Goal: Transaction & Acquisition: Purchase product/service

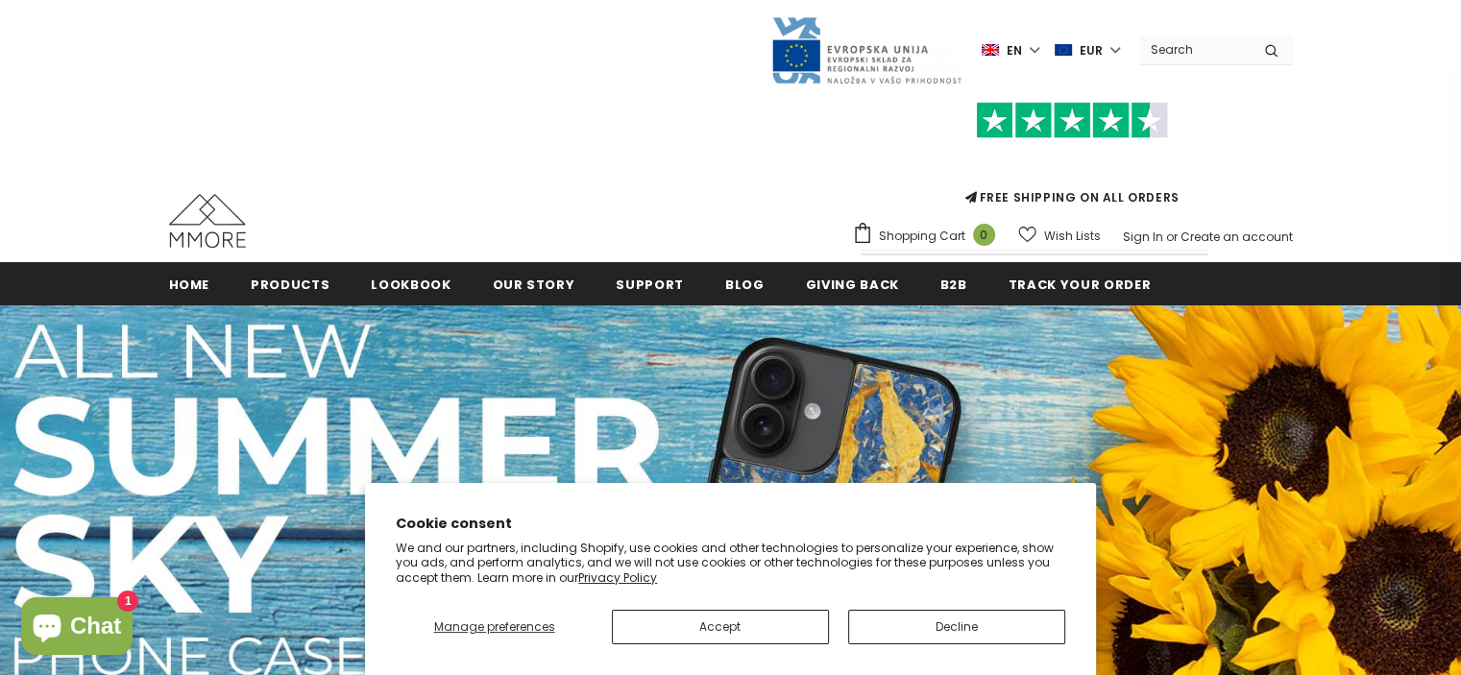
click at [711, 121] on div "FREE SHIPPING ON ALL ORDERS Shopping Cart 0 Close Your bag 0 items Your cart is…" at bounding box center [731, 168] width 1124 height 167
click at [1198, 49] on input "Search Site" at bounding box center [1194, 50] width 110 height 28
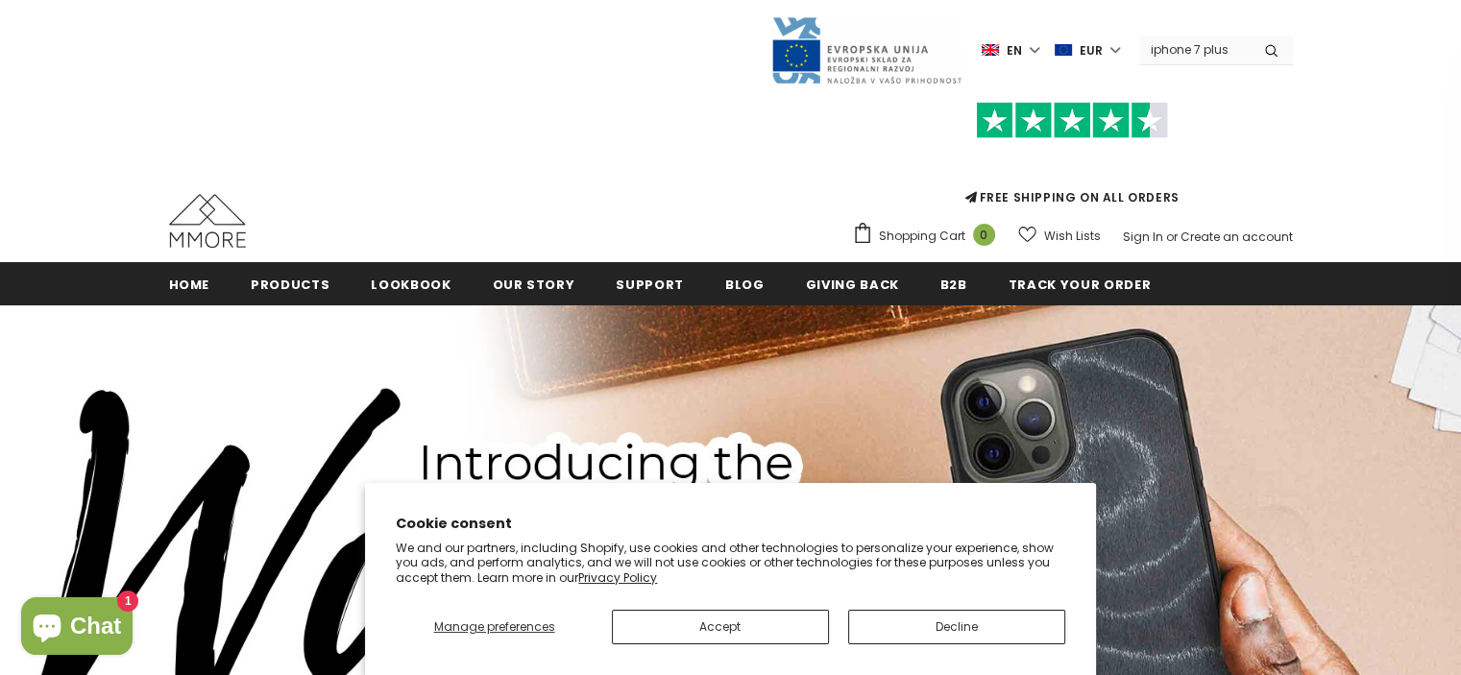
type input "iphone 7 plus"
click at [1249, 36] on button "submit" at bounding box center [1270, 50] width 43 height 29
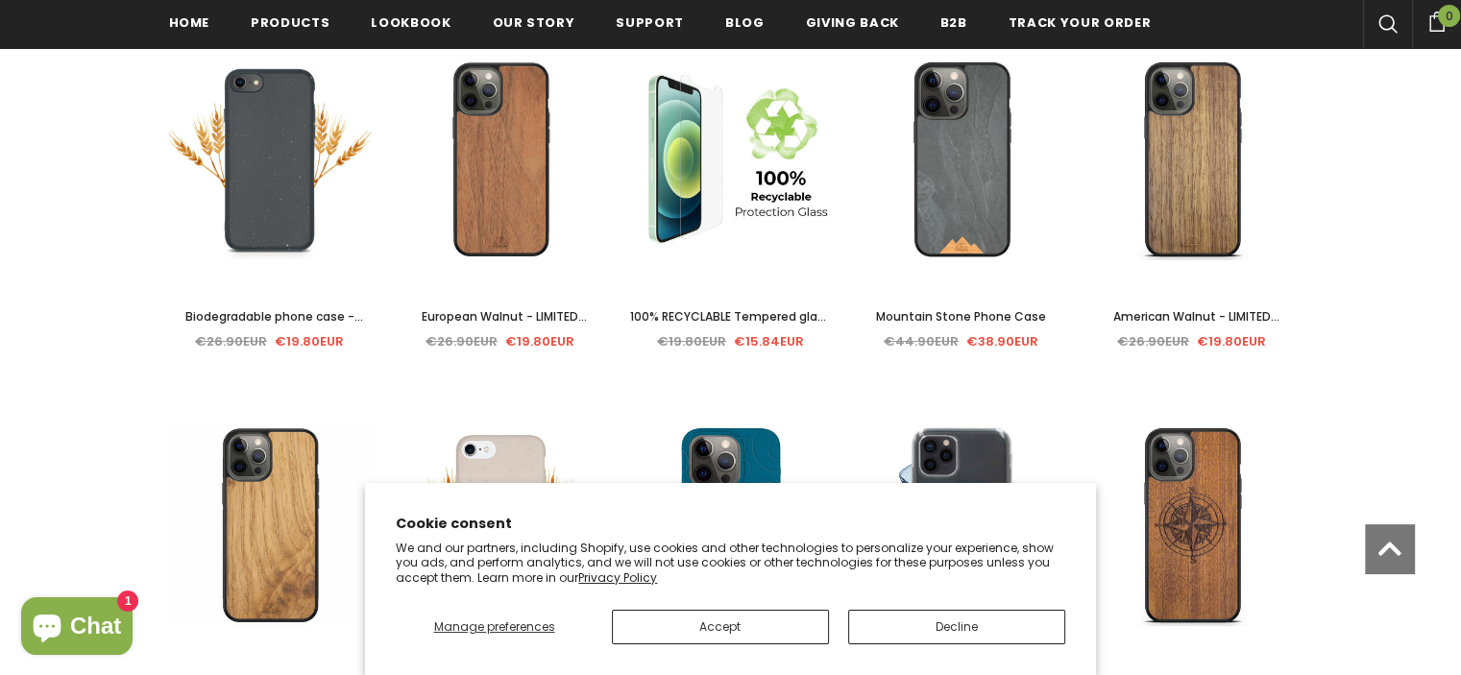
scroll to position [389, 0]
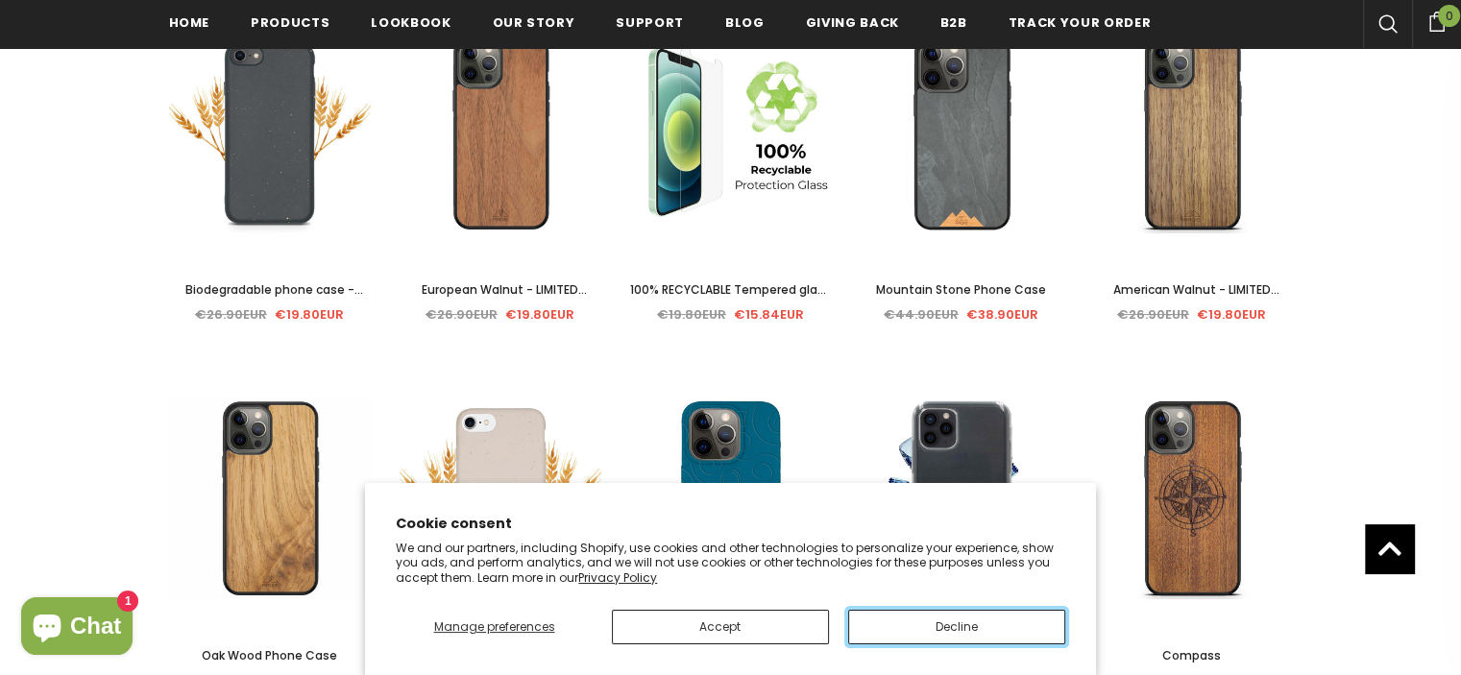
click at [977, 635] on button "Decline" at bounding box center [956, 627] width 217 height 35
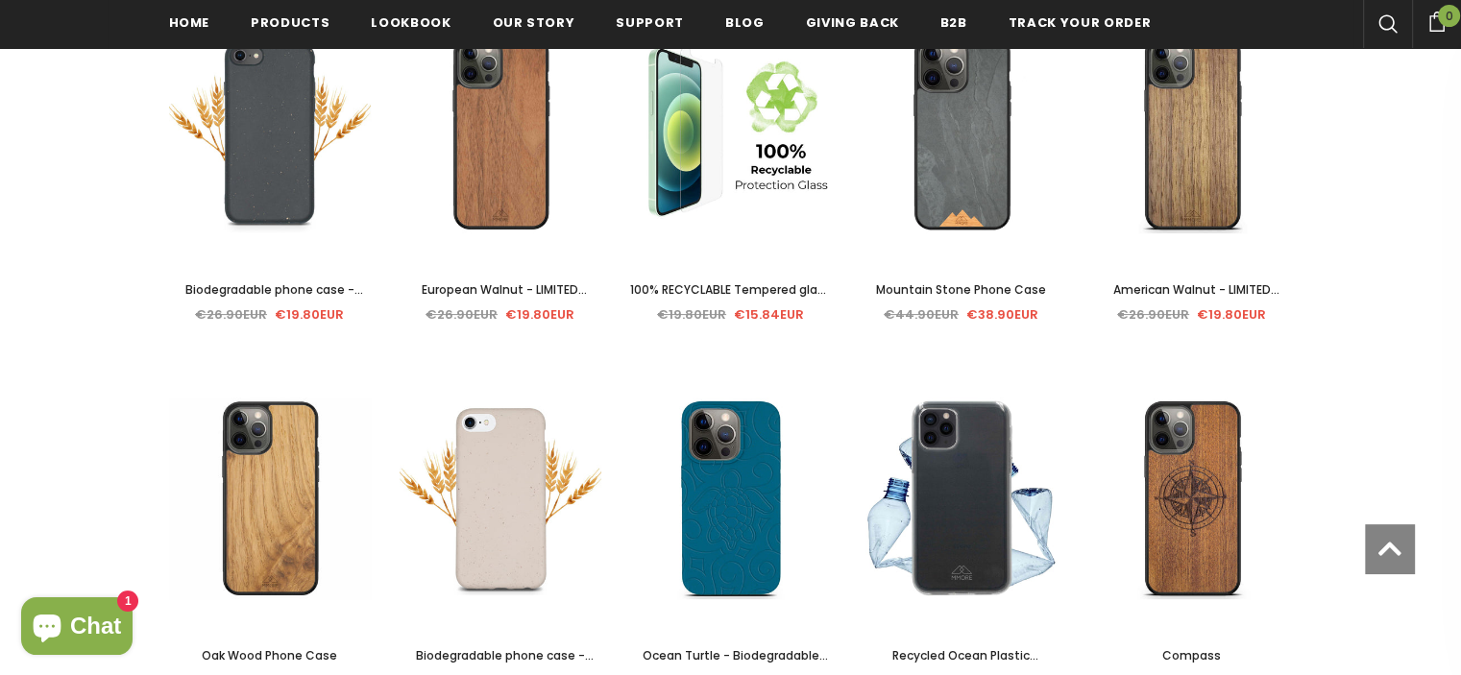
scroll to position [586, 0]
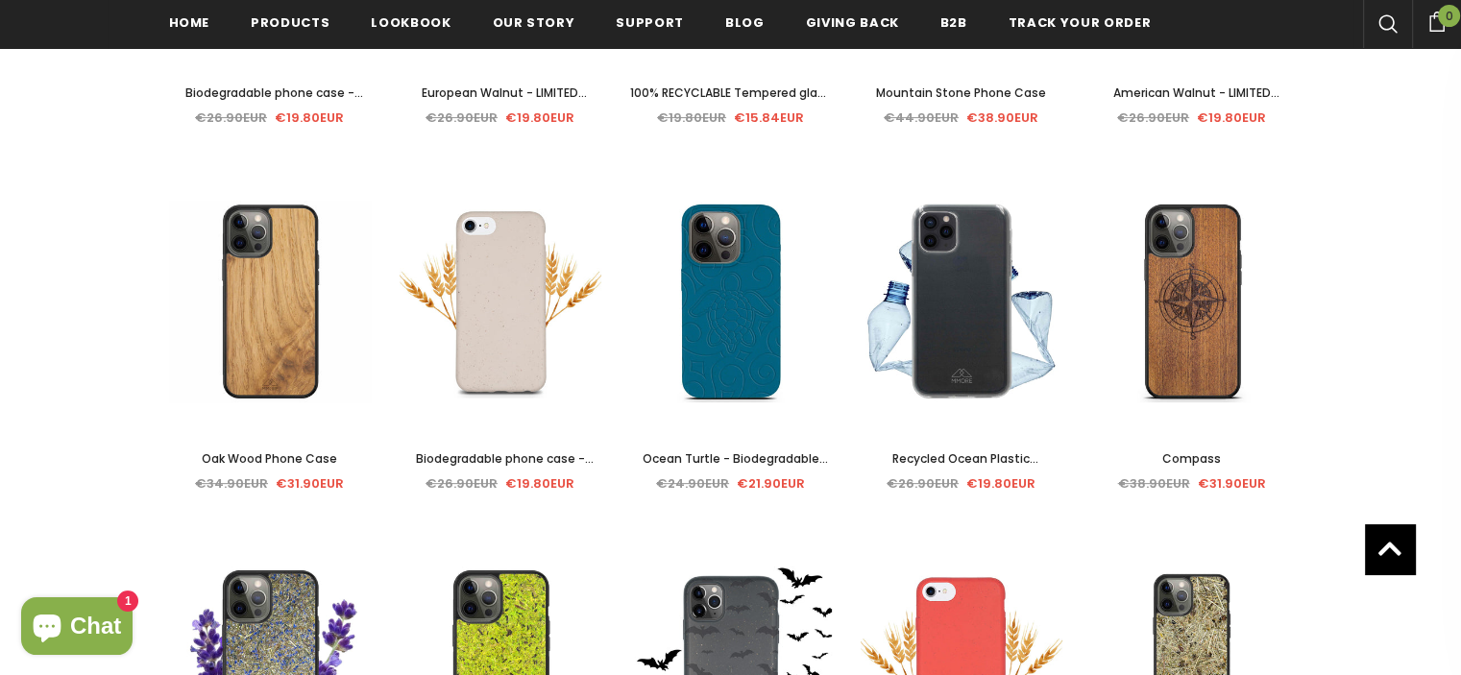
drag, startPoint x: 483, startPoint y: 264, endPoint x: 1372, endPoint y: 255, distance: 889.3
click at [1373, 255] on div "Your search for "iphone 7 plus" revealed the following: Sale Select options Qui…" at bounding box center [730, 356] width 1461 height 1197
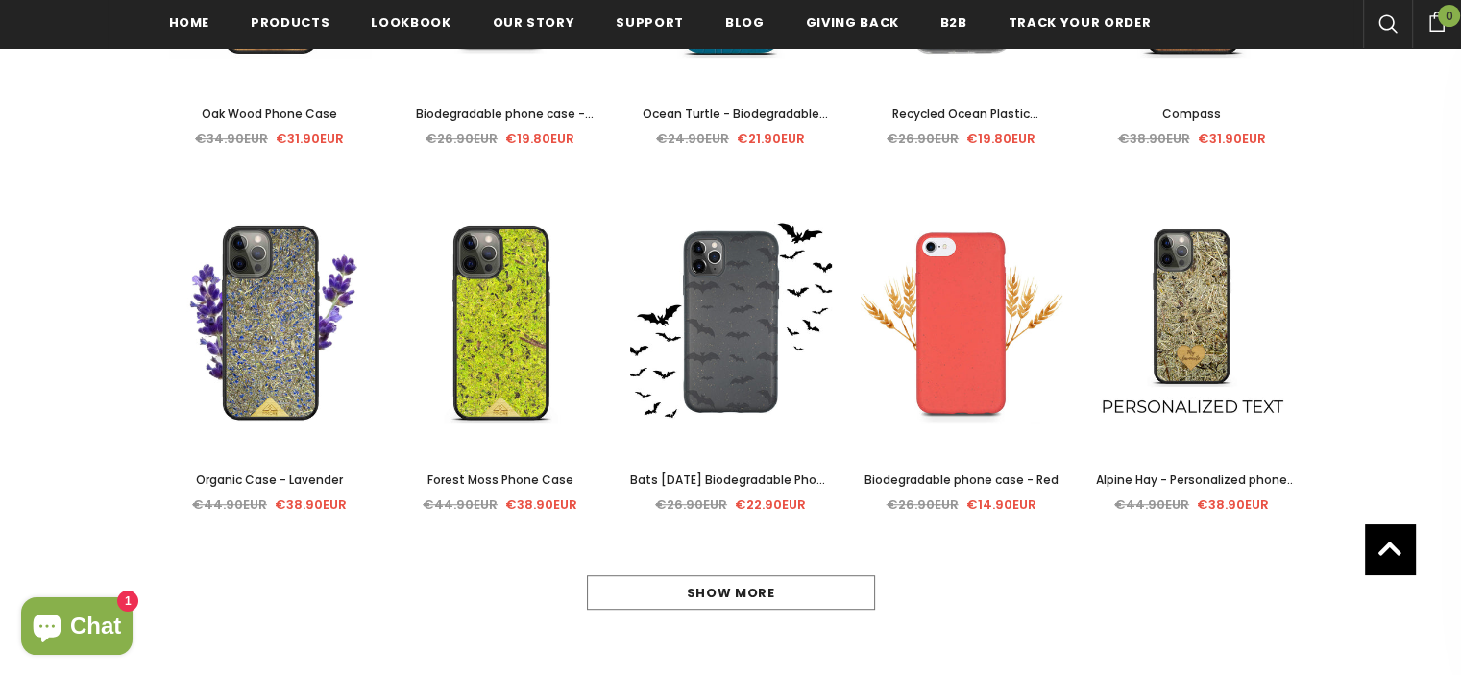
scroll to position [970, 0]
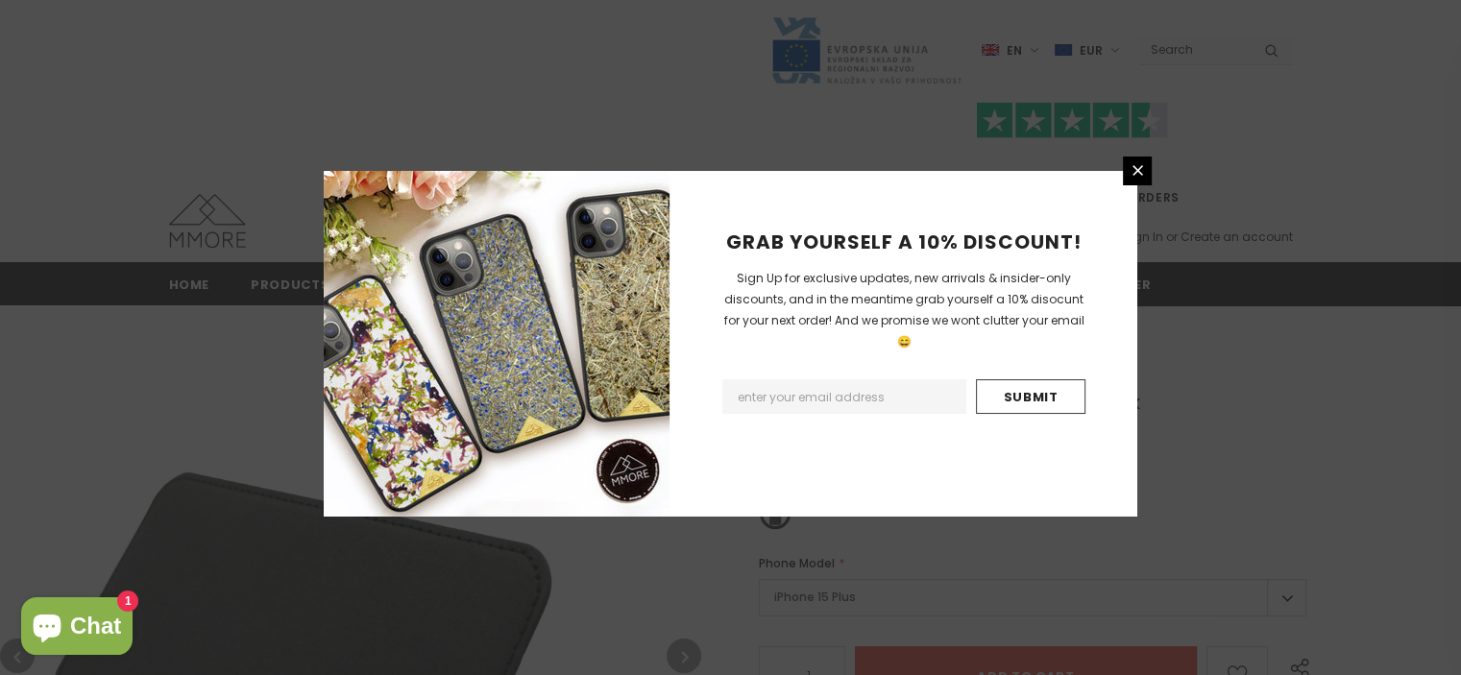
click at [788, 384] on input "Email Address" at bounding box center [844, 396] width 244 height 35
type input "astride_scharf@gmx.de"
click at [1002, 379] on input "Submit" at bounding box center [1030, 396] width 109 height 35
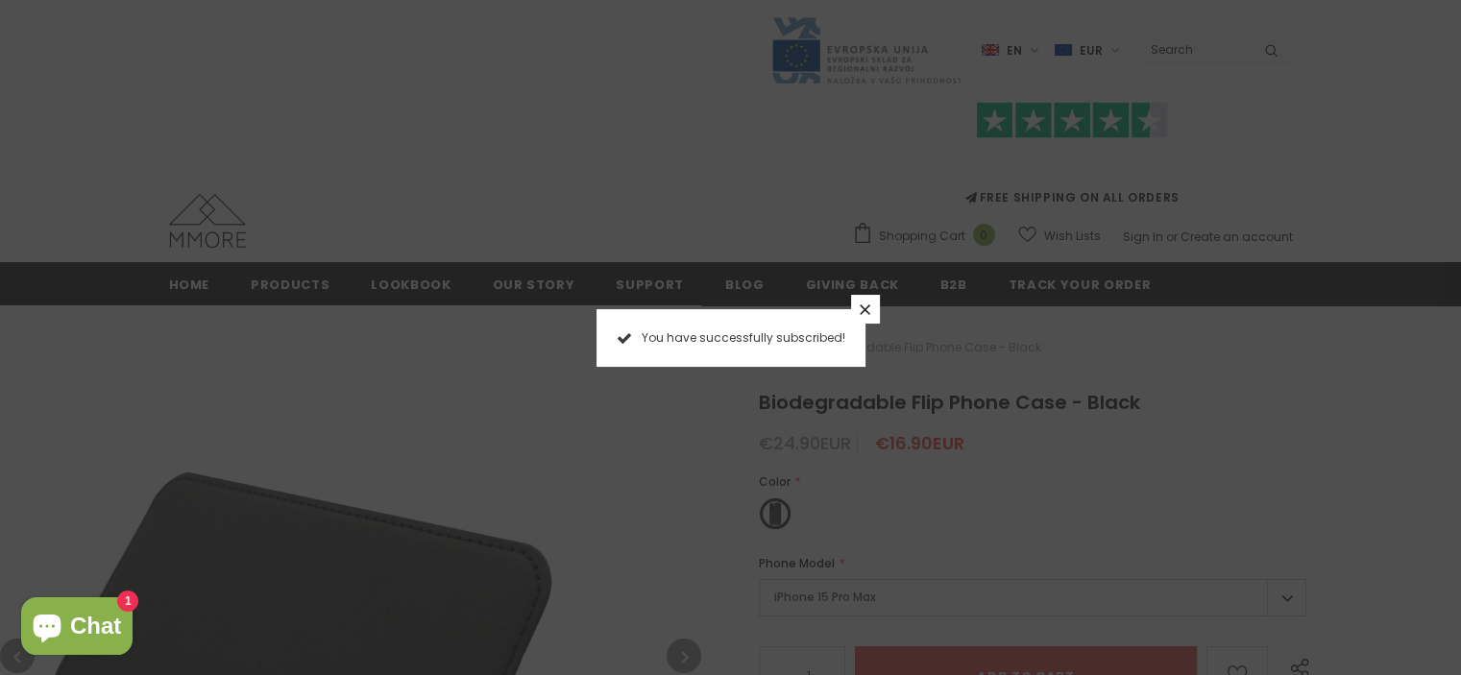
click at [855, 303] on link at bounding box center [865, 309] width 29 height 29
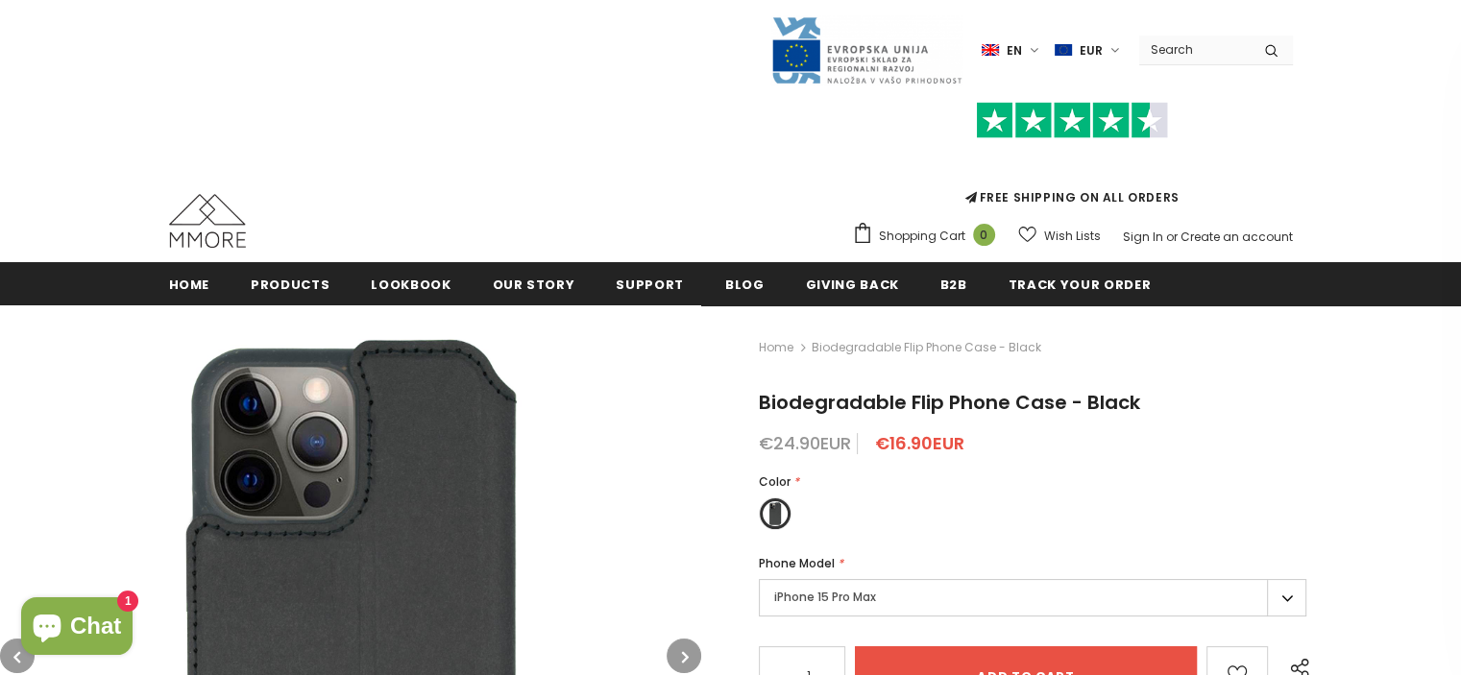
click at [1216, 54] on input "Search Site" at bounding box center [1194, 50] width 110 height 28
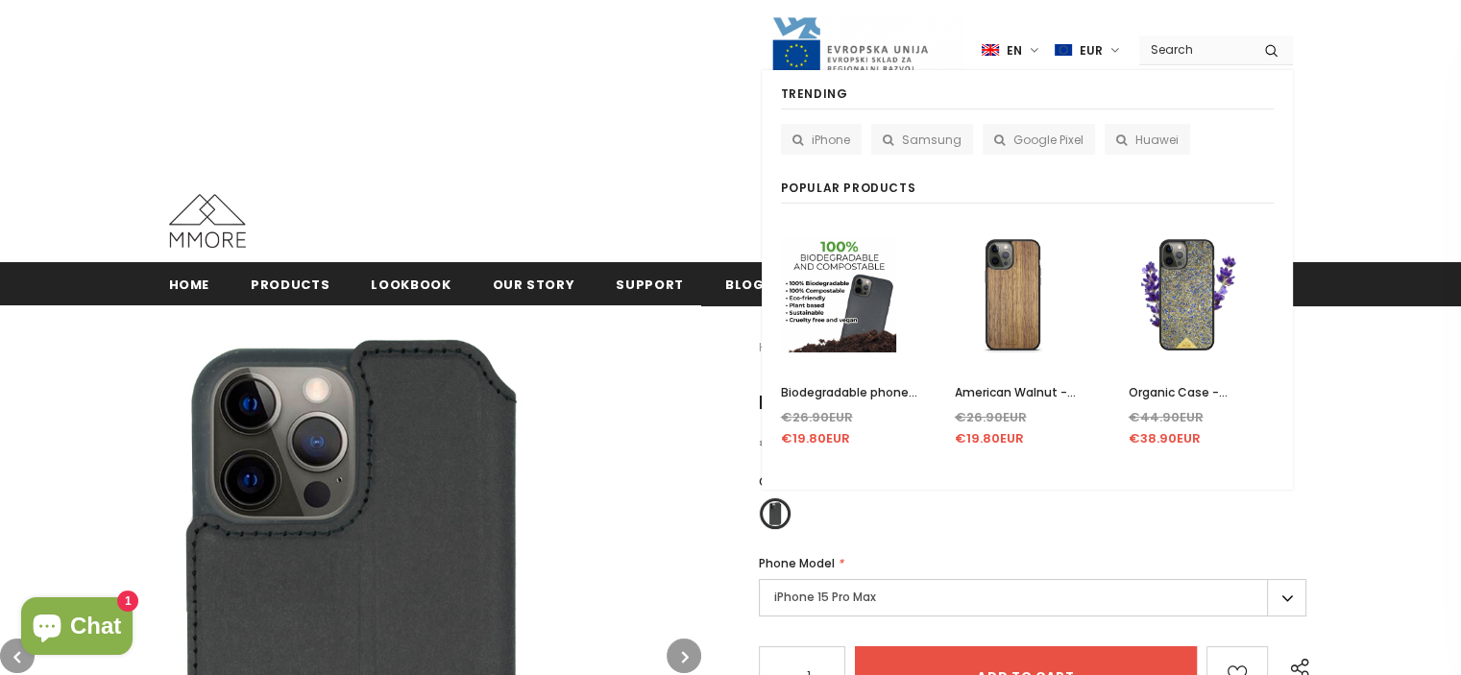
click at [856, 264] on img at bounding box center [838, 295] width 115 height 145
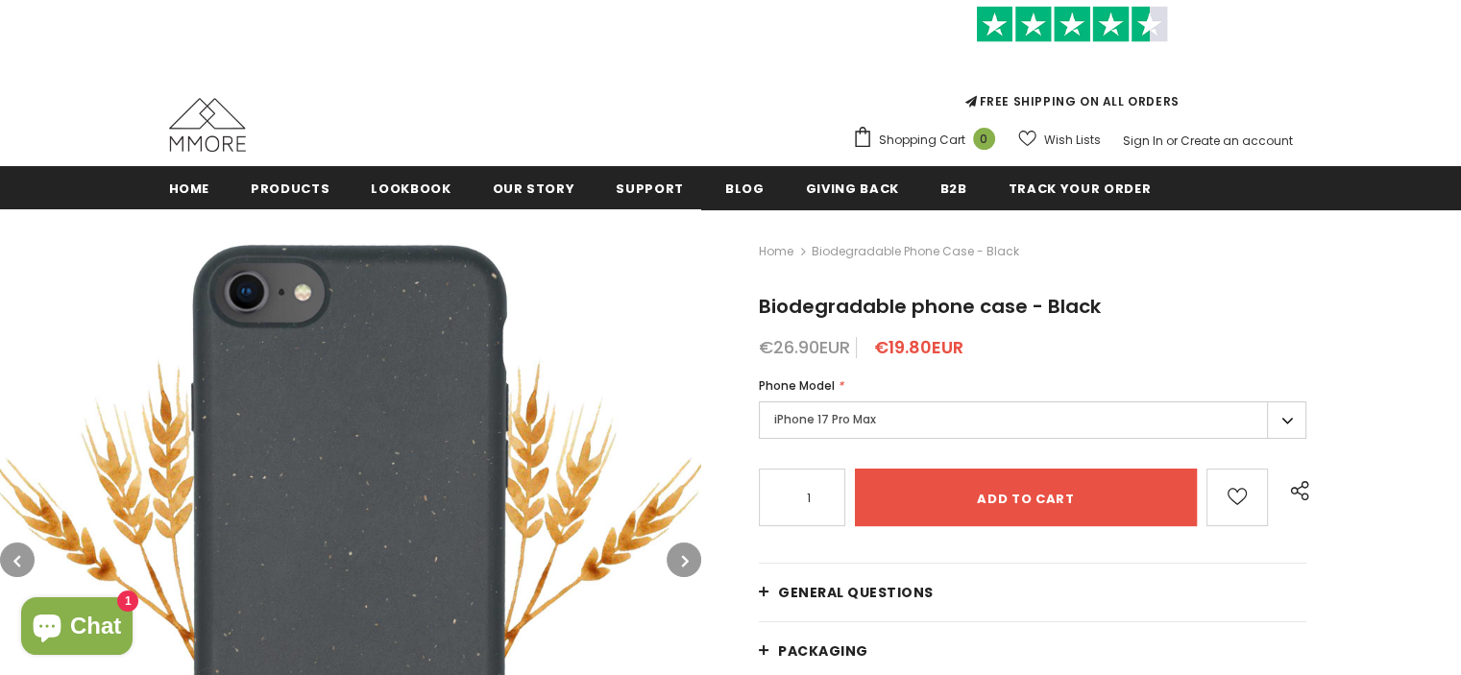
scroll to position [192, 0]
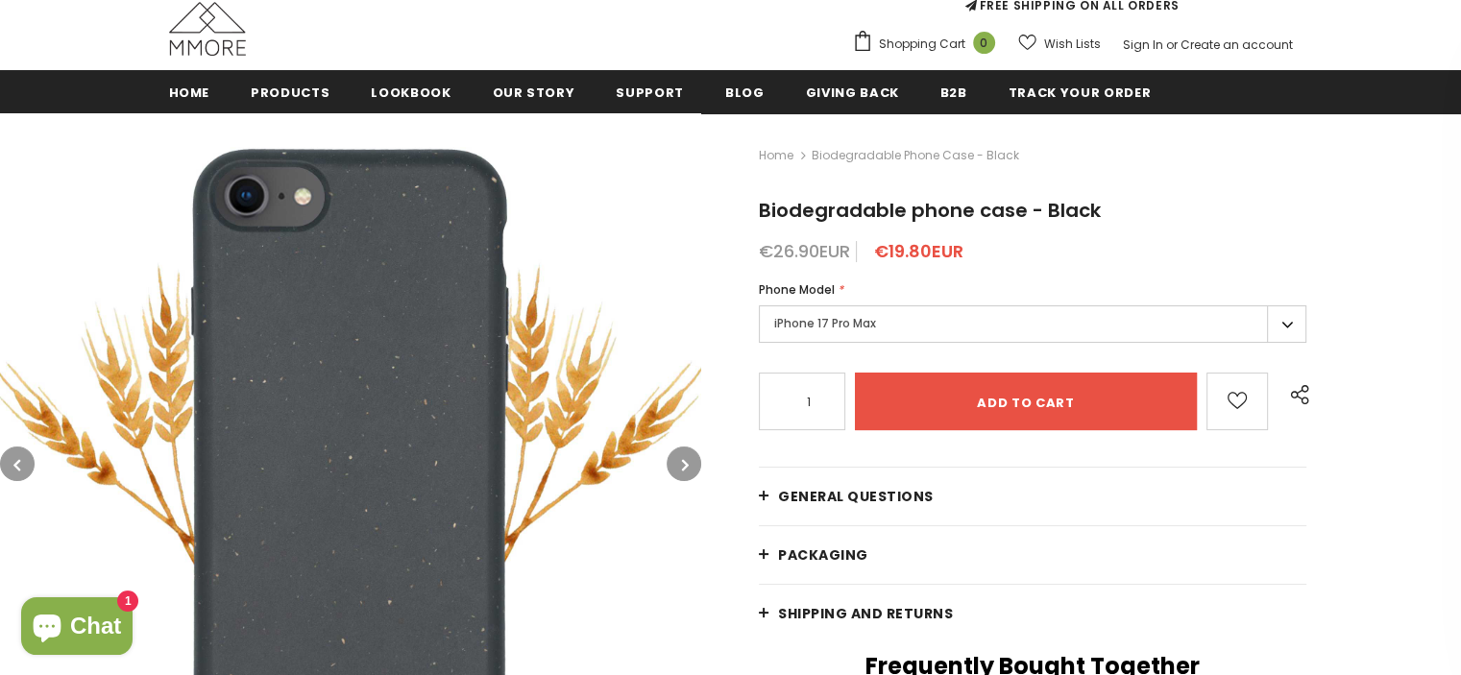
click at [845, 322] on label "iPhone 17 Pro Max" at bounding box center [1032, 323] width 547 height 37
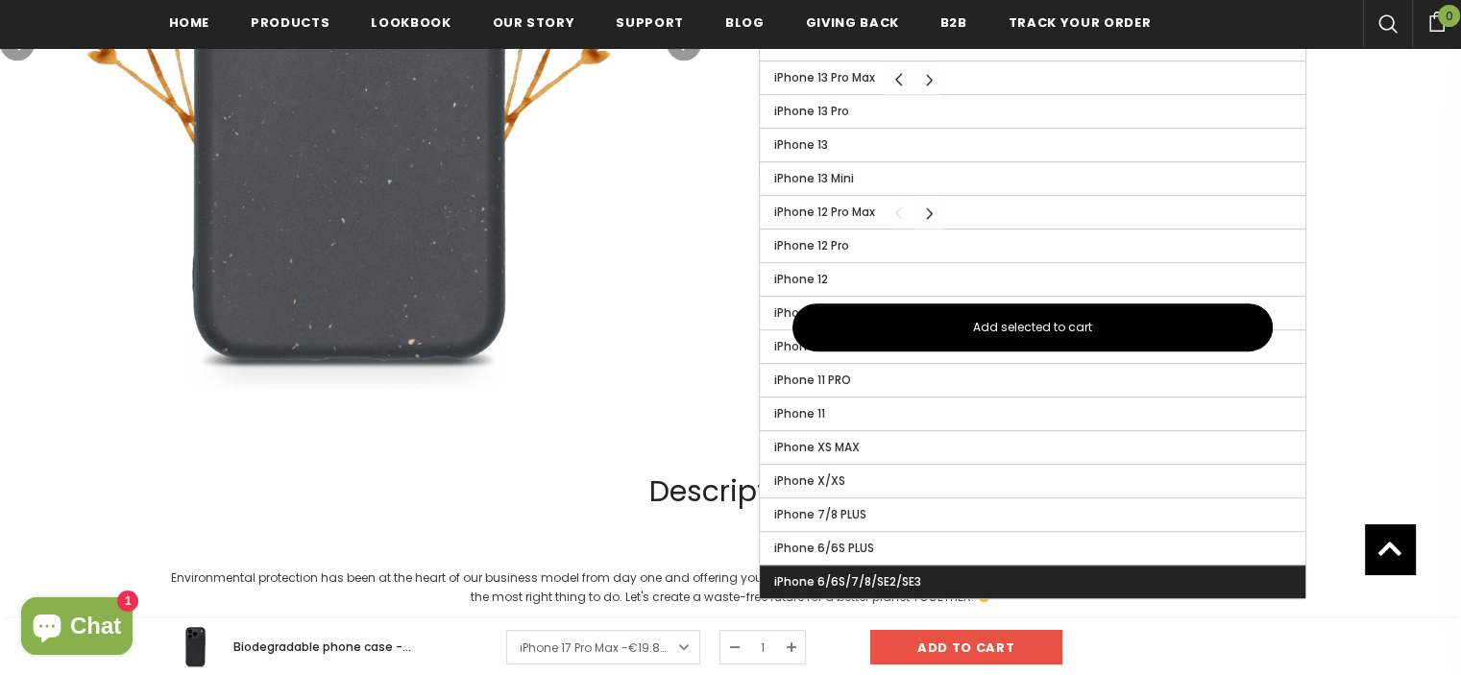
scroll to position [1248, 0]
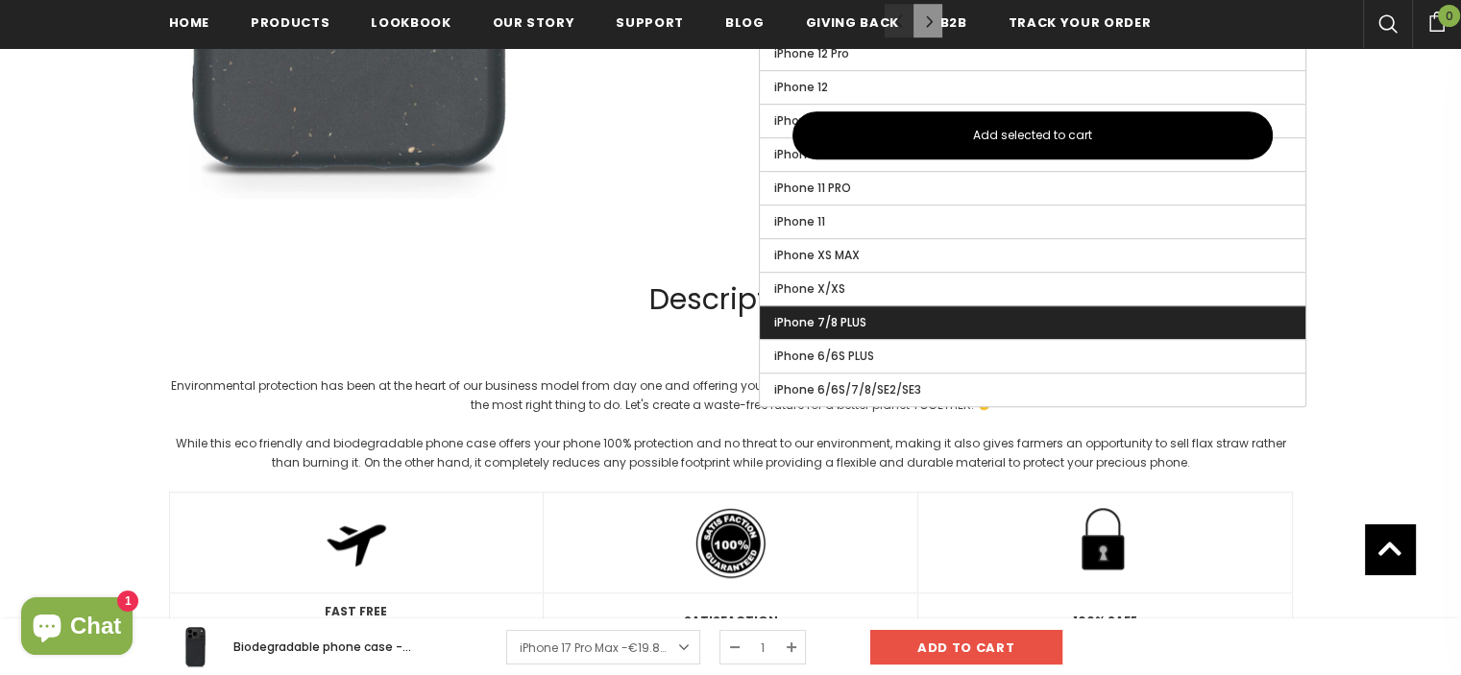
click at [863, 323] on span "iPhone 7/8 PLUS" at bounding box center [820, 322] width 92 height 16
click at [0, 0] on input "iPhone 7/8 PLUS" at bounding box center [0, 0] width 0 height 0
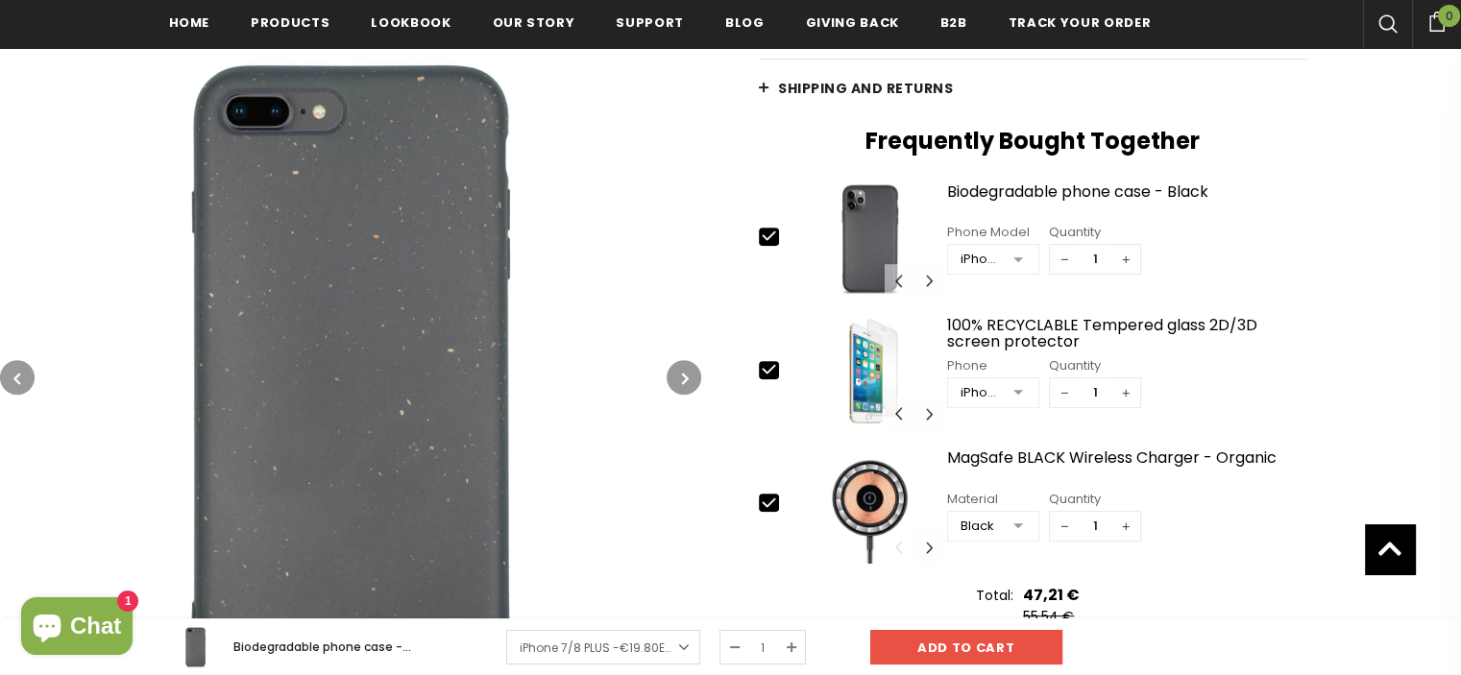
scroll to position [672, 0]
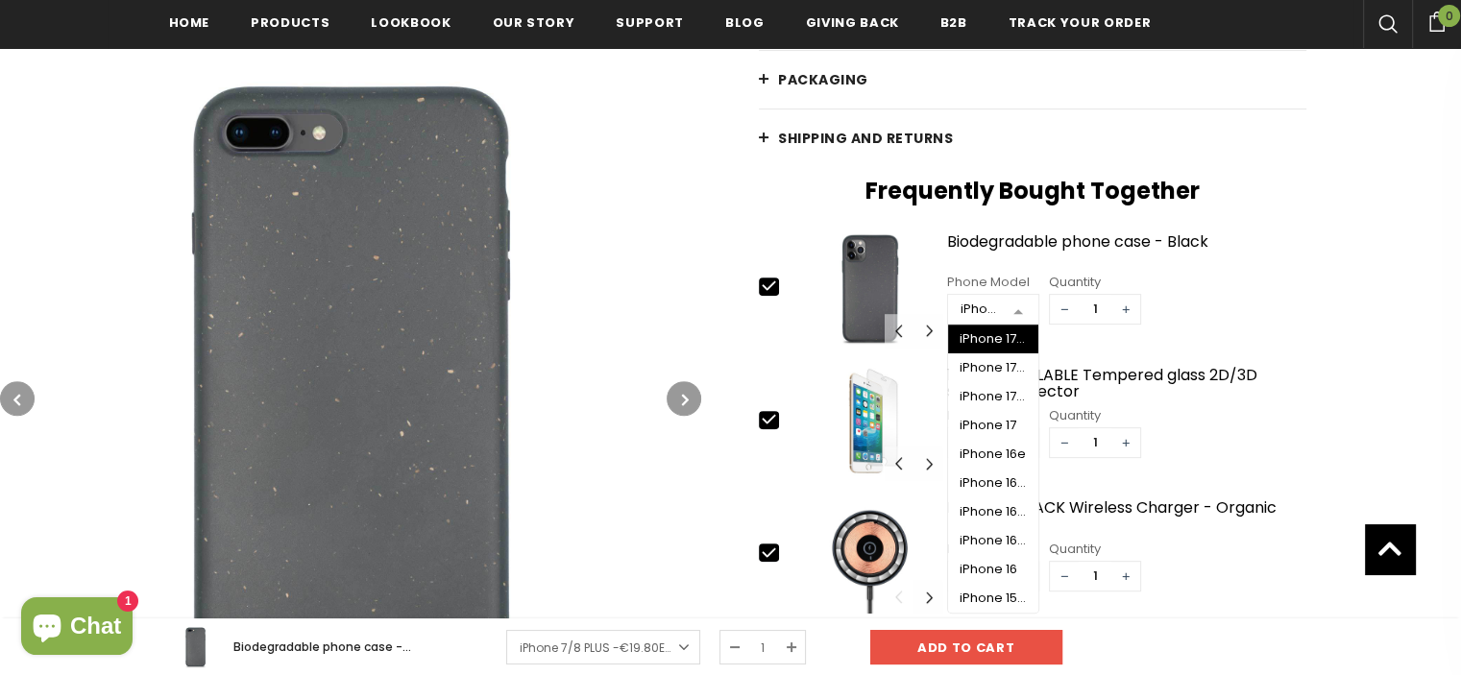
click at [1021, 307] on div at bounding box center [1018, 310] width 38 height 29
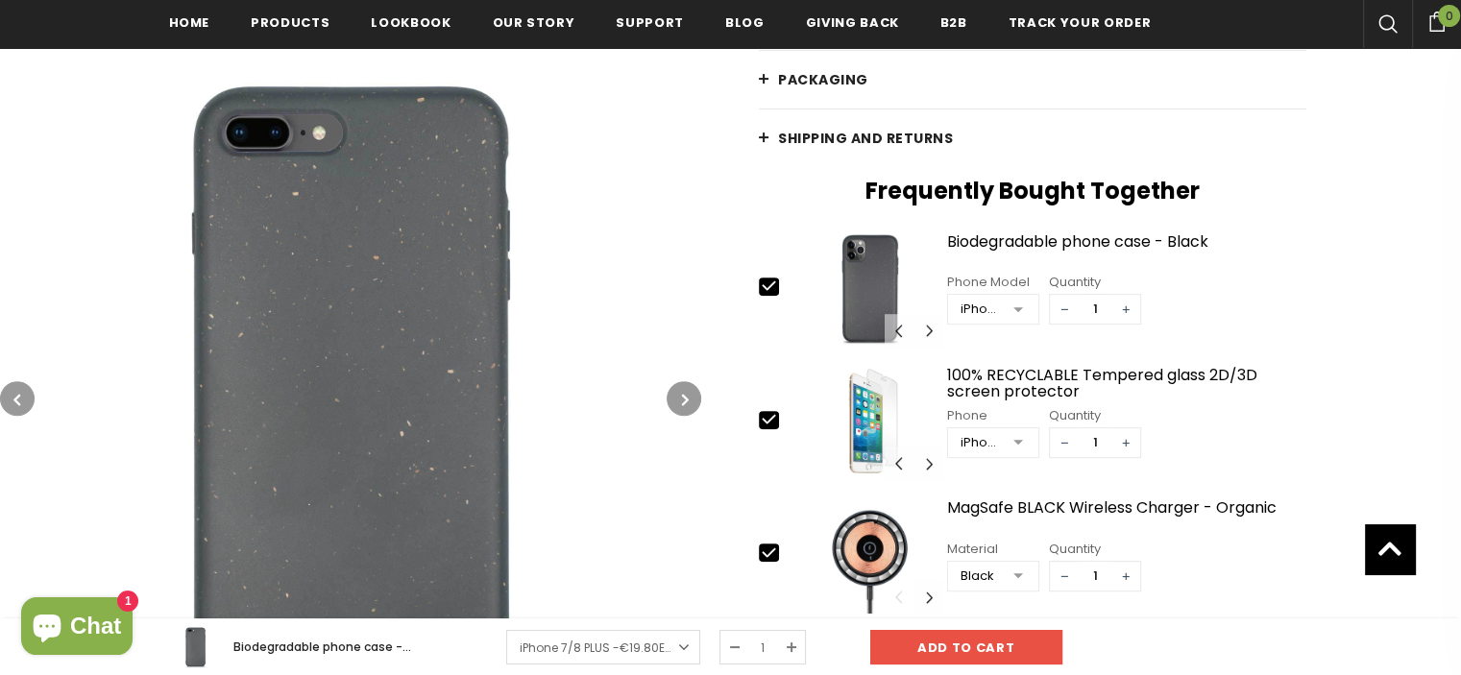
click at [1305, 274] on div "Home Biodegradable phone case - Black Biodegradable phone case - Black €26.90EU…" at bounding box center [1081, 220] width 760 height 1164
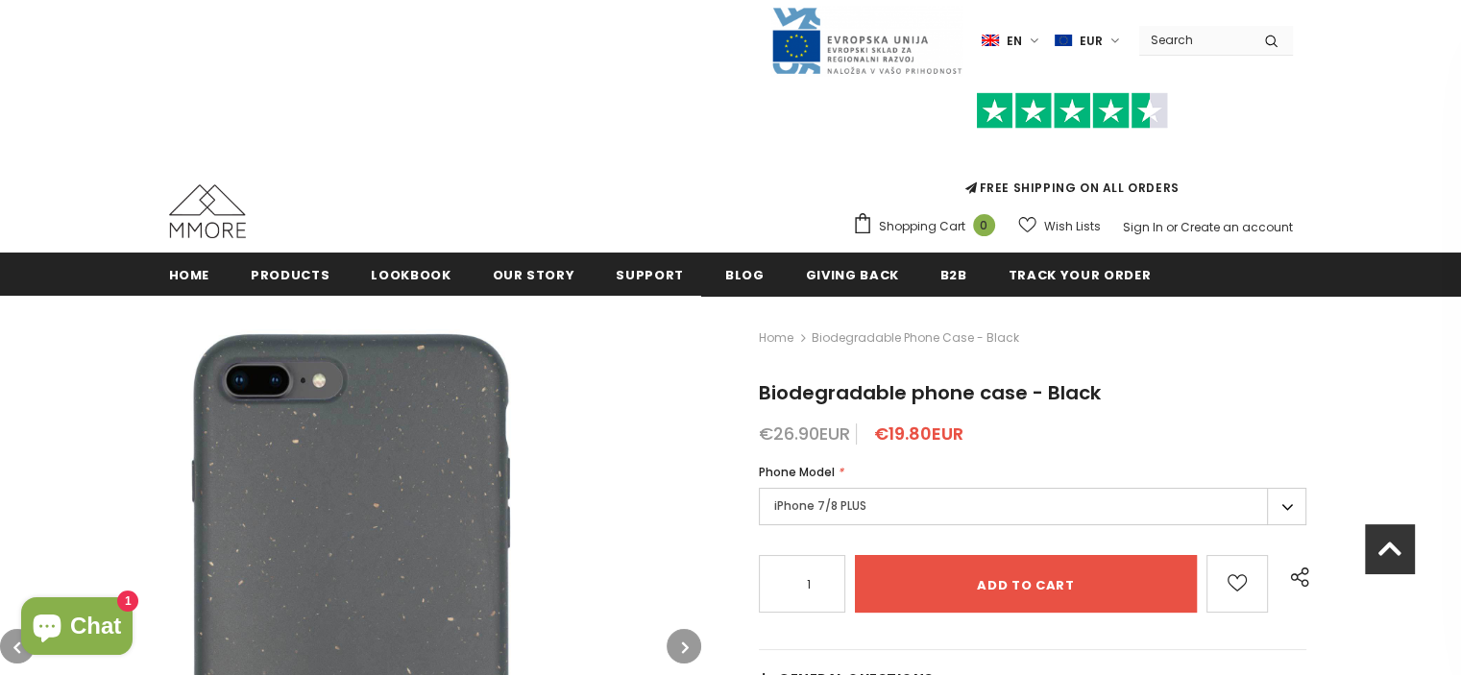
scroll to position [4, 0]
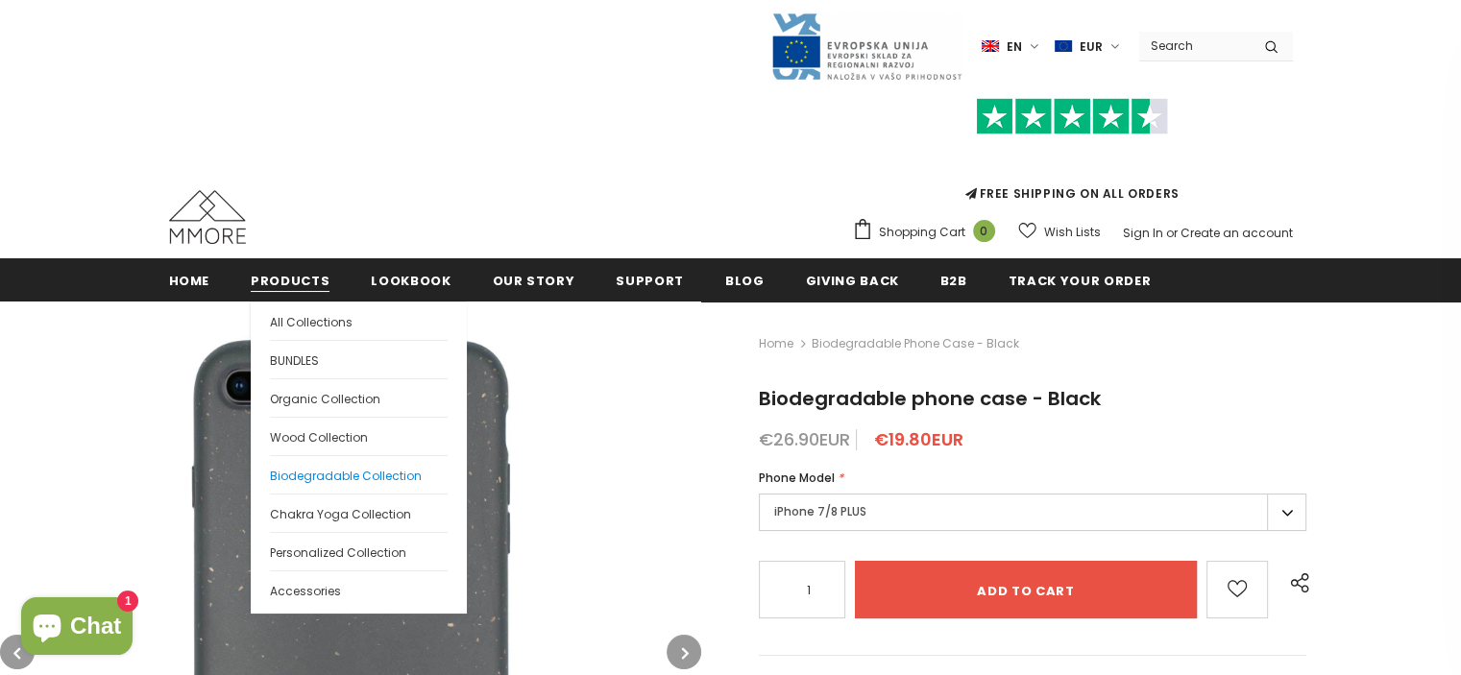
click at [321, 472] on span "Biodegradable Collection" at bounding box center [346, 476] width 152 height 16
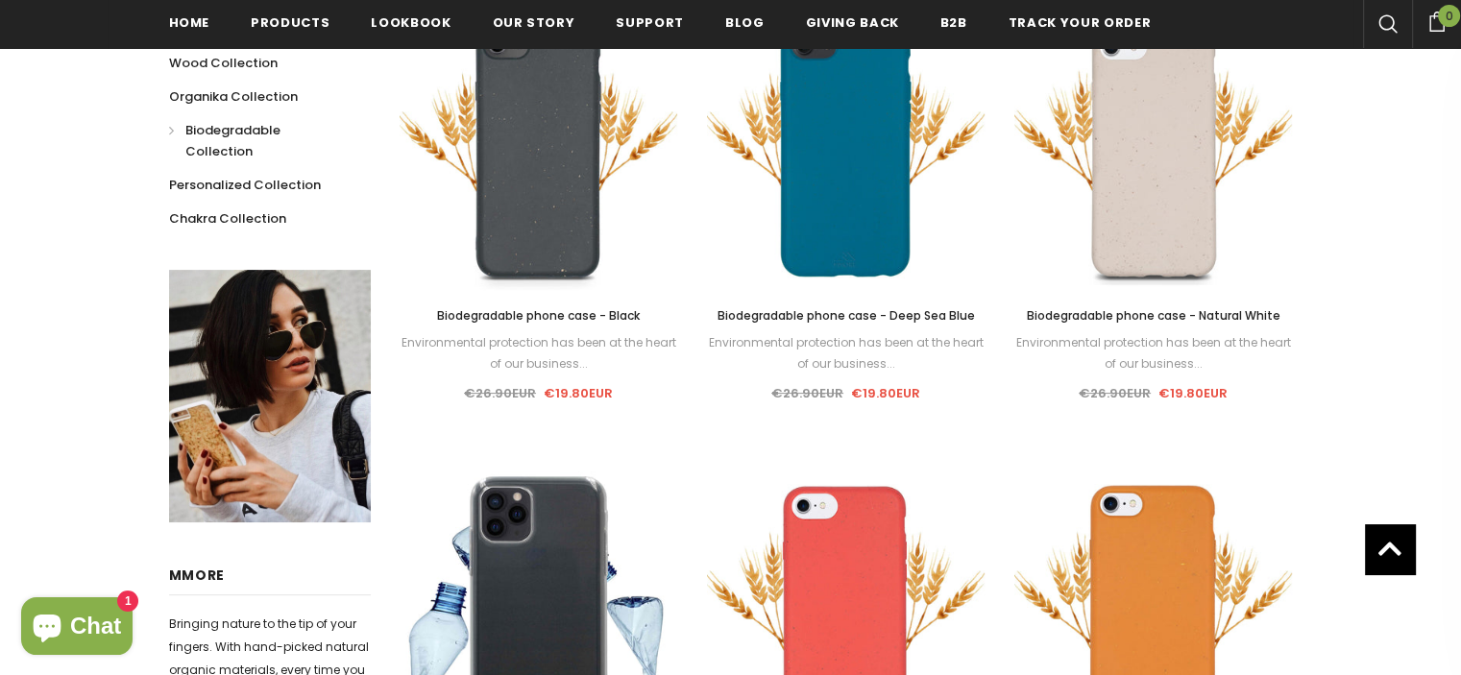
scroll to position [480, 0]
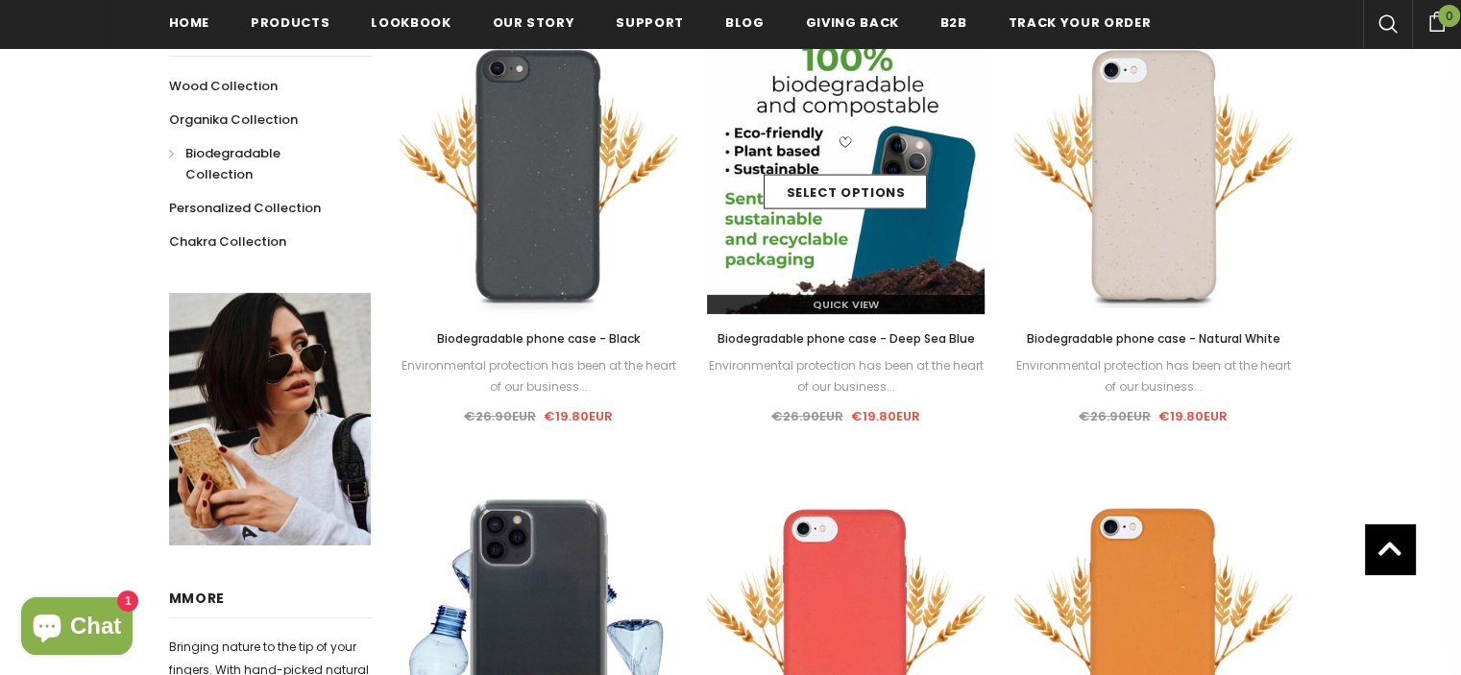
click at [825, 210] on div "Select options" at bounding box center [846, 175] width 278 height 91
click at [834, 186] on link "Select options" at bounding box center [844, 192] width 163 height 35
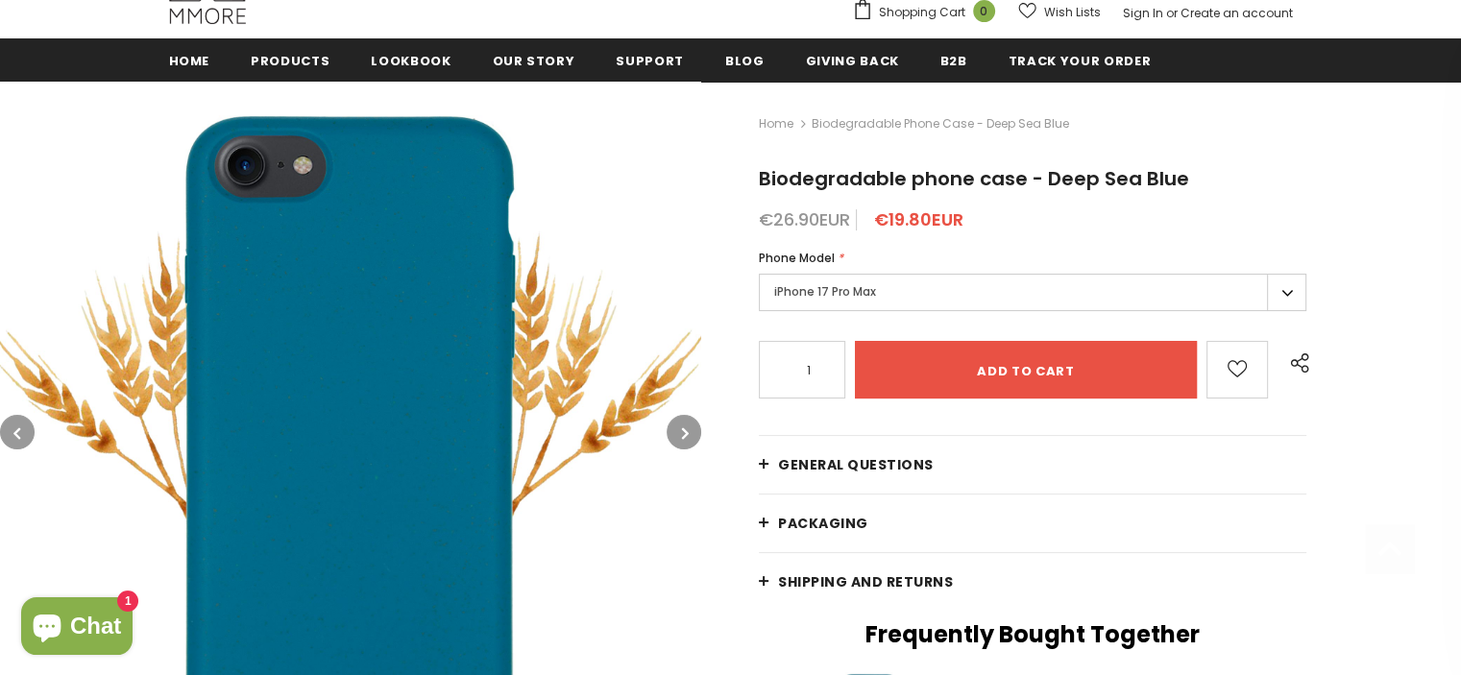
scroll to position [288, 0]
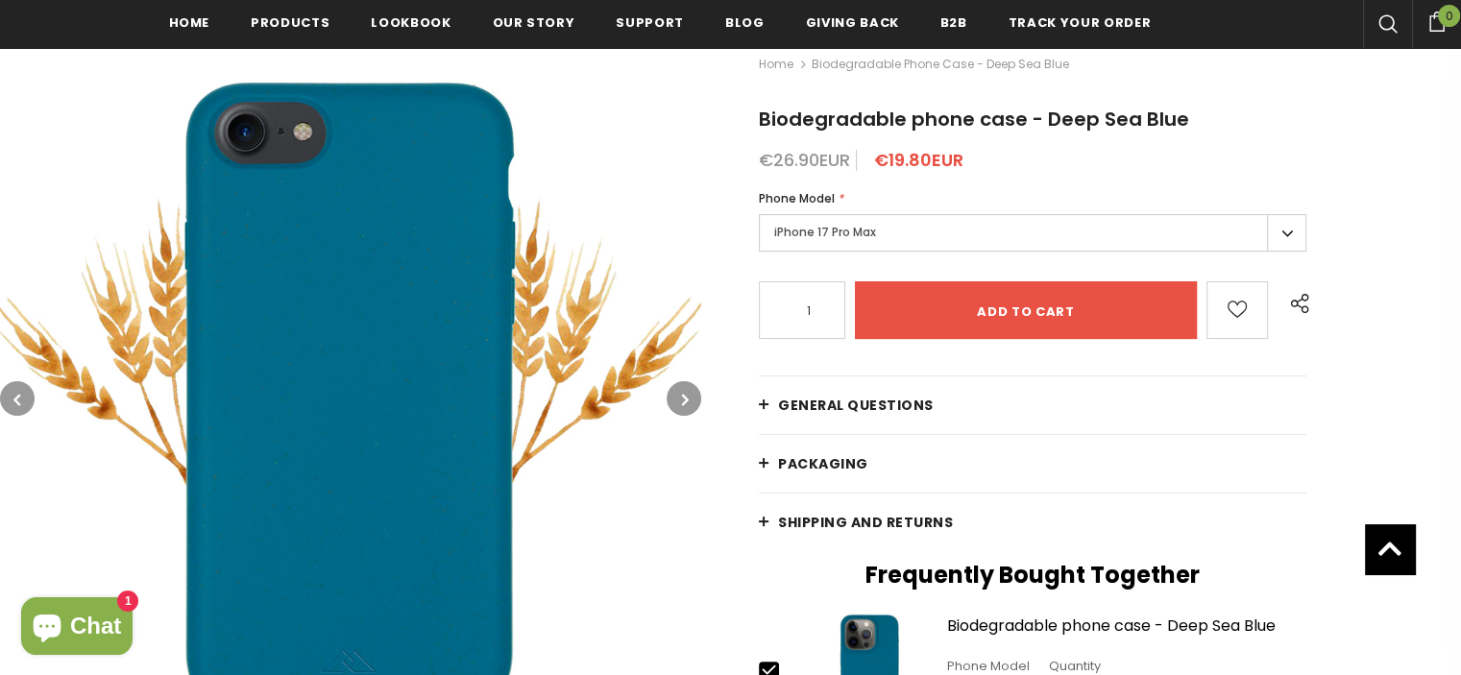
click at [864, 238] on label "iPhone 17 Pro Max" at bounding box center [1032, 232] width 547 height 37
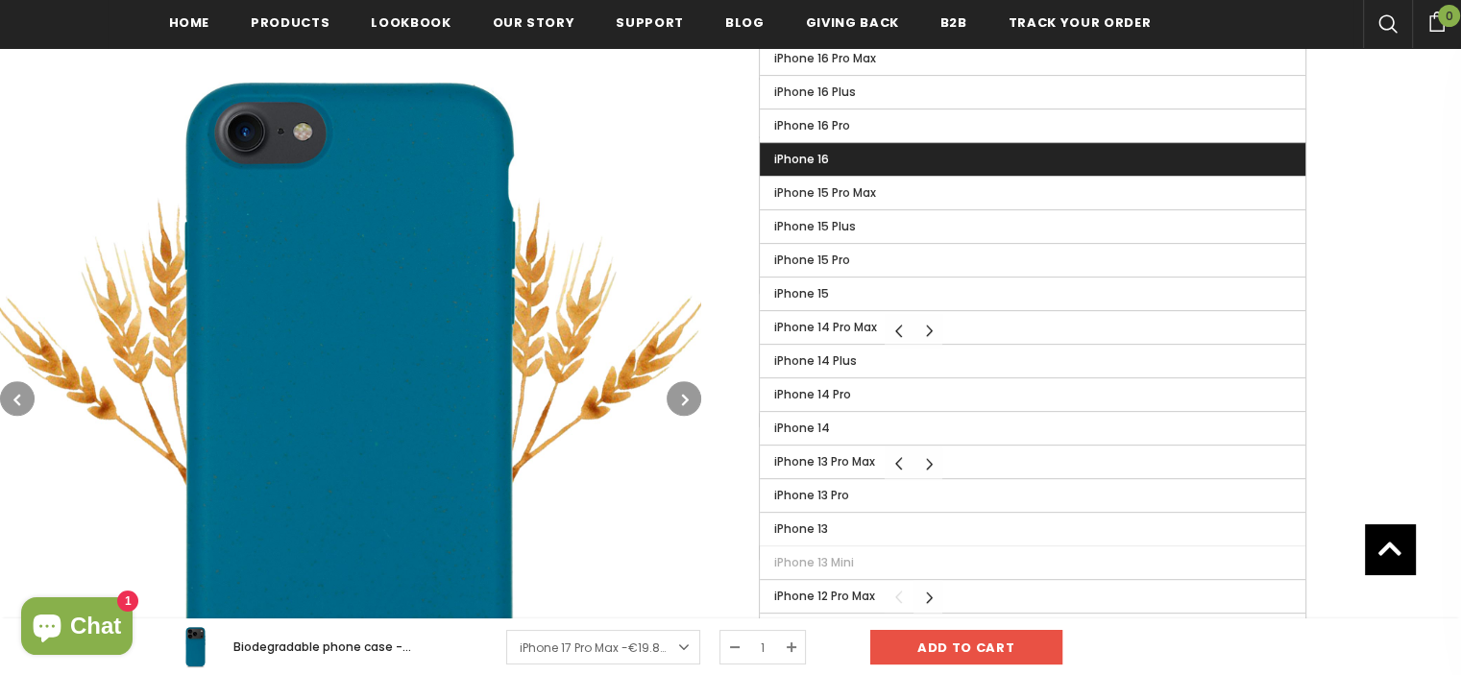
scroll to position [864, 0]
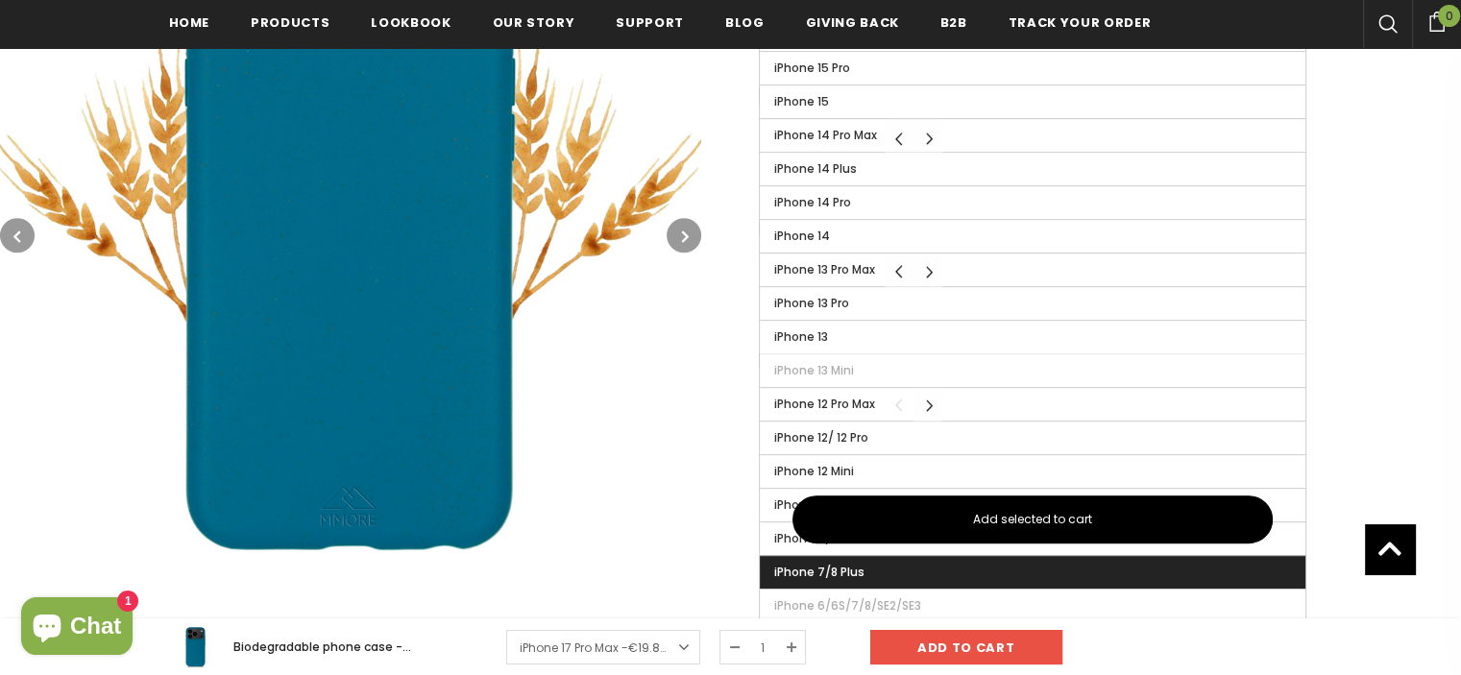
click at [973, 564] on label "iPhone 7/8 Plus" at bounding box center [1032, 572] width 545 height 33
click at [0, 0] on input "iPhone 7/8 Plus" at bounding box center [0, 0] width 0 height 0
click at [972, 561] on label "iPhone 7/8 Plus" at bounding box center [1032, 572] width 545 height 33
click at [0, 0] on input "iPhone 7/8 Plus" at bounding box center [0, 0] width 0 height 0
click at [811, 564] on span "iPhone 7/8 Plus" at bounding box center [821, 572] width 94 height 16
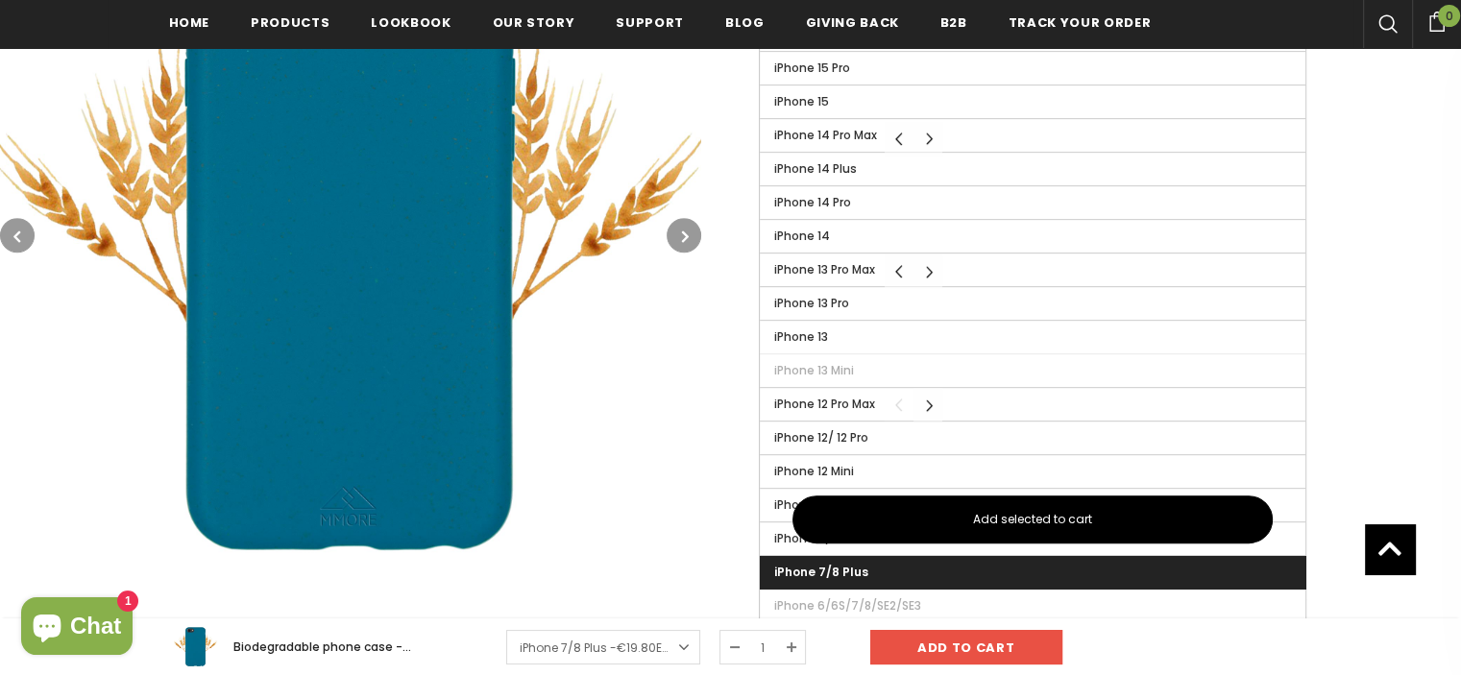
click at [0, 0] on input "iPhone 7/8 Plus" at bounding box center [0, 0] width 0 height 0
click at [603, 425] on img at bounding box center [350, 235] width 701 height 701
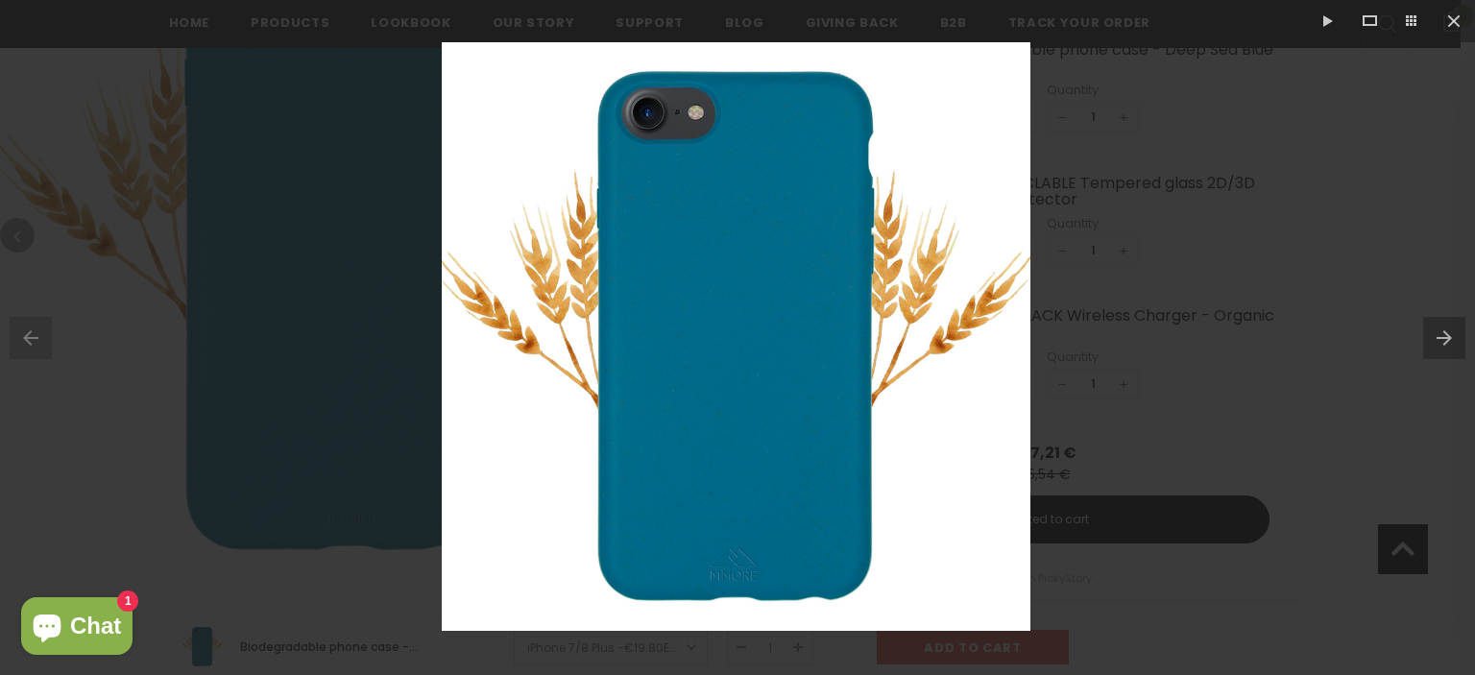
click at [1400, 129] on div at bounding box center [737, 337] width 1475 height 675
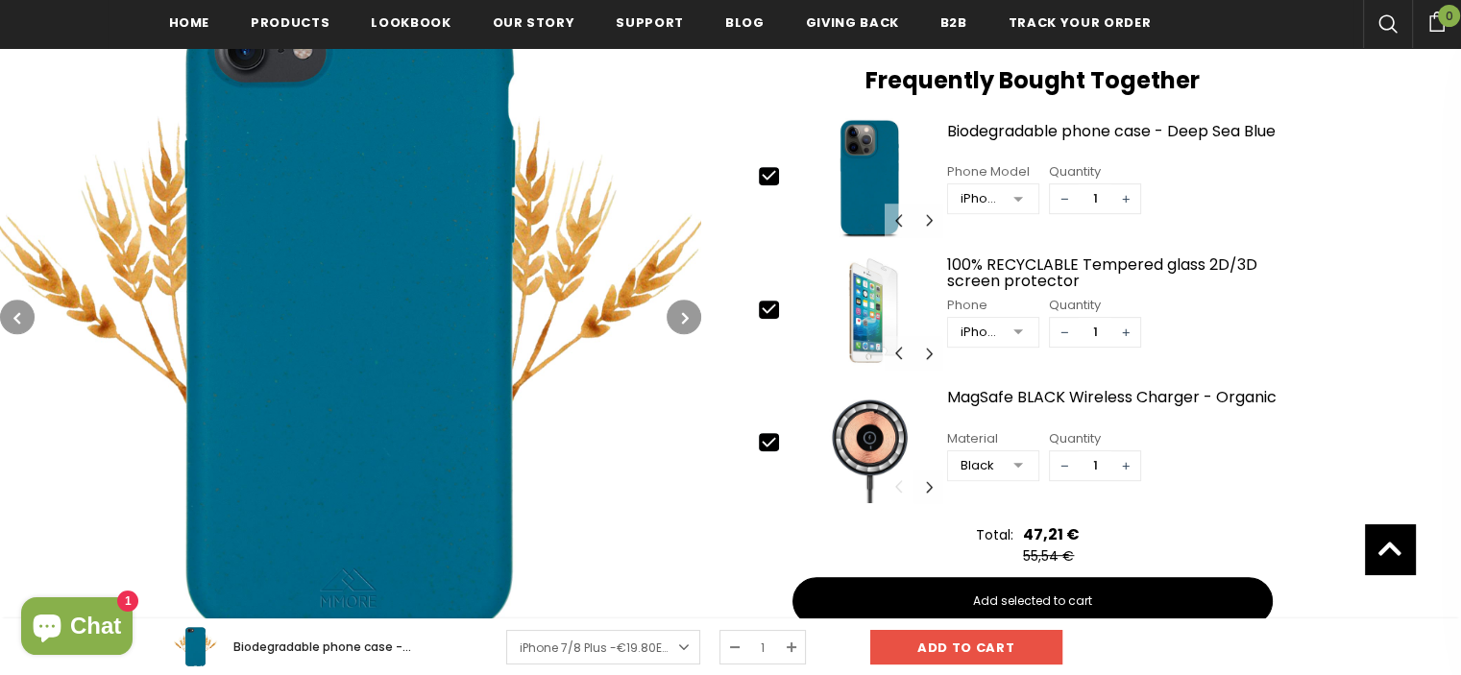
scroll to position [672, 0]
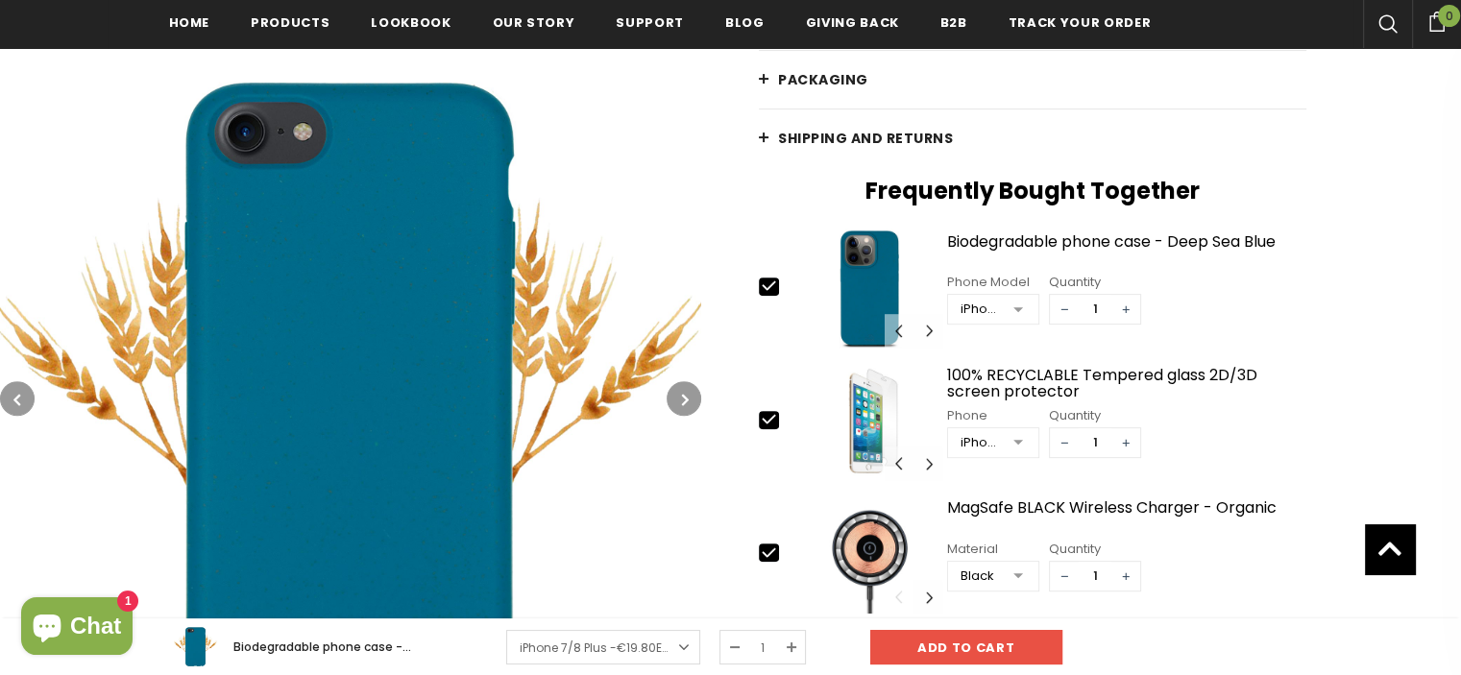
click at [1016, 308] on div at bounding box center [1018, 310] width 38 height 29
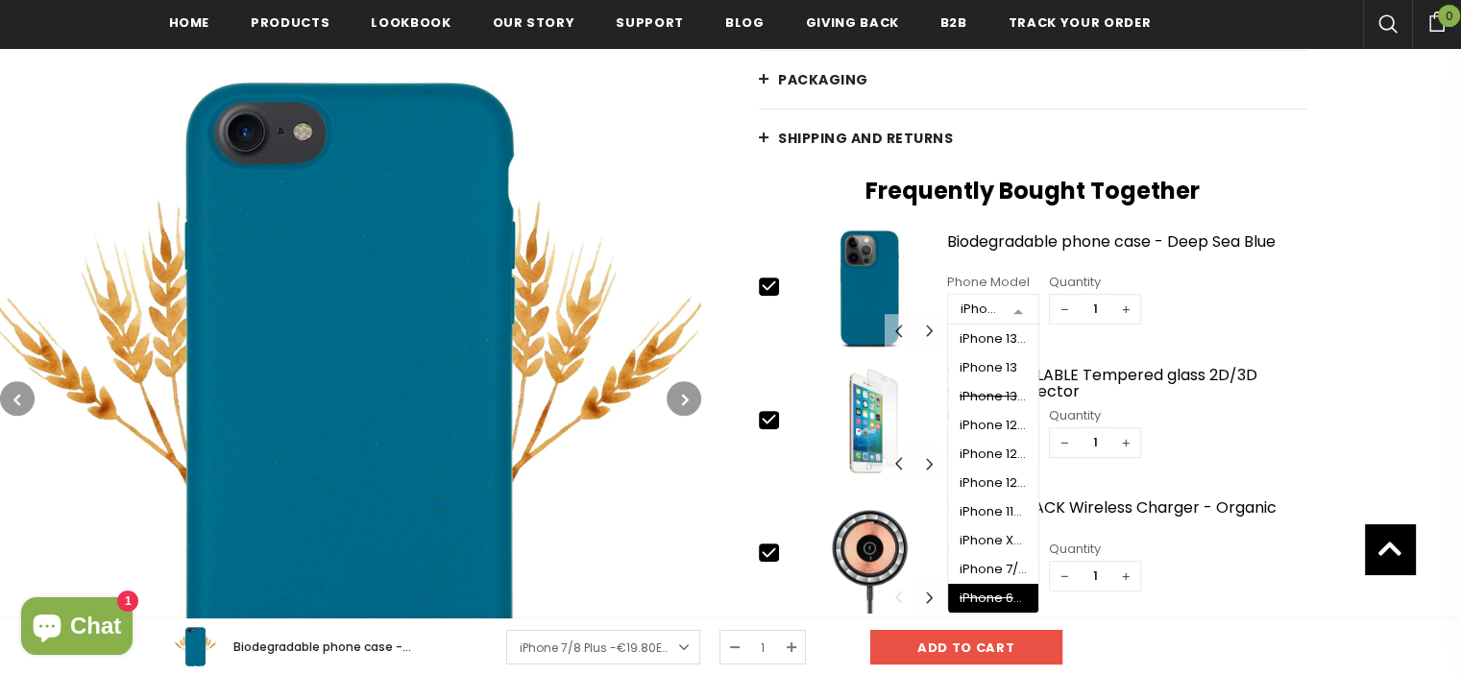
click at [1396, 279] on div "Home Biodegradable phone case - Deep Sea Blue Biodegradable phone case - Deep S…" at bounding box center [1081, 220] width 760 height 1164
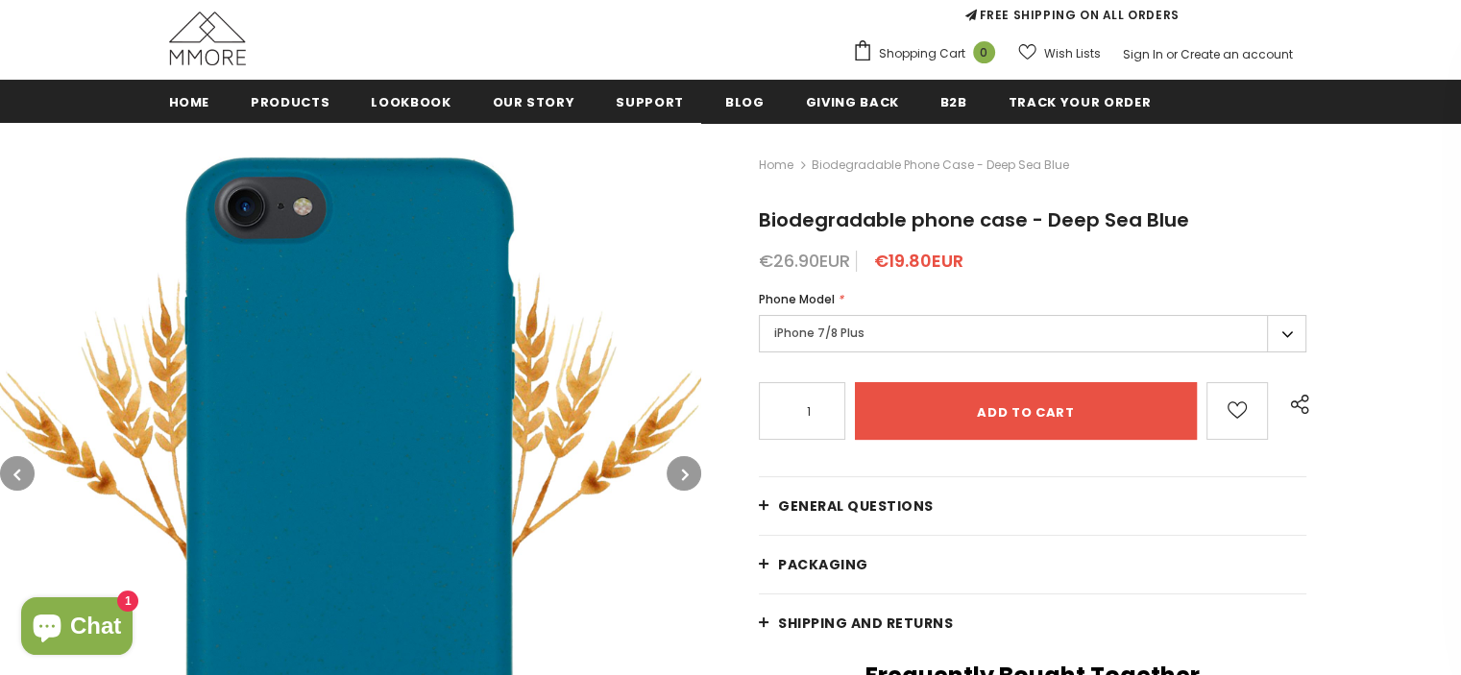
scroll to position [192, 0]
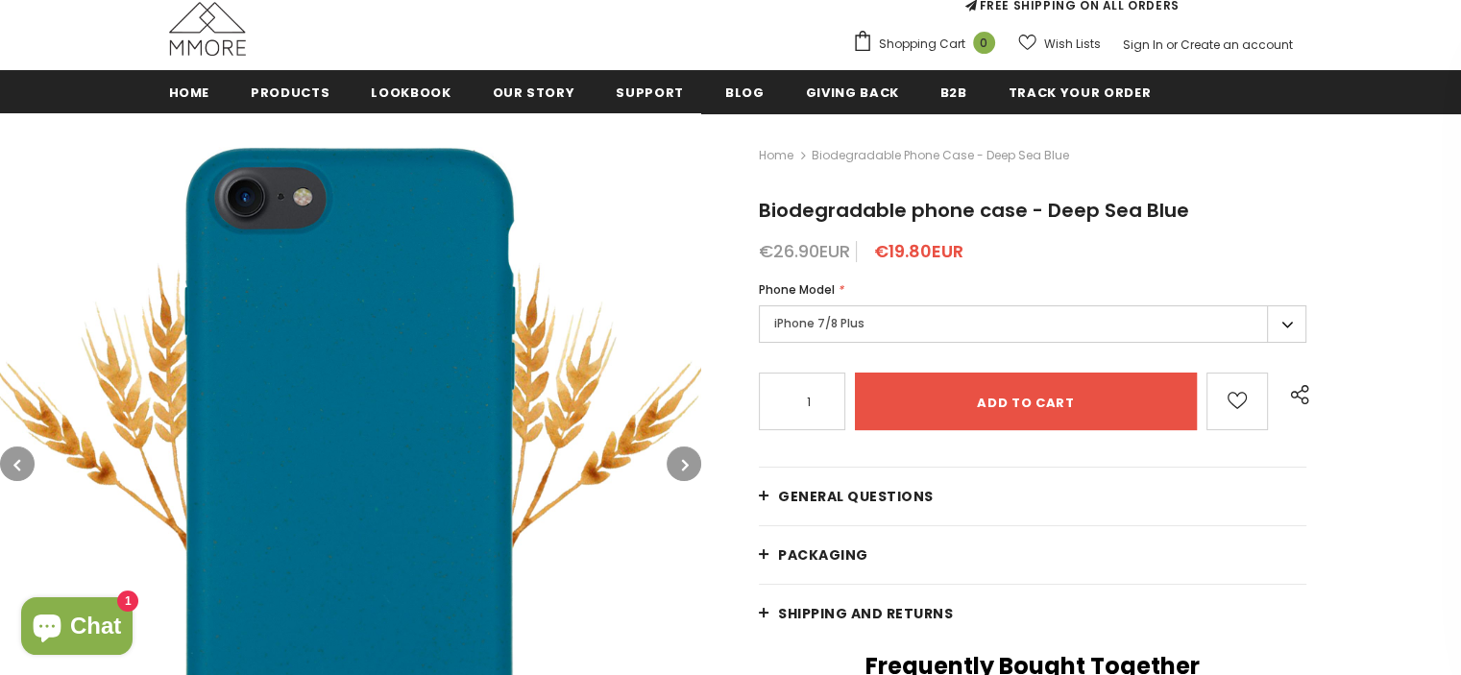
click at [680, 458] on button "button" at bounding box center [683, 464] width 35 height 35
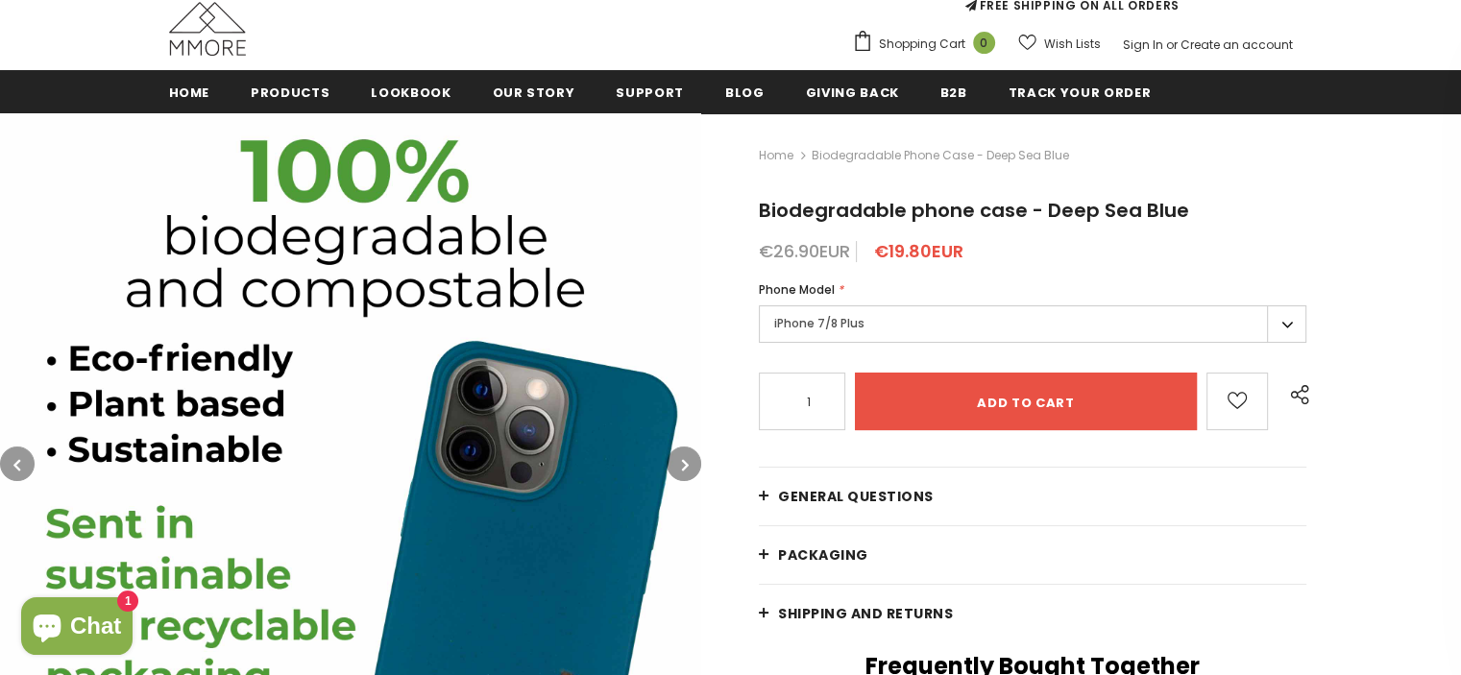
click at [691, 473] on button "button" at bounding box center [683, 464] width 35 height 35
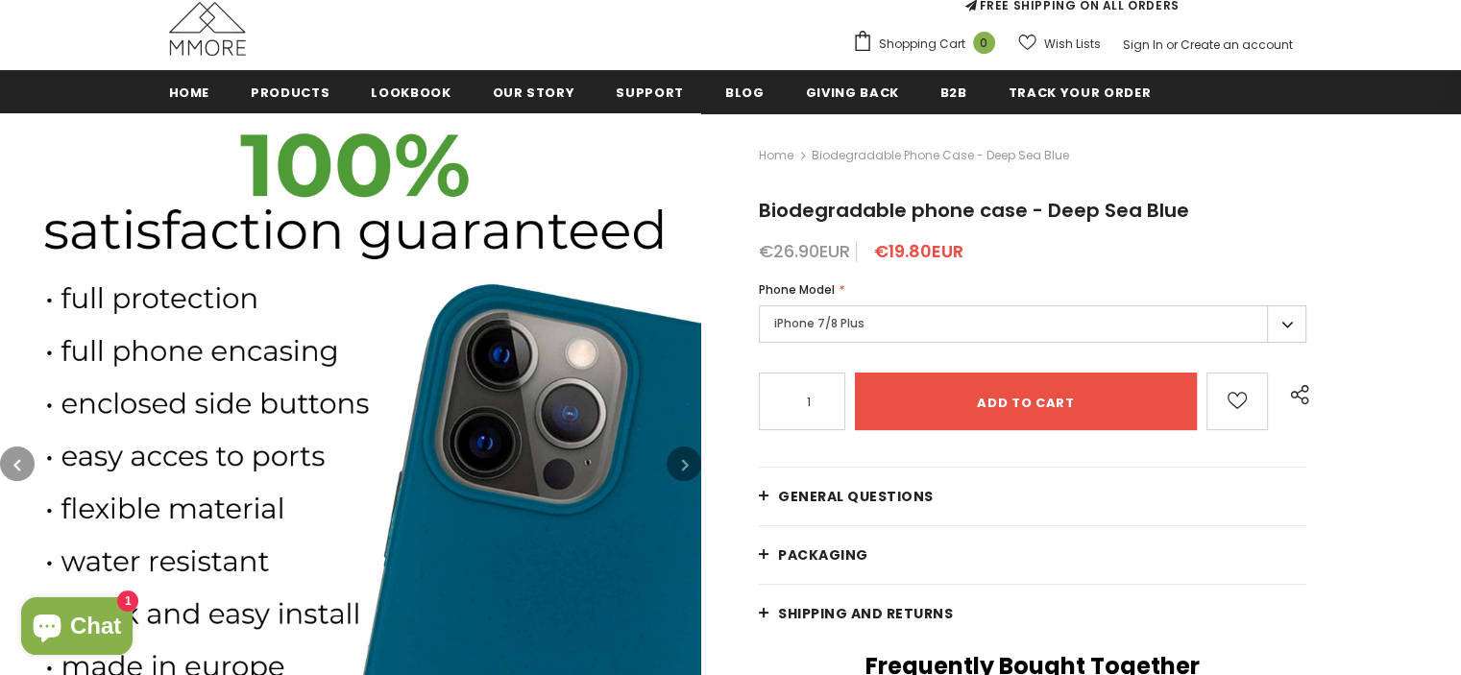
click at [690, 475] on button "button" at bounding box center [683, 464] width 35 height 35
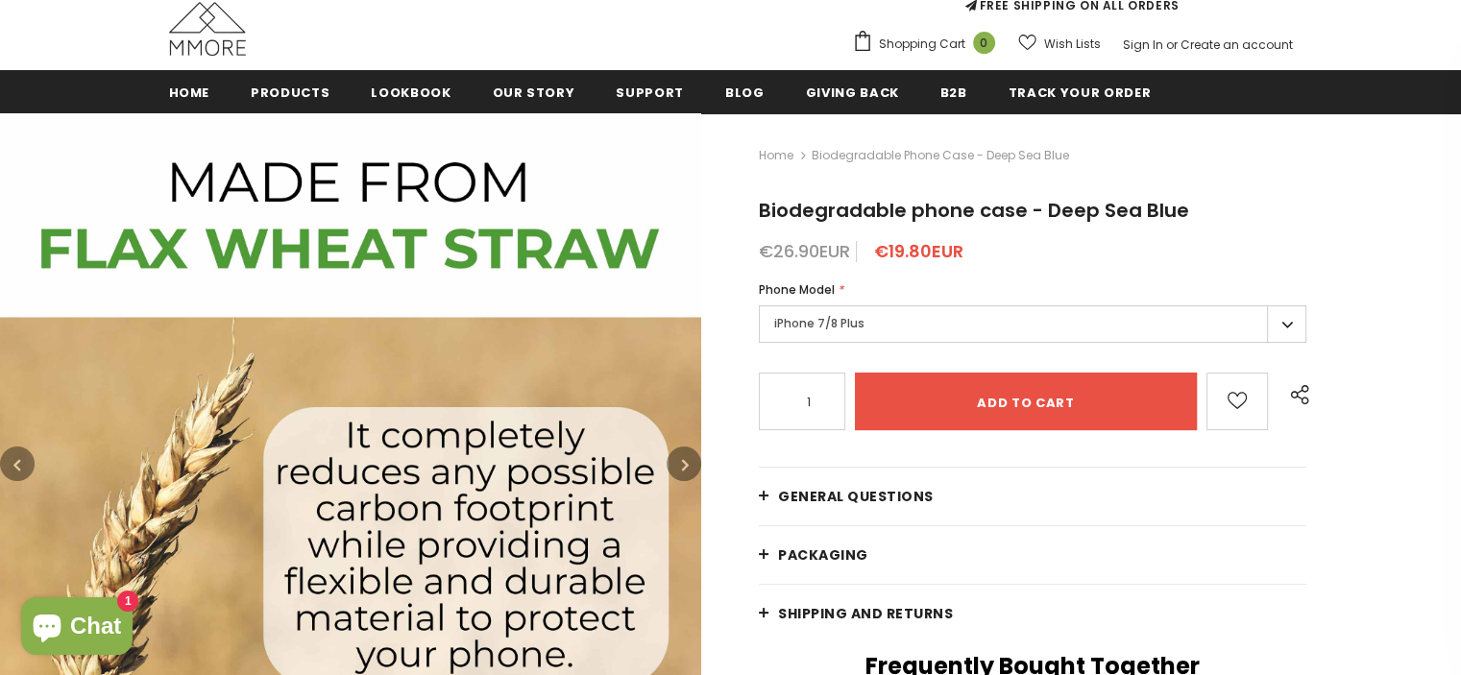
click at [688, 475] on button "button" at bounding box center [683, 464] width 35 height 35
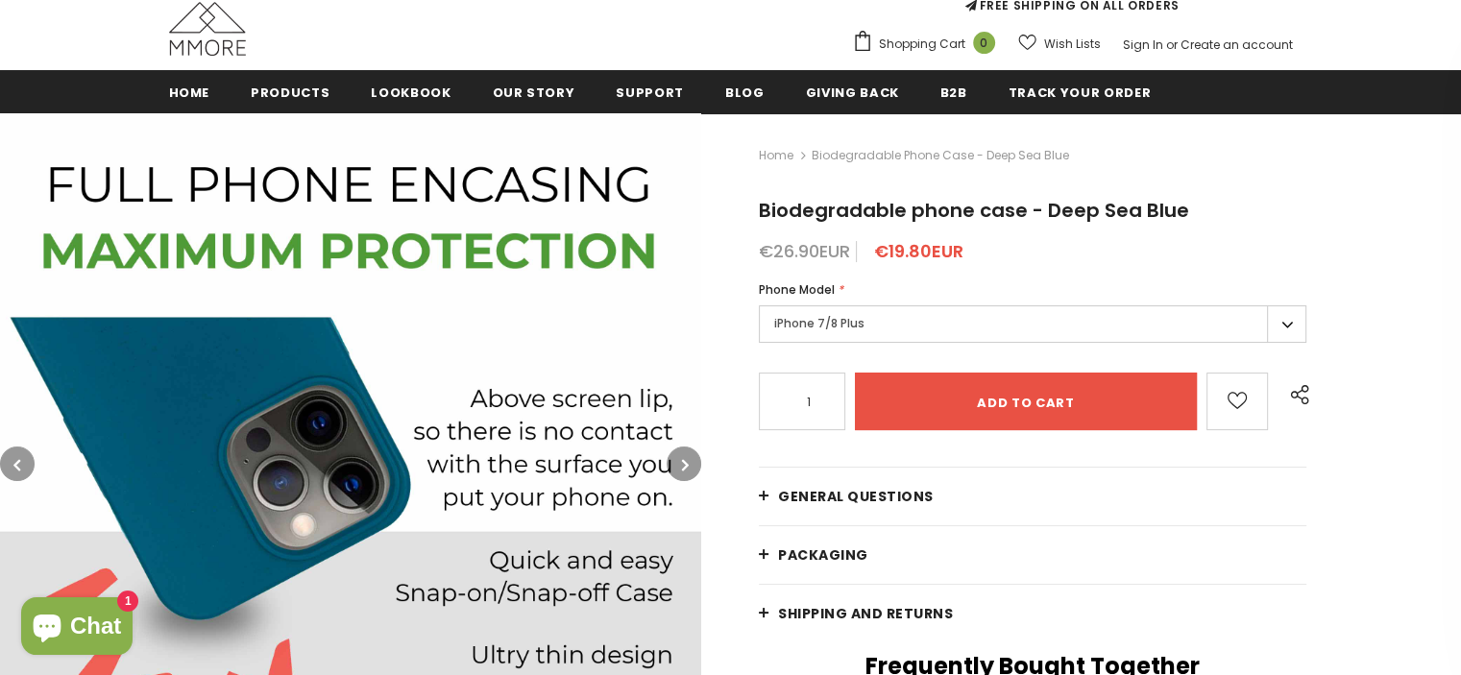
click at [688, 475] on button "button" at bounding box center [683, 464] width 35 height 35
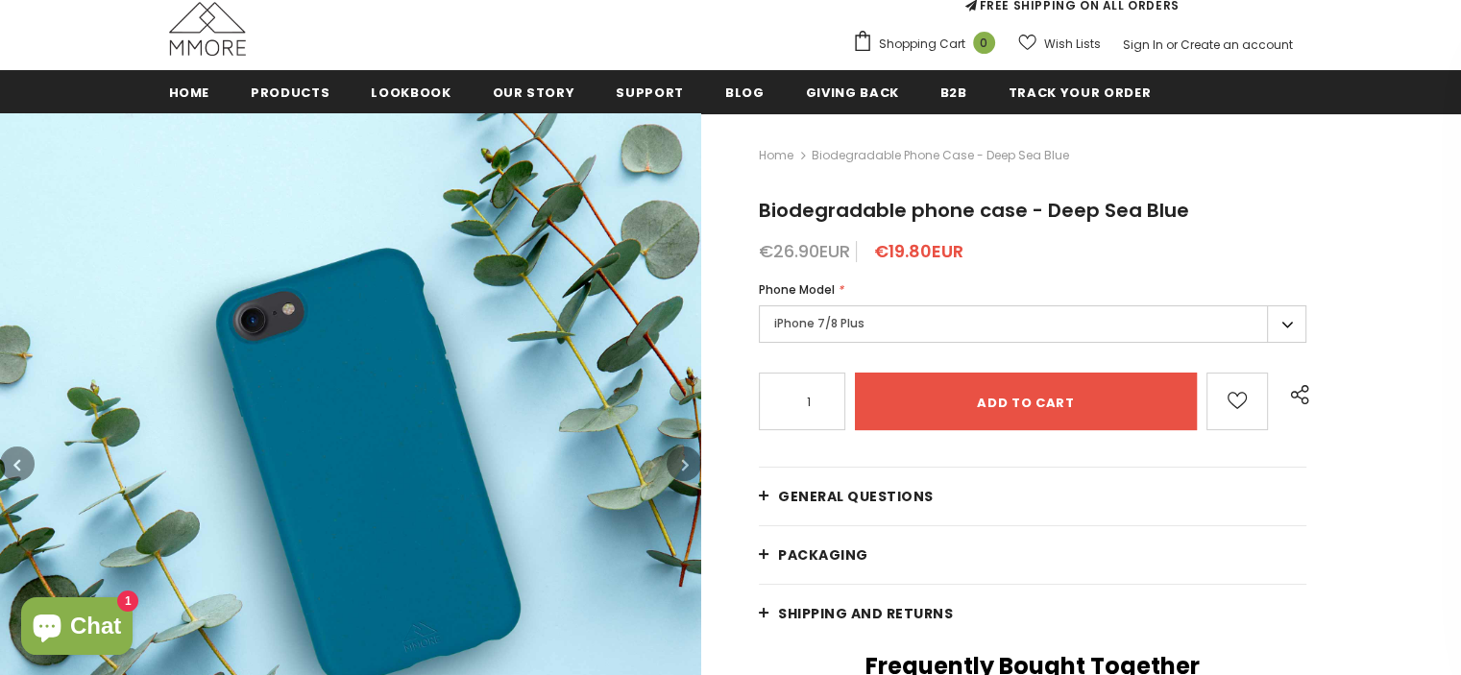
click at [688, 475] on button "button" at bounding box center [683, 464] width 35 height 35
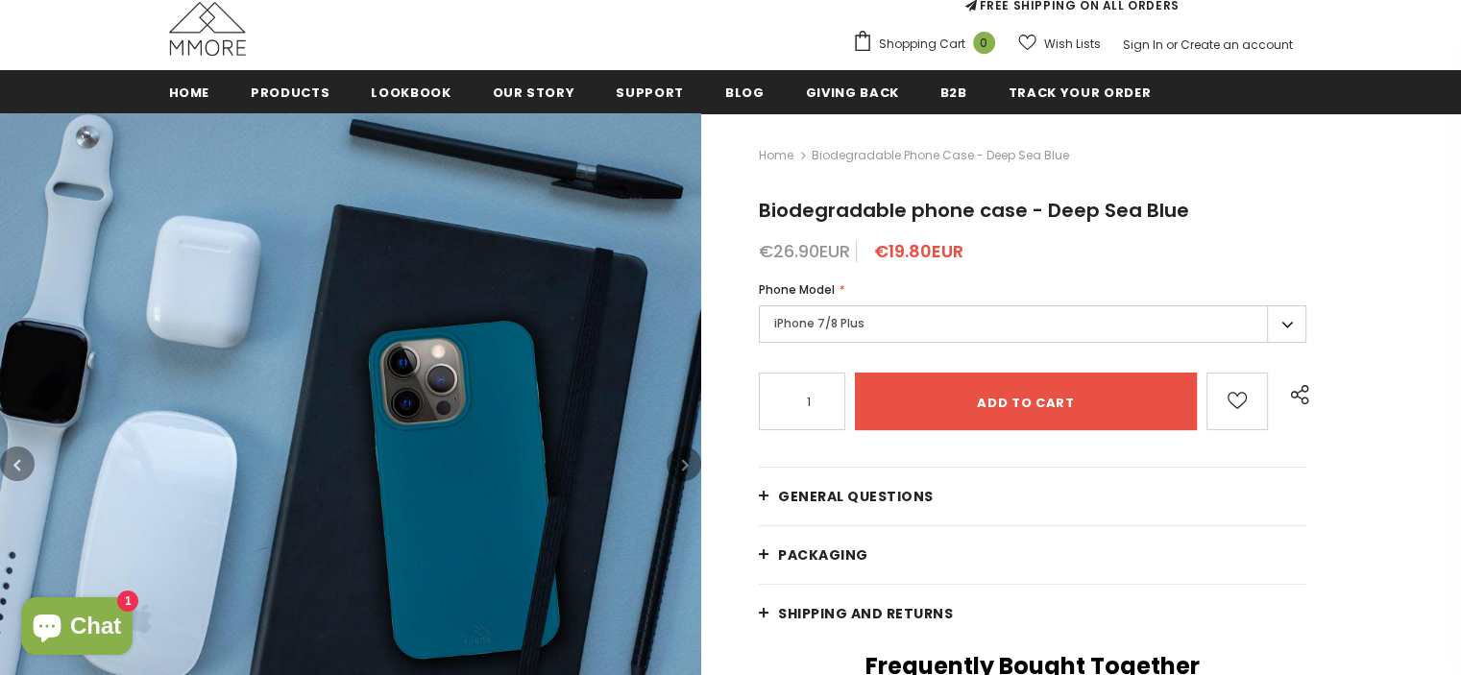
click at [688, 476] on button "button" at bounding box center [683, 464] width 35 height 35
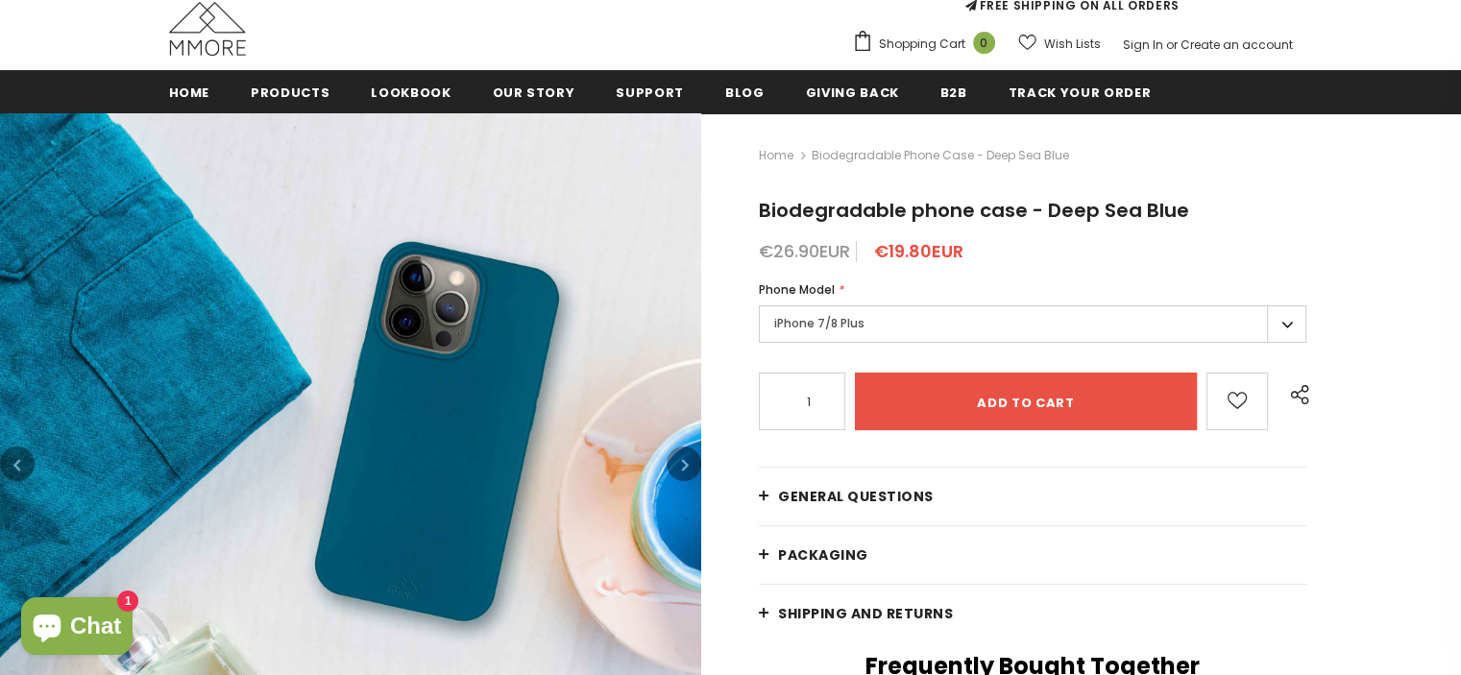
click at [688, 476] on button "button" at bounding box center [683, 464] width 35 height 35
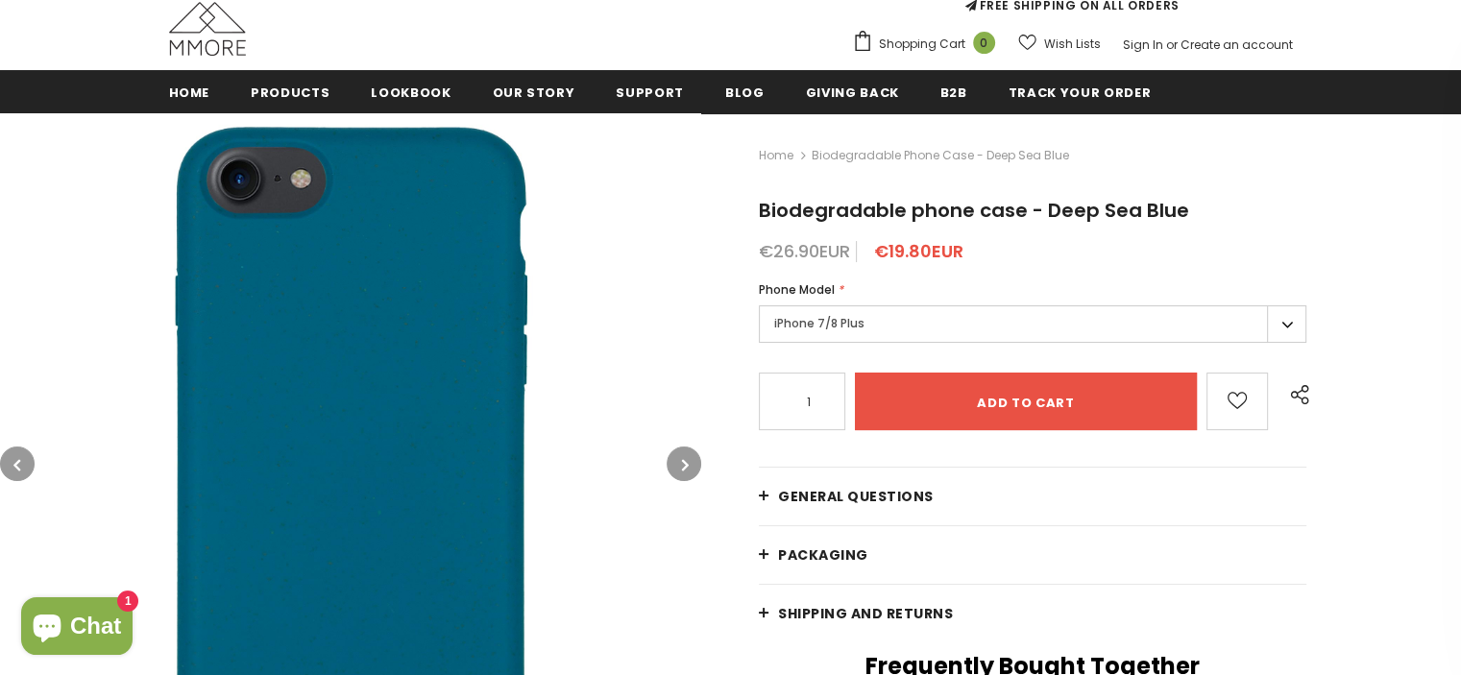
click at [688, 476] on button "button" at bounding box center [683, 464] width 35 height 35
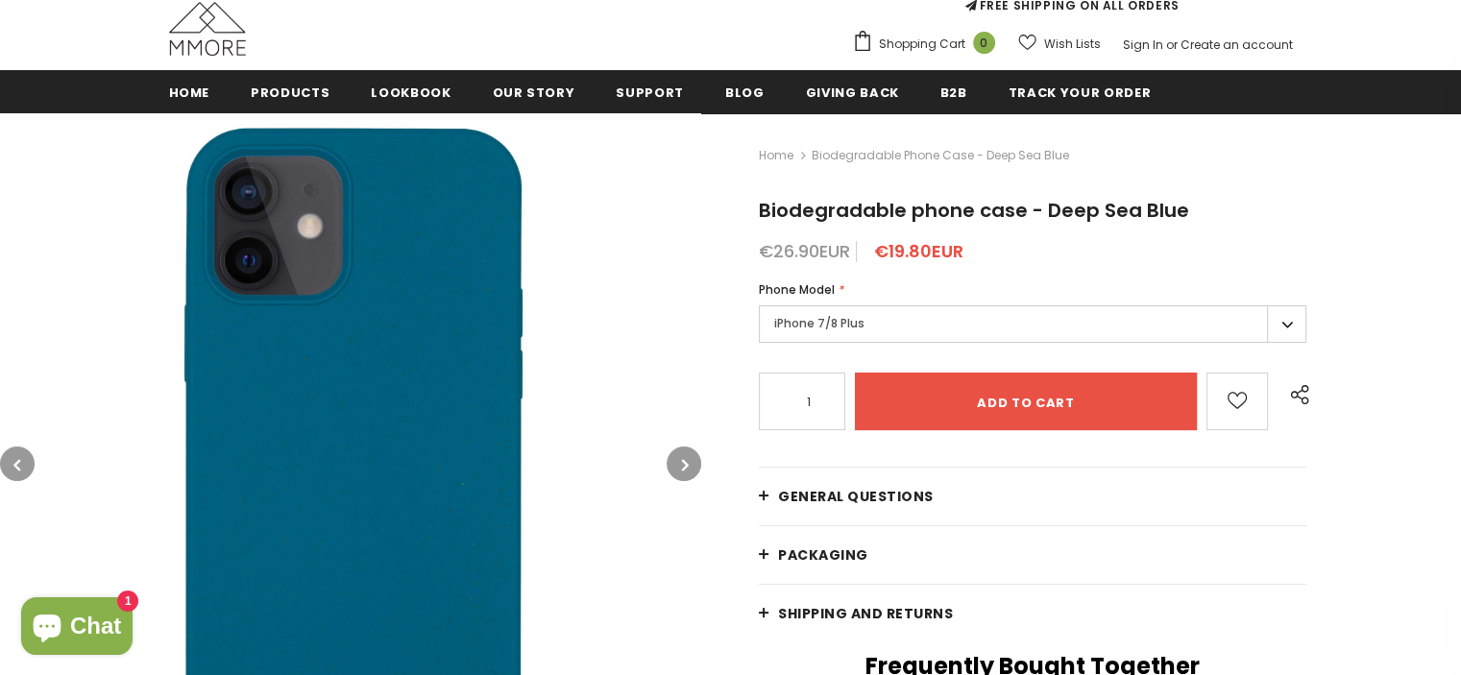
click at [688, 476] on button "button" at bounding box center [683, 464] width 35 height 35
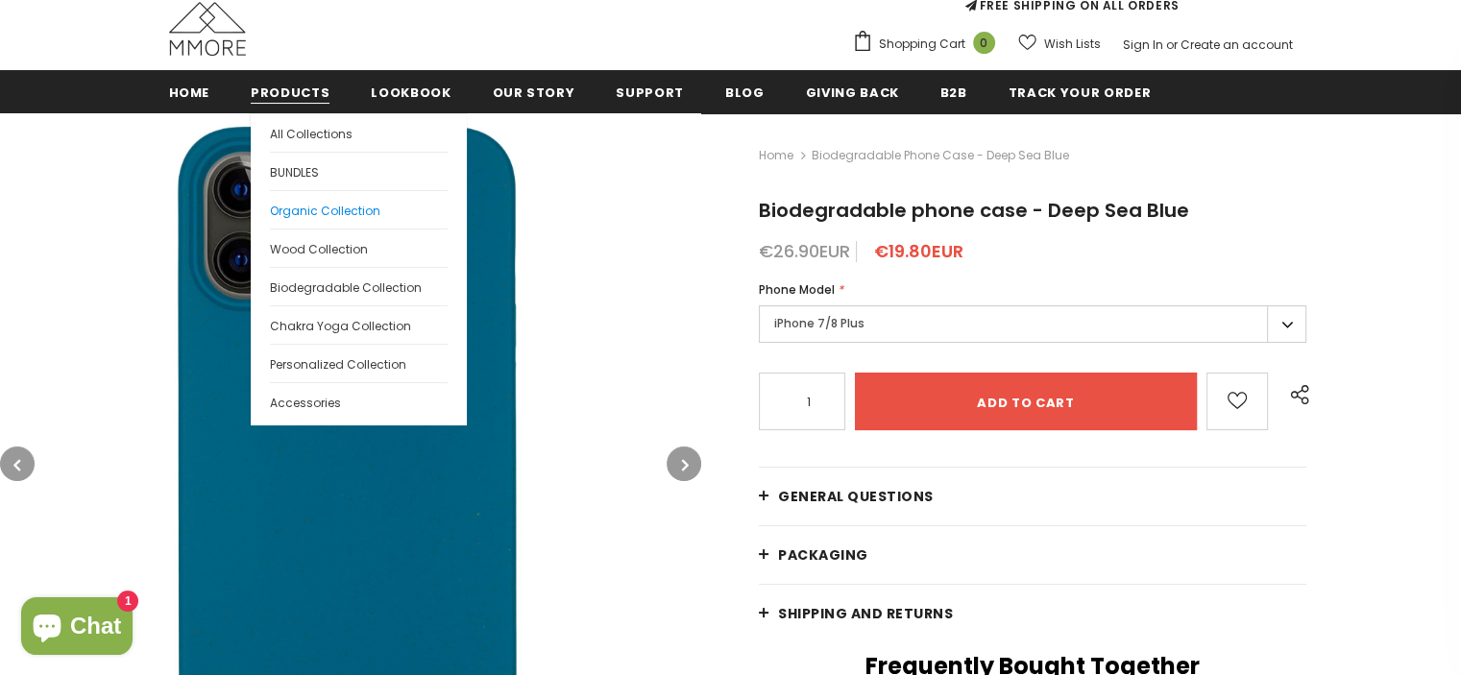
click at [301, 219] on link "Organic Collection" at bounding box center [359, 209] width 178 height 38
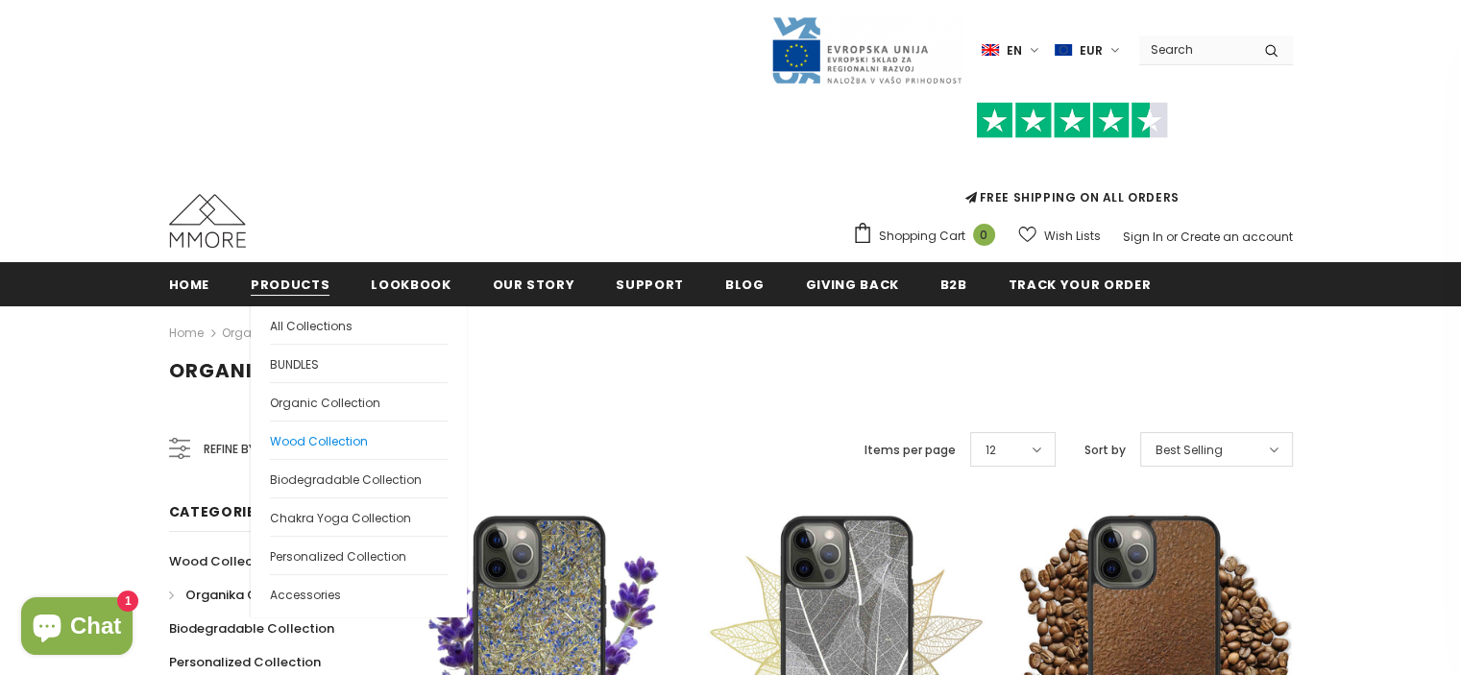
click at [327, 444] on span "Wood Collection" at bounding box center [319, 441] width 98 height 16
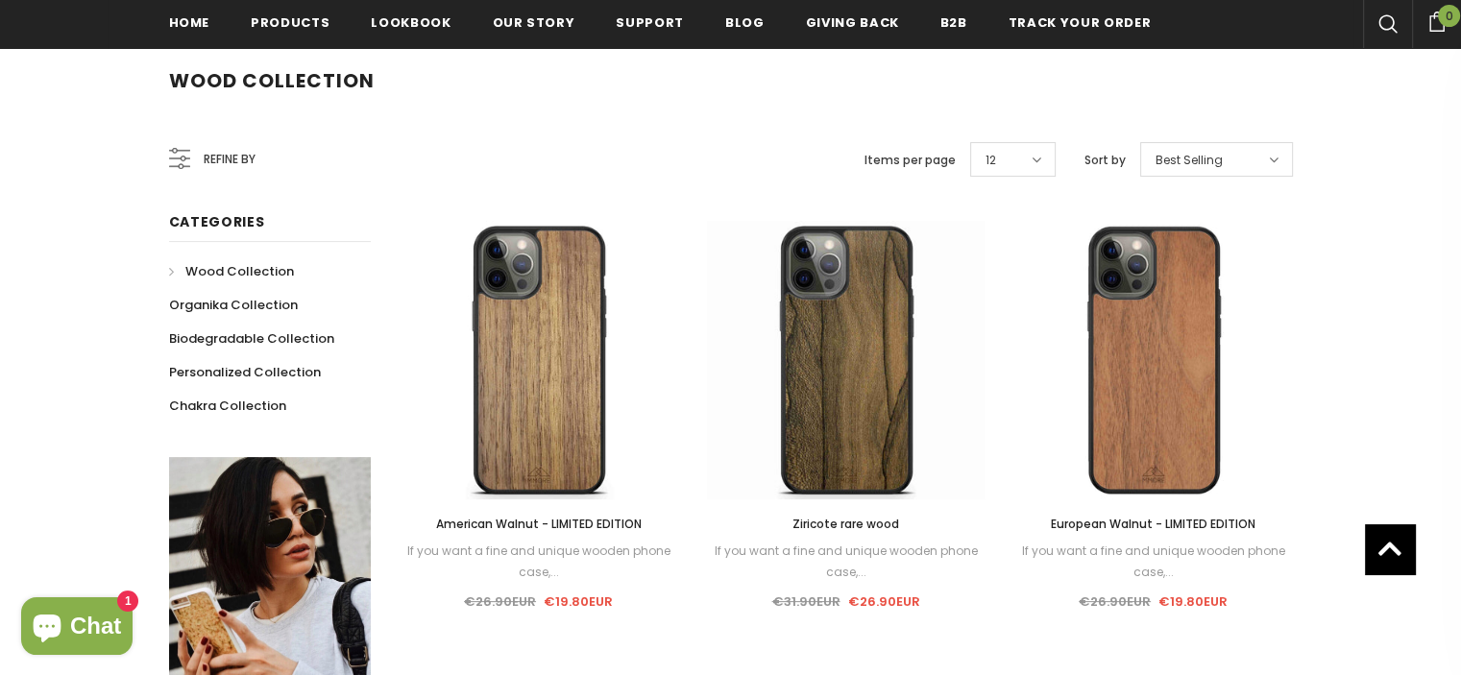
scroll to position [292, 0]
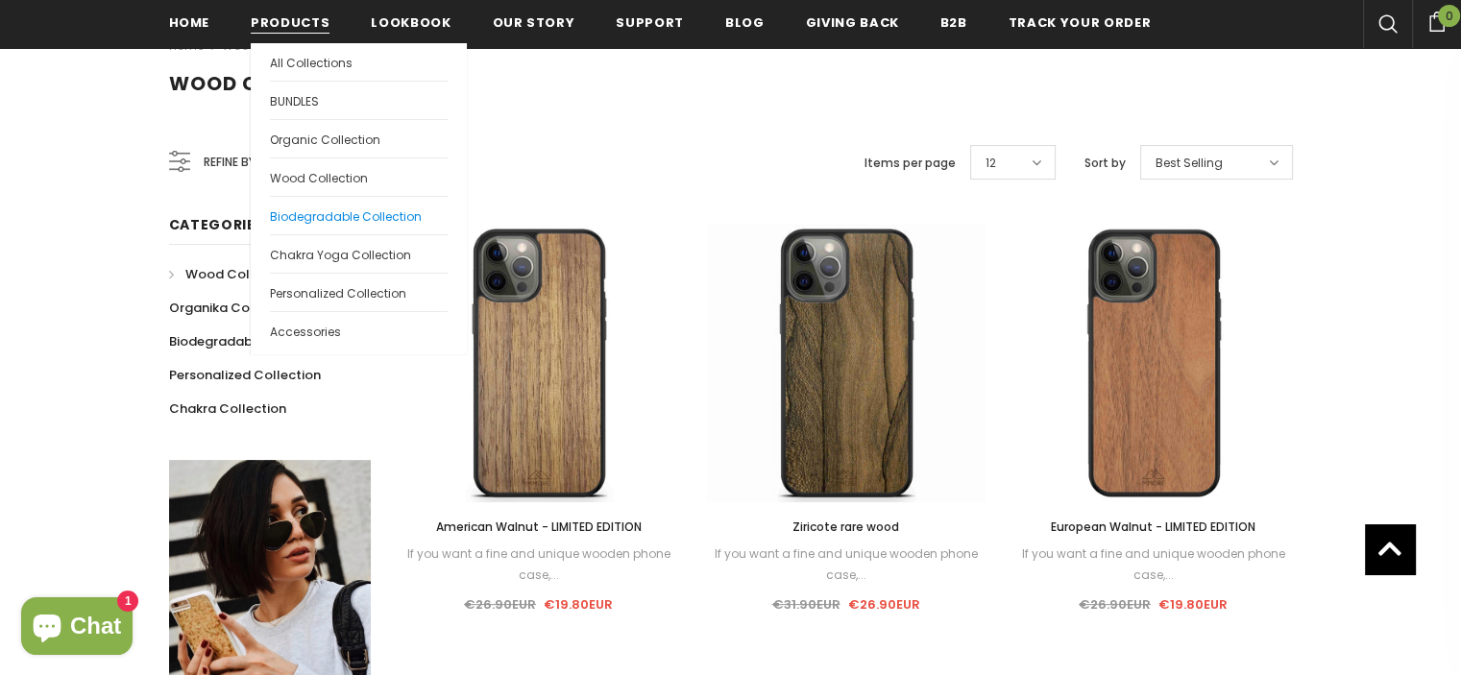
click at [315, 208] on span "Biodegradable Collection" at bounding box center [346, 216] width 152 height 16
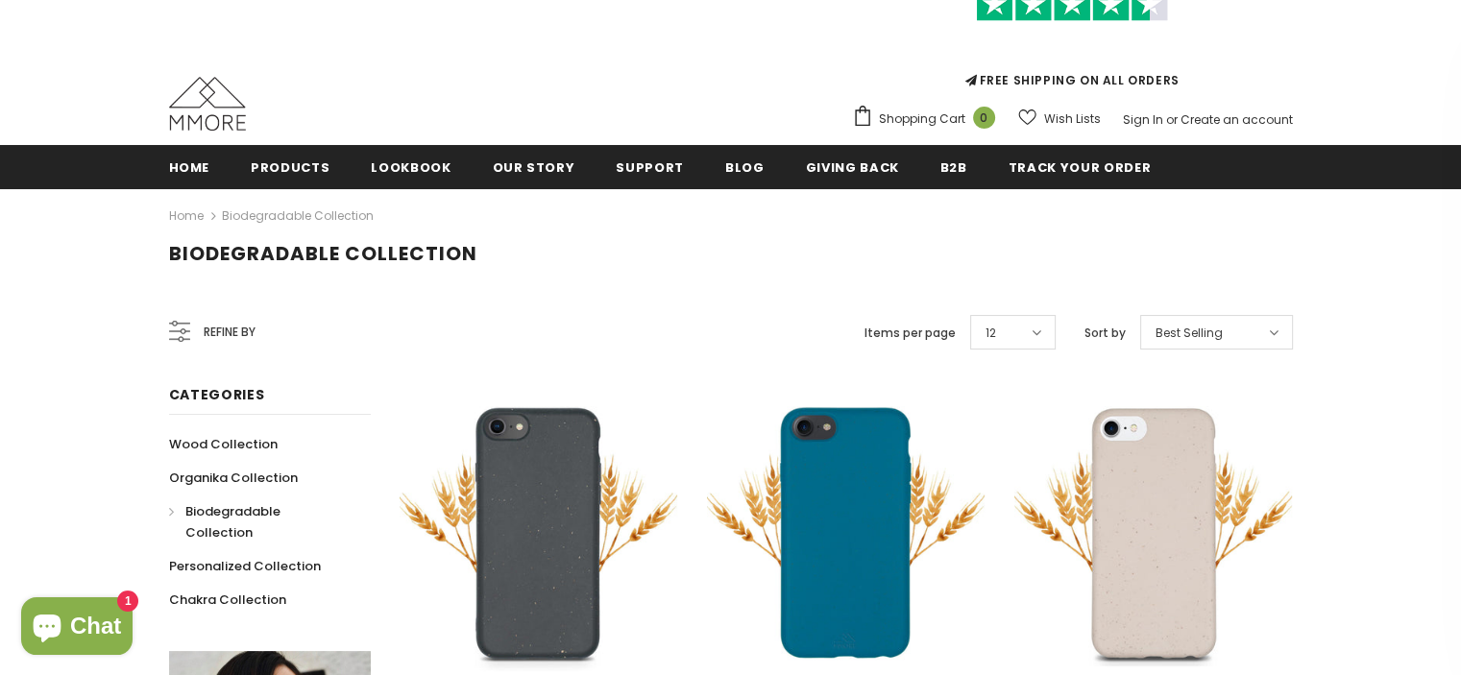
scroll to position [96, 0]
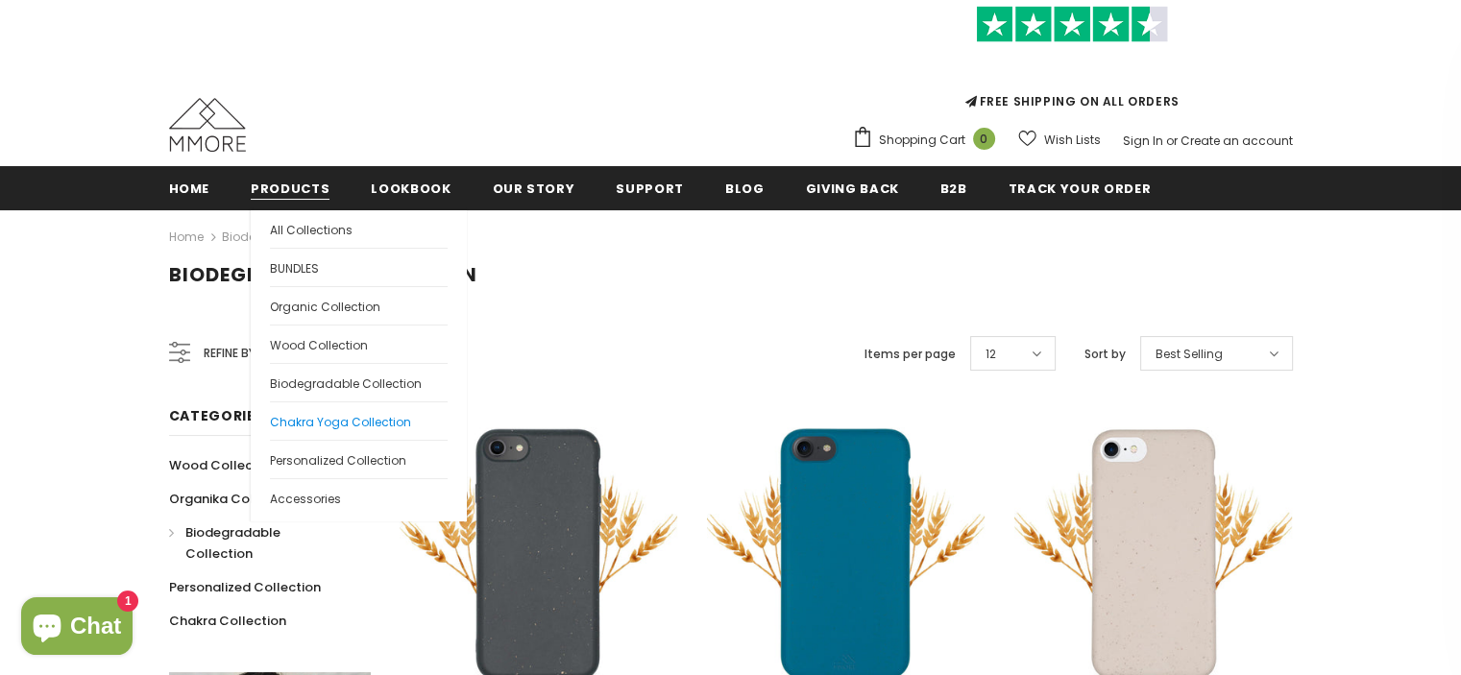
click at [308, 424] on span "Chakra Yoga Collection" at bounding box center [340, 422] width 141 height 16
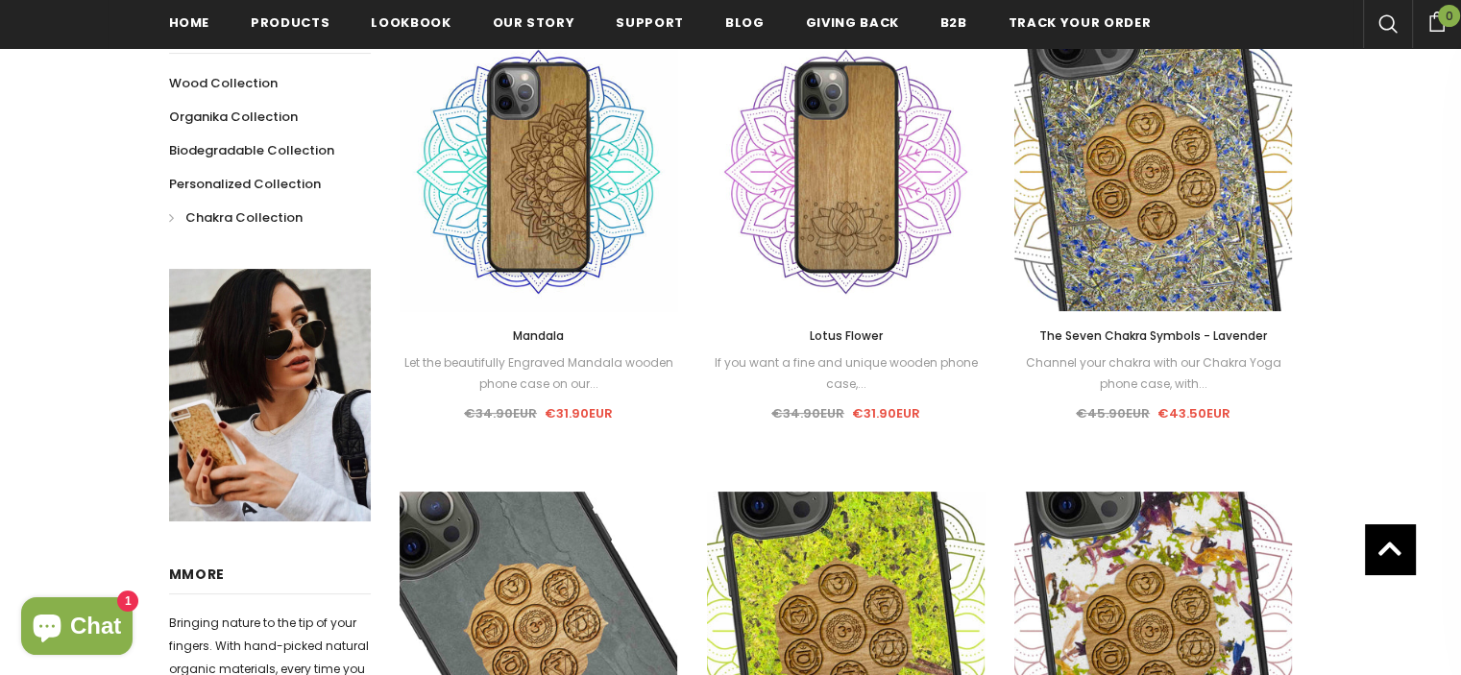
scroll to position [4, 0]
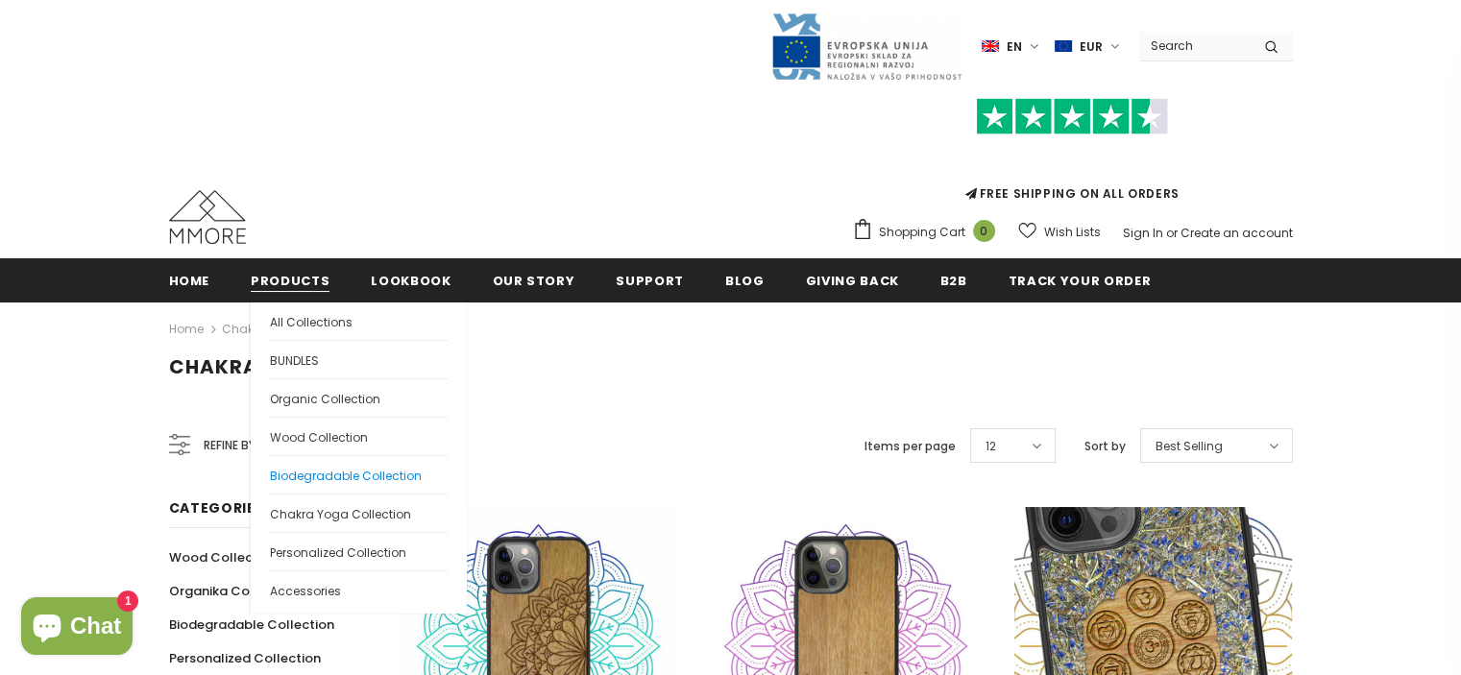
click at [273, 475] on span "Biodegradable Collection" at bounding box center [346, 476] width 152 height 16
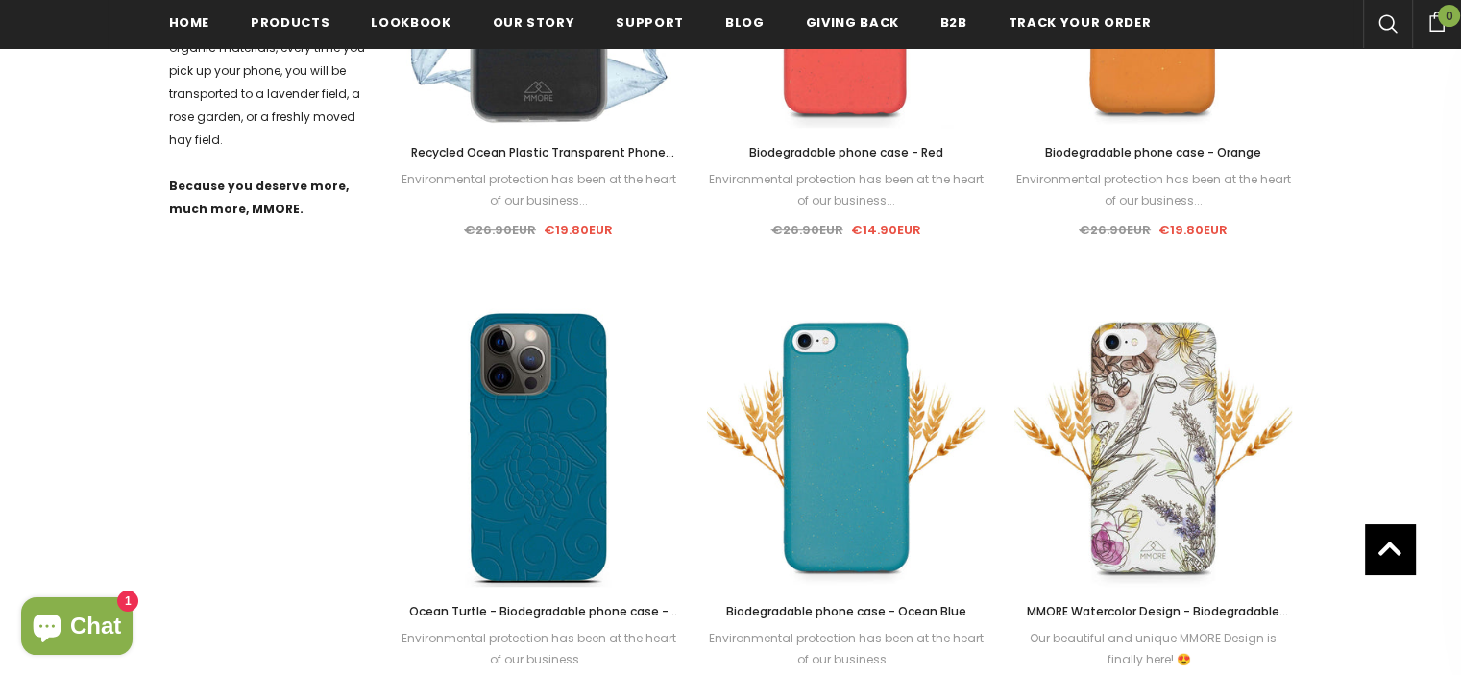
scroll to position [1245, 0]
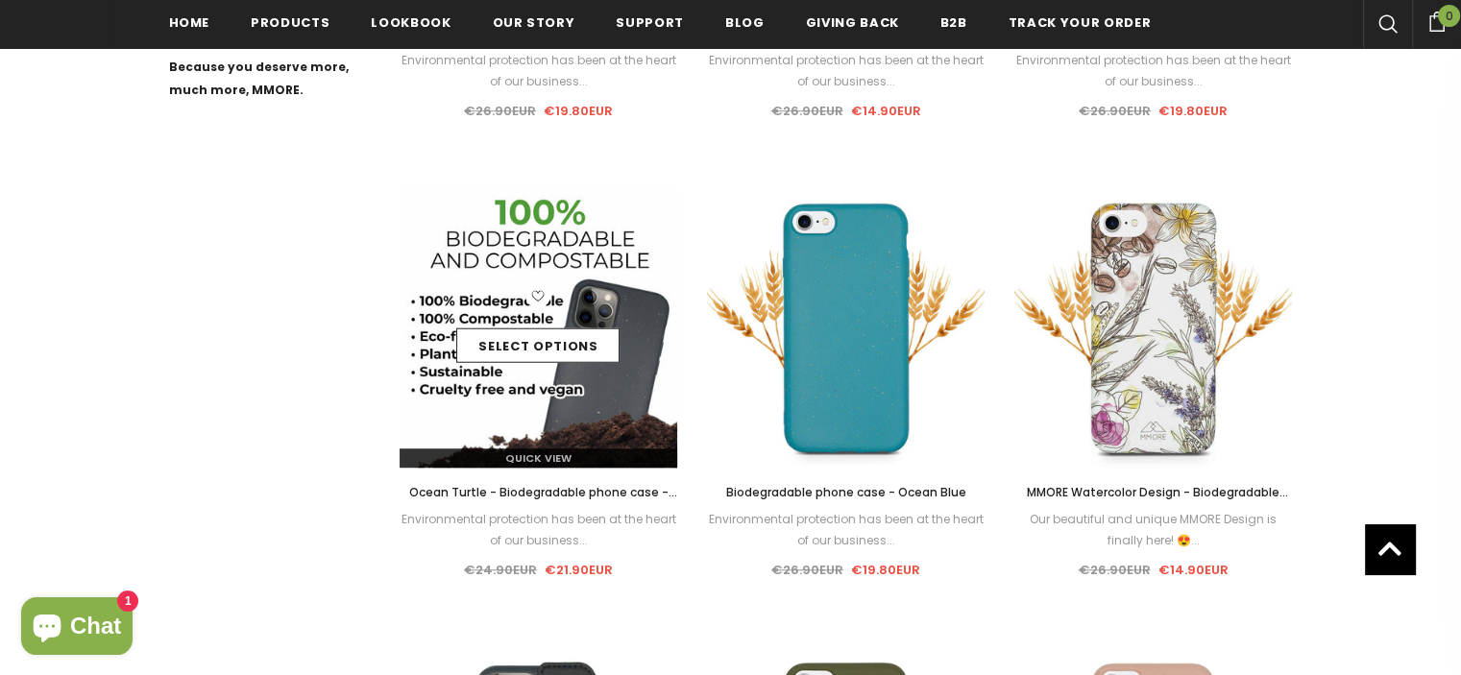
click at [507, 396] on img at bounding box center [539, 328] width 278 height 278
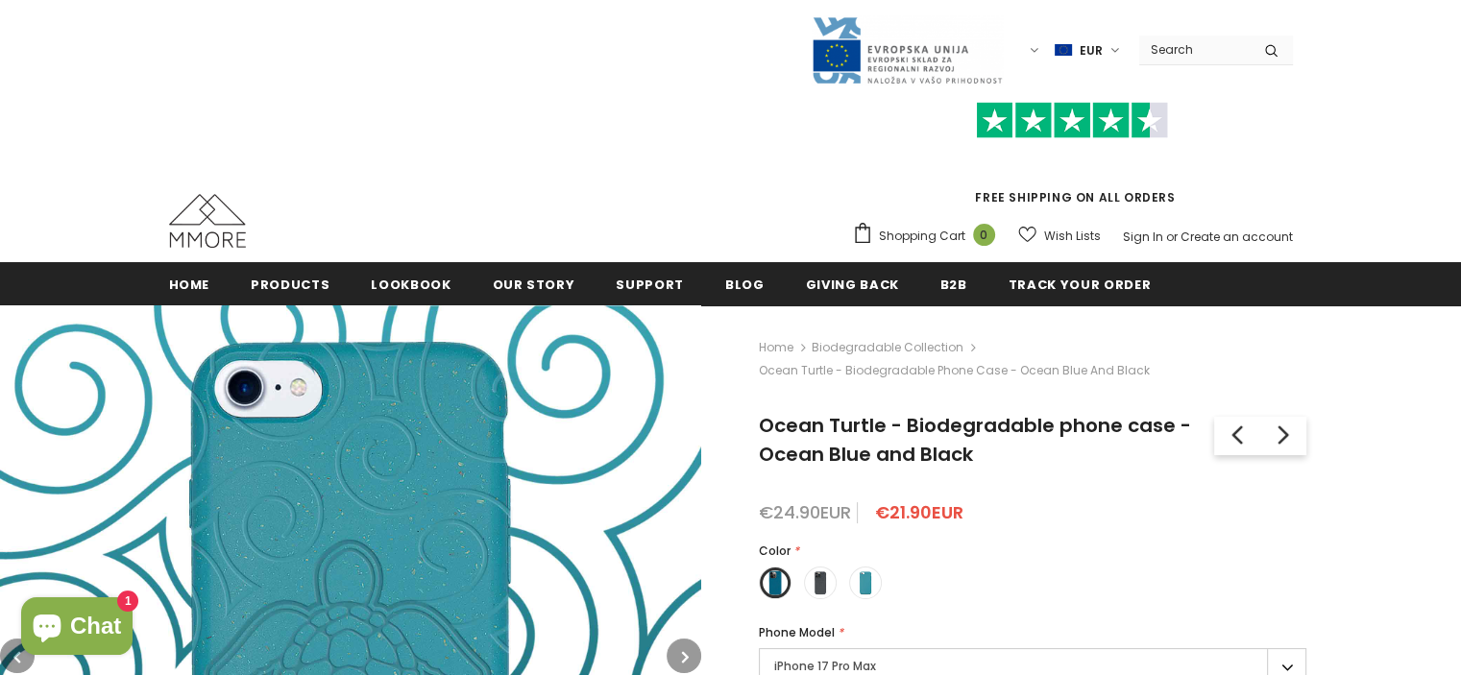
scroll to position [192, 0]
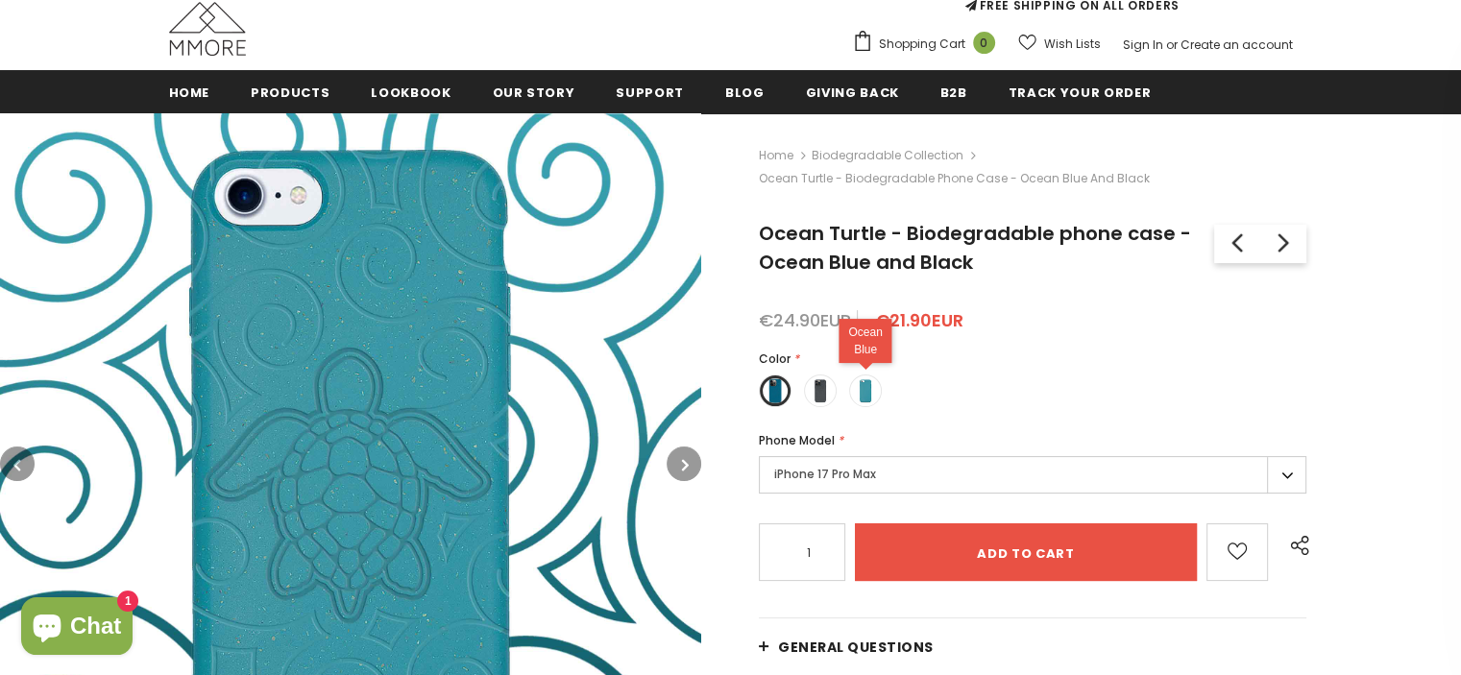
click at [861, 394] on span at bounding box center [865, 390] width 25 height 25
click at [0, 0] on input "radio" at bounding box center [0, 0] width 0 height 0
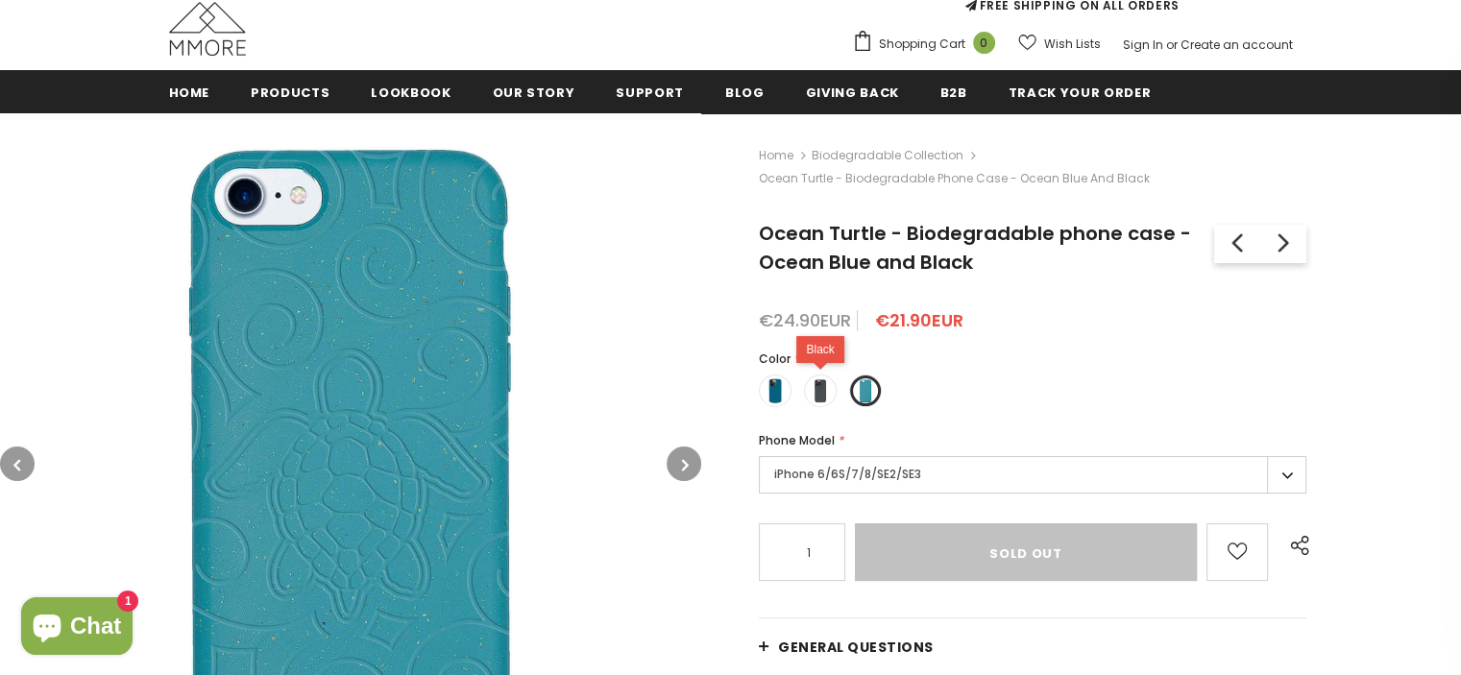
click at [824, 395] on span at bounding box center [820, 390] width 25 height 25
click at [0, 0] on input "radio" at bounding box center [0, 0] width 0 height 0
type input "Add to cart"
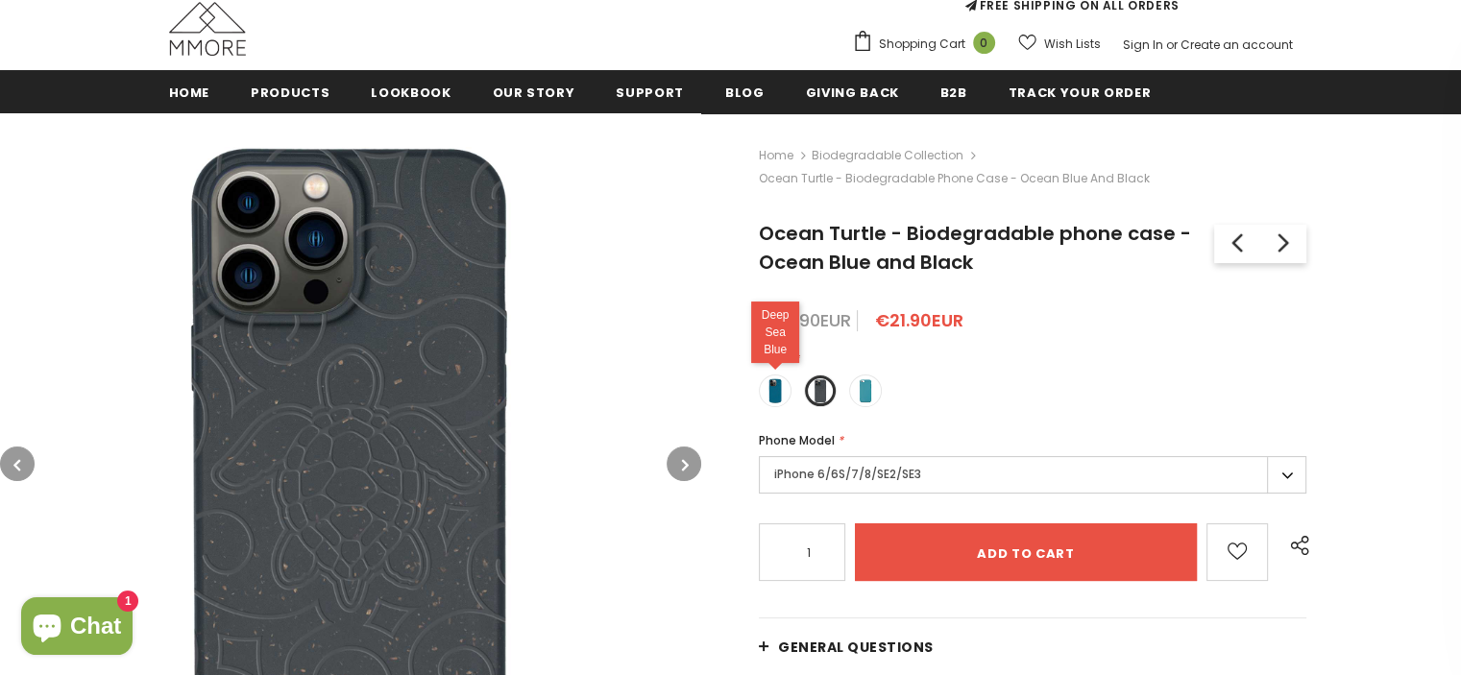
click at [779, 399] on span at bounding box center [775, 390] width 25 height 25
click at [0, 0] on input "radio" at bounding box center [0, 0] width 0 height 0
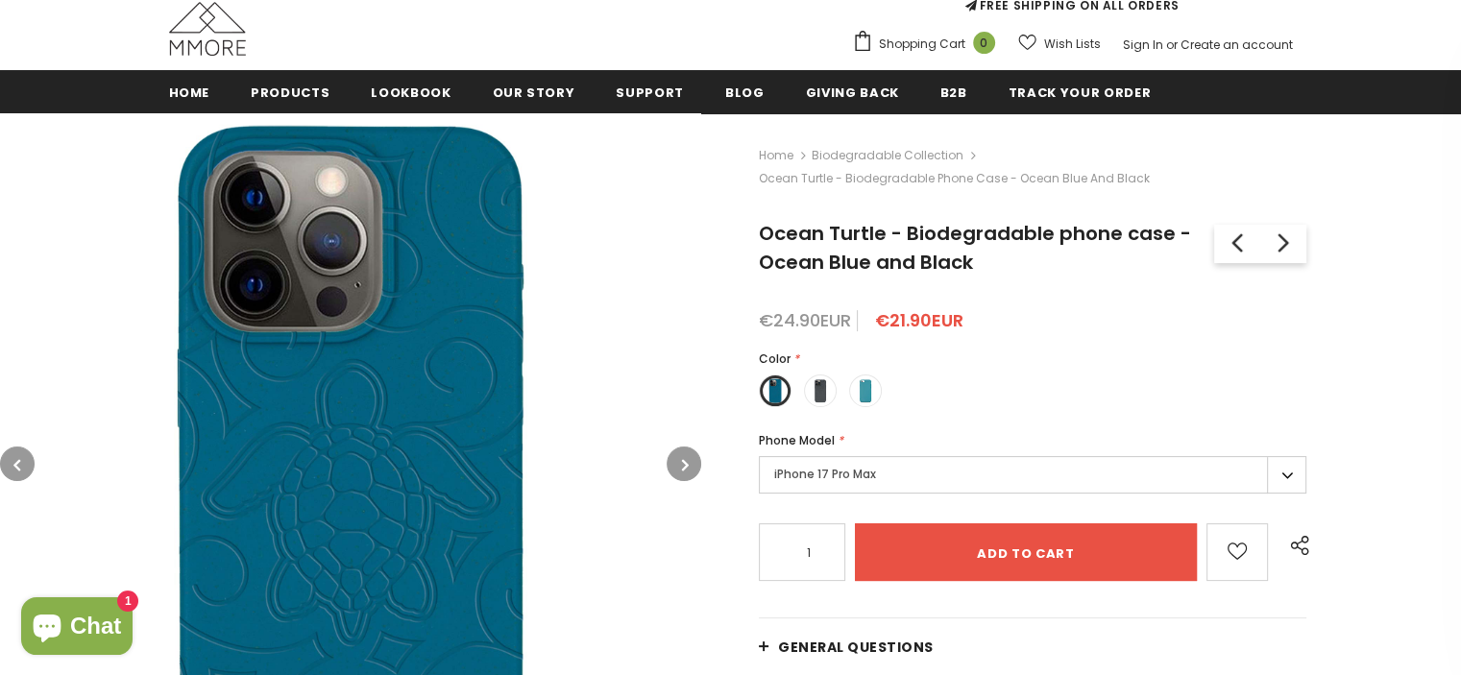
click at [867, 475] on label "iPhone 17 Pro Max" at bounding box center [1032, 474] width 547 height 37
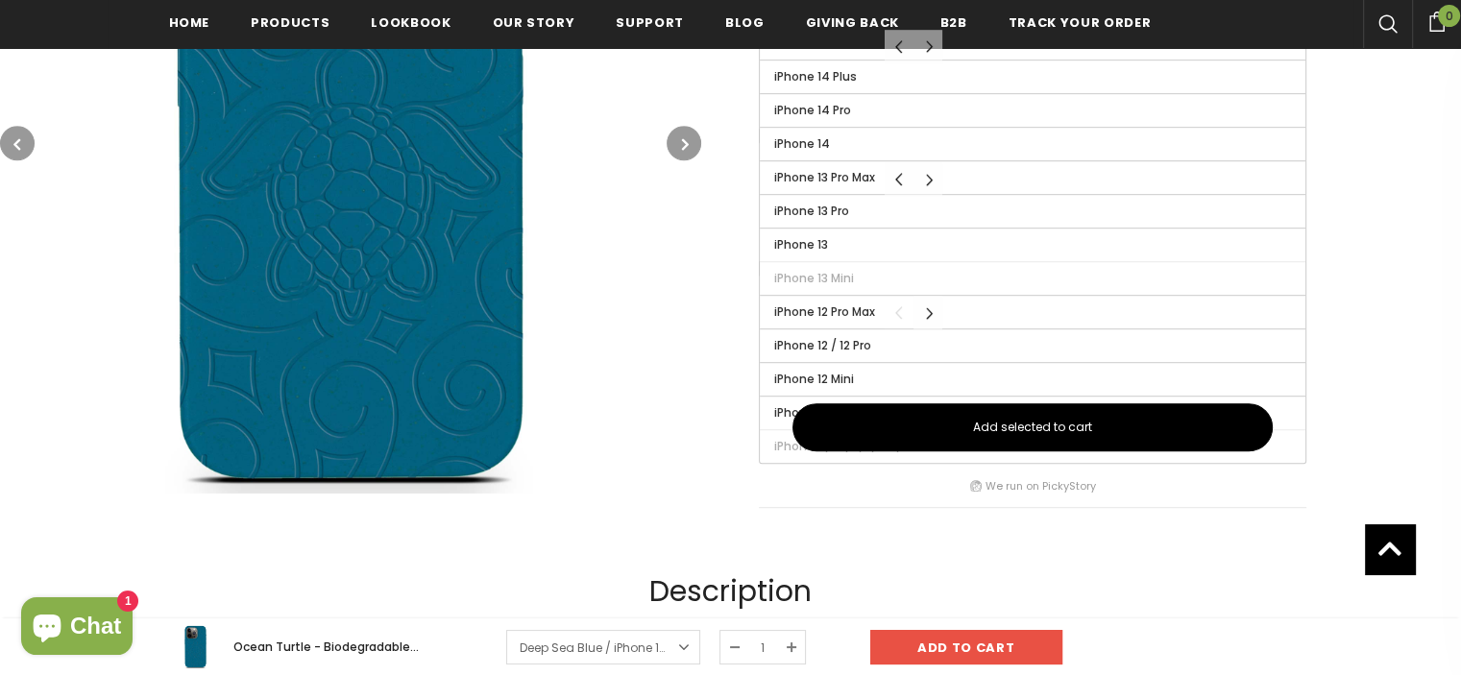
scroll to position [1152, 0]
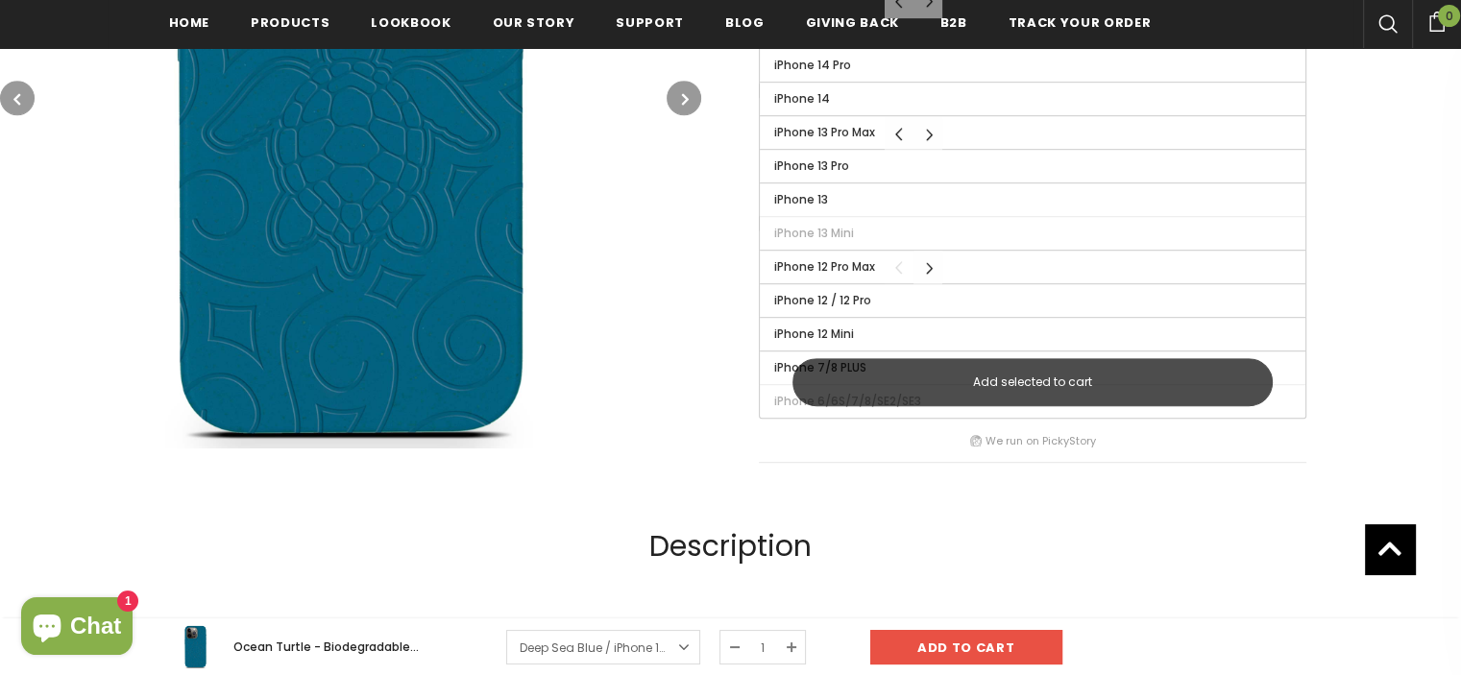
drag, startPoint x: 1084, startPoint y: 382, endPoint x: 1045, endPoint y: 361, distance: 44.7
click at [1067, 359] on button "Add selected to cart" at bounding box center [1032, 382] width 480 height 48
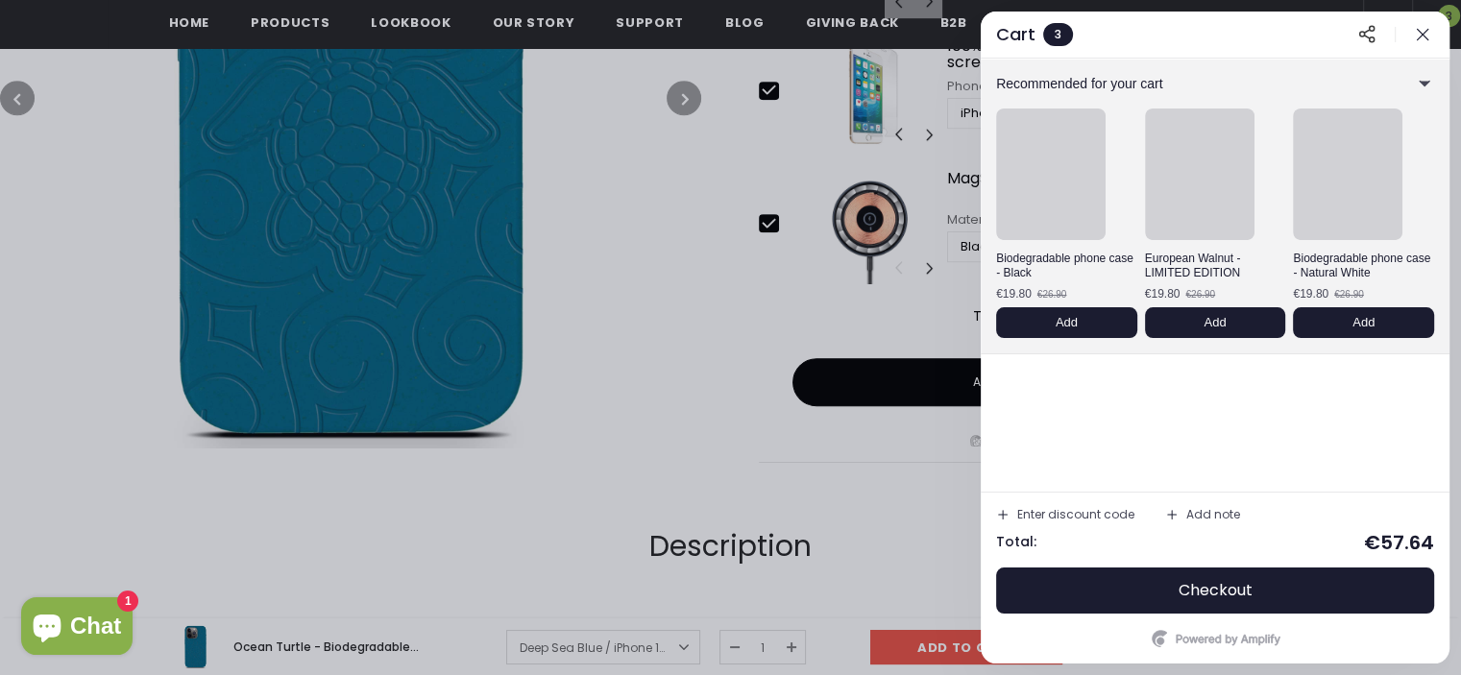
scroll to position [960, 0]
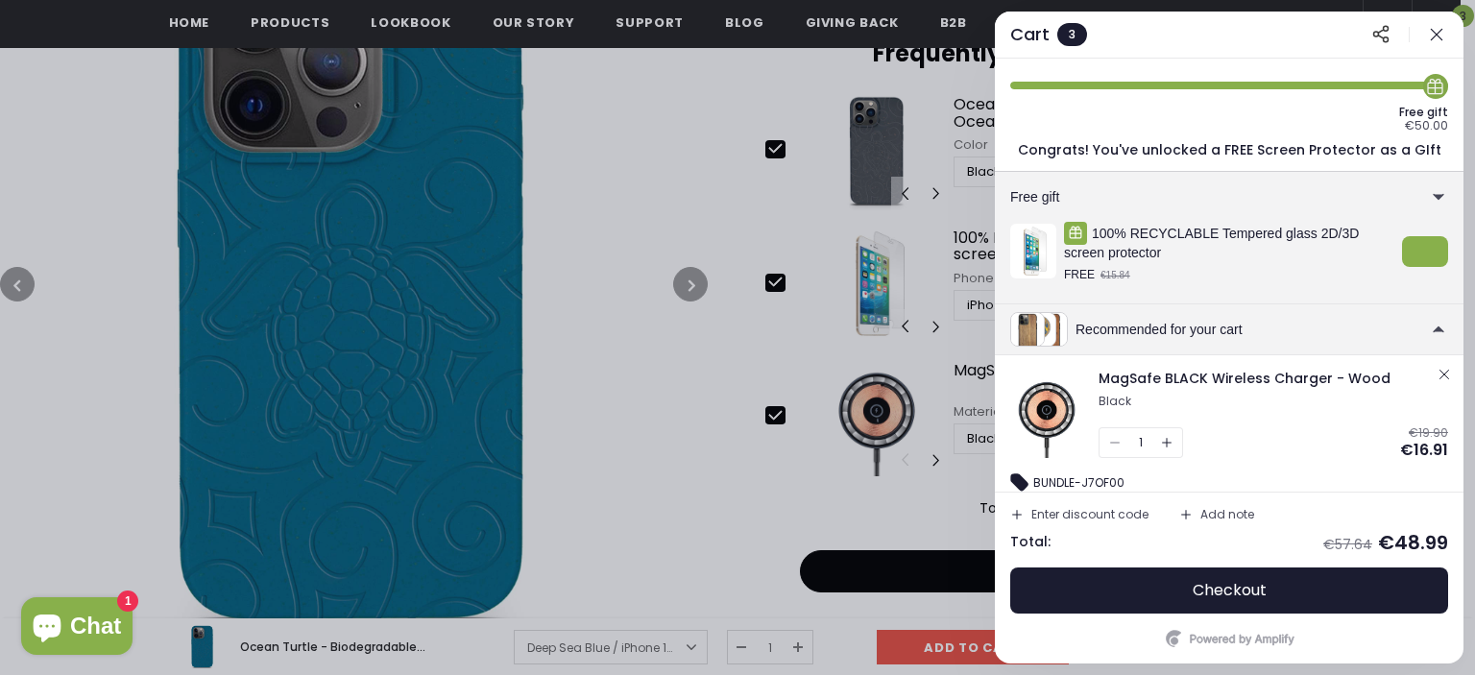
click at [1432, 33] on icon "button" at bounding box center [1436, 34] width 19 height 19
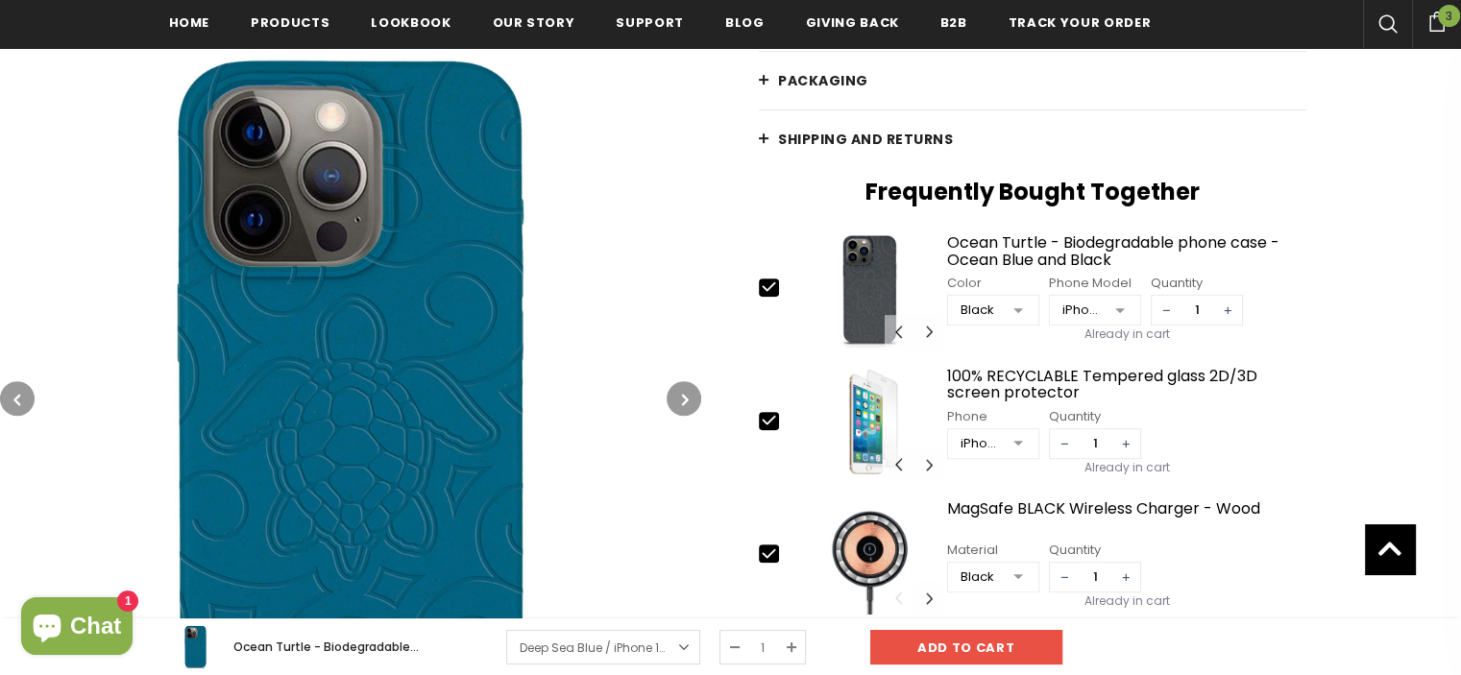
scroll to position [864, 0]
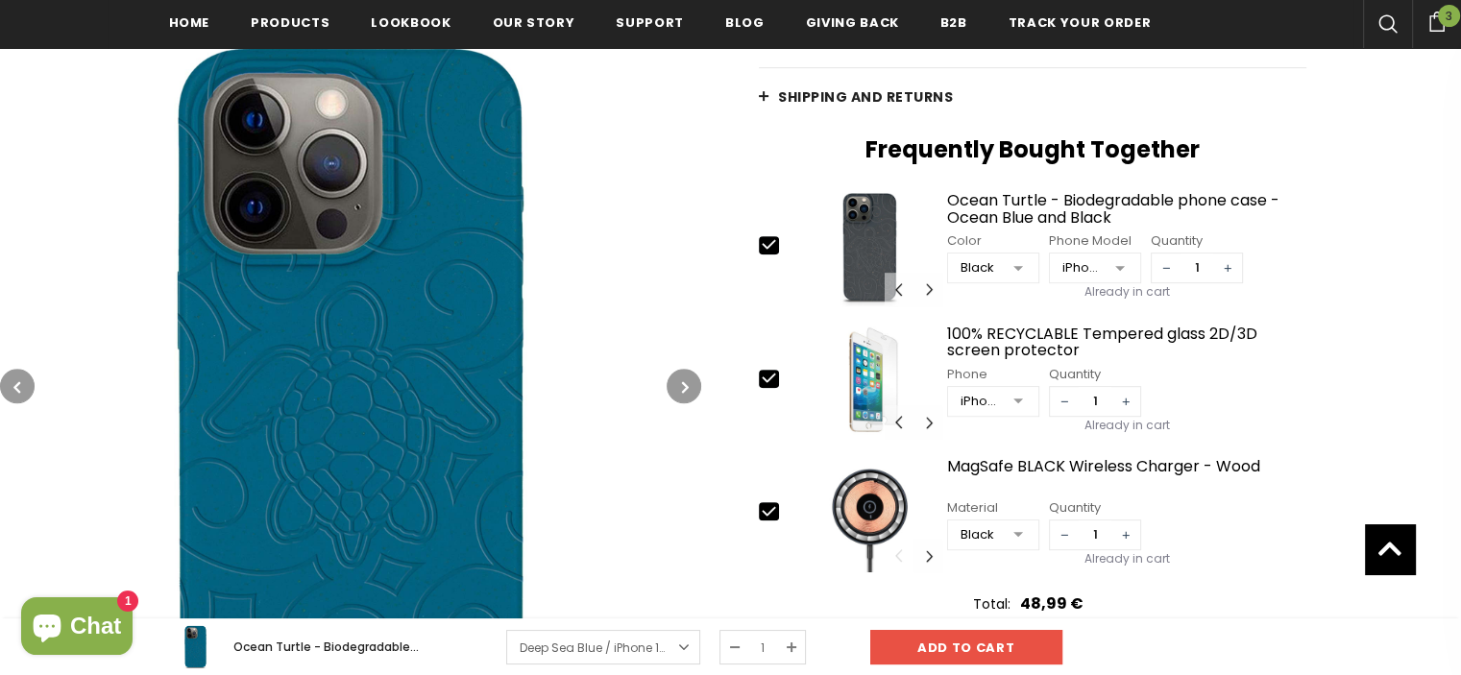
click at [682, 384] on icon "button" at bounding box center [685, 386] width 7 height 19
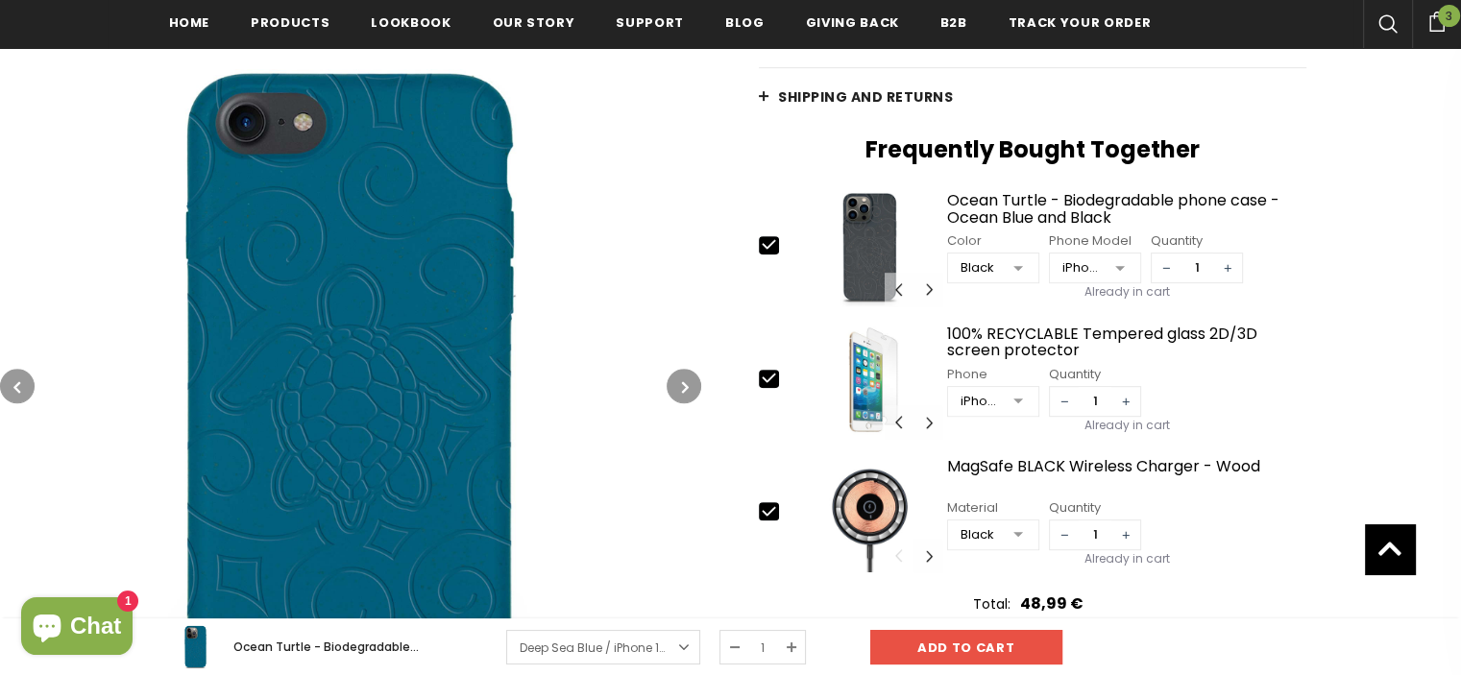
click at [682, 384] on icon "button" at bounding box center [685, 386] width 7 height 19
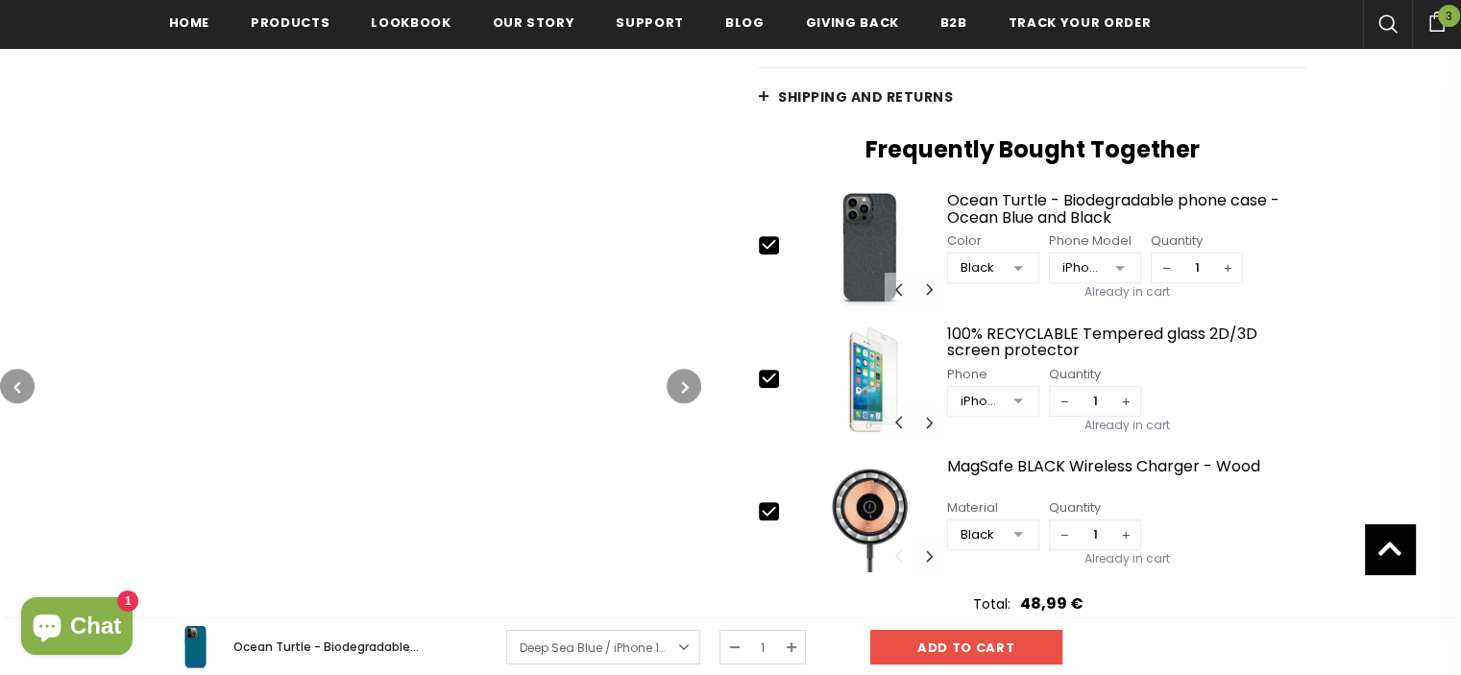
click at [682, 384] on icon "button" at bounding box center [685, 386] width 7 height 19
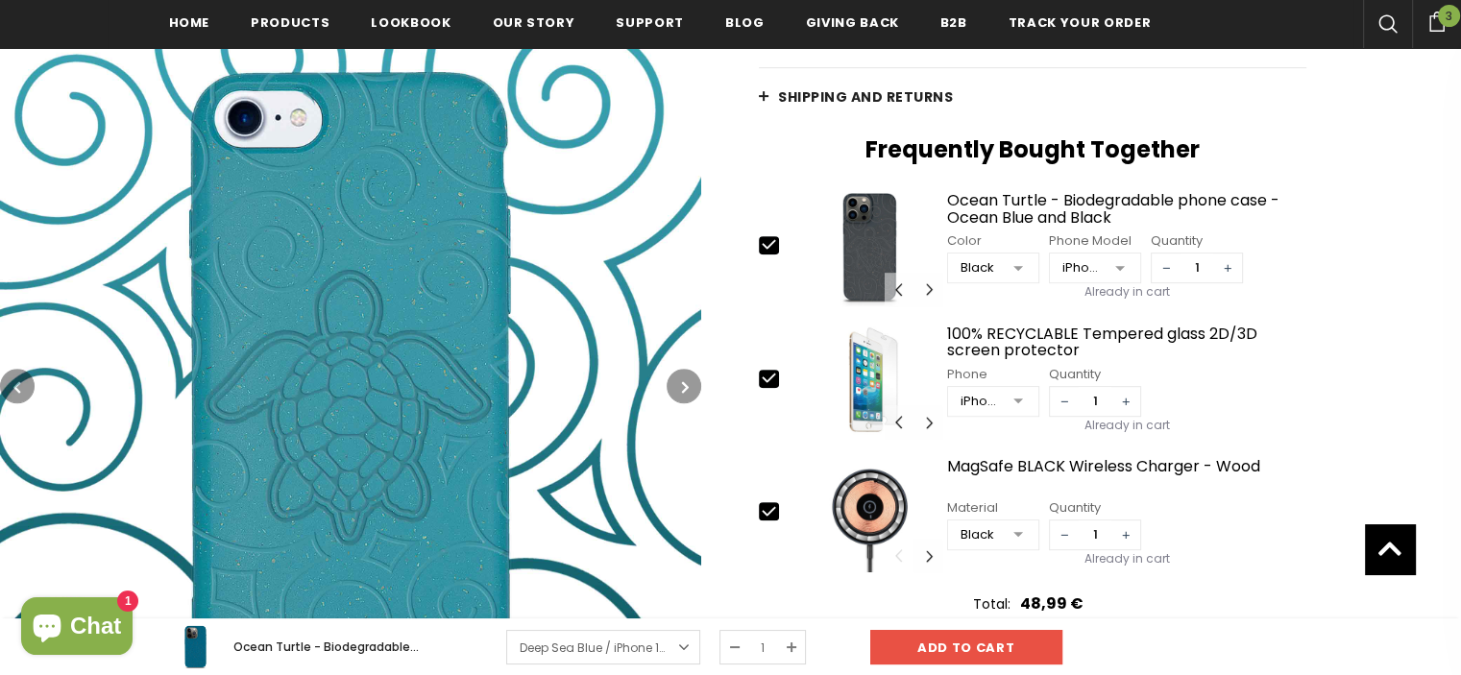
click at [682, 384] on icon "button" at bounding box center [685, 386] width 7 height 19
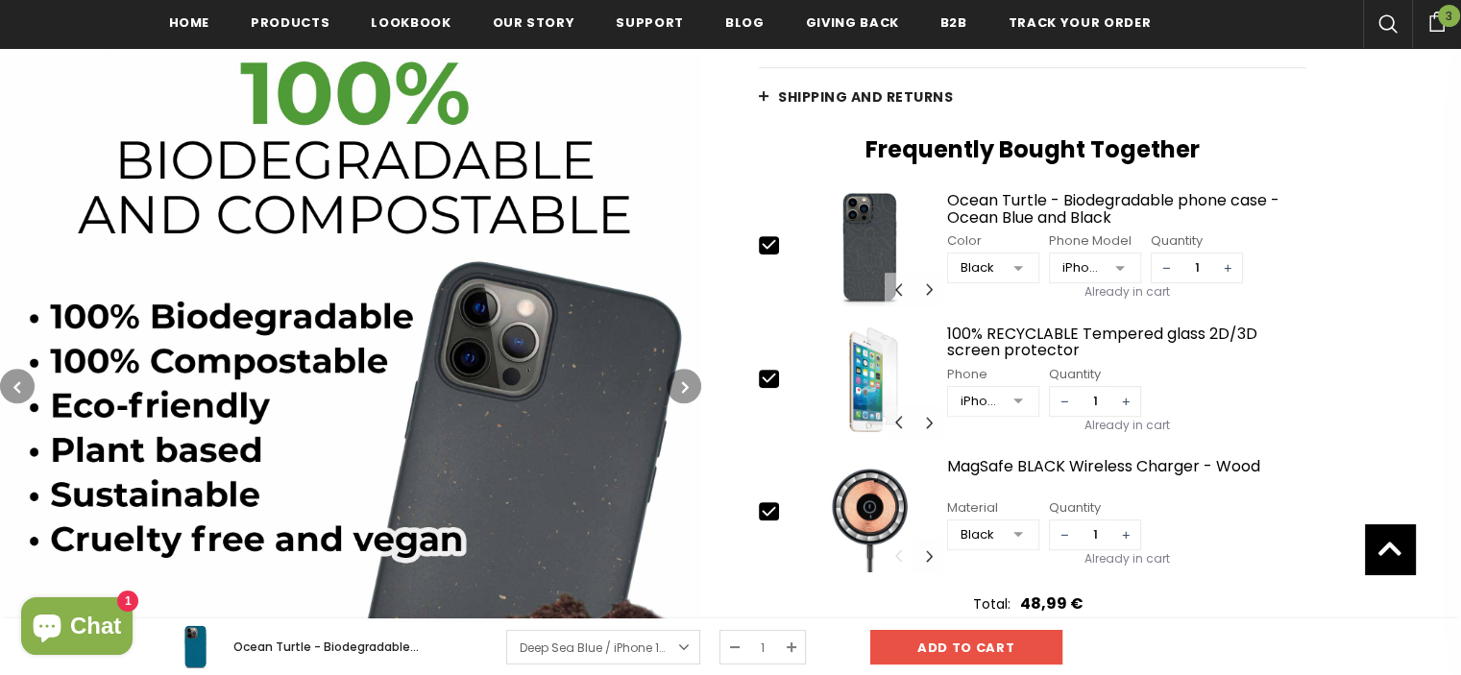
click at [682, 384] on icon "button" at bounding box center [685, 386] width 7 height 19
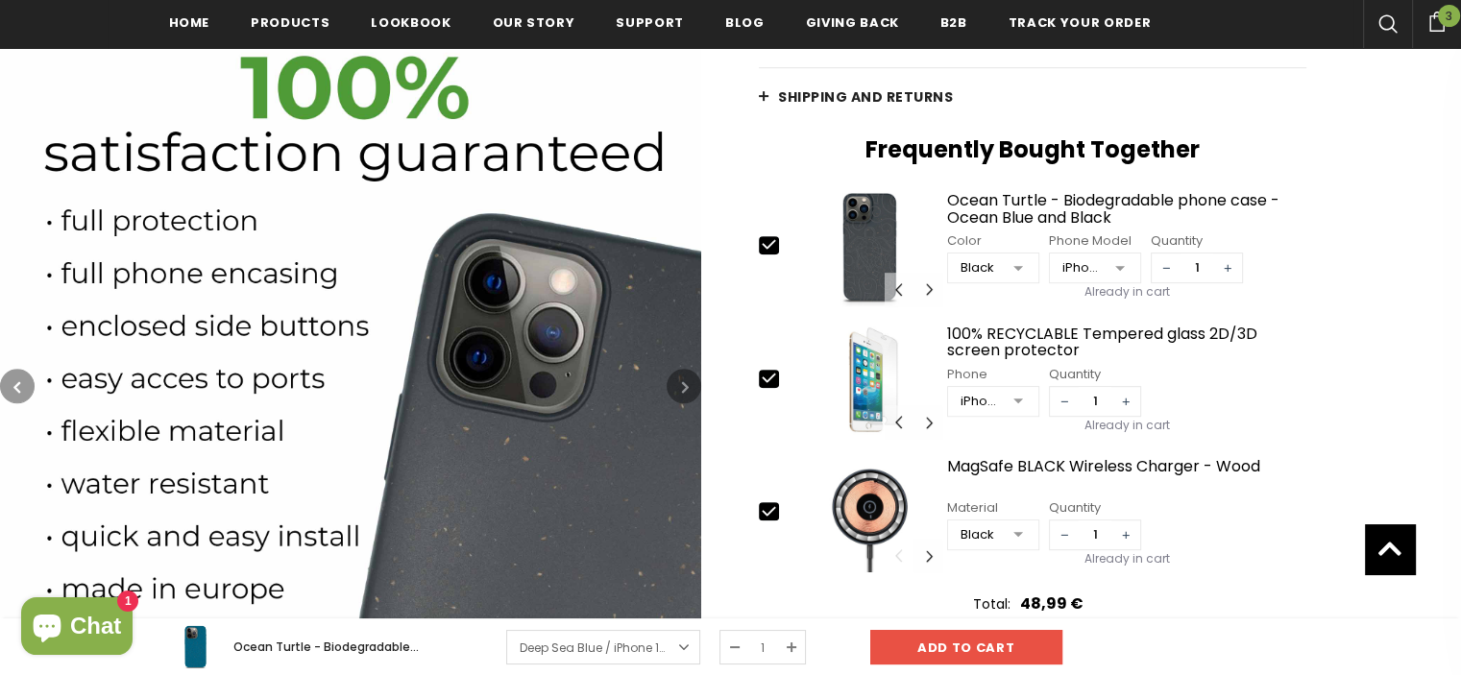
click at [682, 384] on icon "button" at bounding box center [685, 386] width 7 height 19
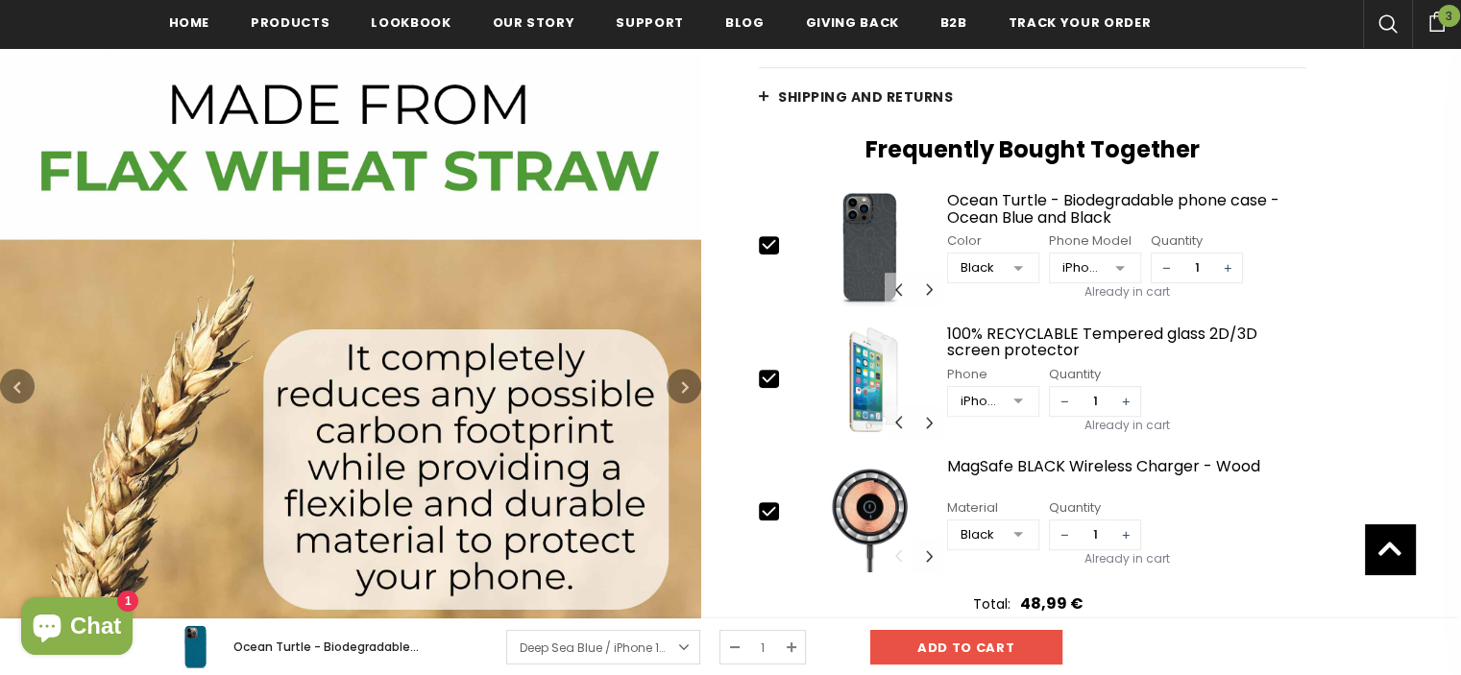
click at [682, 384] on icon "button" at bounding box center [685, 386] width 7 height 19
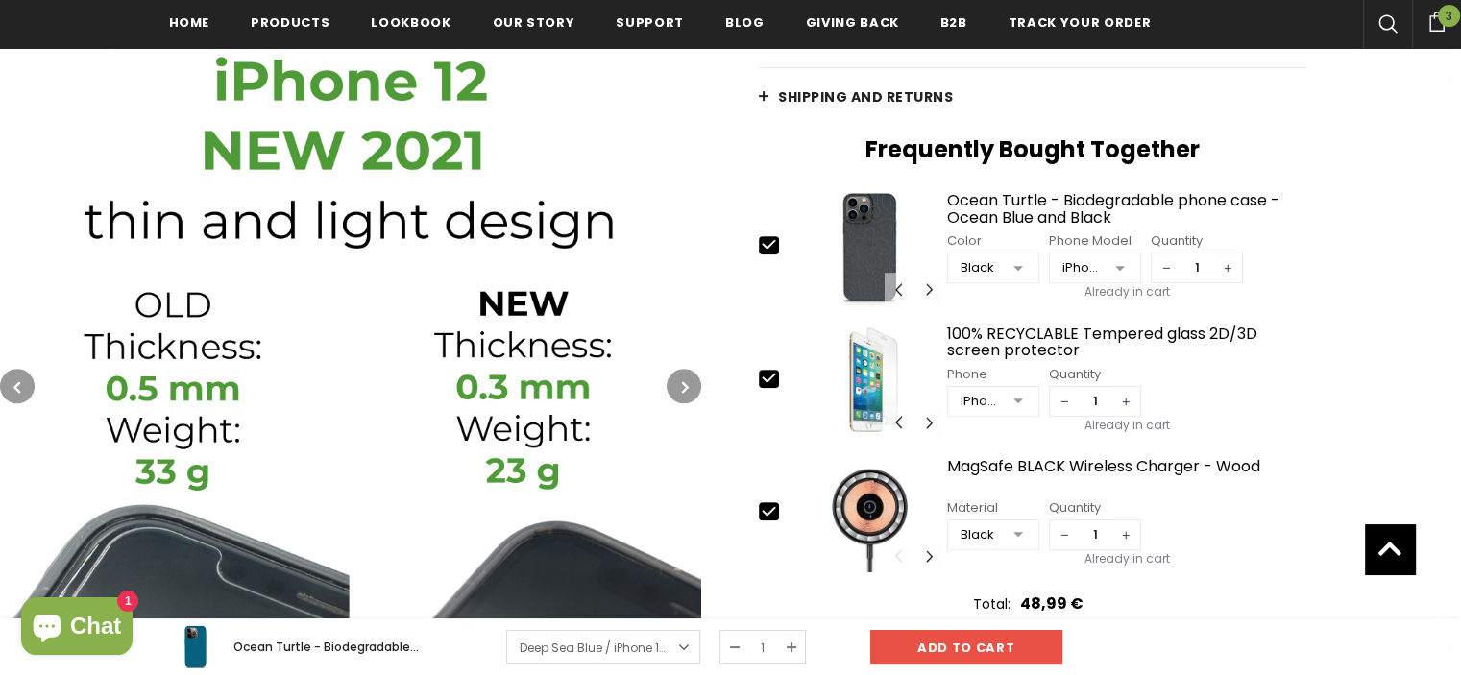
click at [682, 384] on icon "button" at bounding box center [685, 386] width 7 height 19
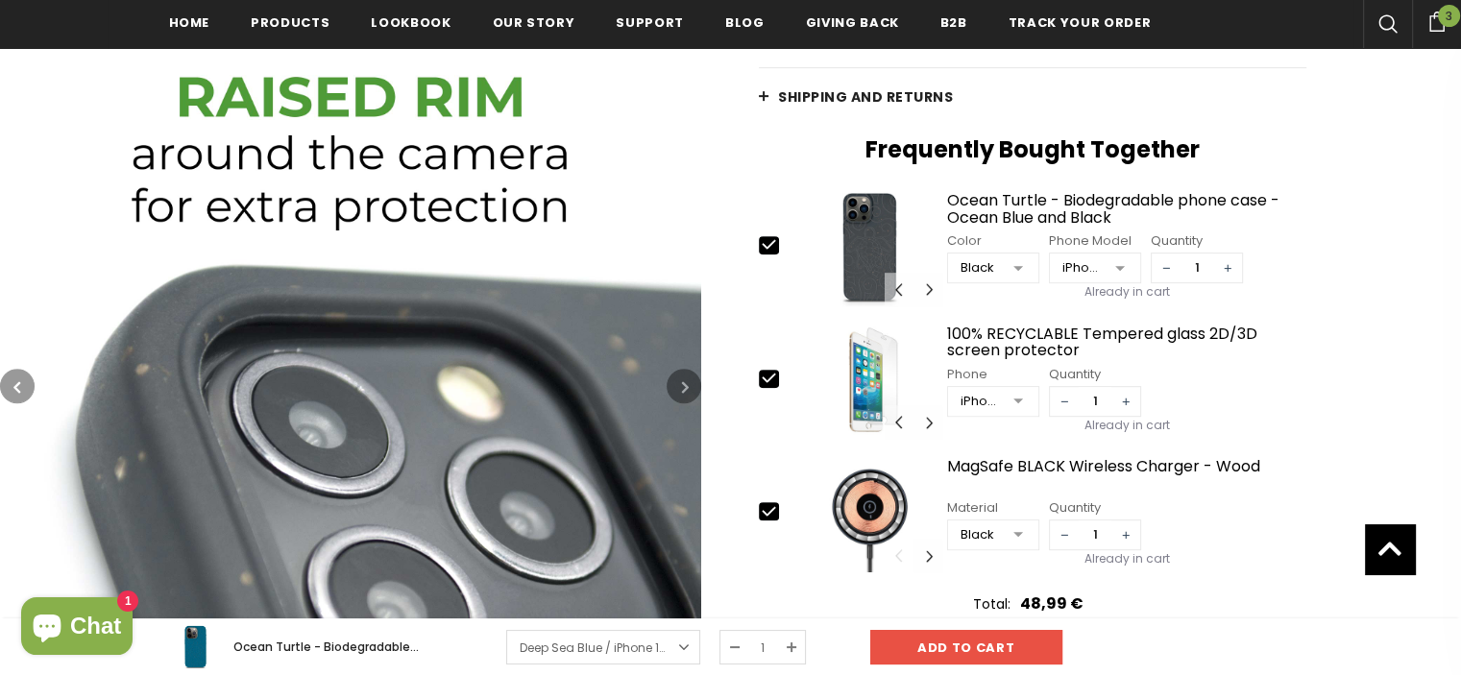
click at [682, 384] on icon "button" at bounding box center [685, 386] width 7 height 19
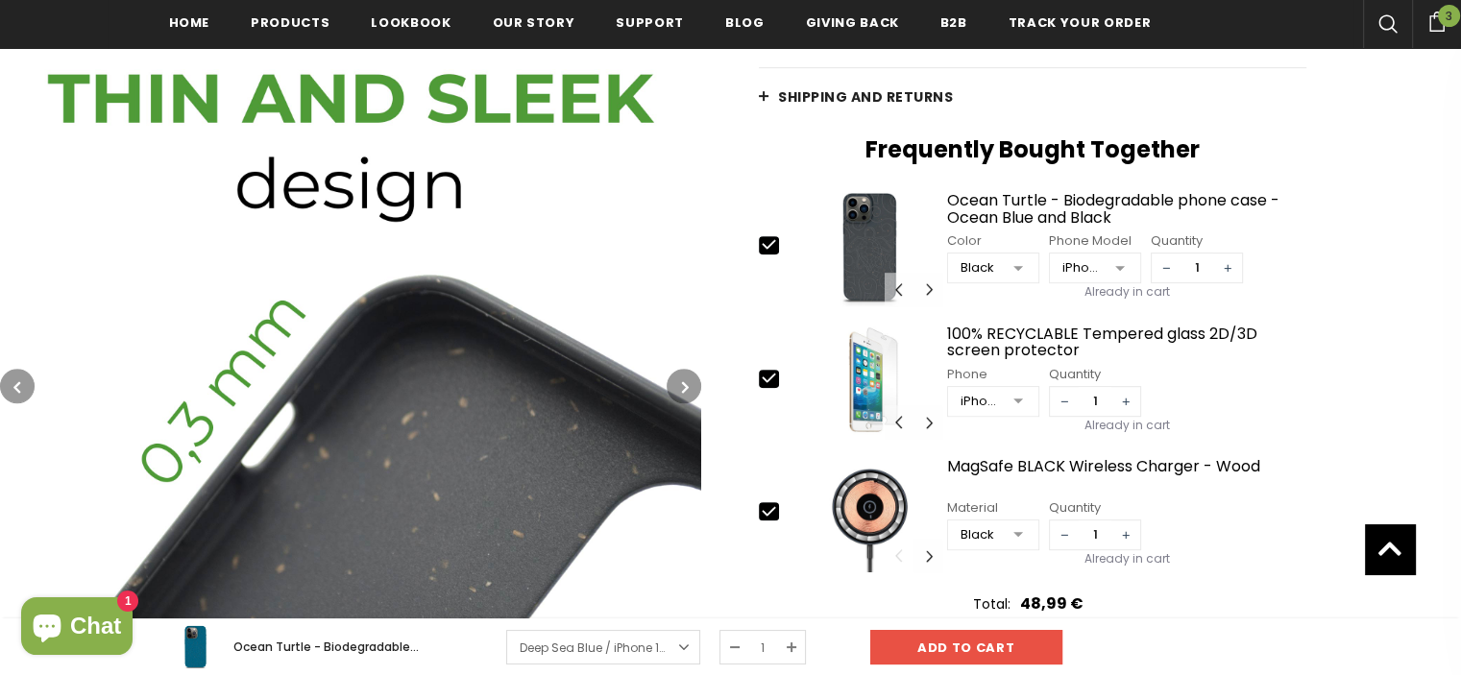
click at [679, 386] on button "button" at bounding box center [683, 386] width 35 height 35
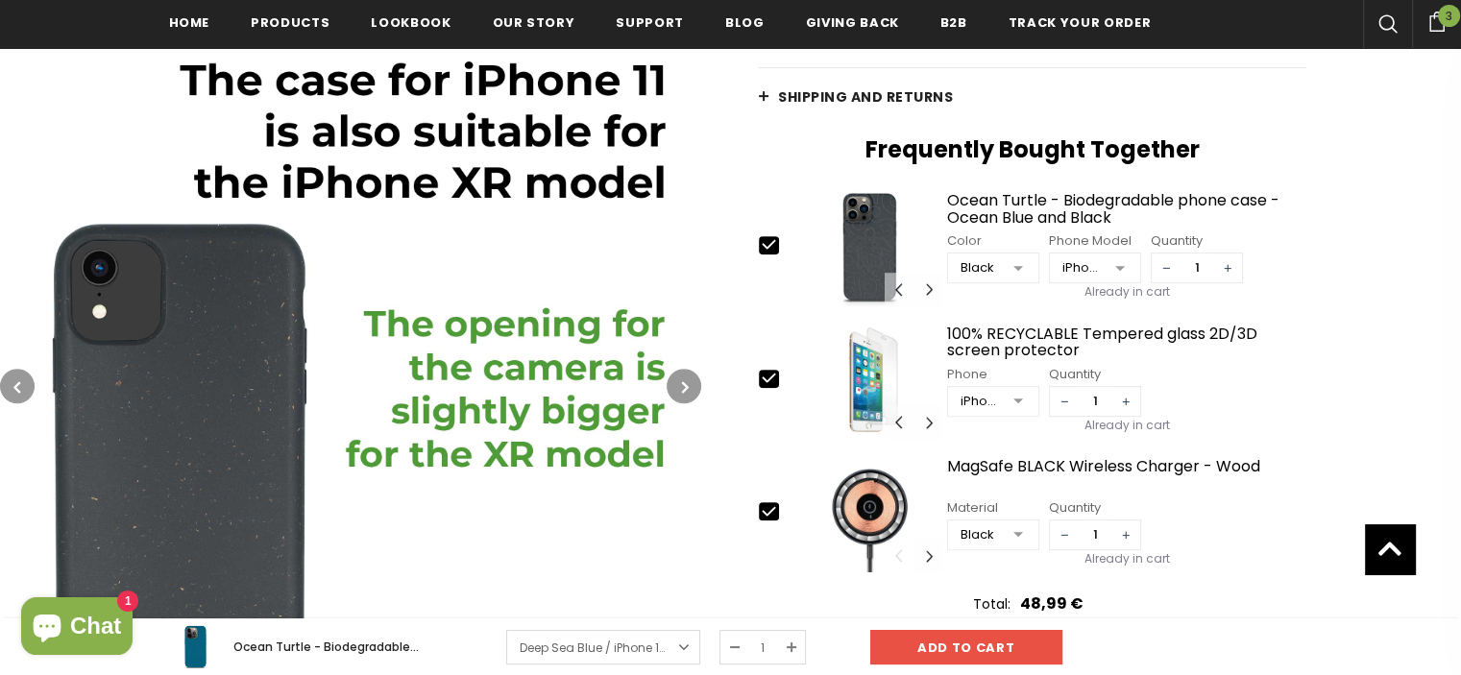
click at [677, 386] on button "button" at bounding box center [683, 386] width 35 height 35
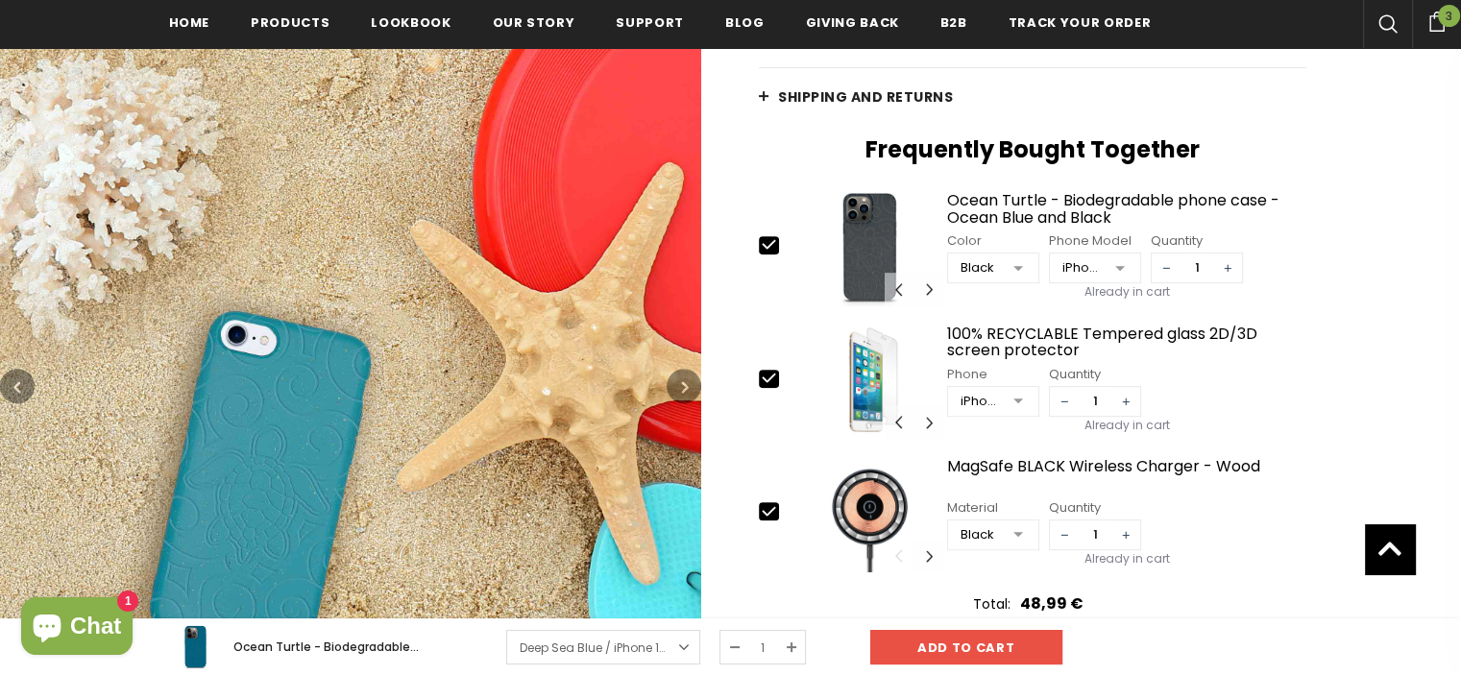
click at [677, 386] on button "button" at bounding box center [683, 386] width 35 height 35
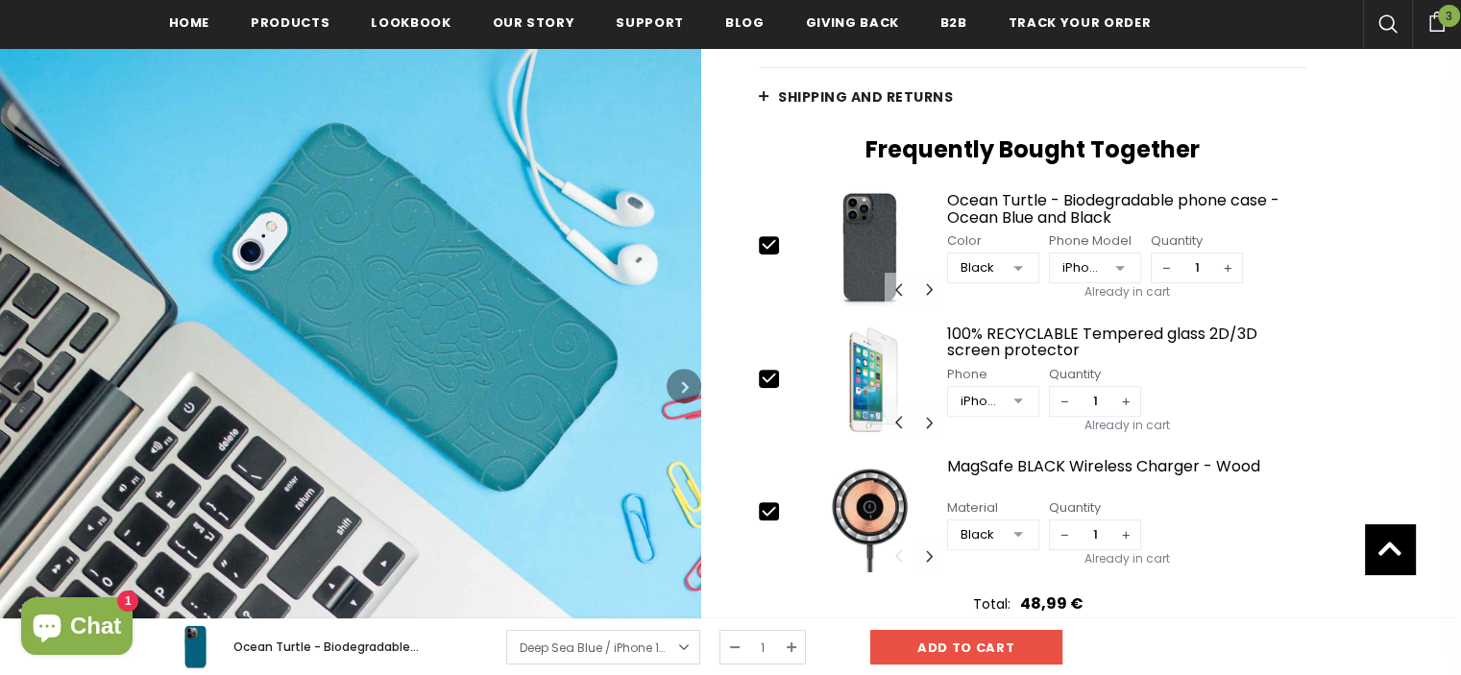
click at [676, 387] on button "button" at bounding box center [683, 386] width 35 height 35
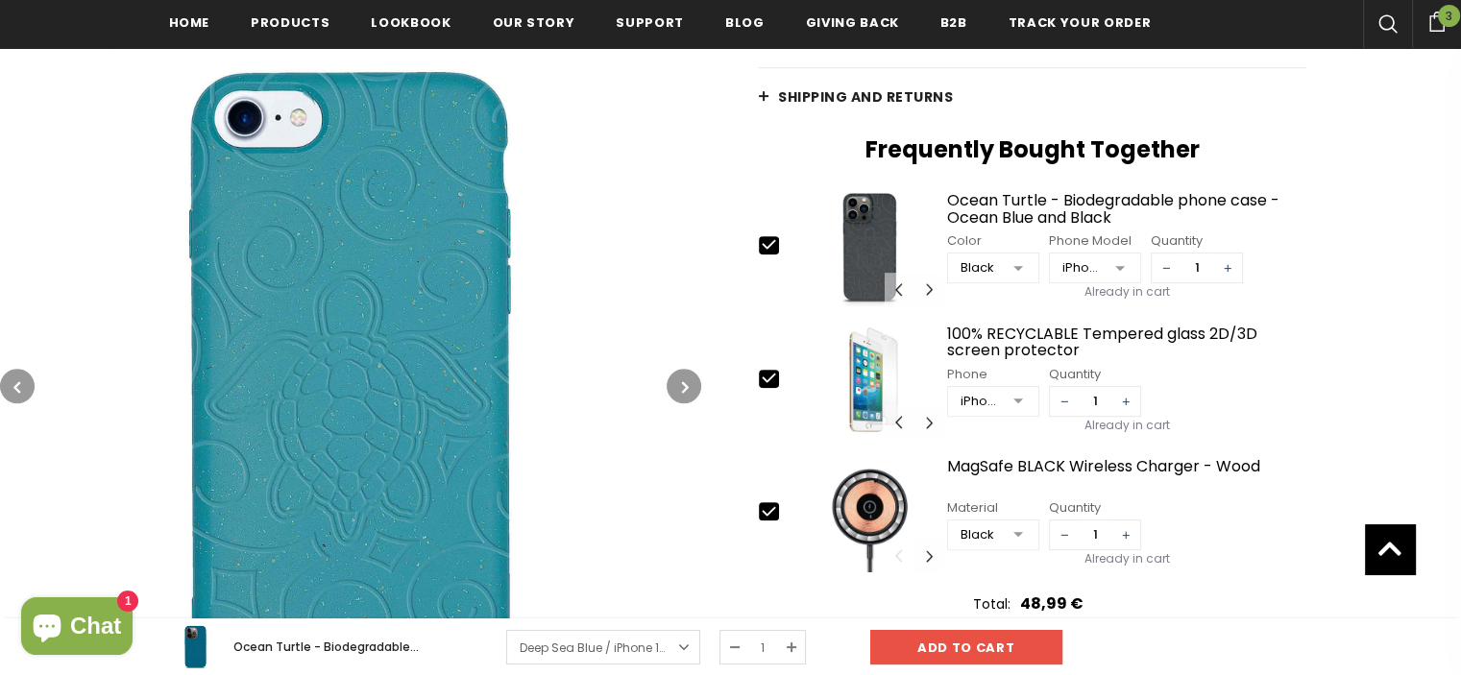
click at [676, 391] on button "button" at bounding box center [683, 386] width 35 height 35
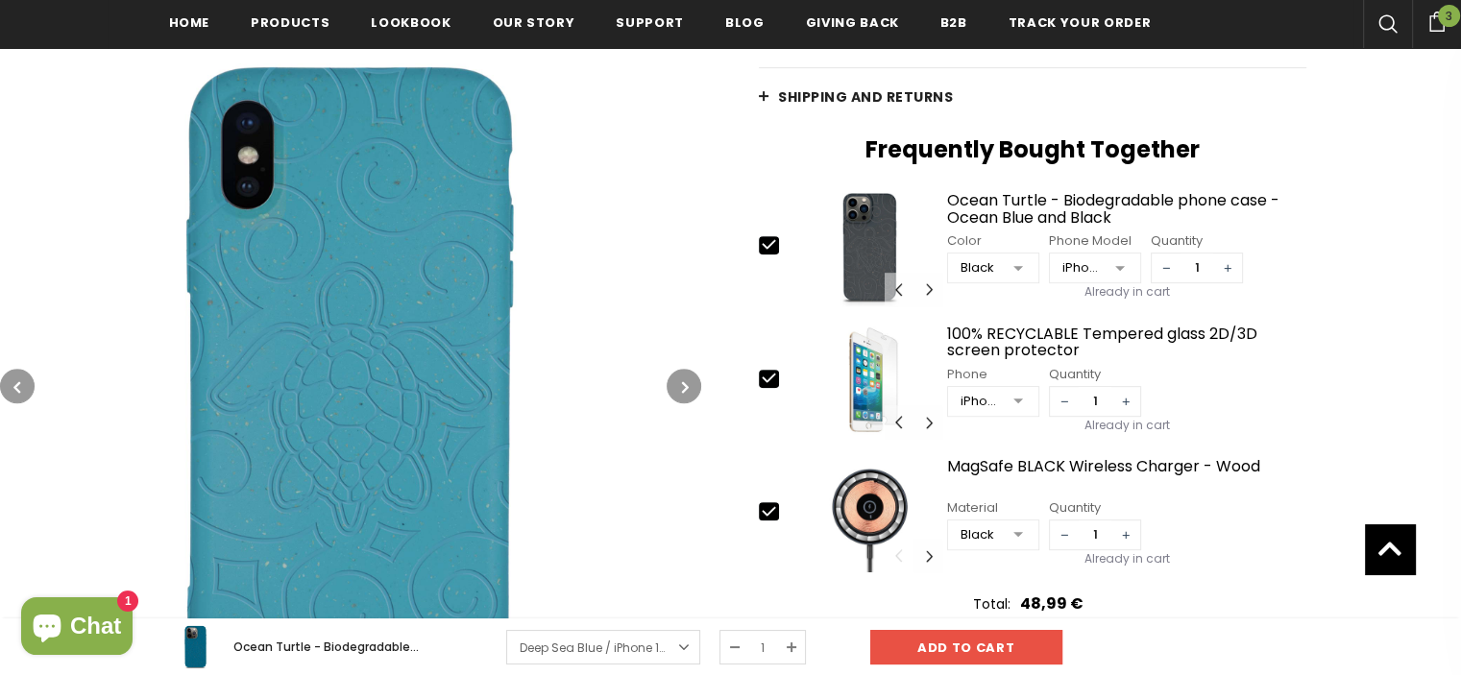
click at [676, 391] on button "button" at bounding box center [683, 386] width 35 height 35
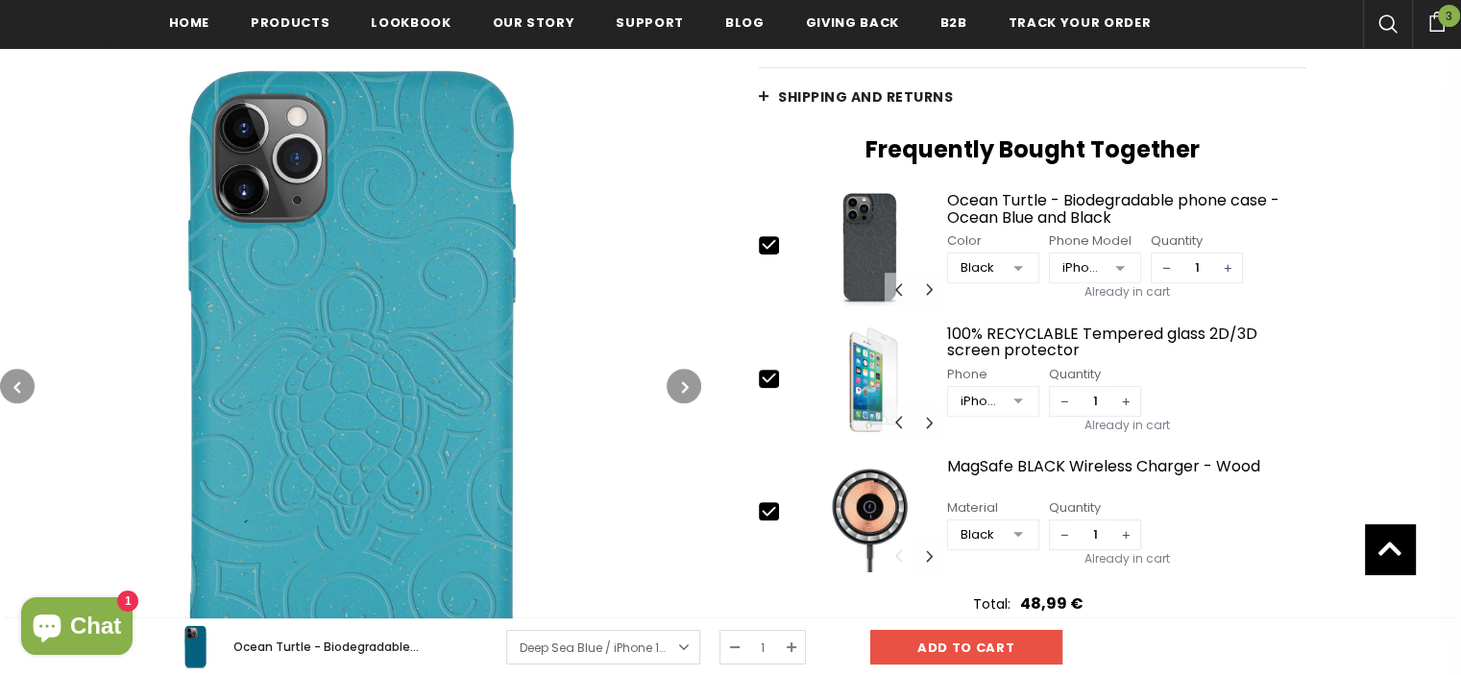
click at [676, 391] on button "button" at bounding box center [683, 386] width 35 height 35
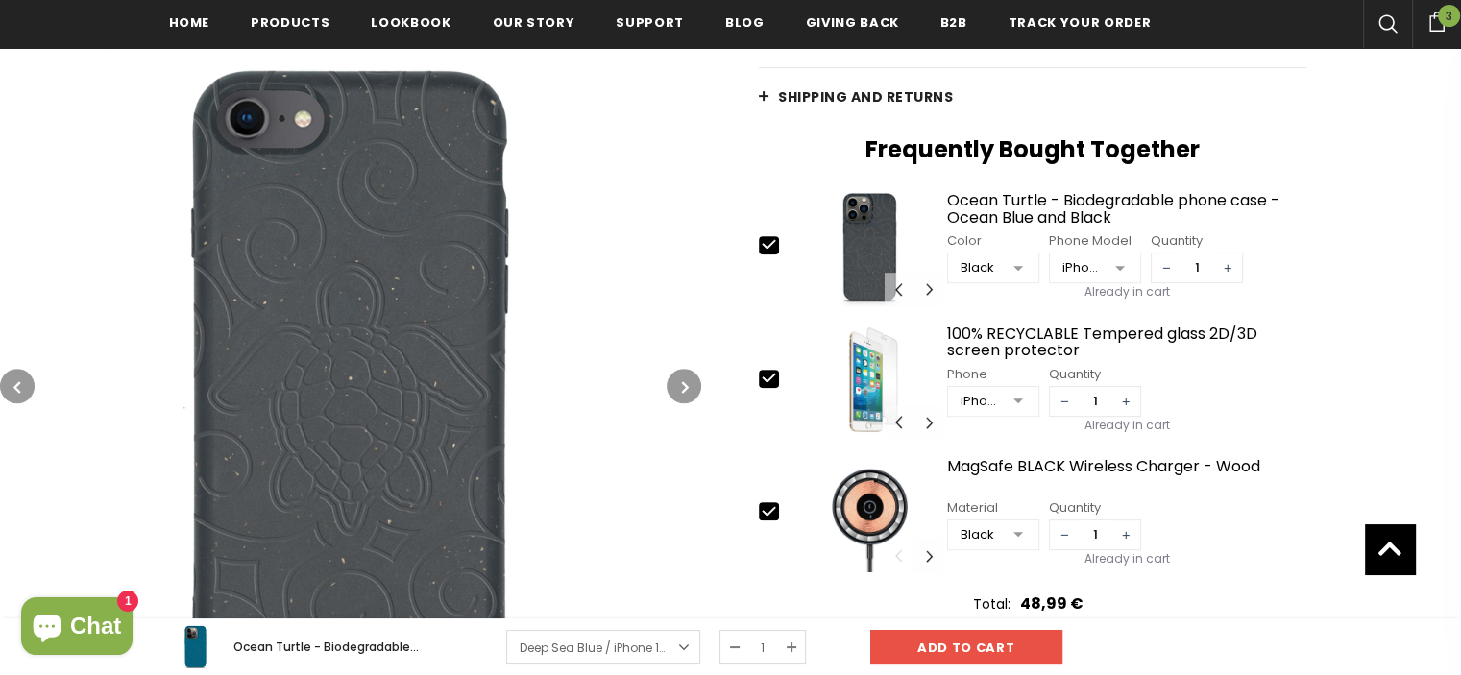
click at [676, 391] on button "button" at bounding box center [683, 386] width 35 height 35
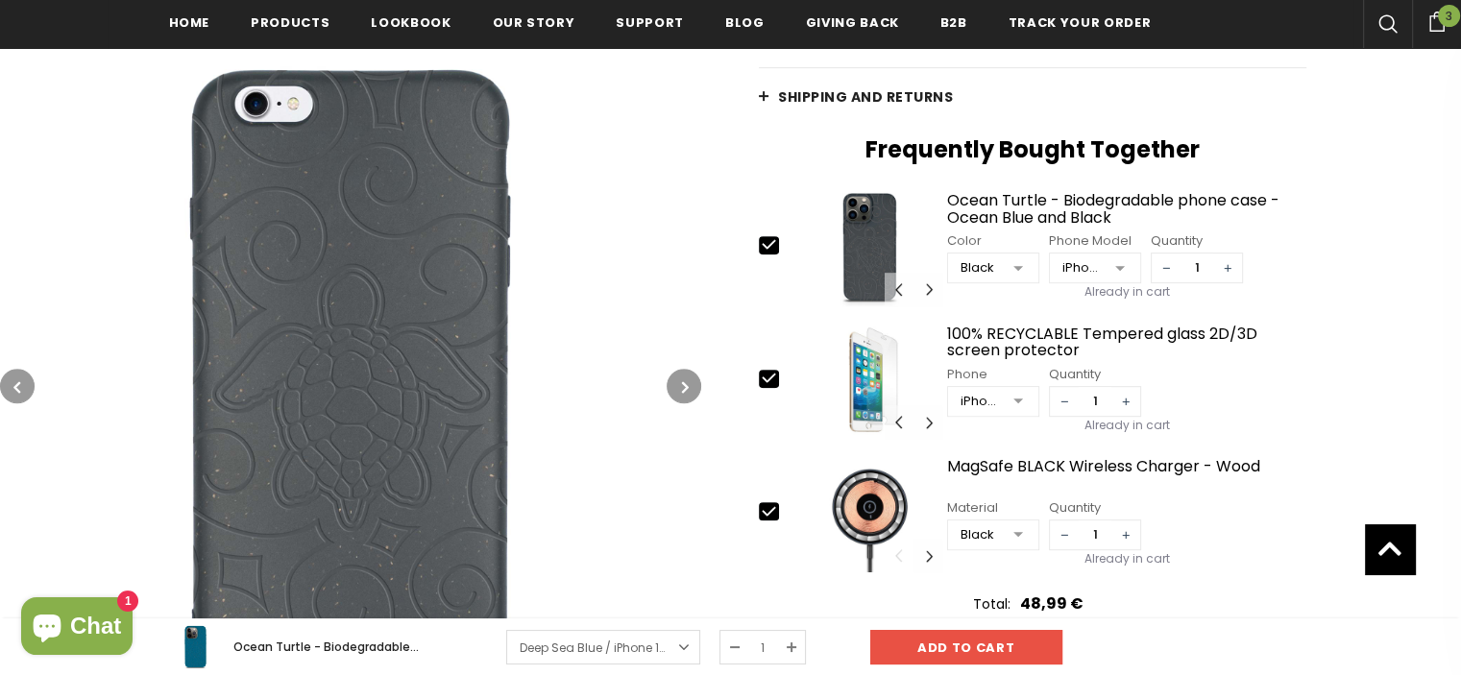
click at [676, 391] on button "button" at bounding box center [683, 386] width 35 height 35
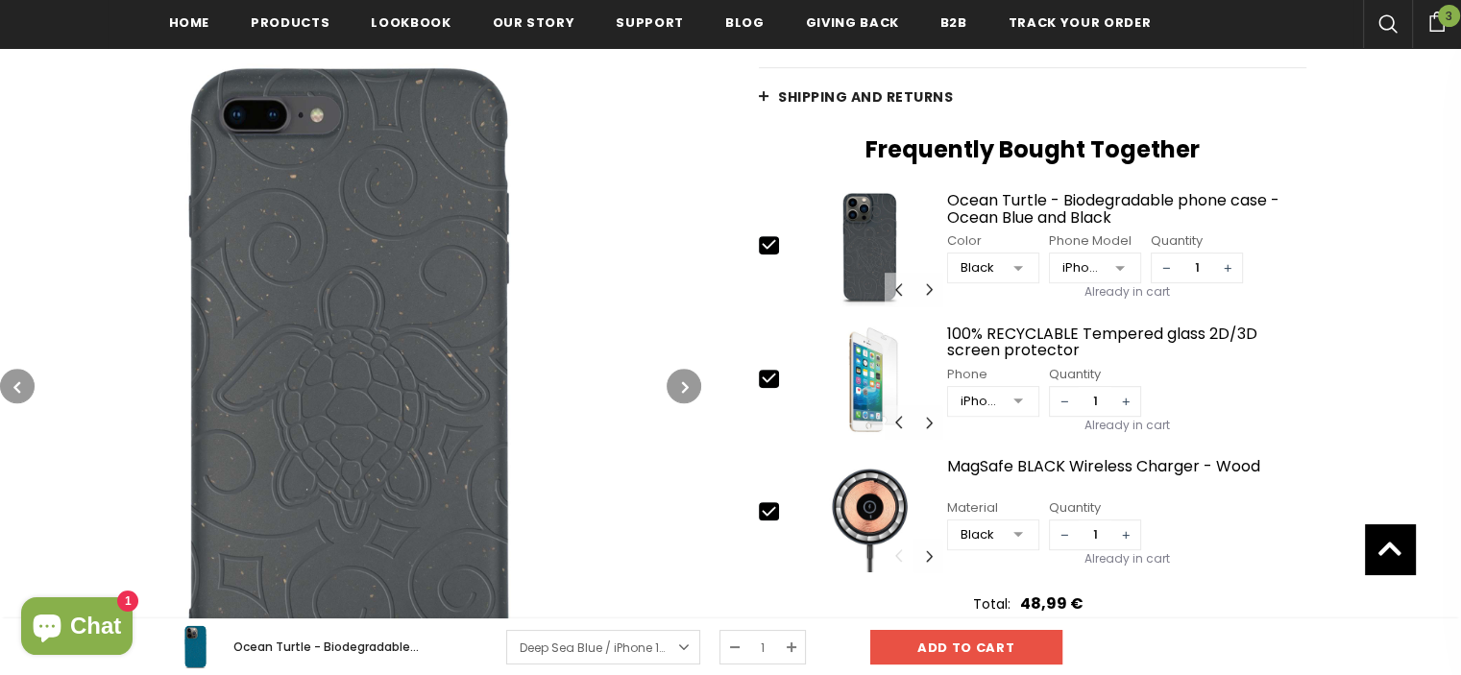
click at [676, 391] on button "button" at bounding box center [683, 386] width 35 height 35
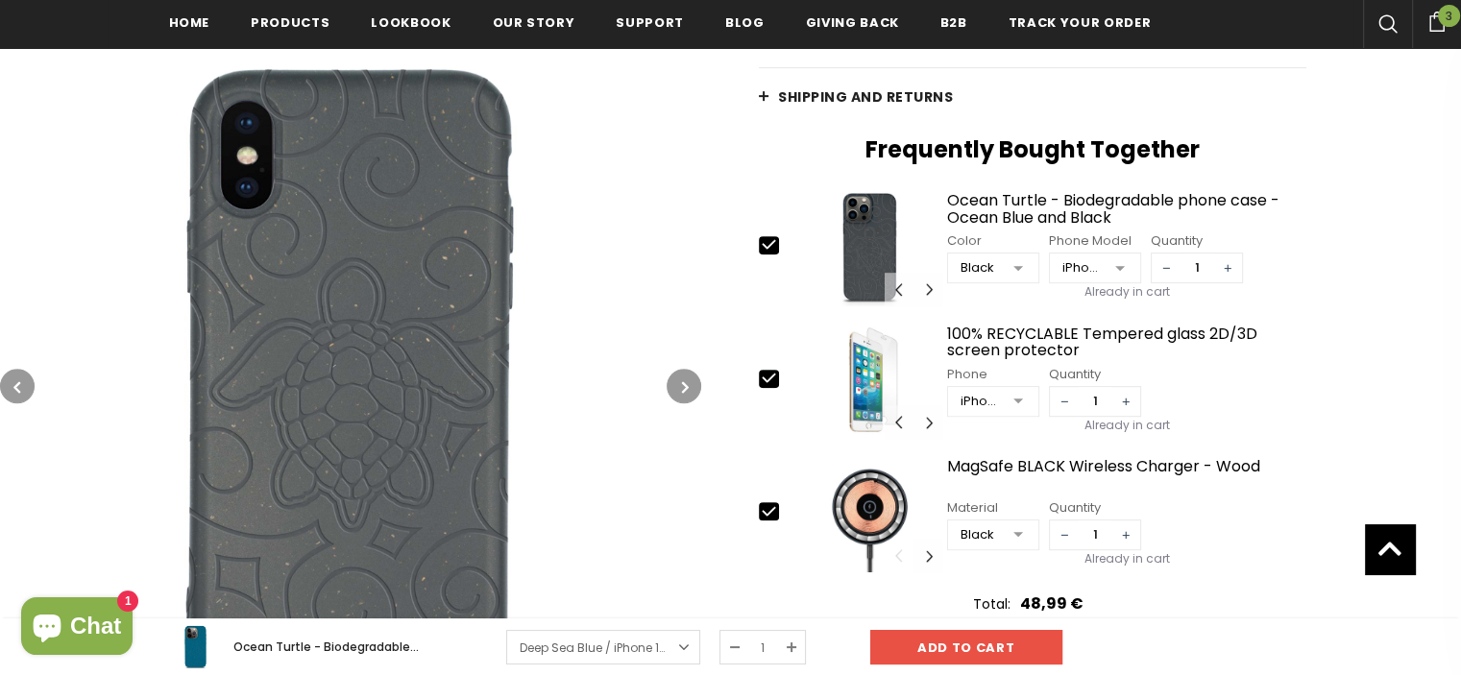
click at [699, 376] on button "button" at bounding box center [683, 386] width 35 height 35
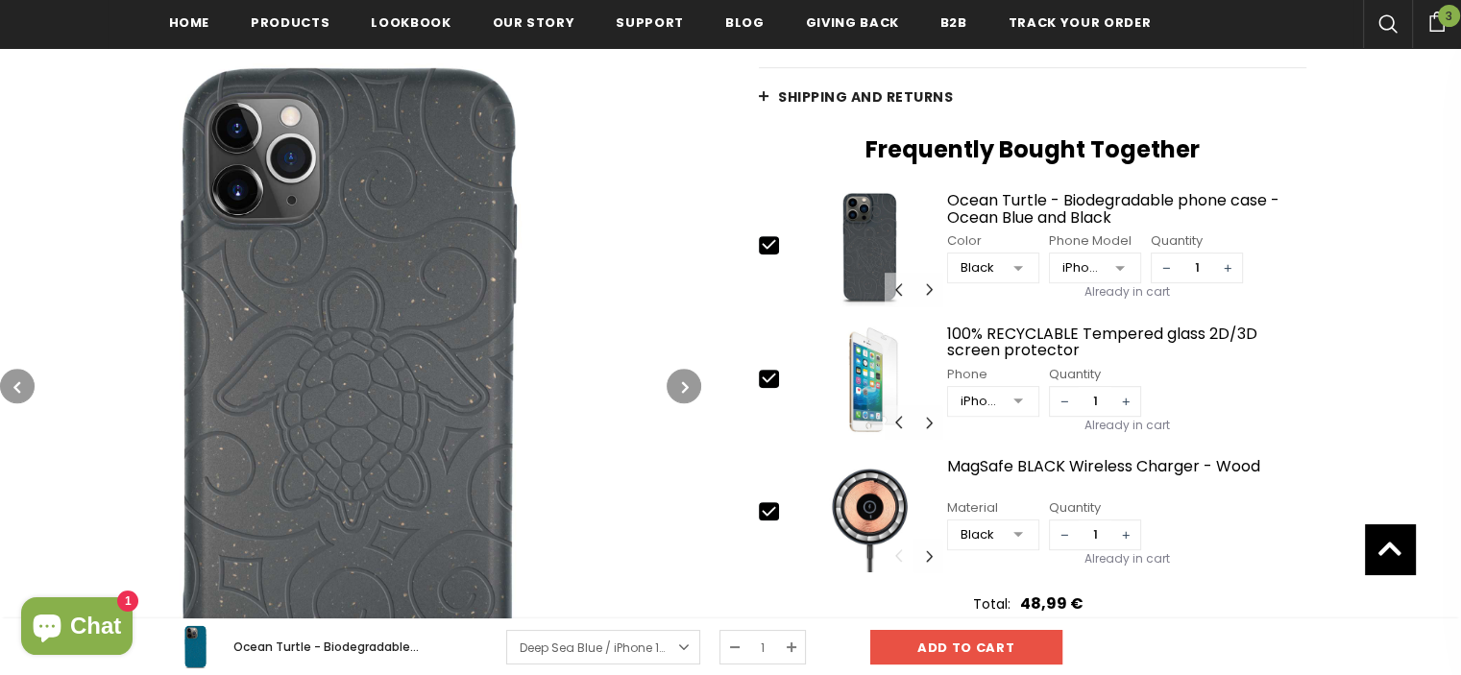
click at [697, 375] on button "button" at bounding box center [683, 386] width 35 height 35
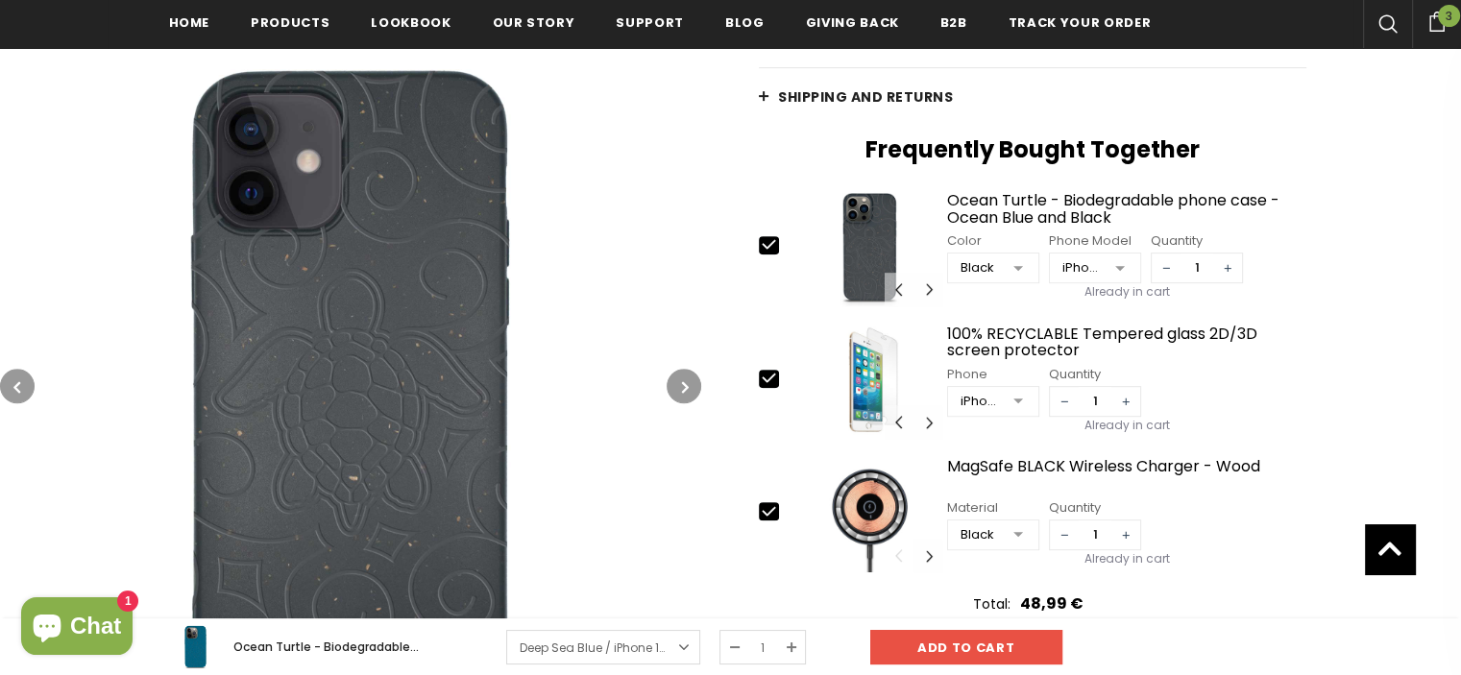
click at [697, 375] on button "button" at bounding box center [683, 386] width 35 height 35
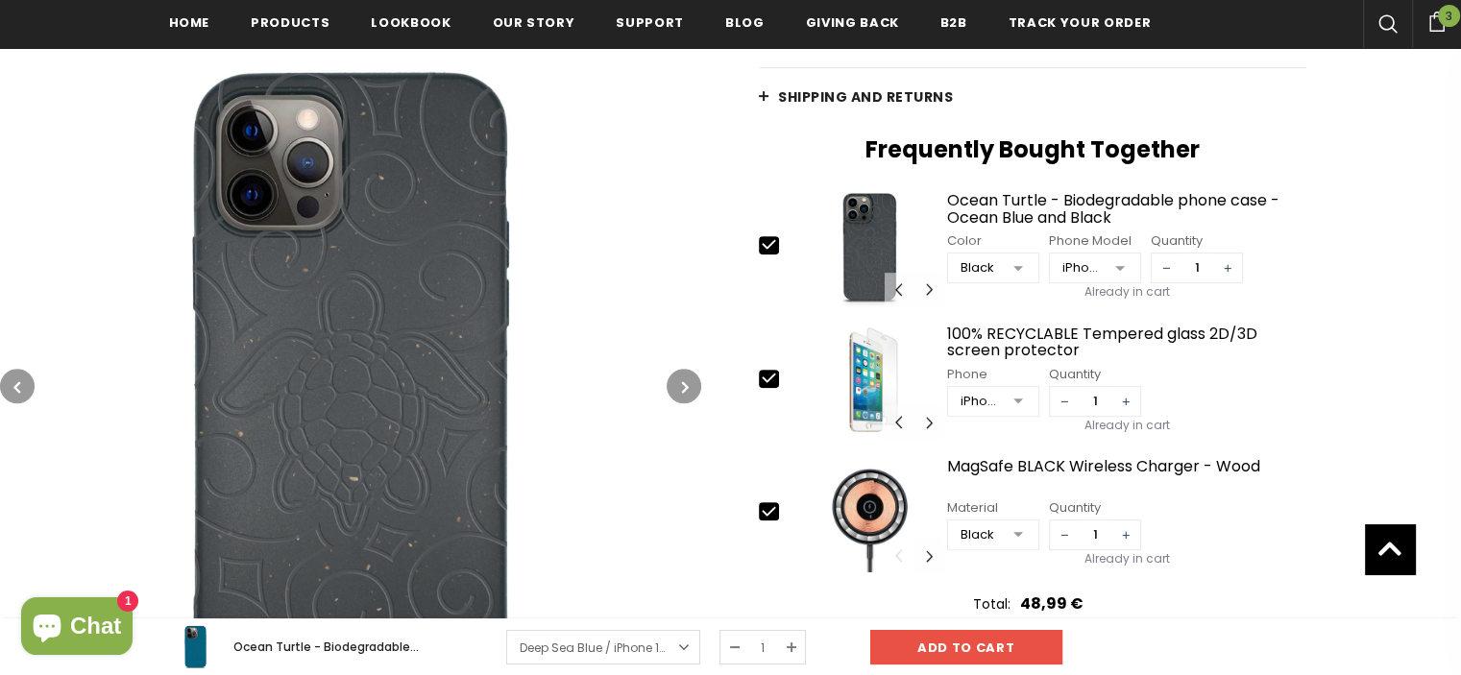
click at [697, 375] on button "button" at bounding box center [683, 386] width 35 height 35
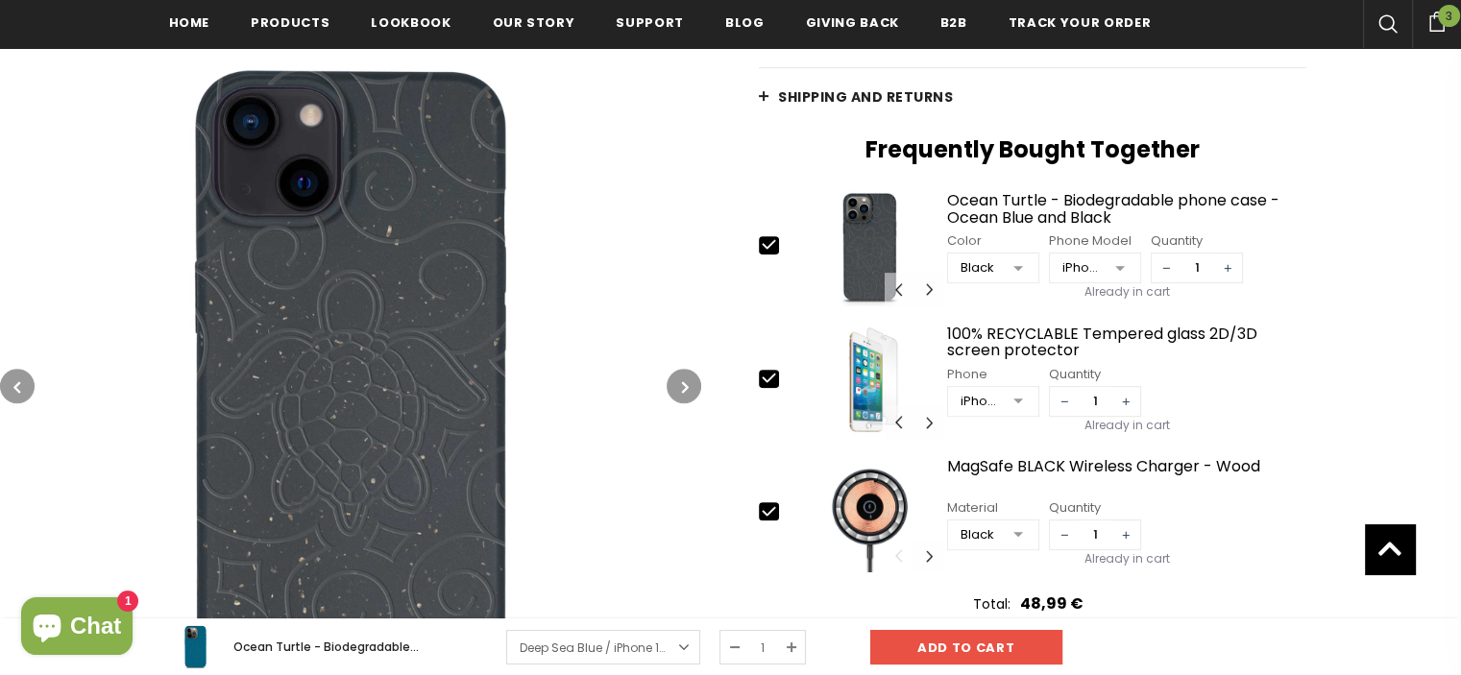
click at [697, 375] on button "button" at bounding box center [683, 386] width 35 height 35
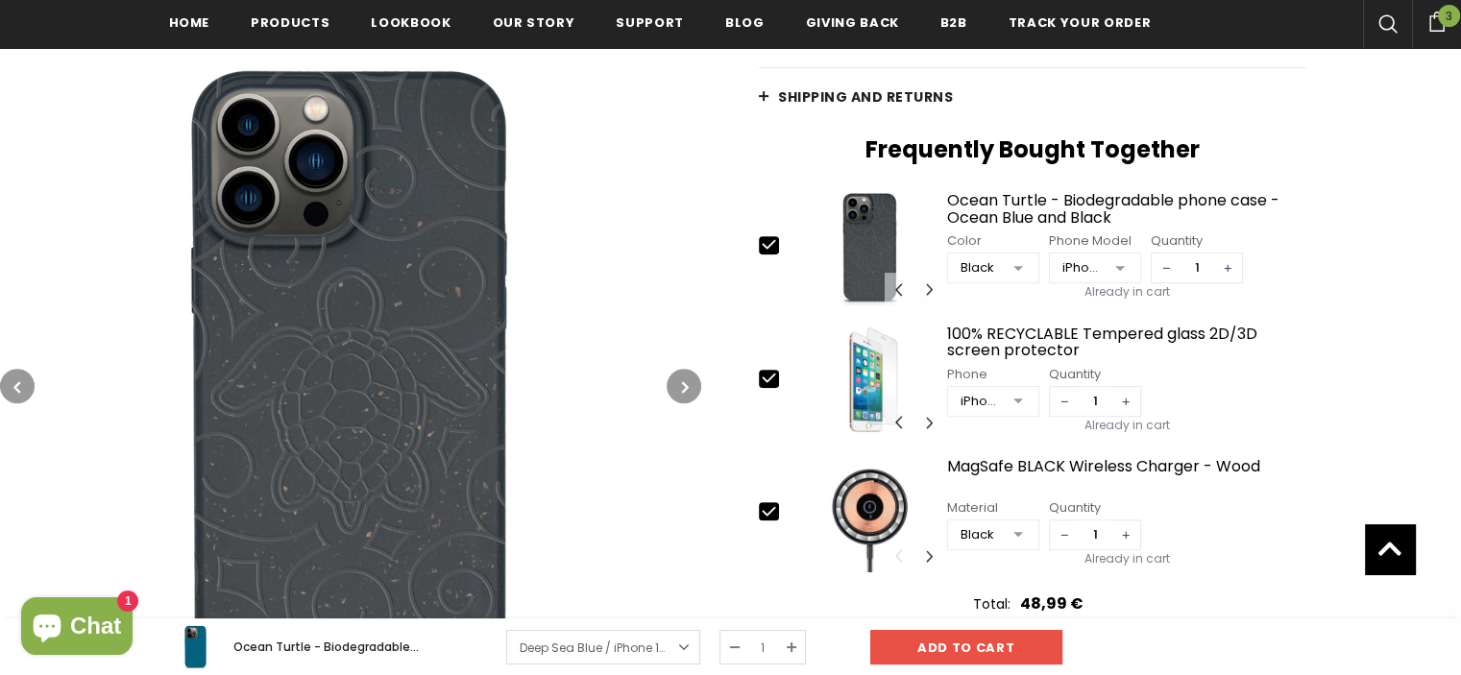
click at [697, 375] on button "button" at bounding box center [683, 386] width 35 height 35
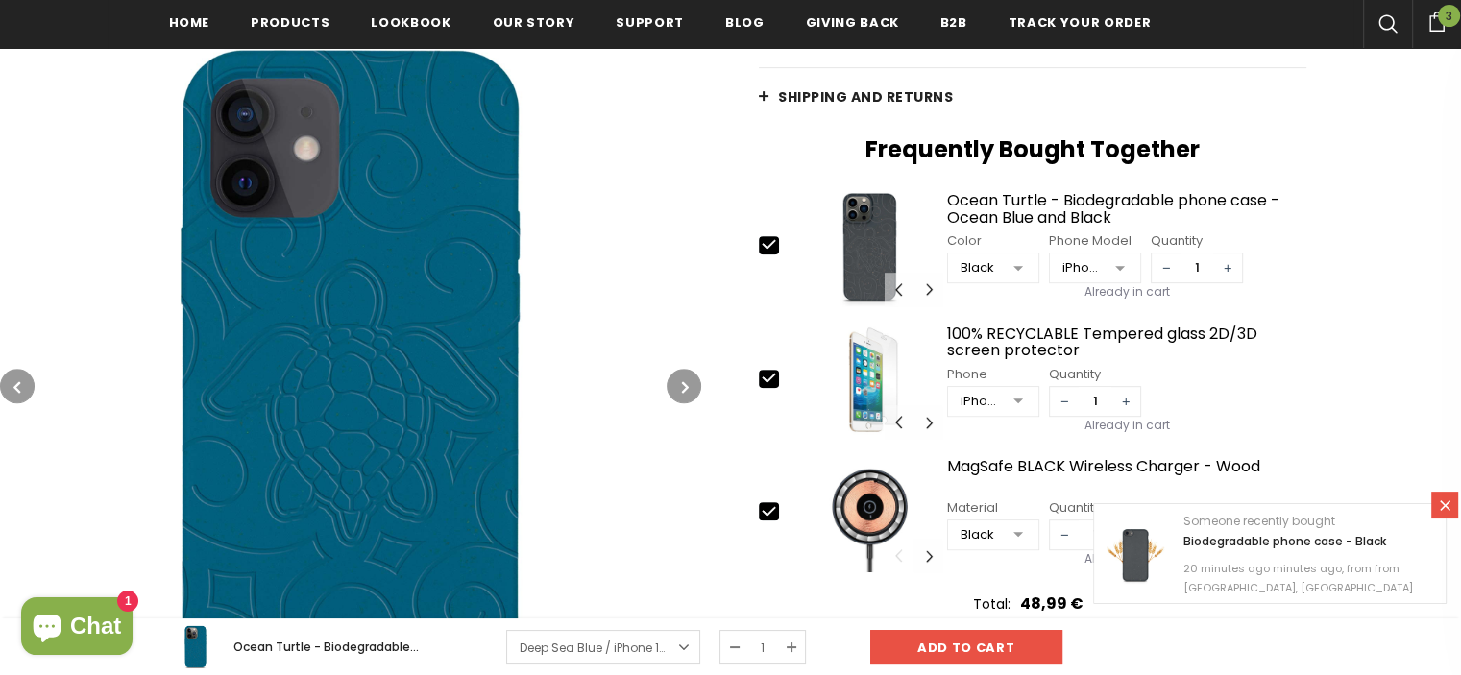
drag, startPoint x: 697, startPoint y: 375, endPoint x: 735, endPoint y: 337, distance: 53.7
click at [740, 327] on div at bounding box center [730, 103] width 1461 height 1315
click at [684, 379] on icon "button" at bounding box center [685, 386] width 7 height 19
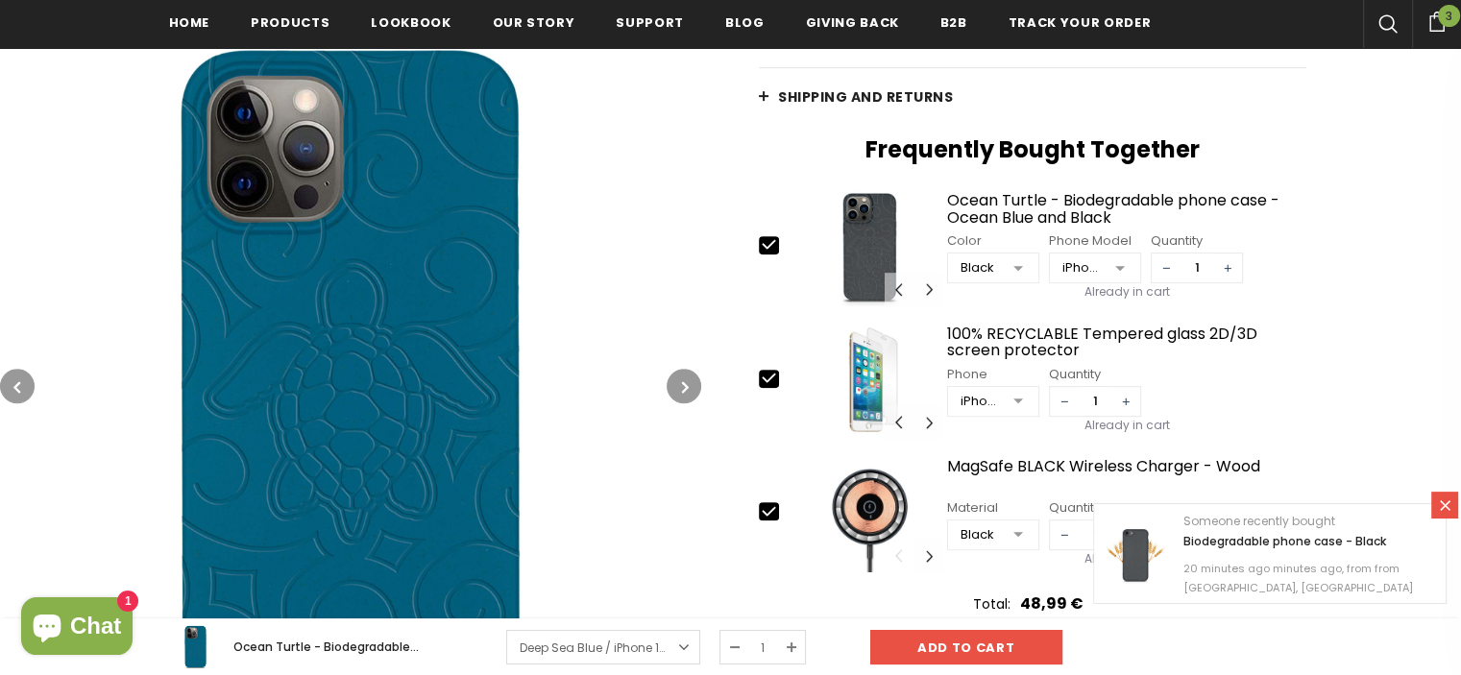
click at [682, 385] on icon "button" at bounding box center [685, 386] width 7 height 19
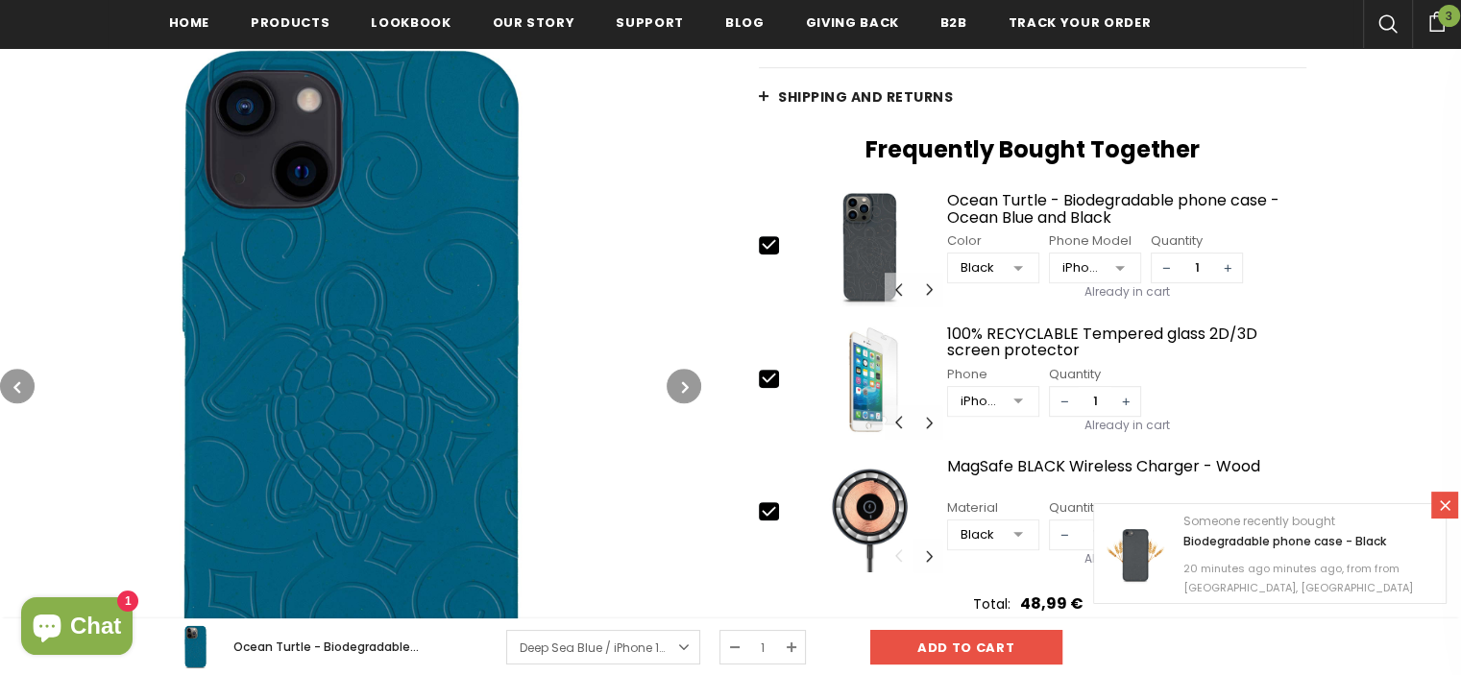
click at [682, 385] on icon "button" at bounding box center [685, 386] width 7 height 19
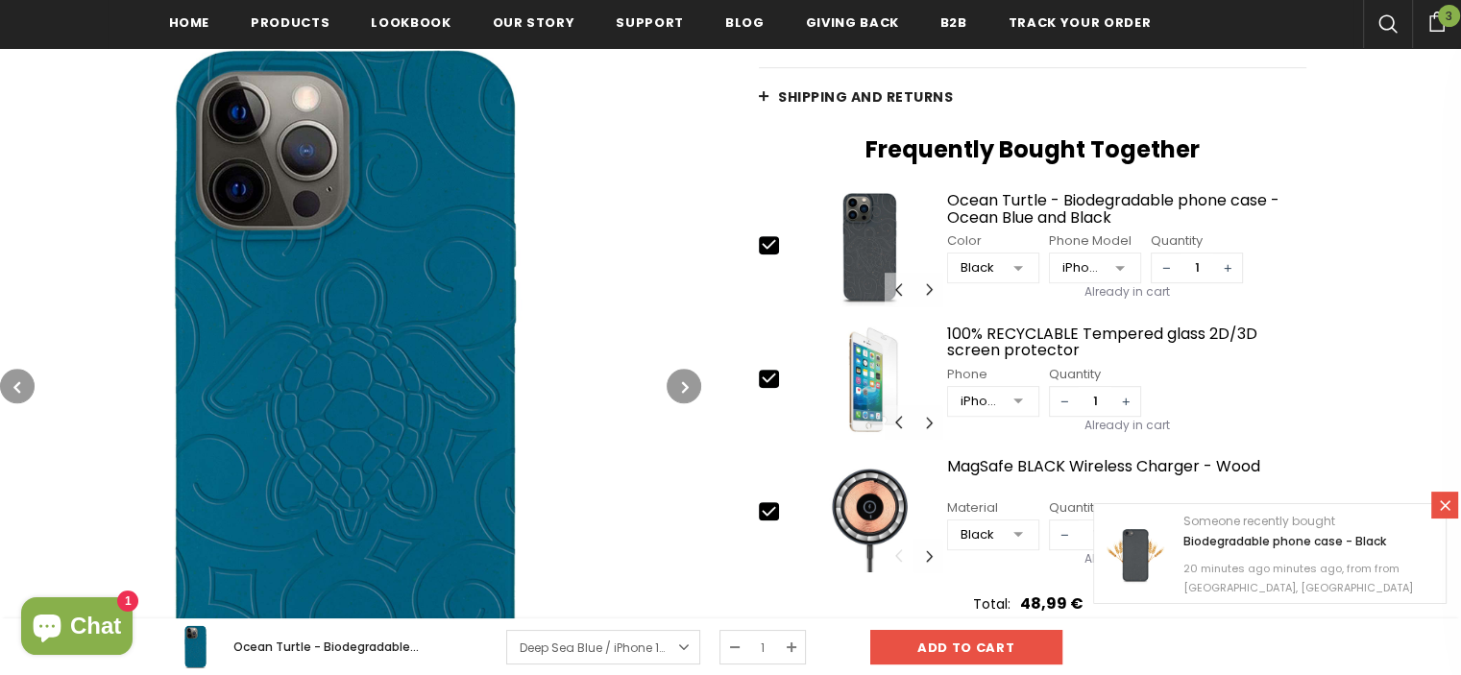
click at [682, 385] on icon "button" at bounding box center [685, 386] width 7 height 19
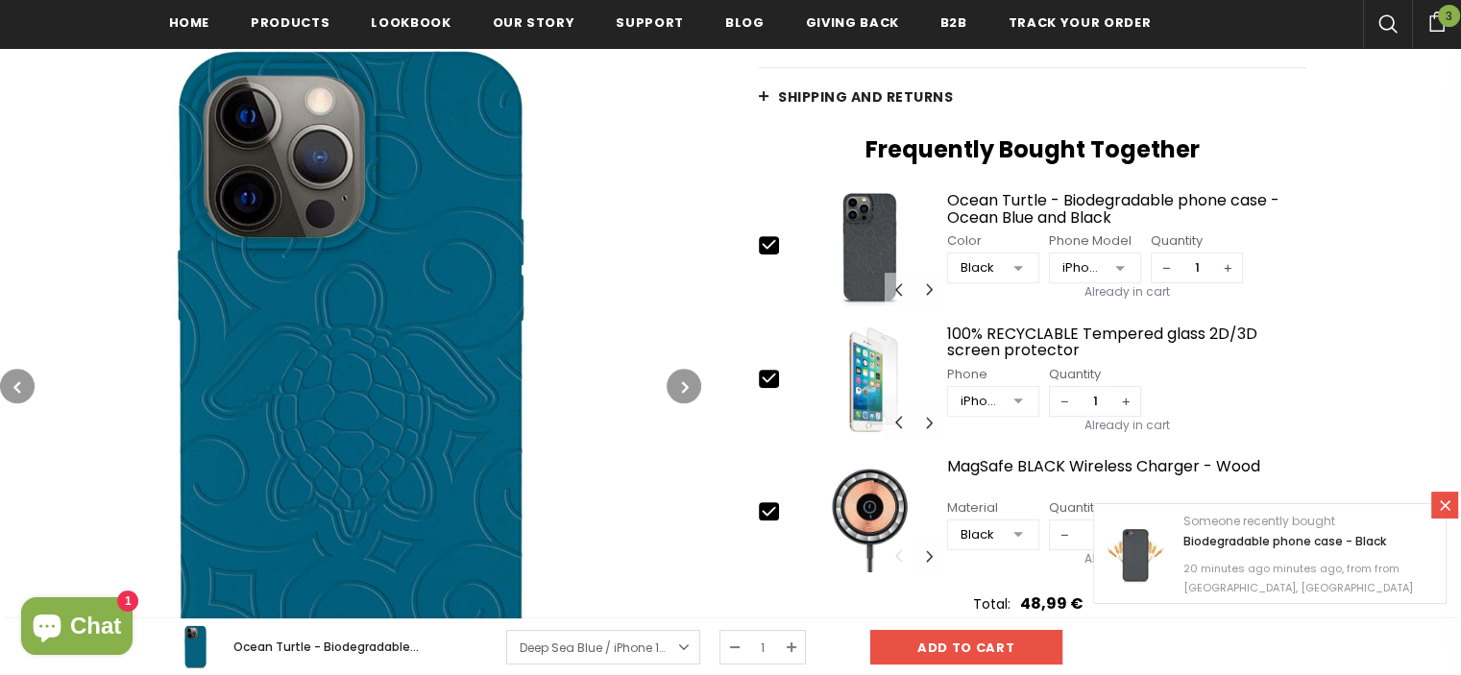
click at [682, 385] on icon "button" at bounding box center [685, 386] width 7 height 19
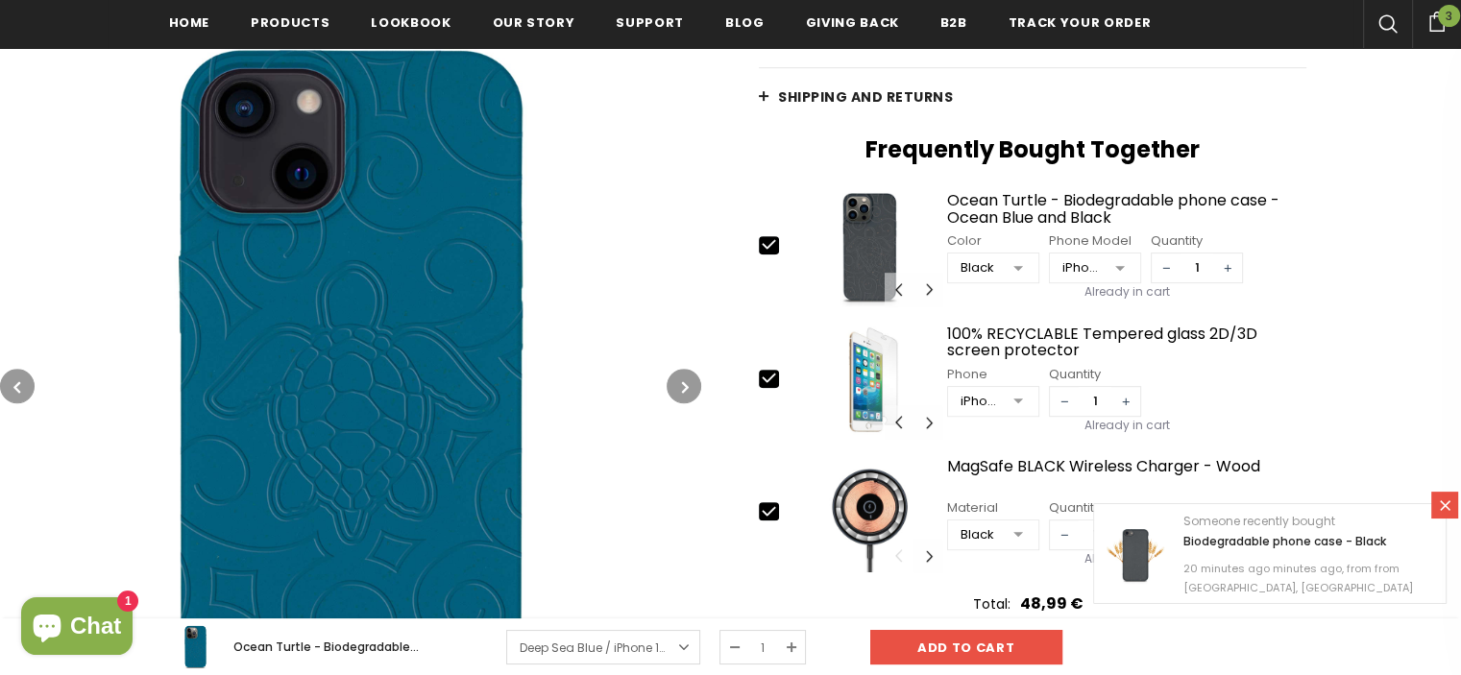
click at [682, 385] on icon "button" at bounding box center [685, 386] width 7 height 19
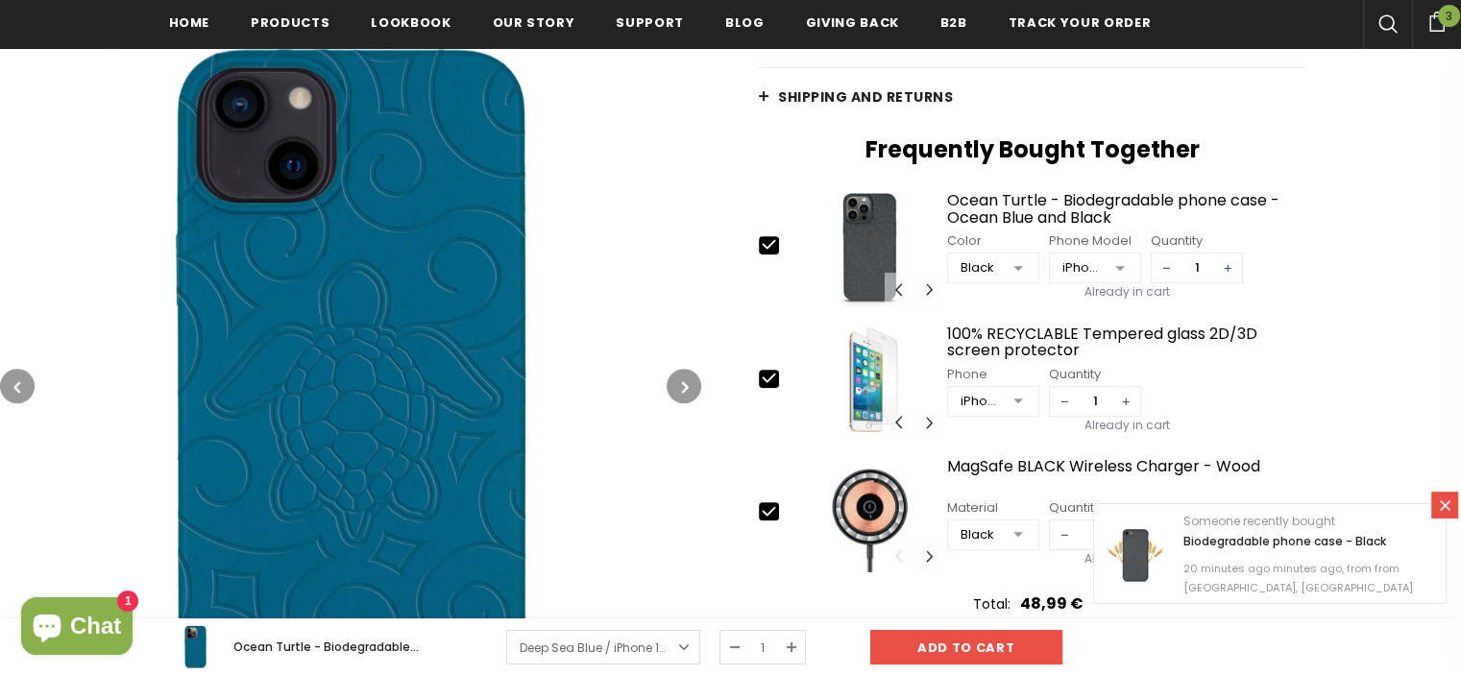
click at [682, 385] on icon "button" at bounding box center [685, 386] width 7 height 19
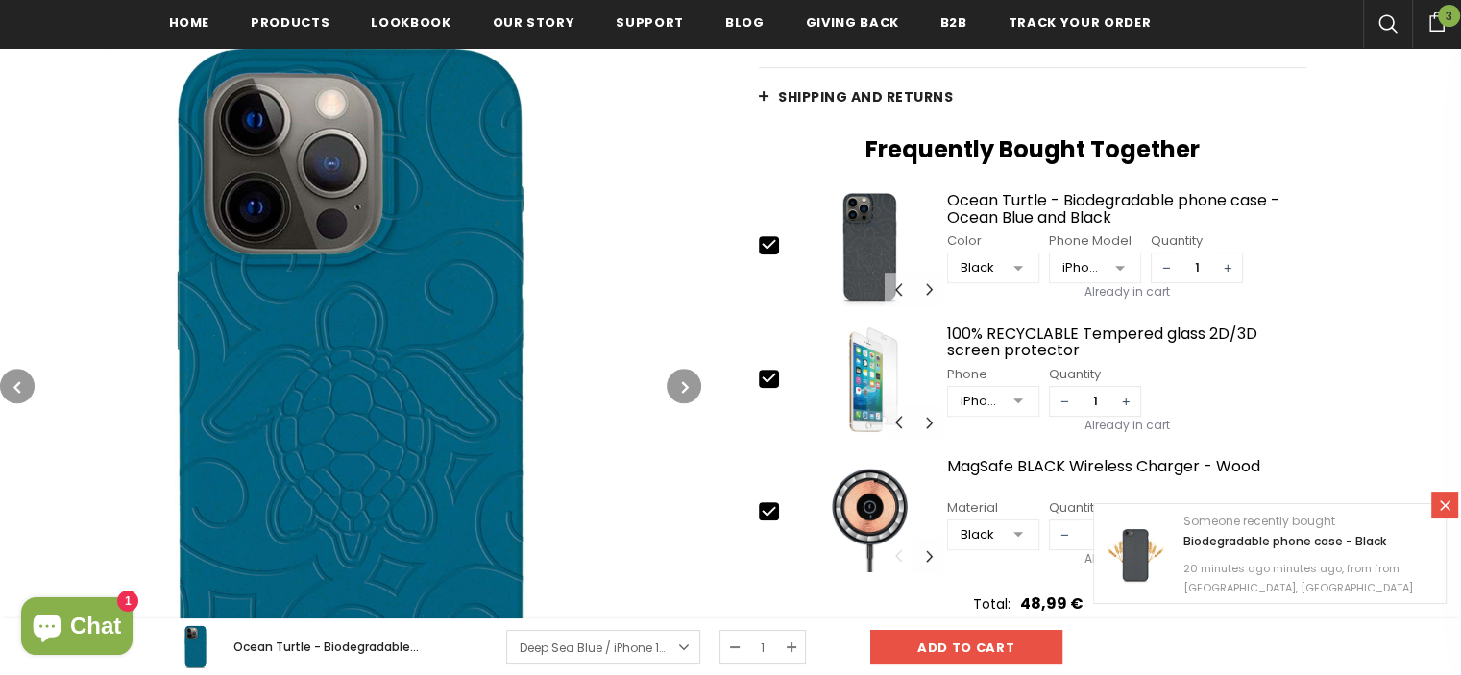
click at [682, 385] on icon "button" at bounding box center [685, 386] width 7 height 19
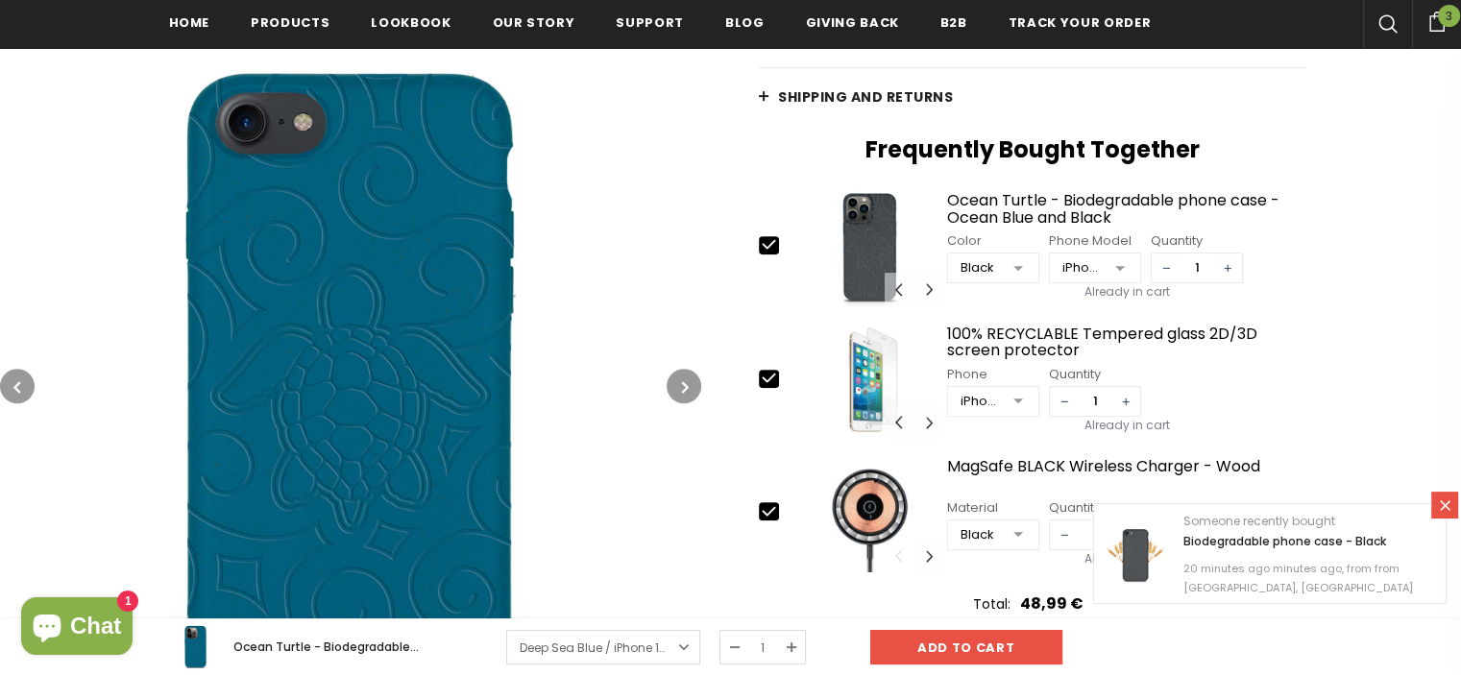
click at [682, 385] on icon "button" at bounding box center [685, 386] width 7 height 19
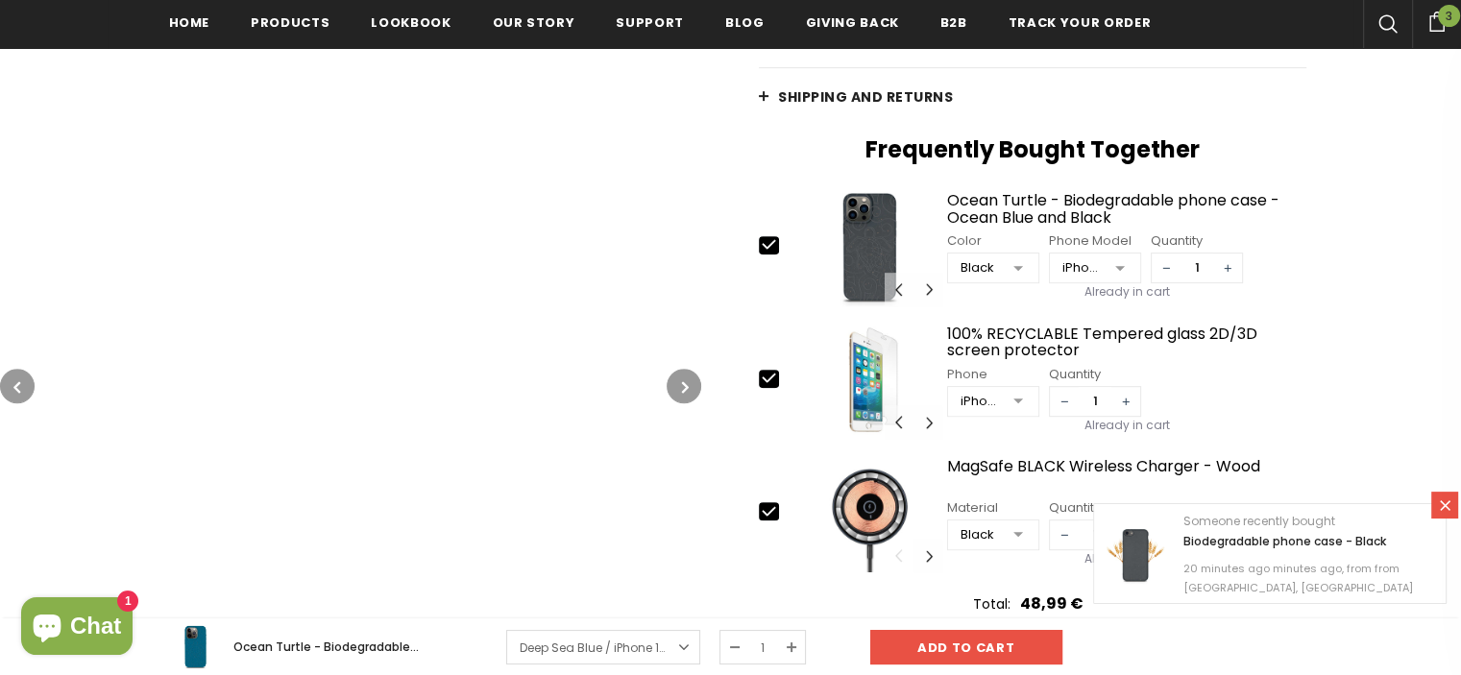
click at [13, 387] on icon "button" at bounding box center [16, 386] width 7 height 19
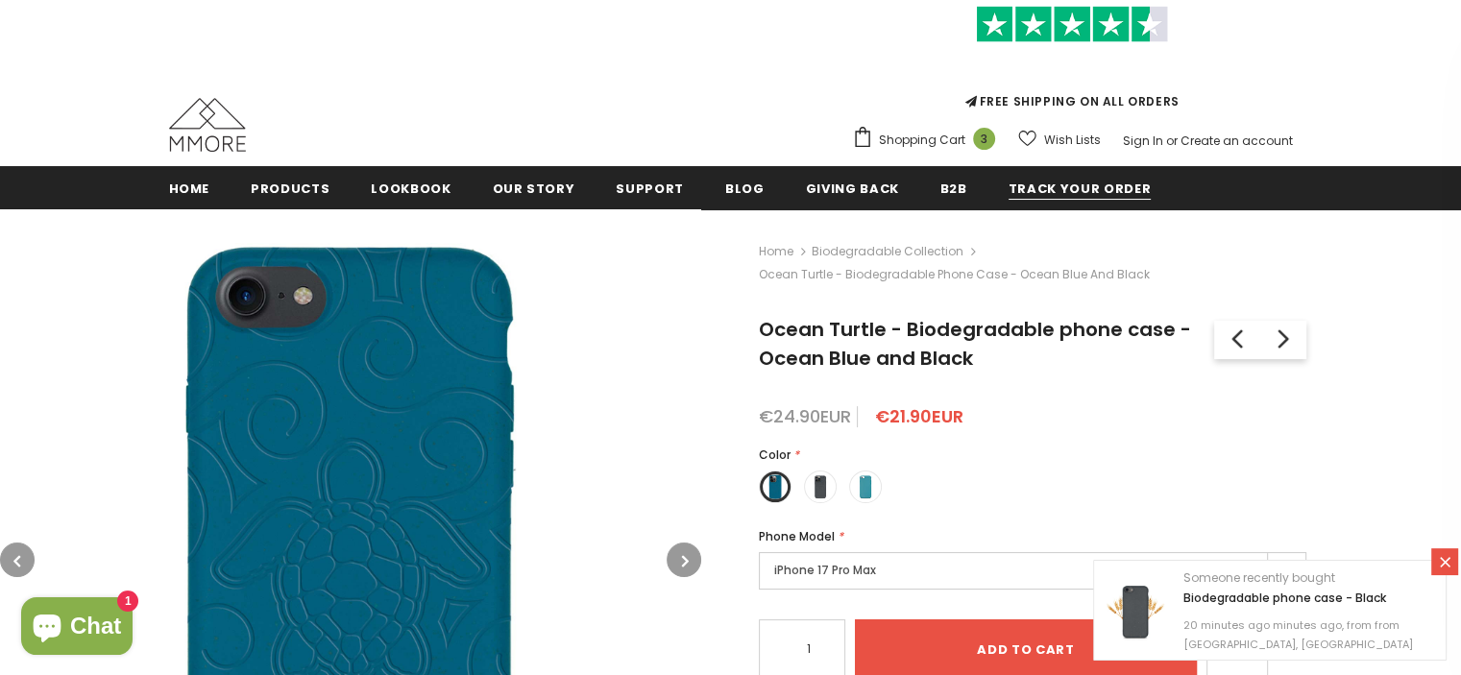
scroll to position [288, 0]
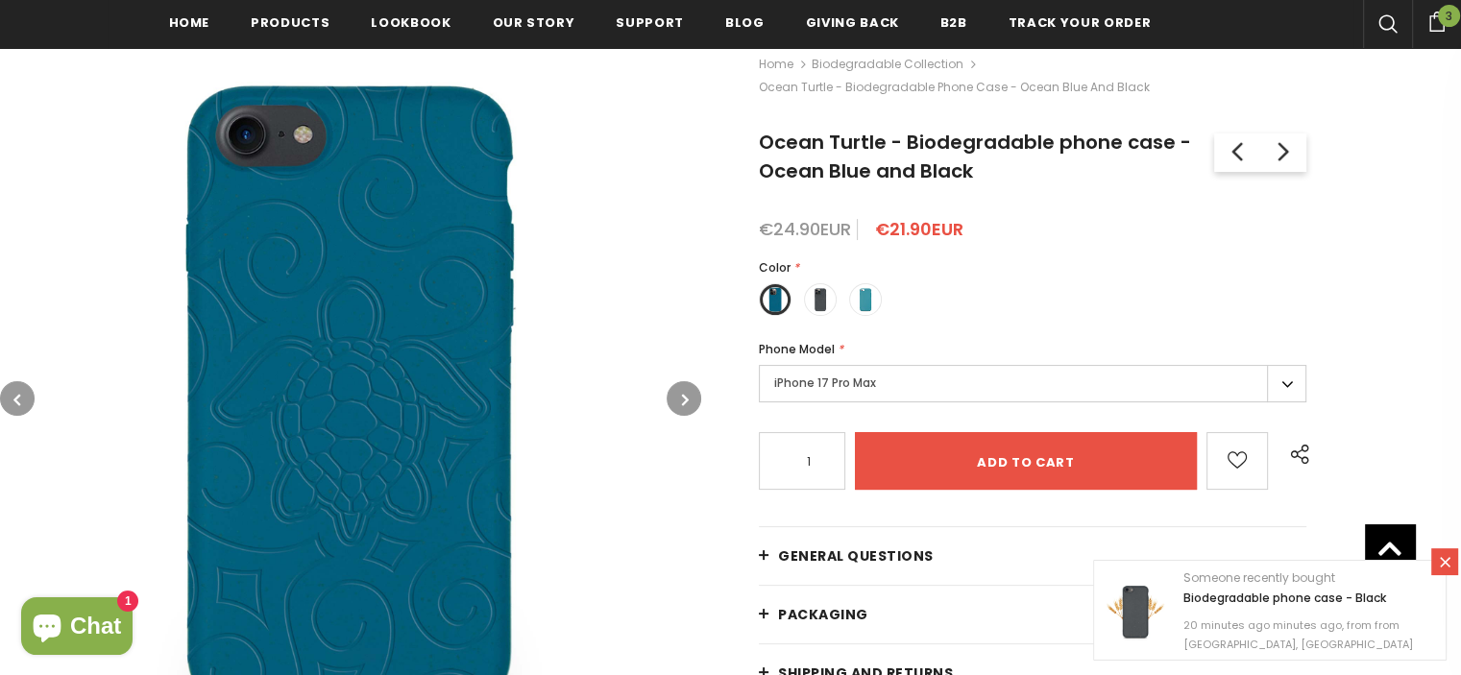
click at [987, 372] on label "iPhone 17 Pro Max" at bounding box center [1032, 383] width 547 height 37
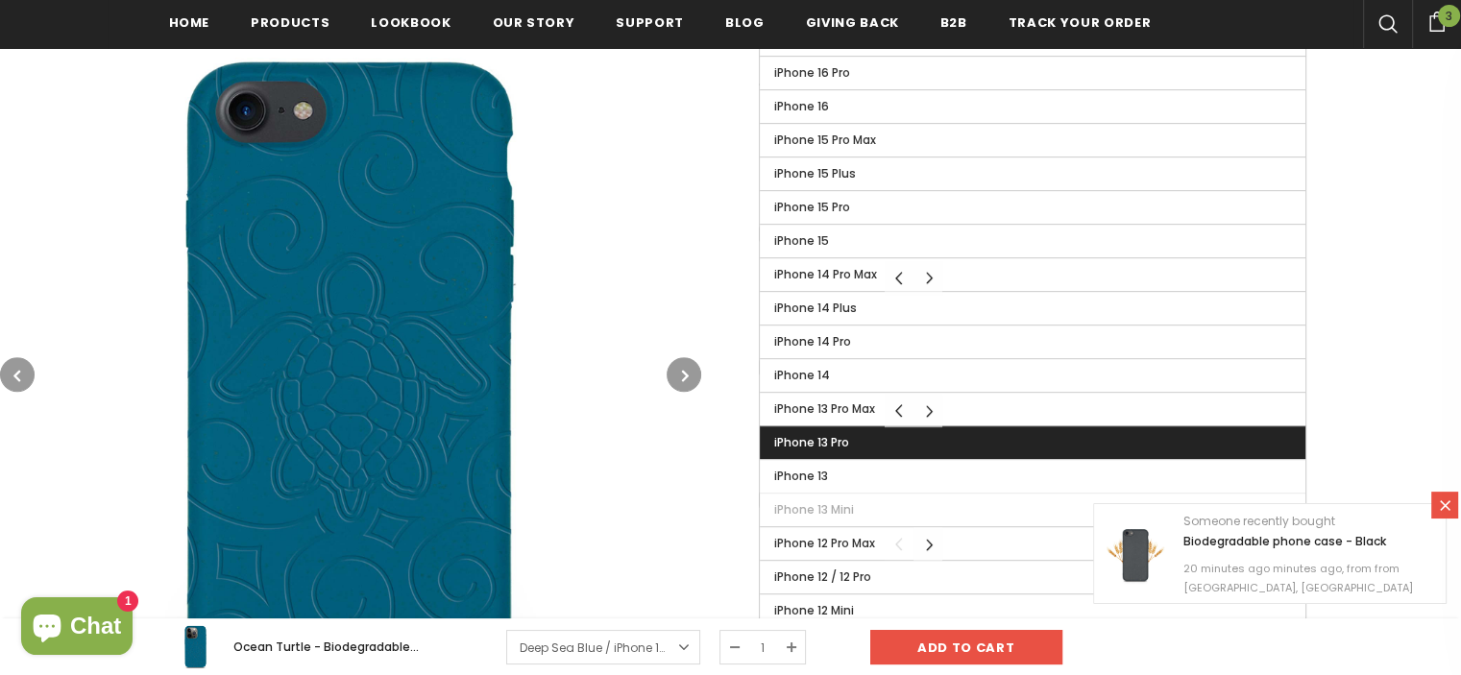
scroll to position [960, 0]
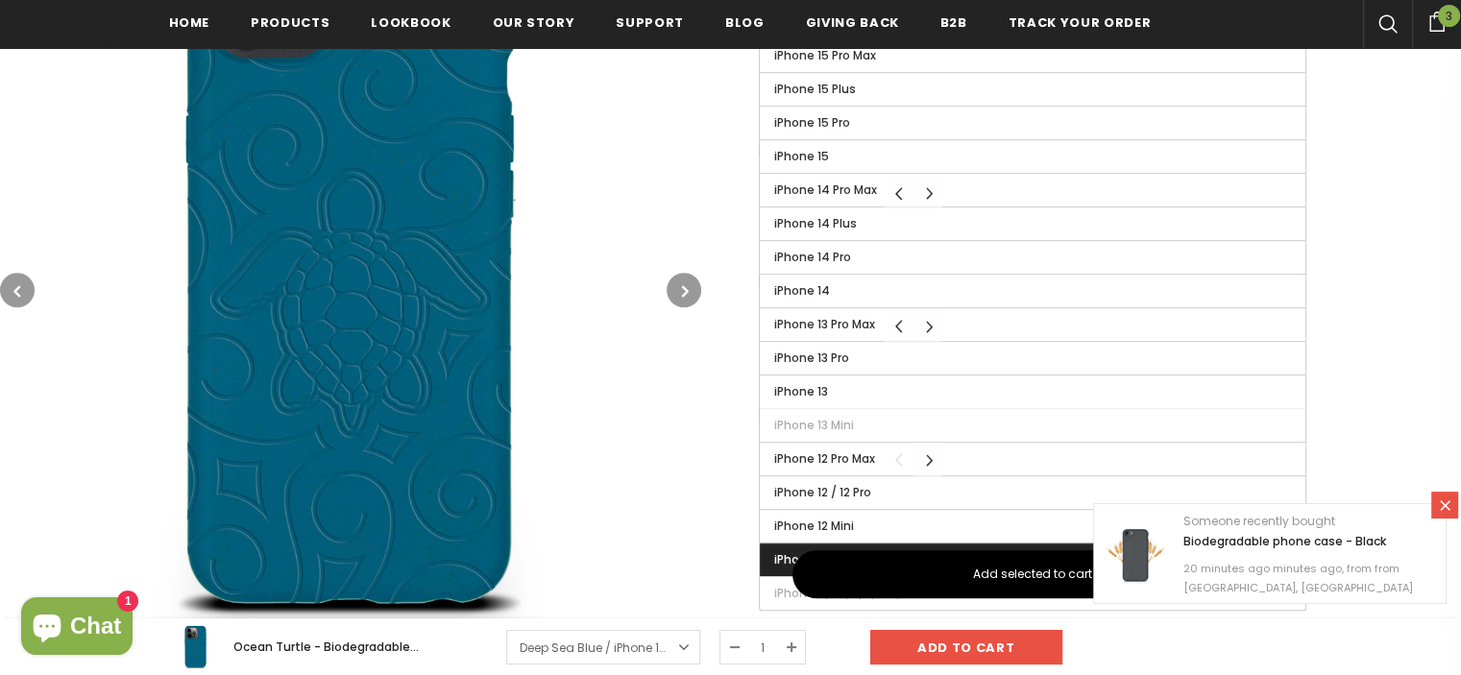
click at [774, 560] on span "iPhone 7/8 PLUS" at bounding box center [820, 559] width 92 height 16
click at [0, 0] on input "iPhone 7/8 PLUS" at bounding box center [0, 0] width 0 height 0
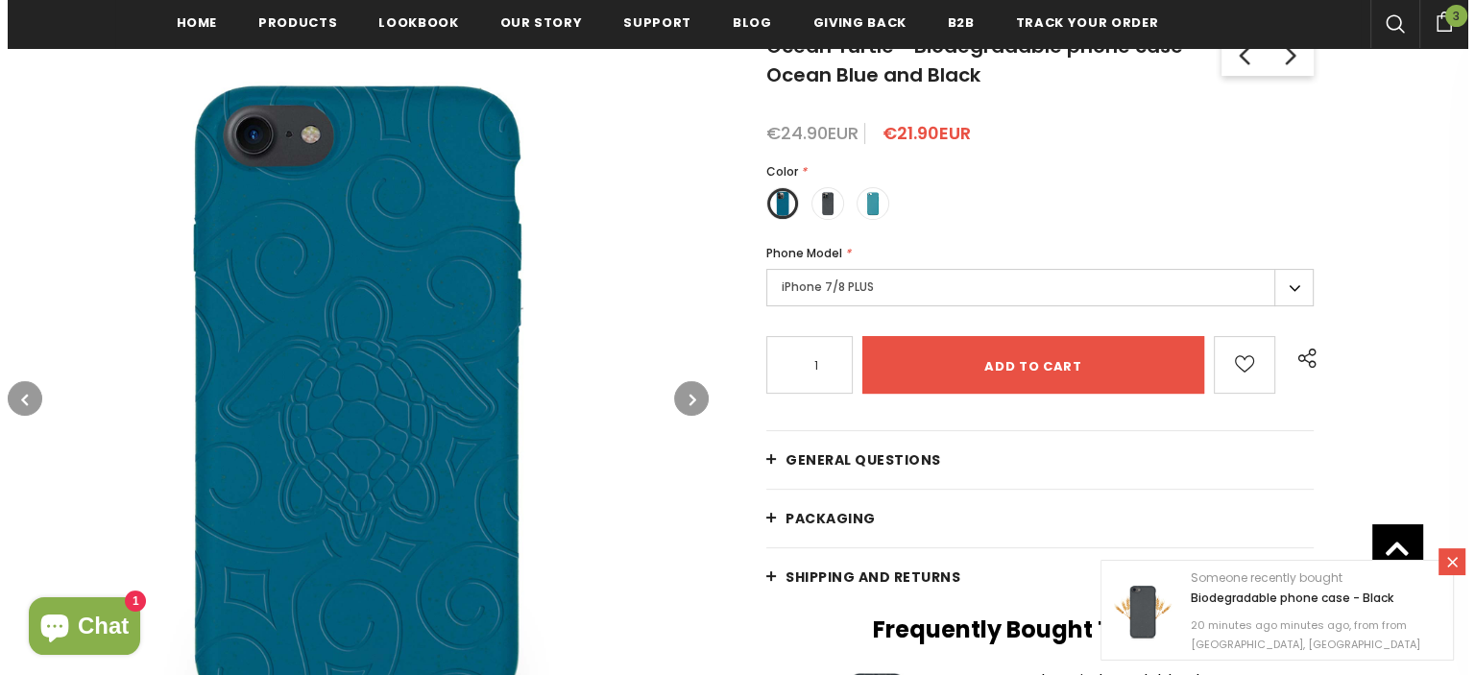
scroll to position [192, 0]
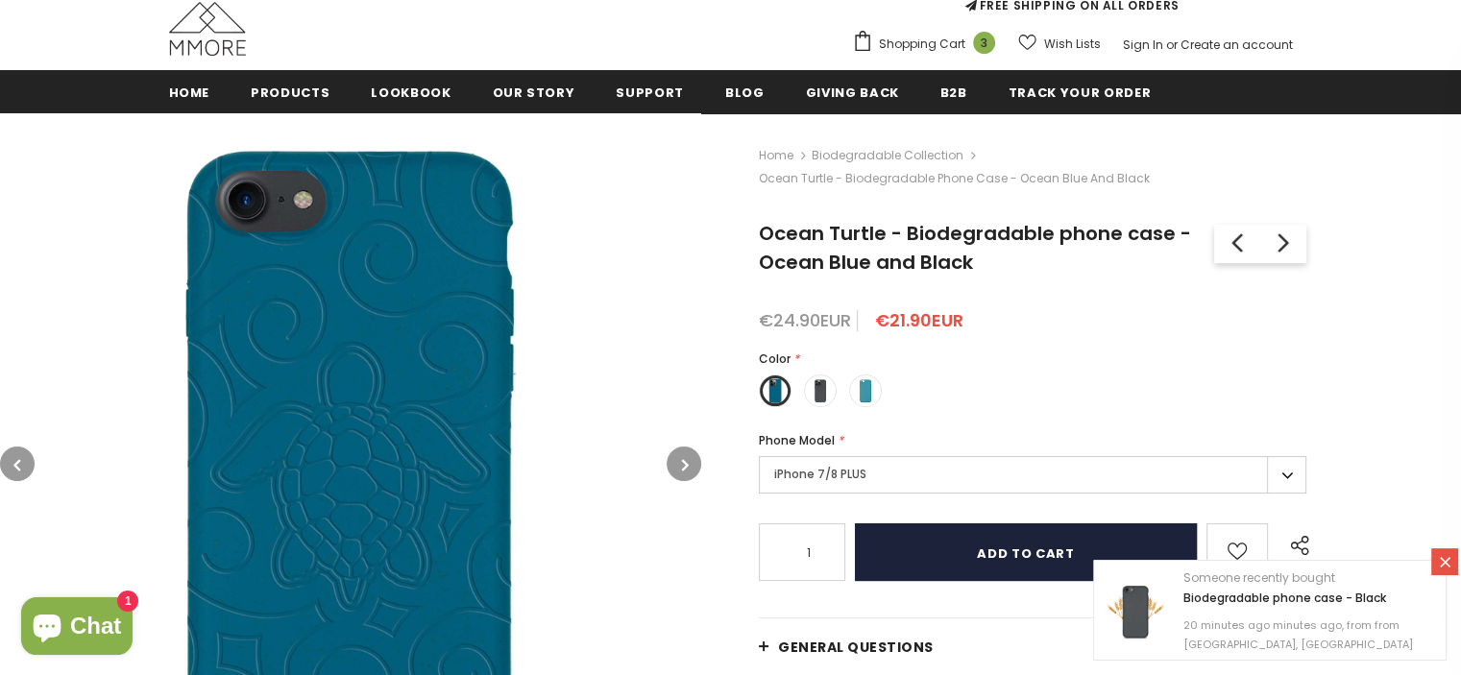
click at [1002, 555] on input "Add to cart" at bounding box center [1026, 552] width 342 height 58
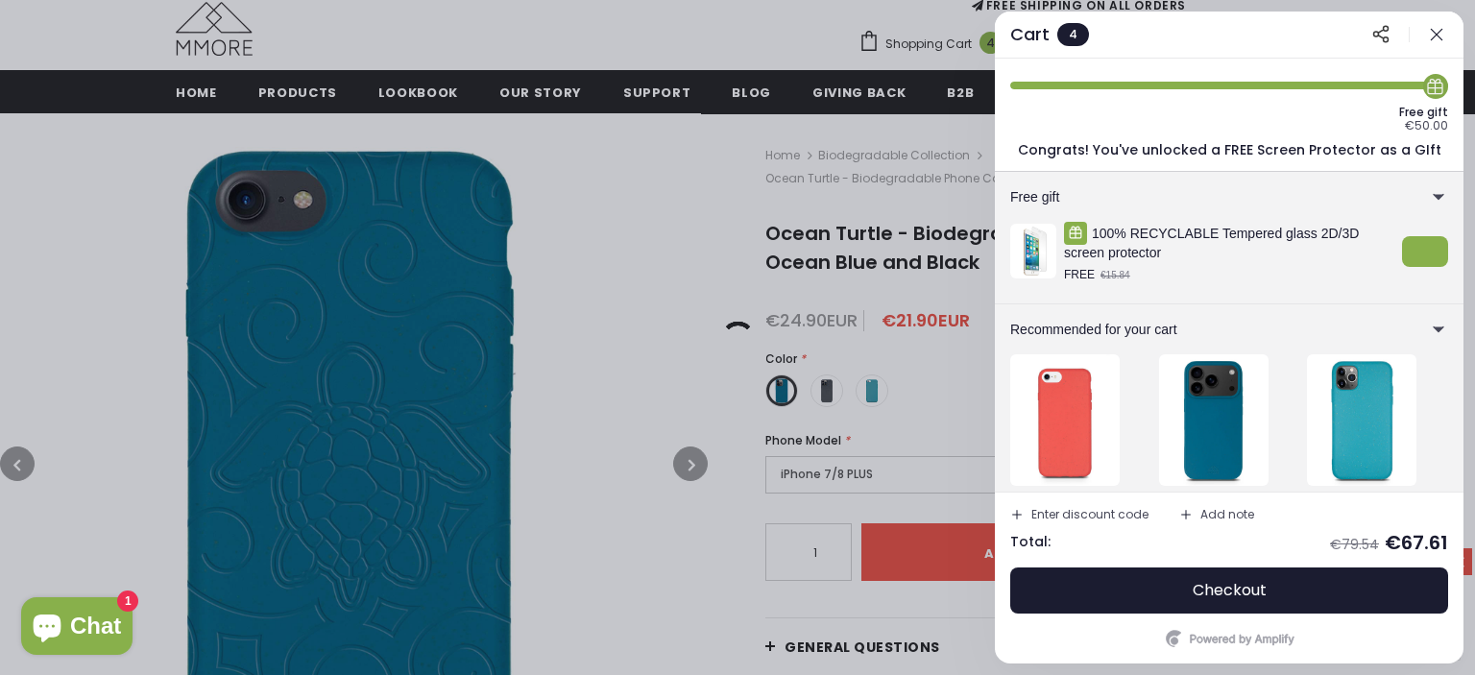
click at [1228, 38] on div "Cart 4 Share cart" at bounding box center [1229, 35] width 469 height 47
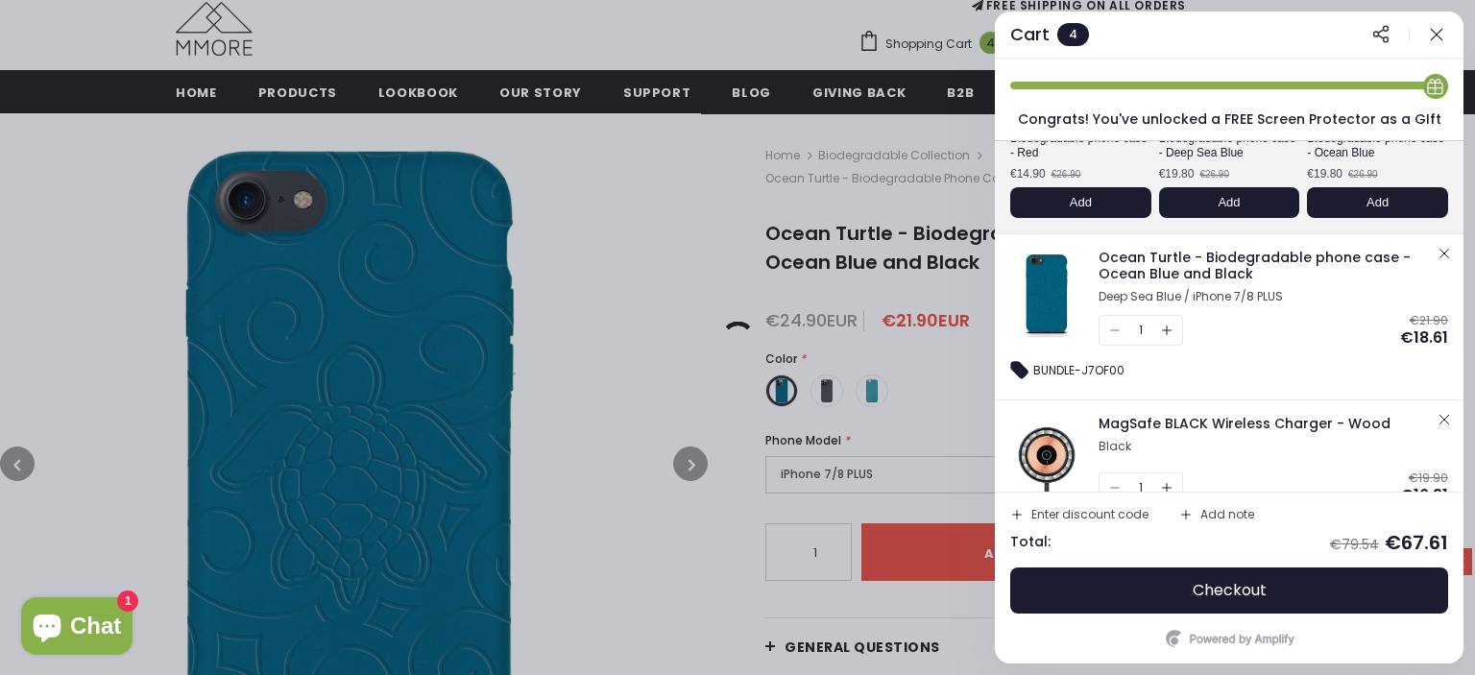
scroll to position [480, 0]
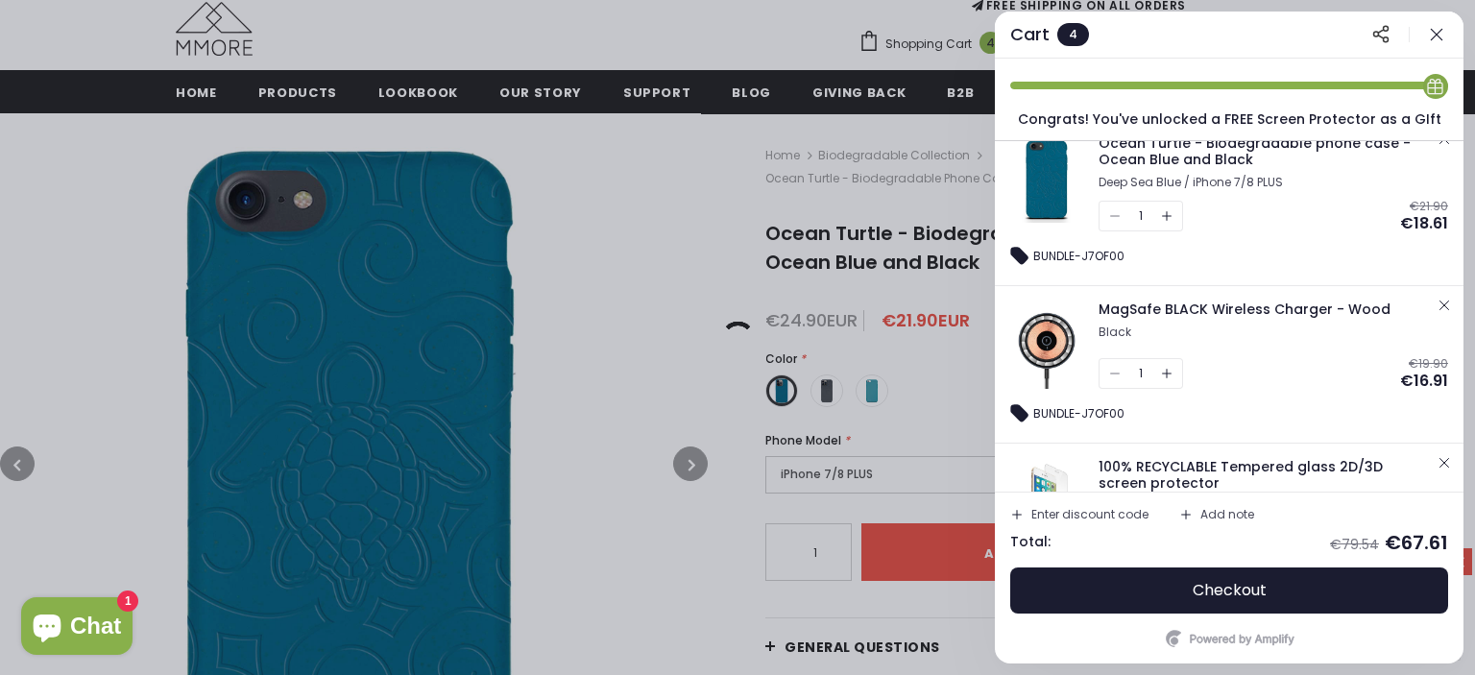
click at [1110, 375] on div "1" at bounding box center [1141, 373] width 85 height 31
click at [1115, 366] on div "1" at bounding box center [1141, 373] width 85 height 31
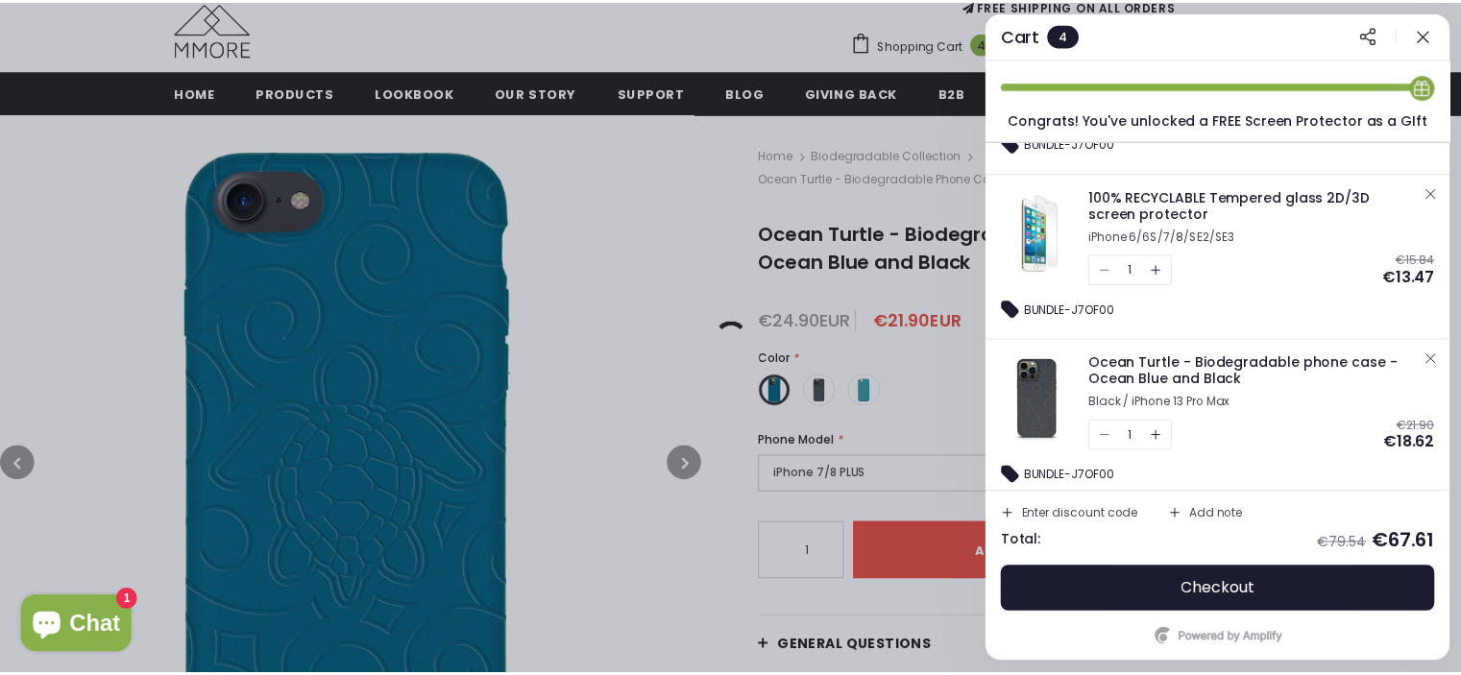
scroll to position [763, 0]
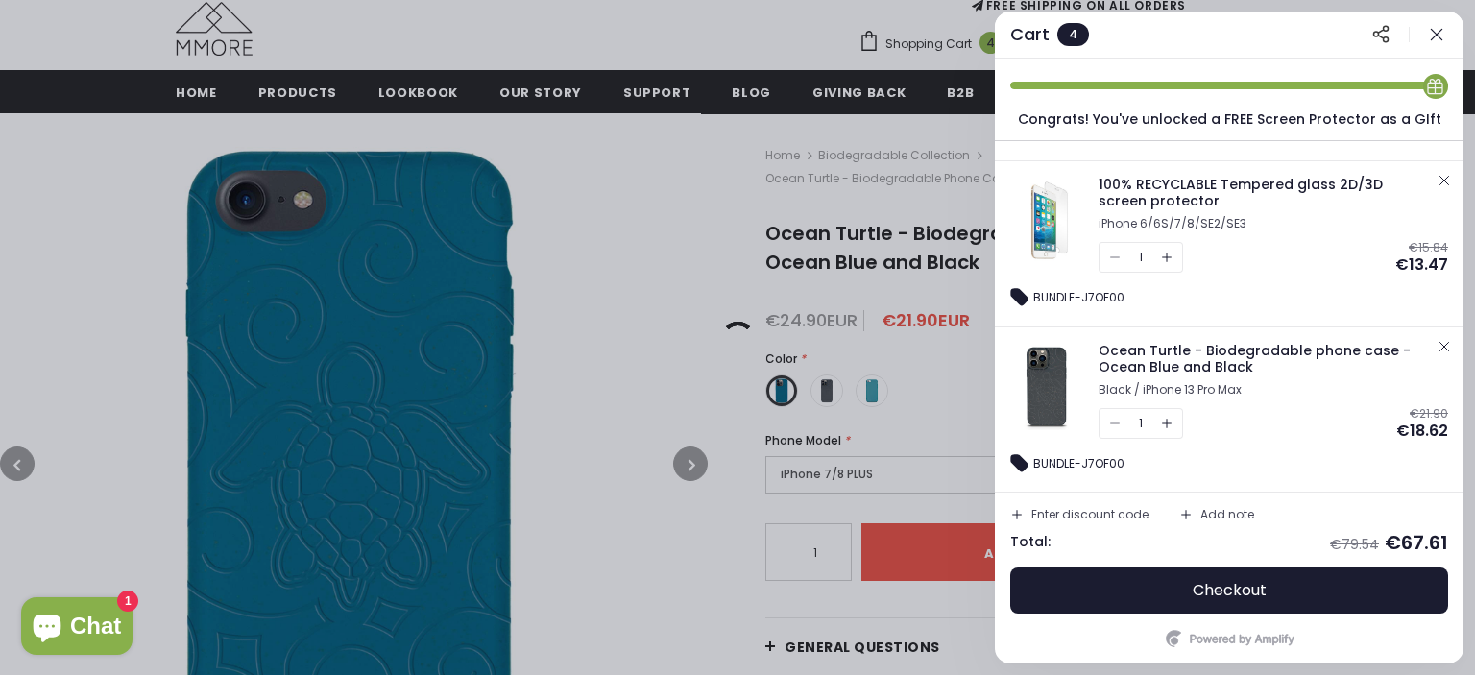
click at [1112, 418] on div "1" at bounding box center [1141, 423] width 85 height 31
click at [546, 230] on div at bounding box center [737, 337] width 1475 height 675
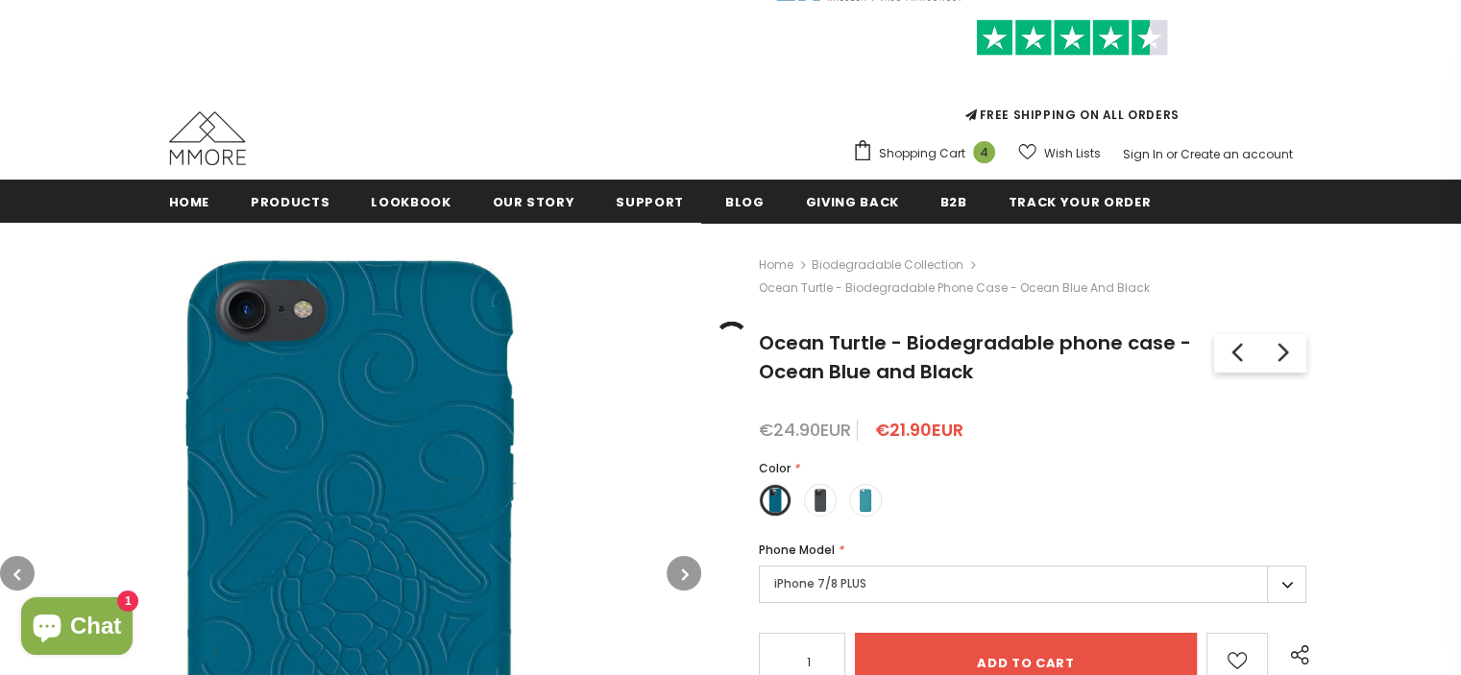
scroll to position [0, 0]
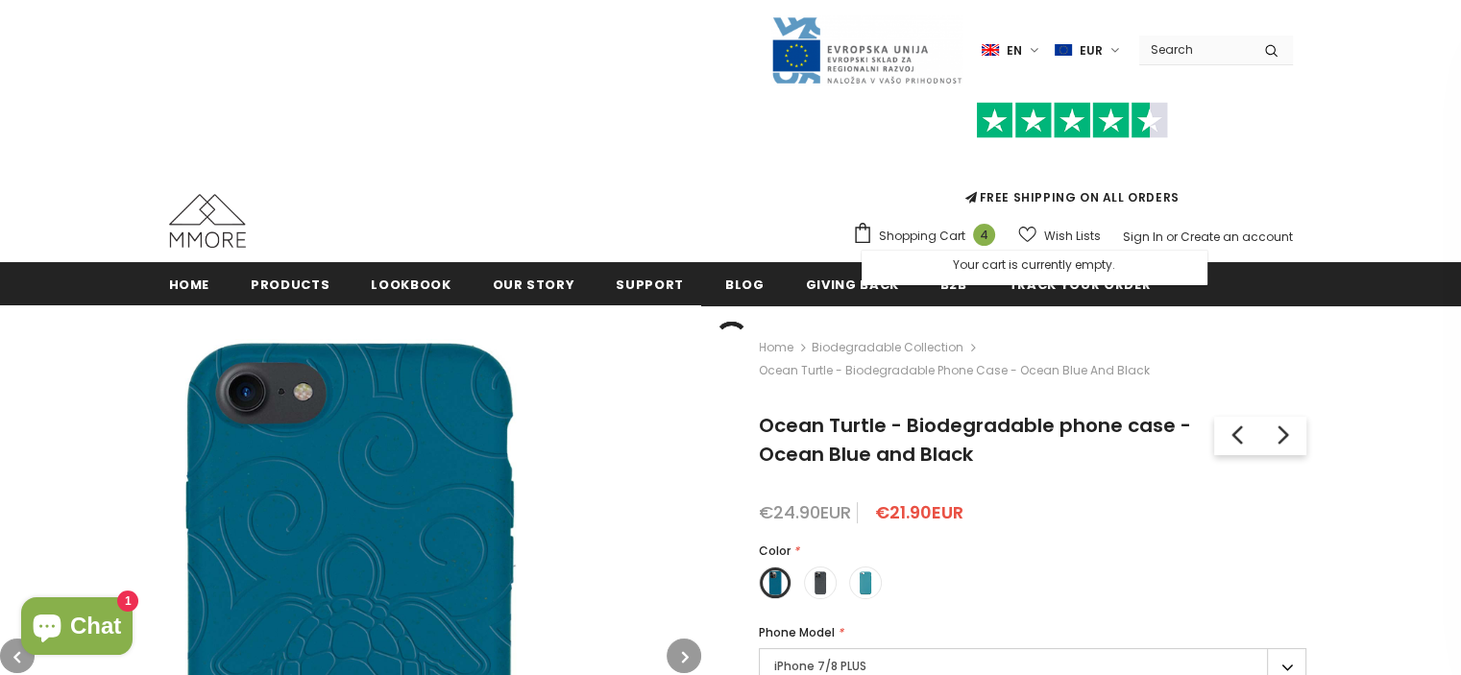
click at [911, 241] on span "Shopping Cart" at bounding box center [922, 236] width 86 height 19
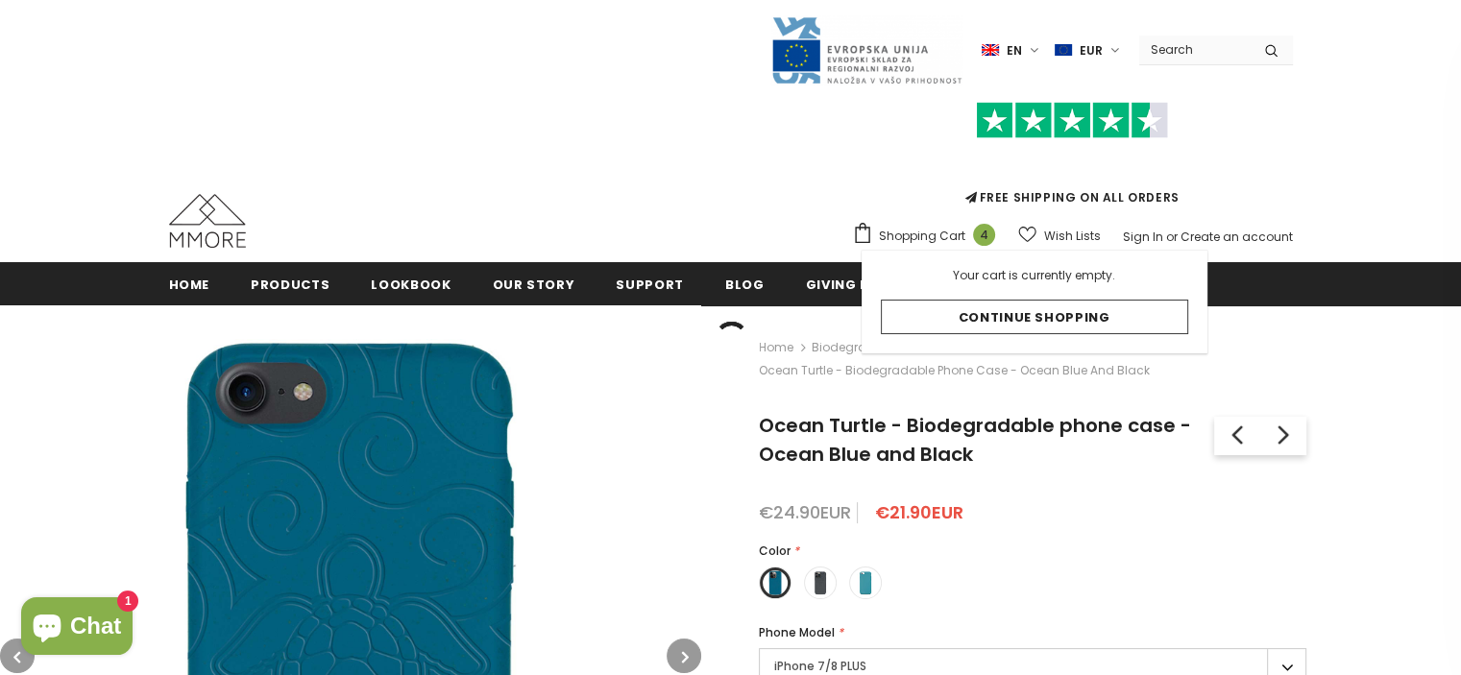
click at [917, 236] on span "Shopping Cart" at bounding box center [922, 236] width 86 height 19
click at [992, 235] on span "4" at bounding box center [984, 235] width 22 height 22
click at [984, 232] on span "4" at bounding box center [984, 235] width 22 height 22
click at [937, 230] on span "Shopping Cart" at bounding box center [922, 236] width 86 height 19
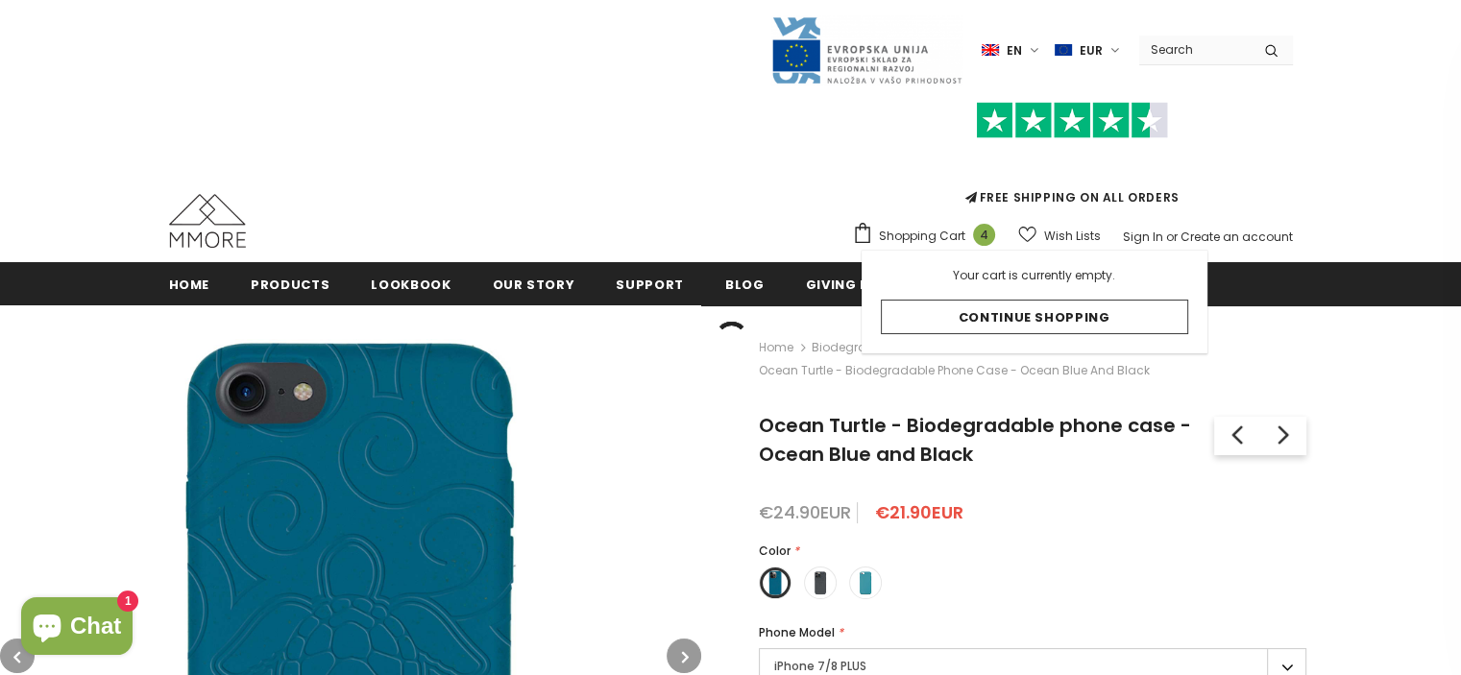
click at [985, 230] on span "4" at bounding box center [984, 235] width 22 height 22
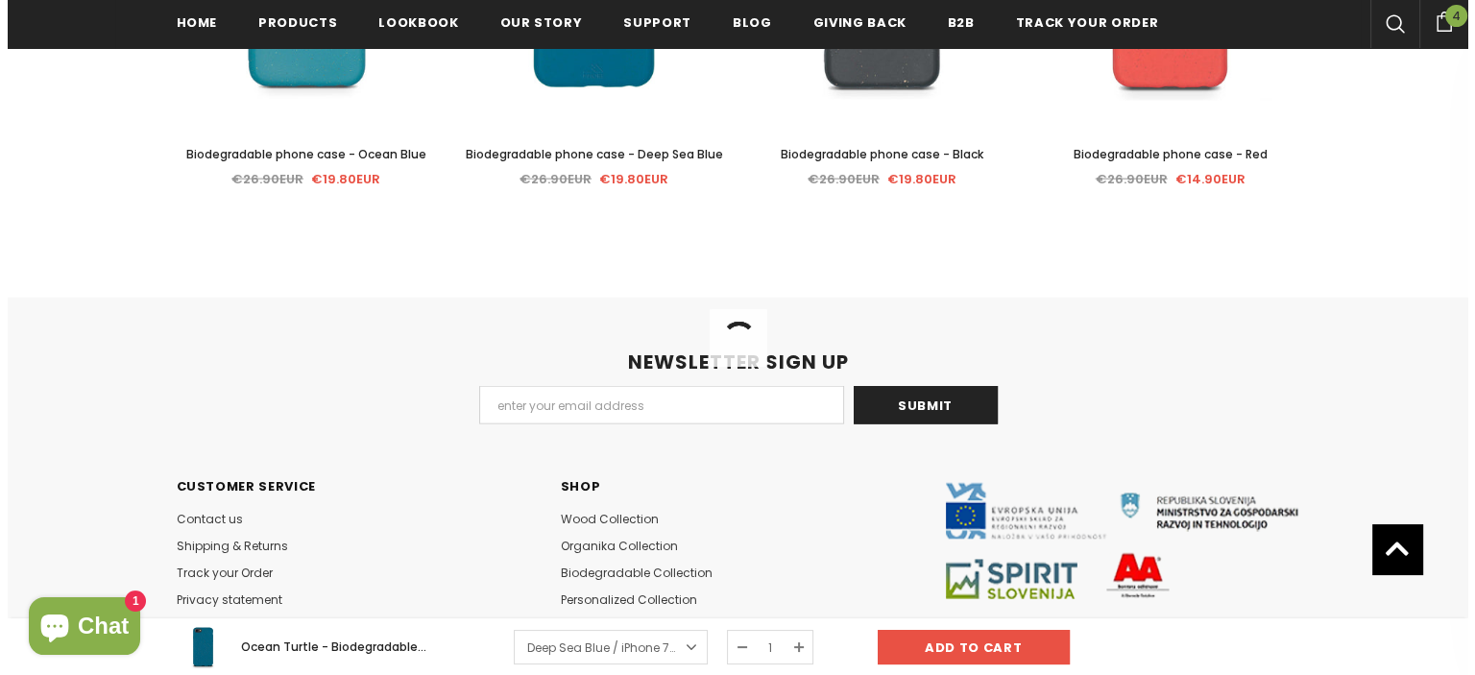
scroll to position [4651, 0]
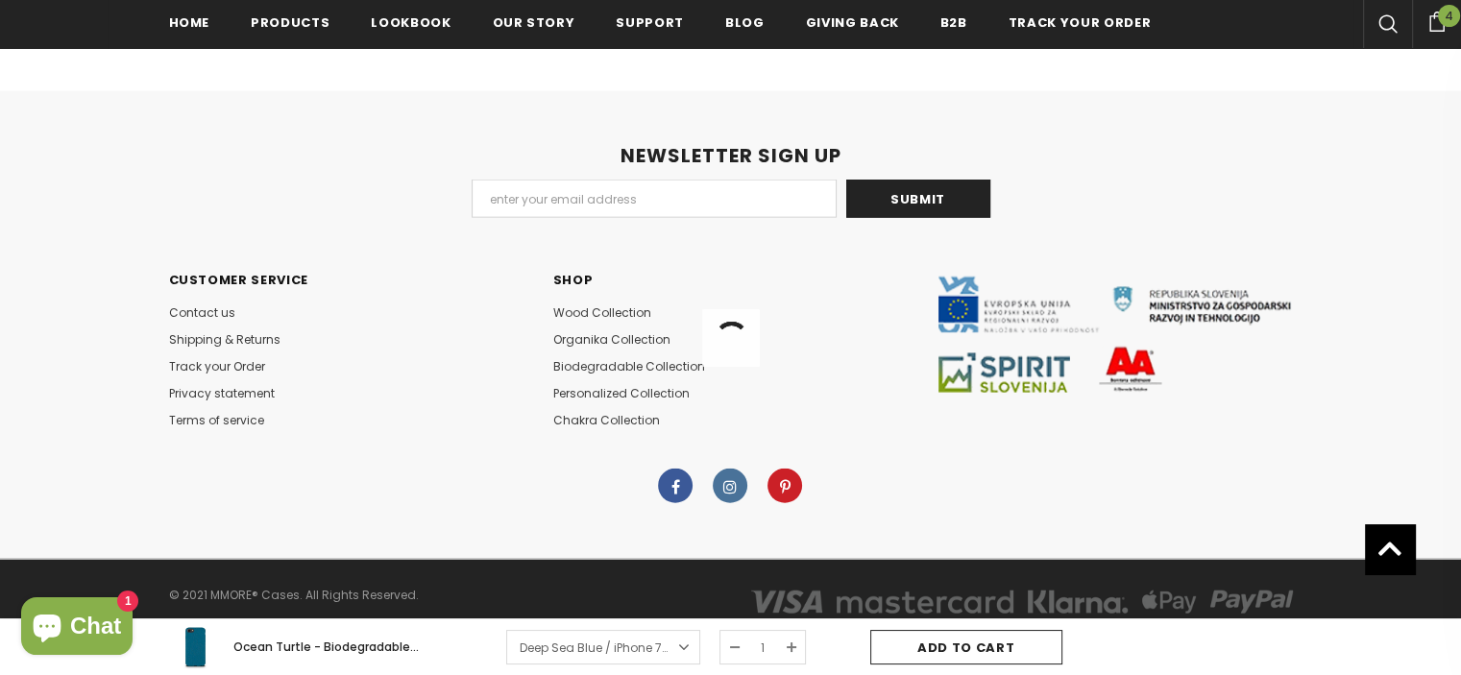
click at [926, 644] on input "Add to cart" at bounding box center [966, 647] width 192 height 35
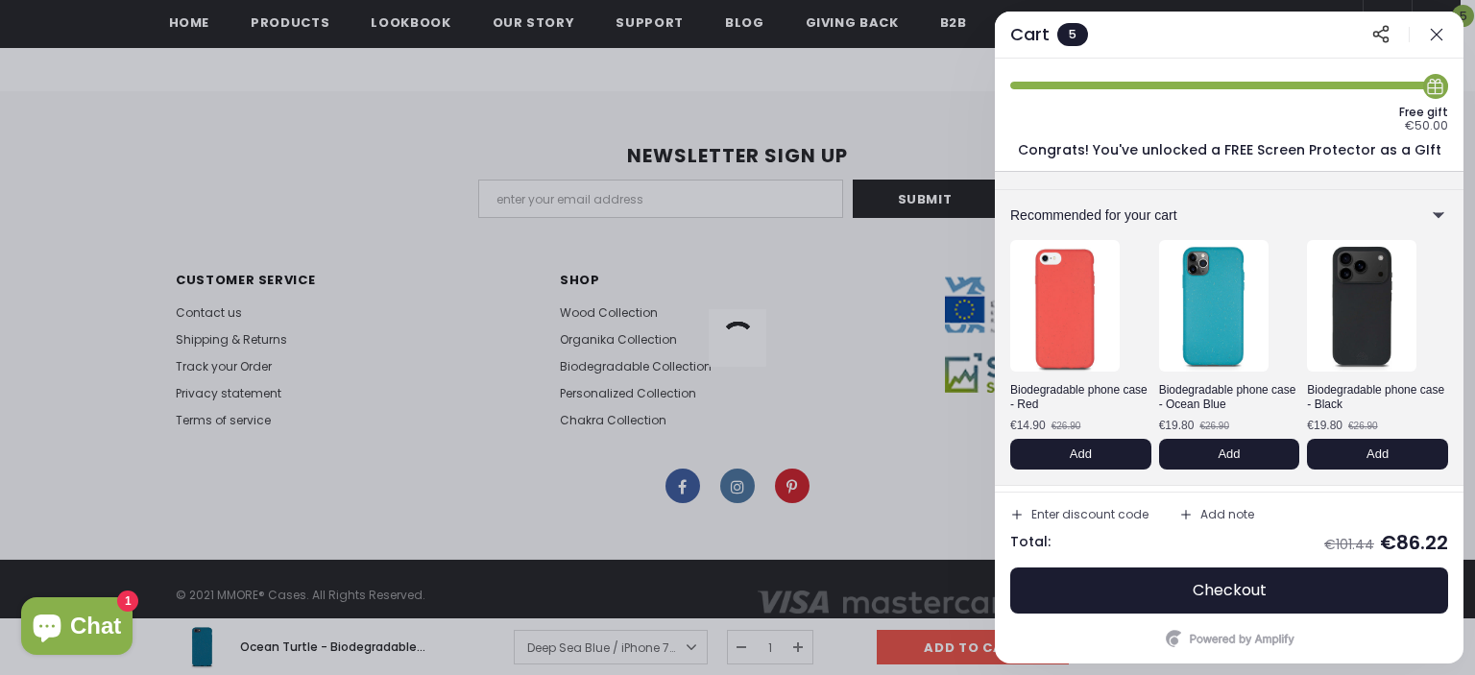
scroll to position [0, 0]
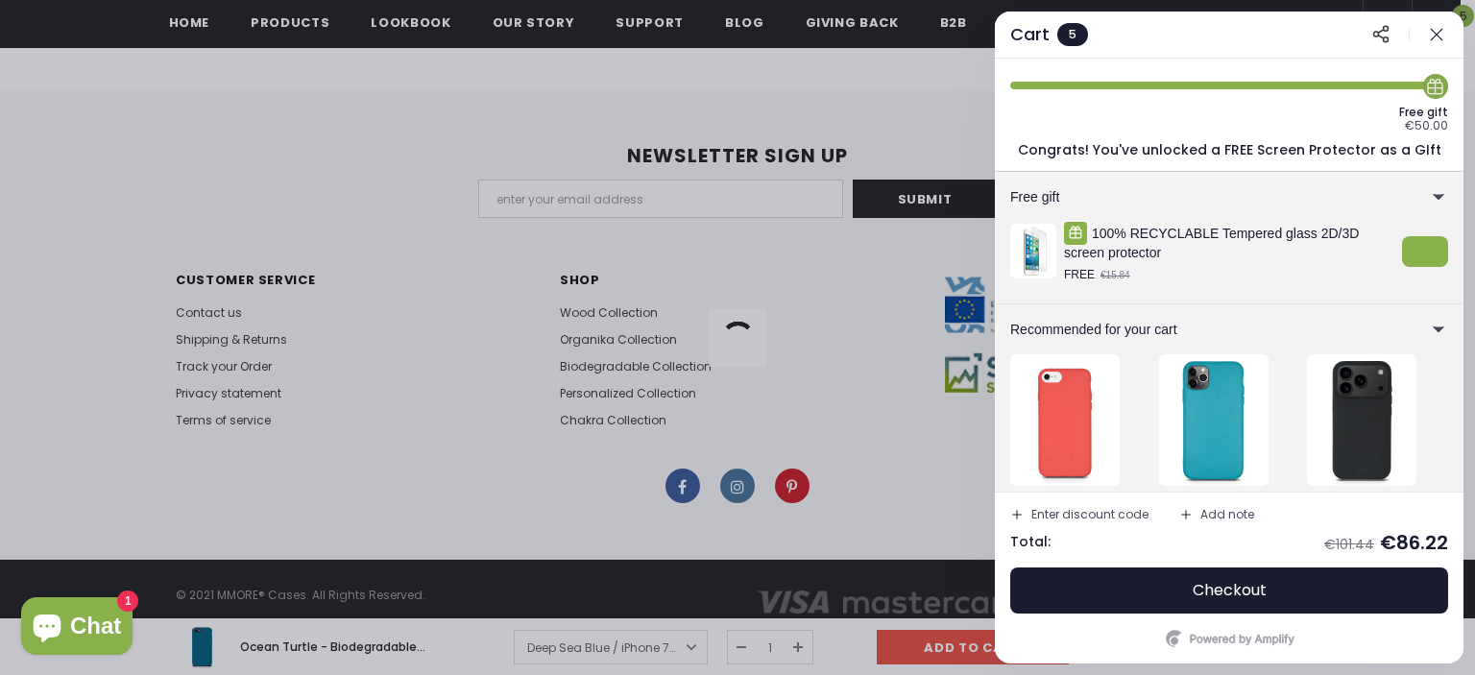
click at [1051, 34] on div "Cart 5" at bounding box center [1049, 34] width 78 height 23
click at [1058, 34] on div "5" at bounding box center [1072, 34] width 31 height 23
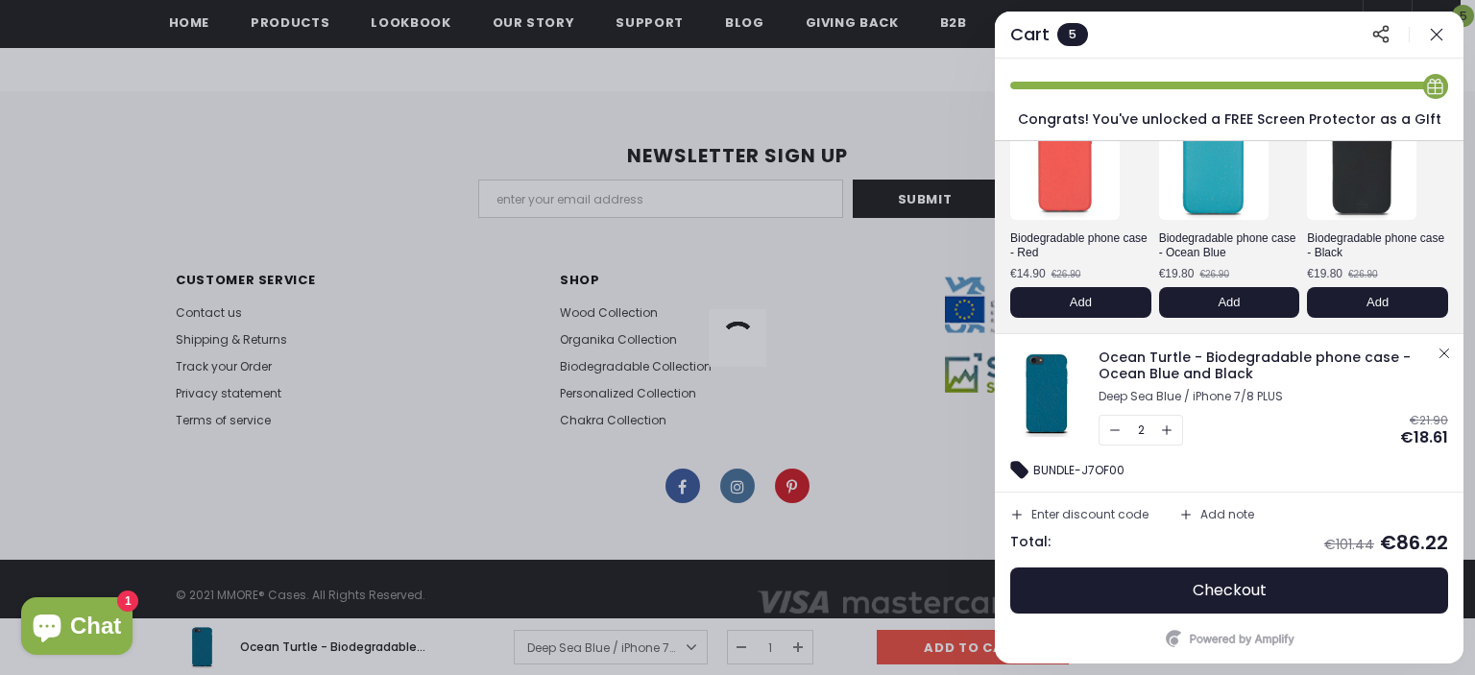
scroll to position [384, 0]
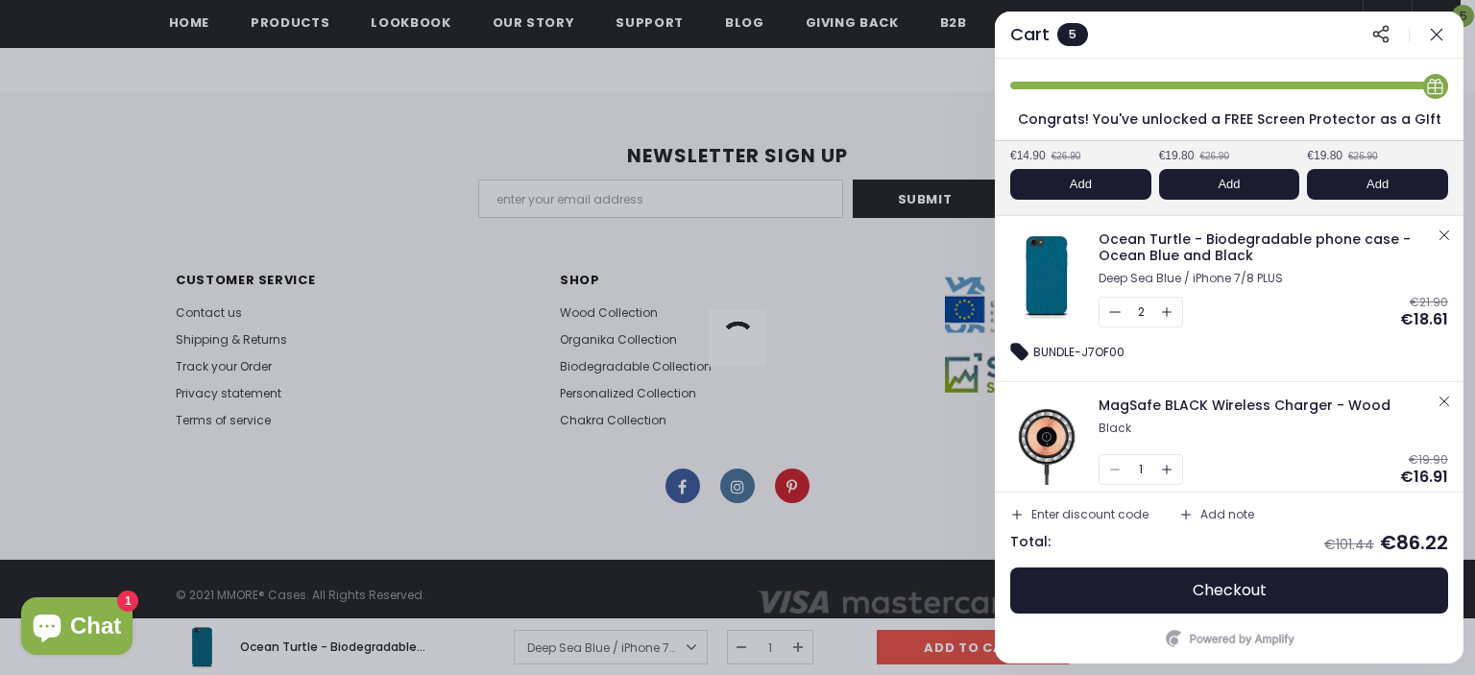
click at [1118, 313] on icon "button" at bounding box center [1115, 311] width 16 height 16
click at [1117, 470] on div "1" at bounding box center [1141, 469] width 85 height 31
click at [1162, 414] on div "MagSafe BLACK Wireless Charger - Wood" at bounding box center [1266, 406] width 334 height 20
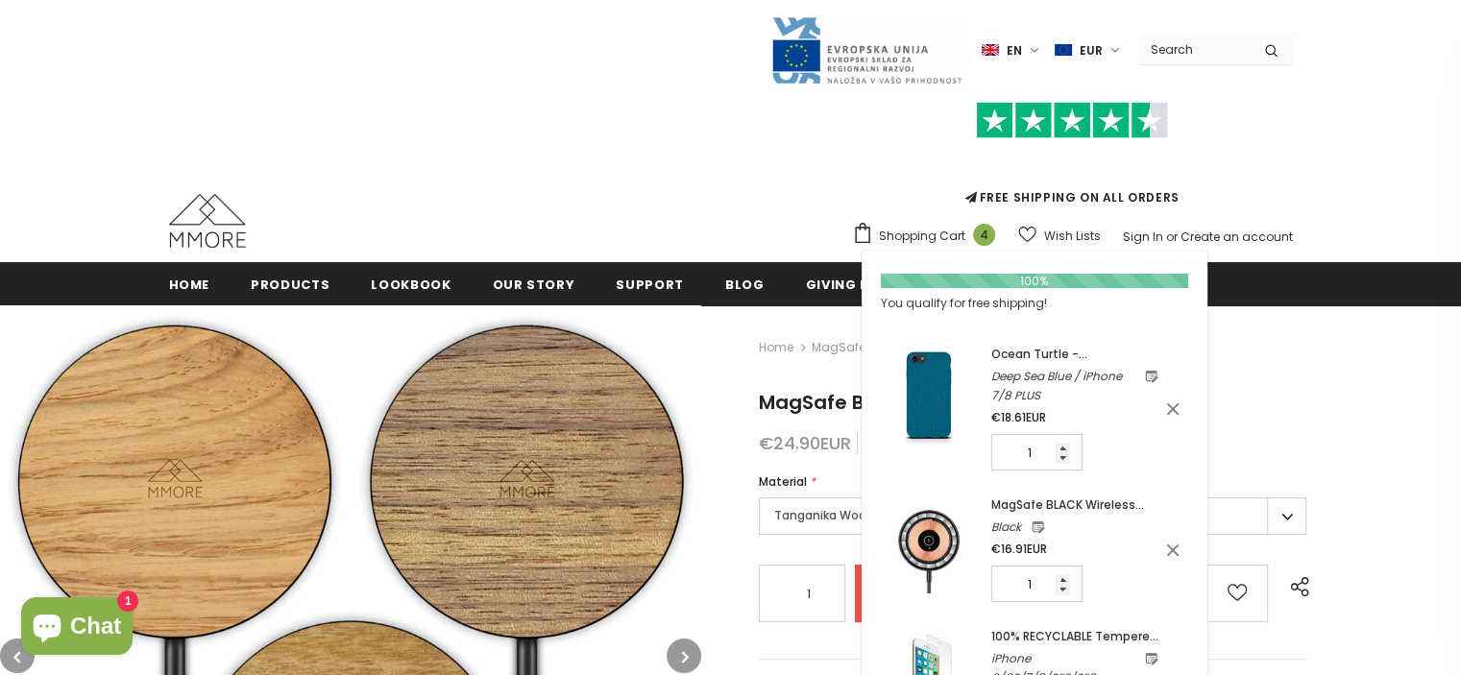
type input "0"
click at [957, 236] on span "Shopping Cart" at bounding box center [922, 236] width 86 height 19
click at [1178, 549] on icon at bounding box center [1172, 551] width 19 height 19
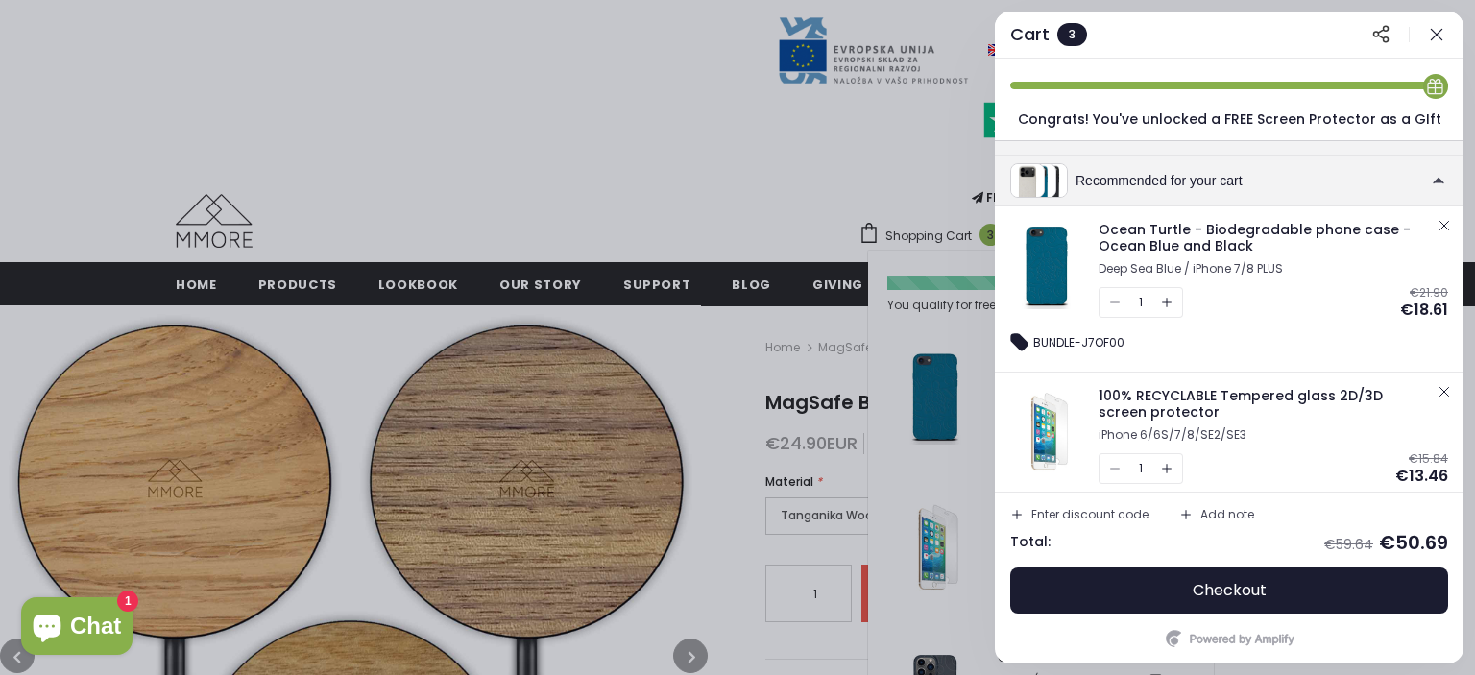
scroll to position [192, 0]
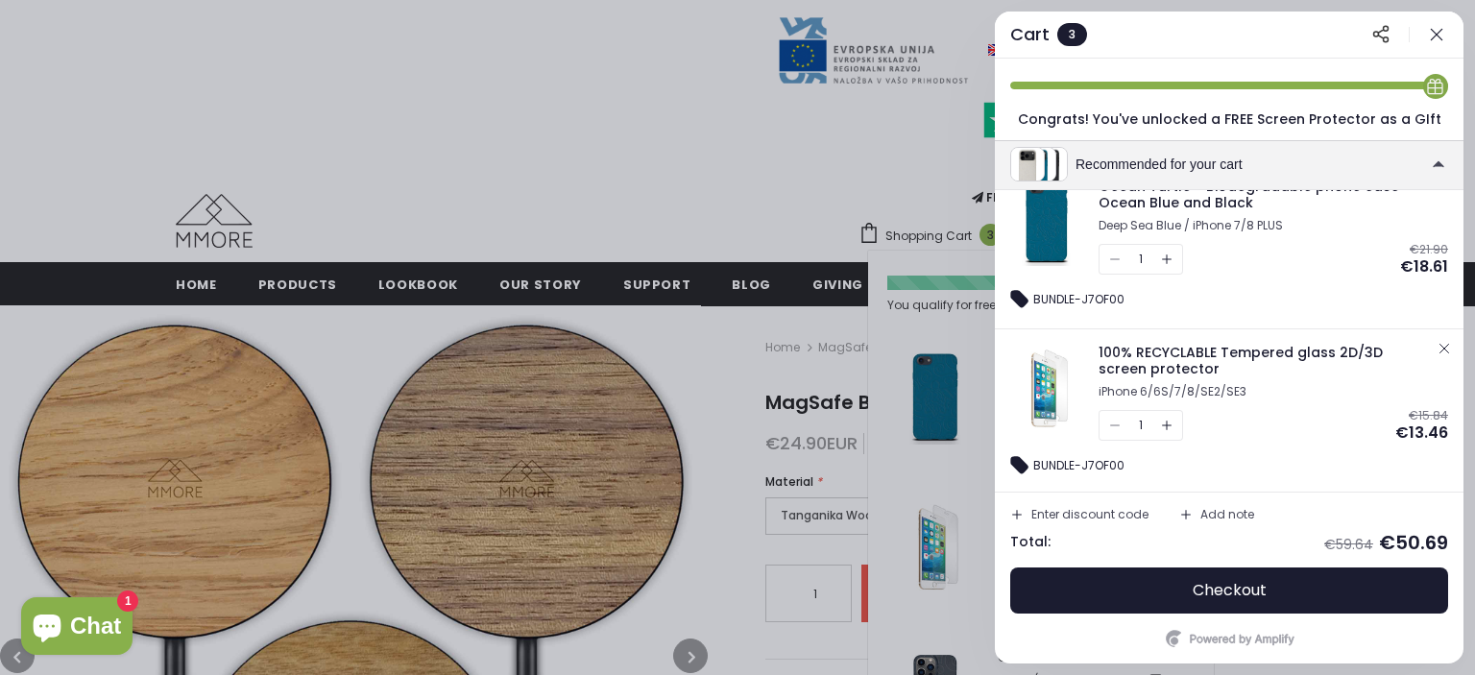
click at [1446, 341] on button "button" at bounding box center [1444, 348] width 23 height 23
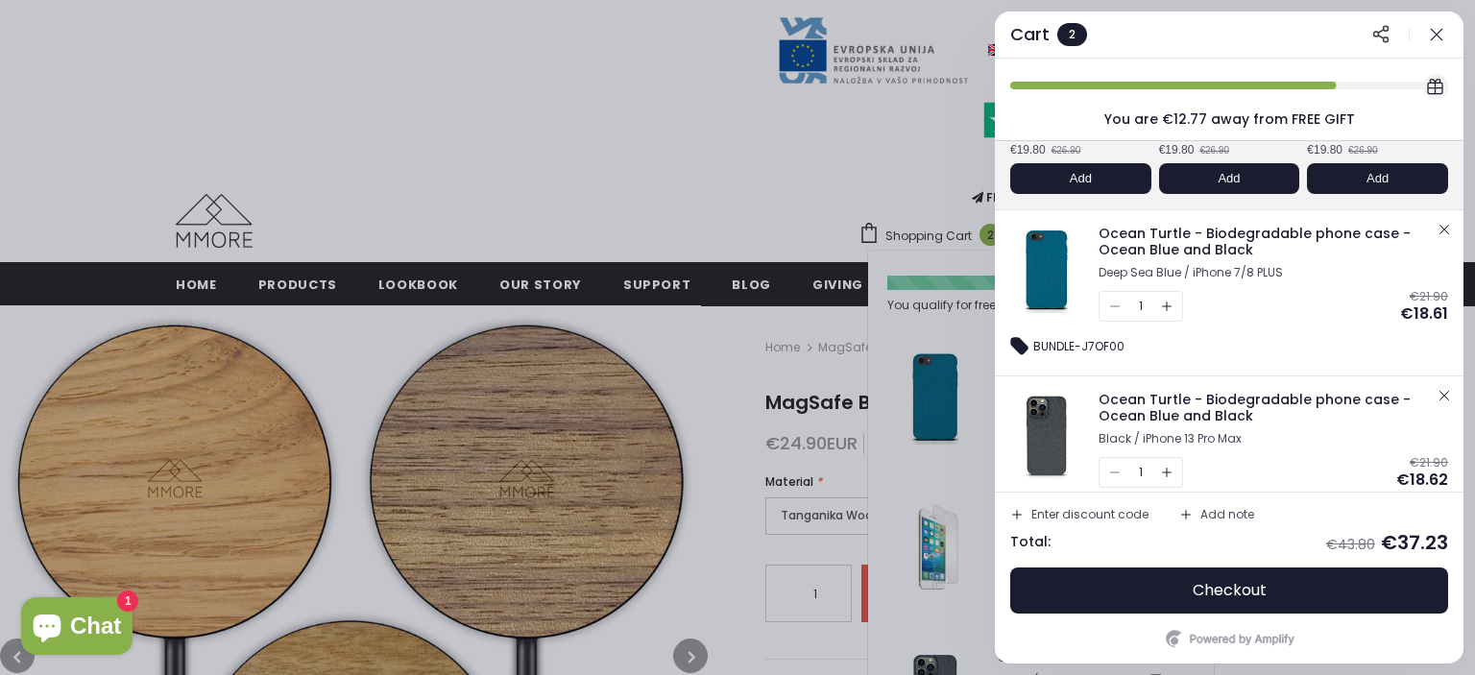
scroll to position [288, 0]
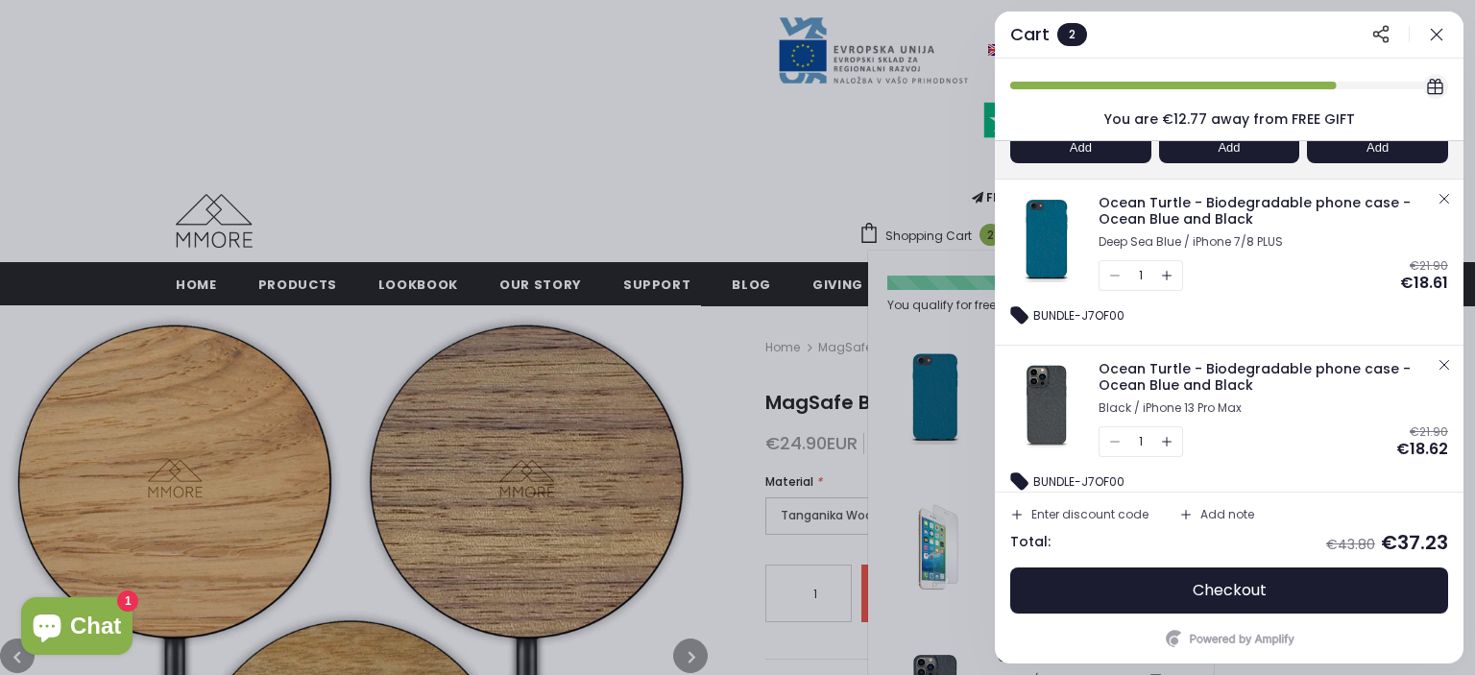
click at [1441, 364] on icon "button" at bounding box center [1444, 364] width 15 height 15
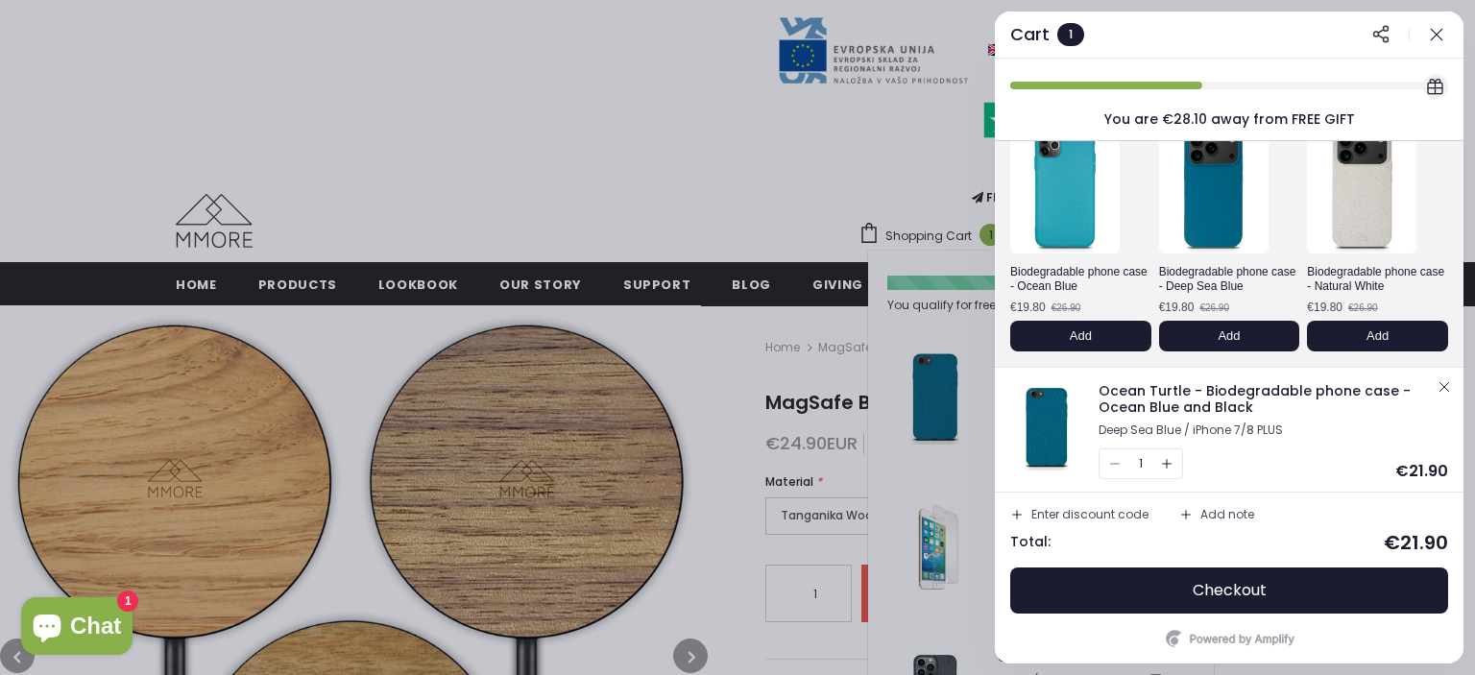
scroll to position [102, 0]
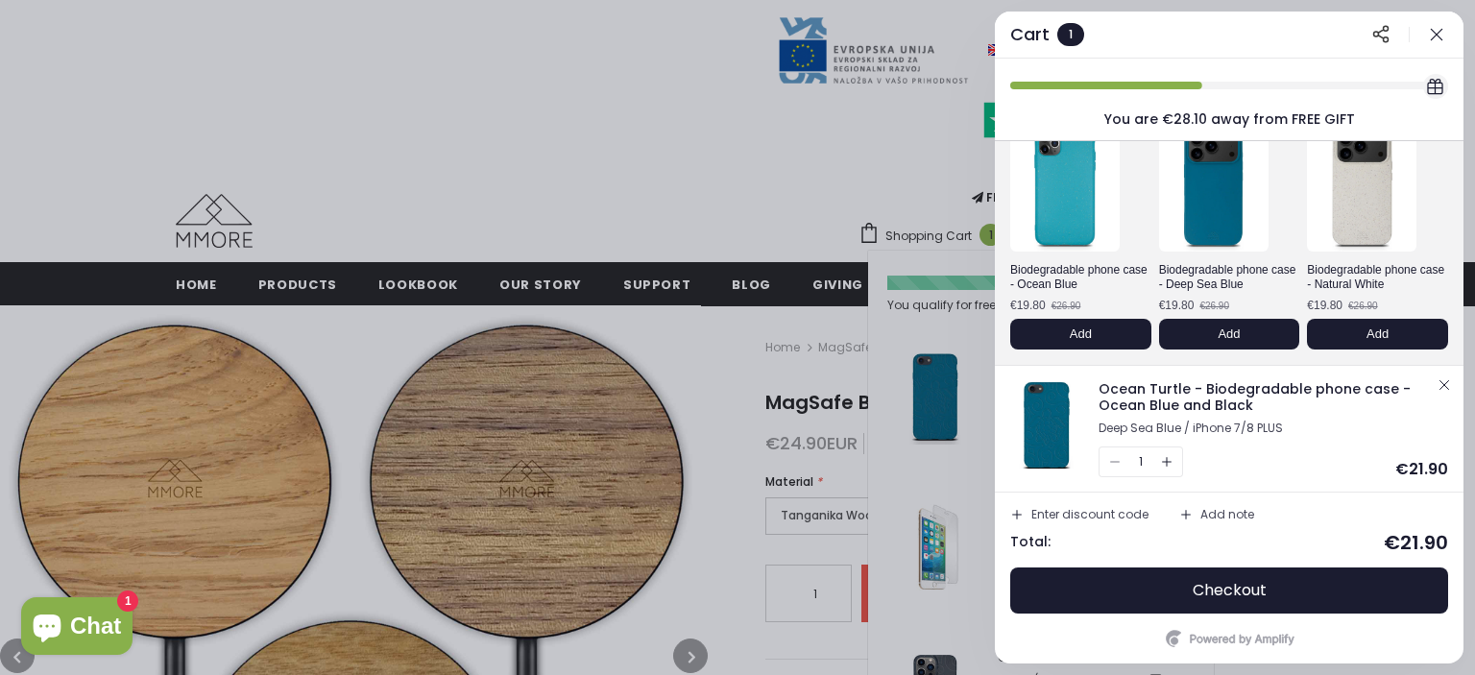
click at [1052, 454] on img at bounding box center [1046, 424] width 81 height 96
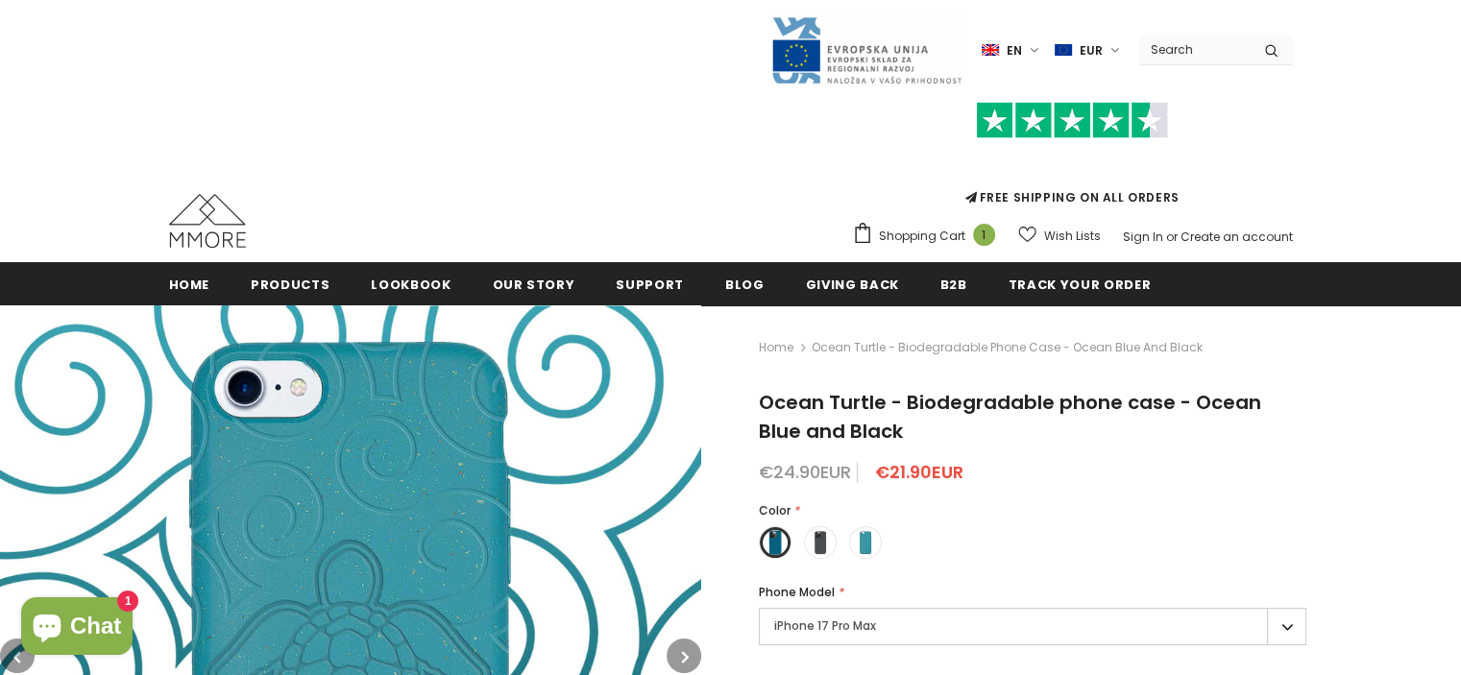
scroll to position [192, 0]
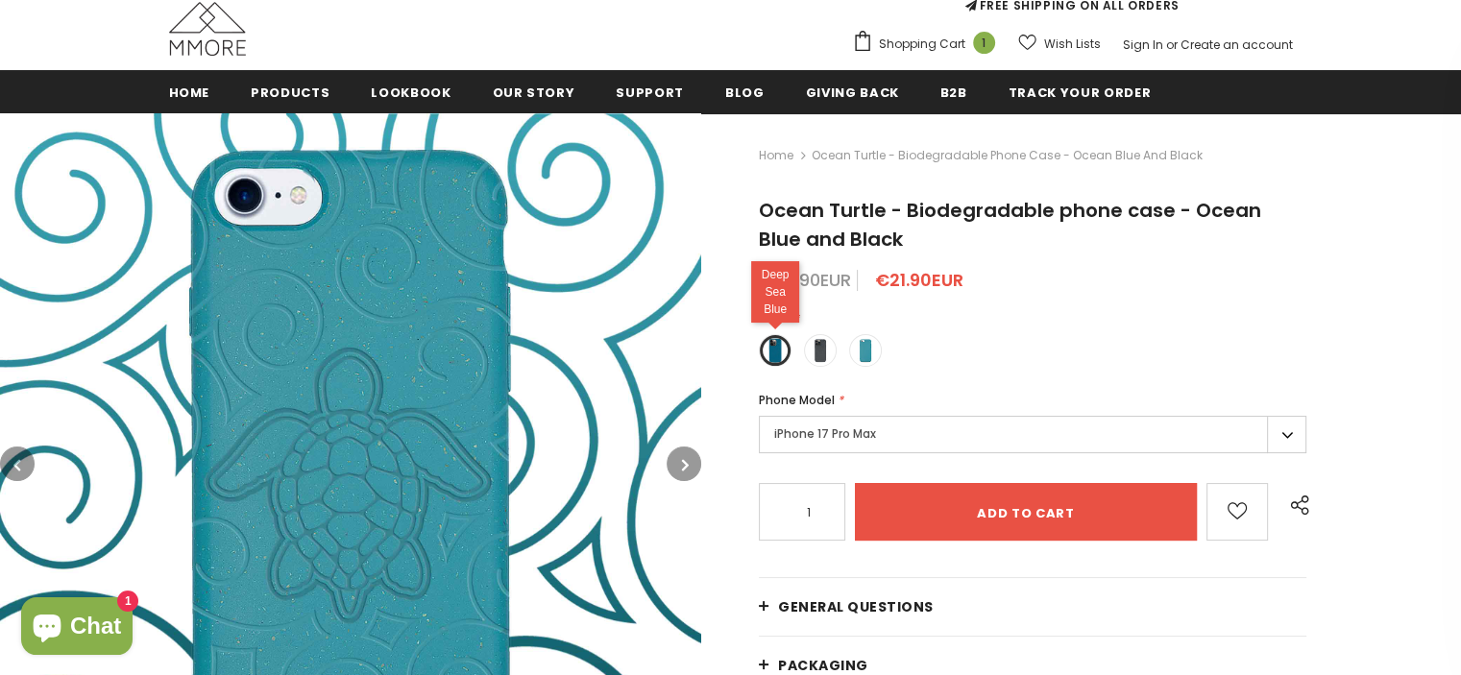
click at [771, 360] on label at bounding box center [775, 350] width 33 height 33
click at [0, 0] on input "radio" at bounding box center [0, 0] width 0 height 0
click at [679, 464] on button "button" at bounding box center [683, 464] width 35 height 35
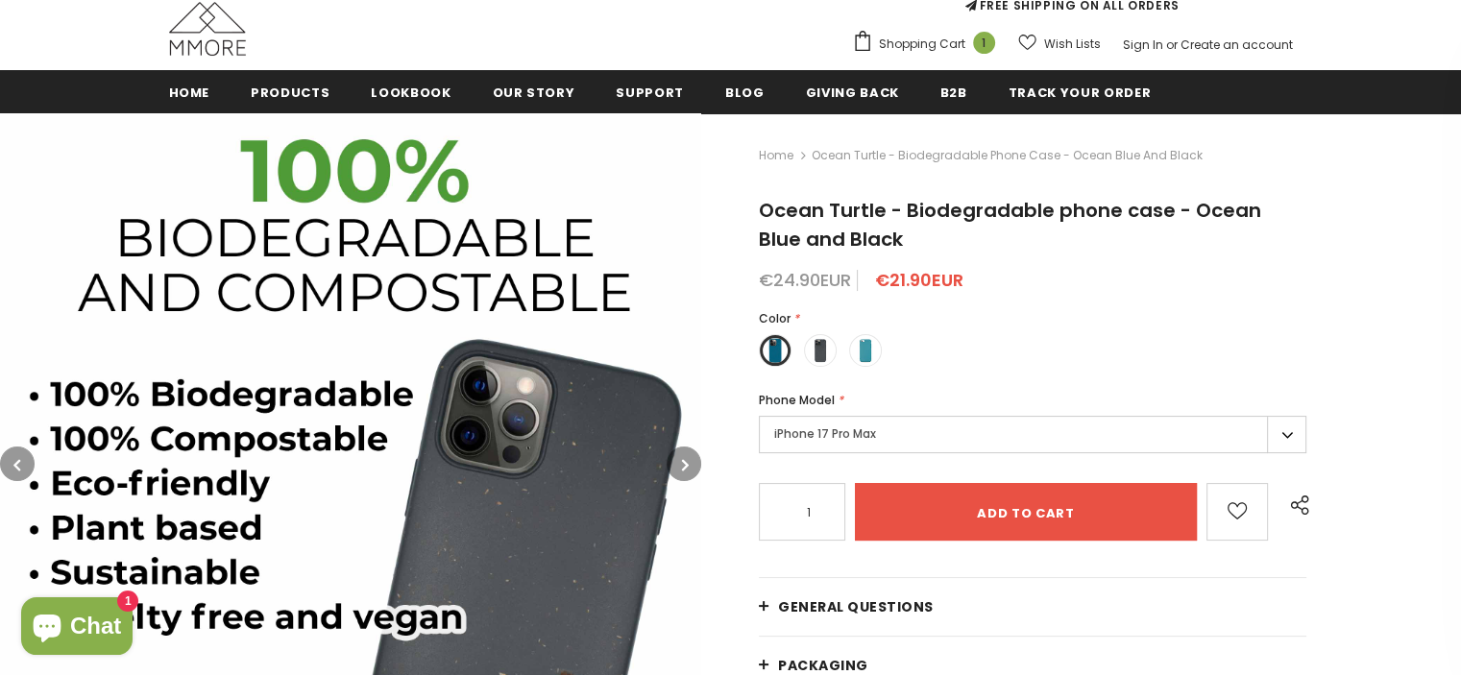
click at [678, 460] on button "button" at bounding box center [683, 464] width 35 height 35
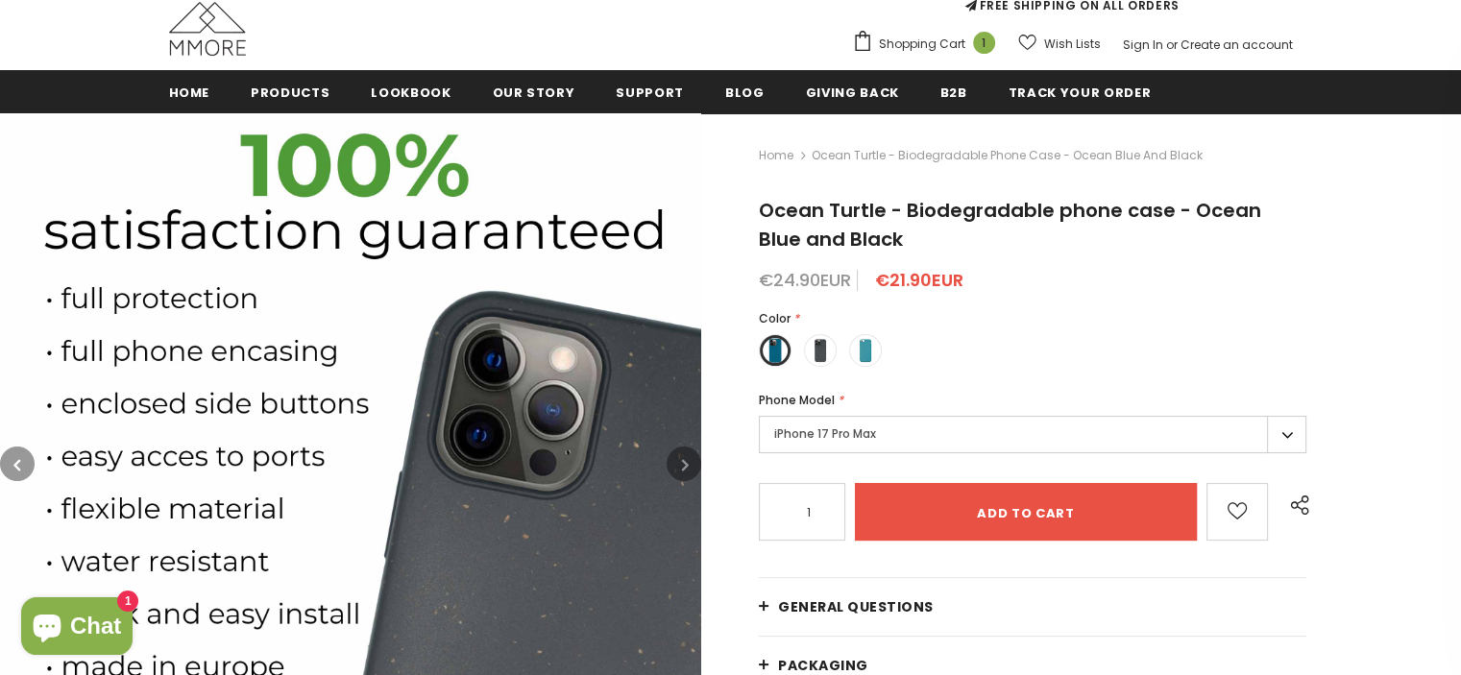
click at [678, 460] on button "button" at bounding box center [683, 464] width 35 height 35
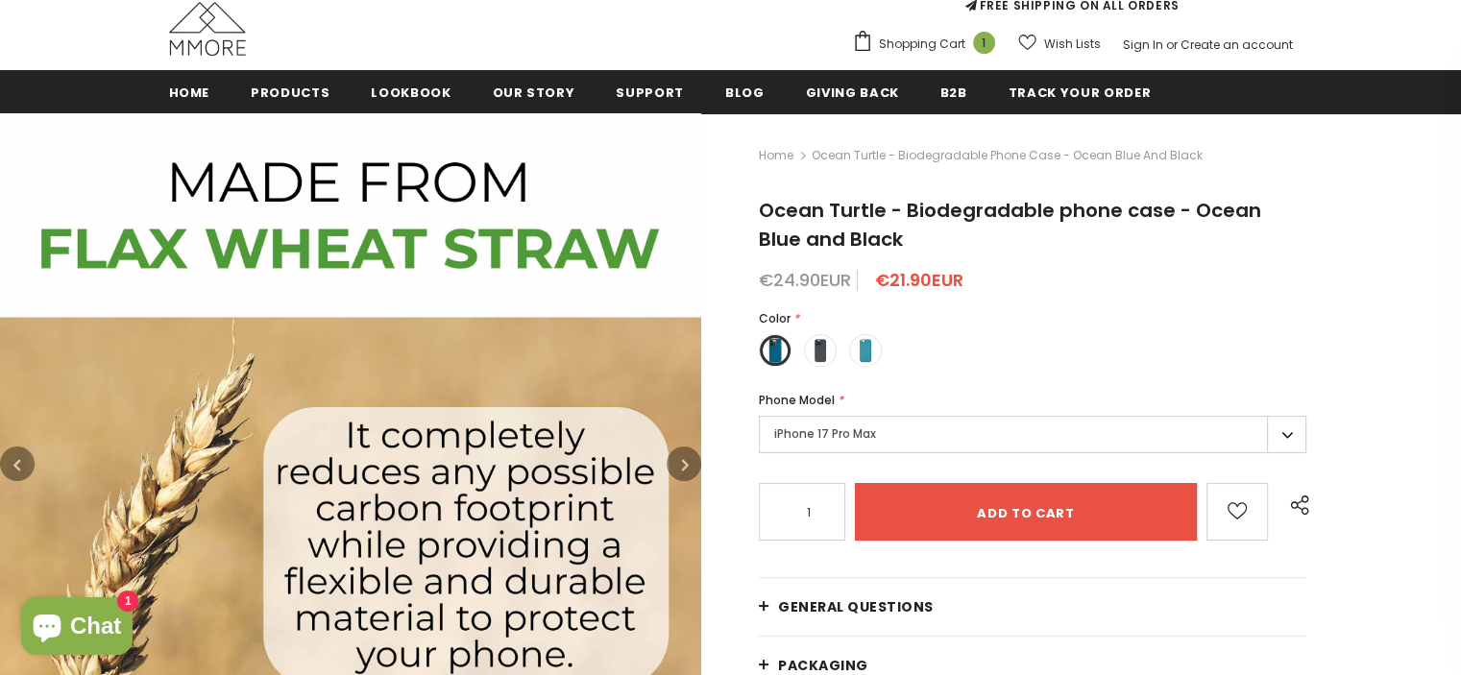
click at [678, 460] on button "button" at bounding box center [683, 464] width 35 height 35
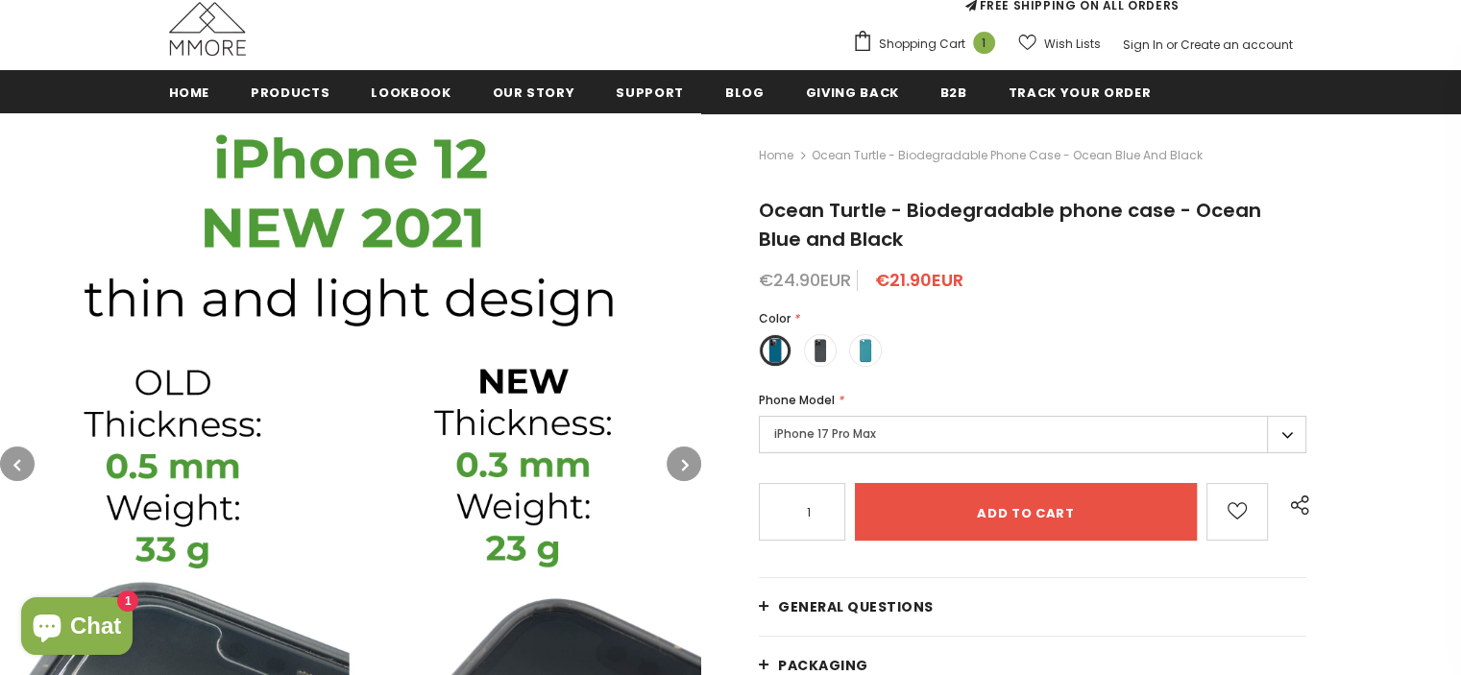
click at [678, 459] on button "button" at bounding box center [683, 464] width 35 height 35
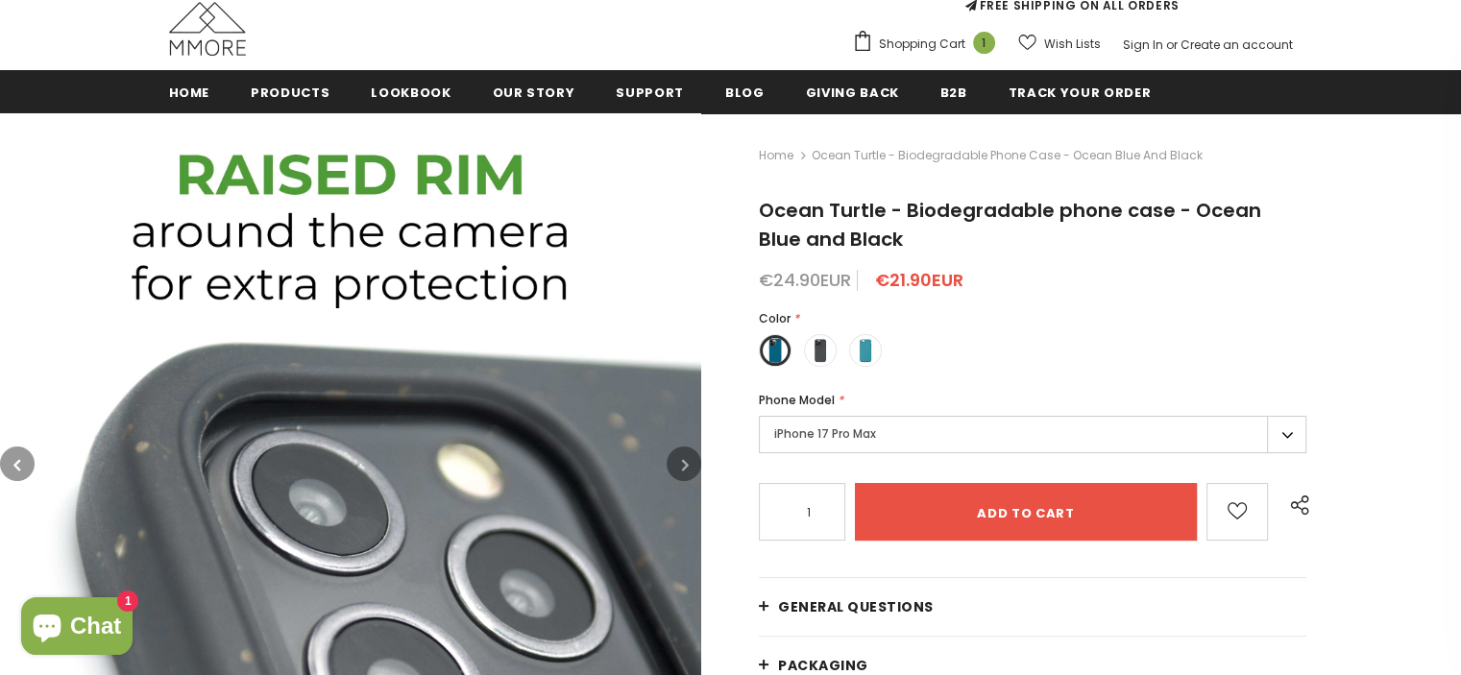
click at [678, 456] on button "button" at bounding box center [683, 464] width 35 height 35
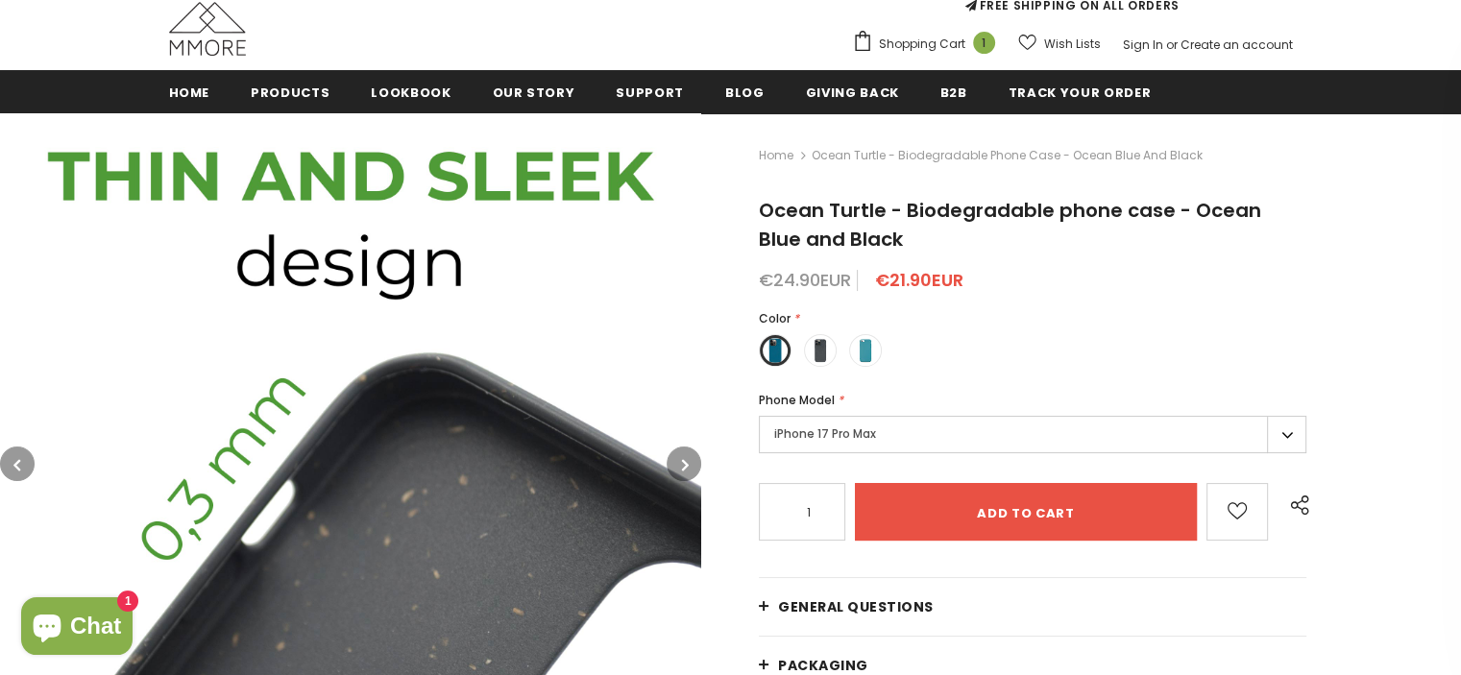
click at [679, 456] on button "button" at bounding box center [683, 464] width 35 height 35
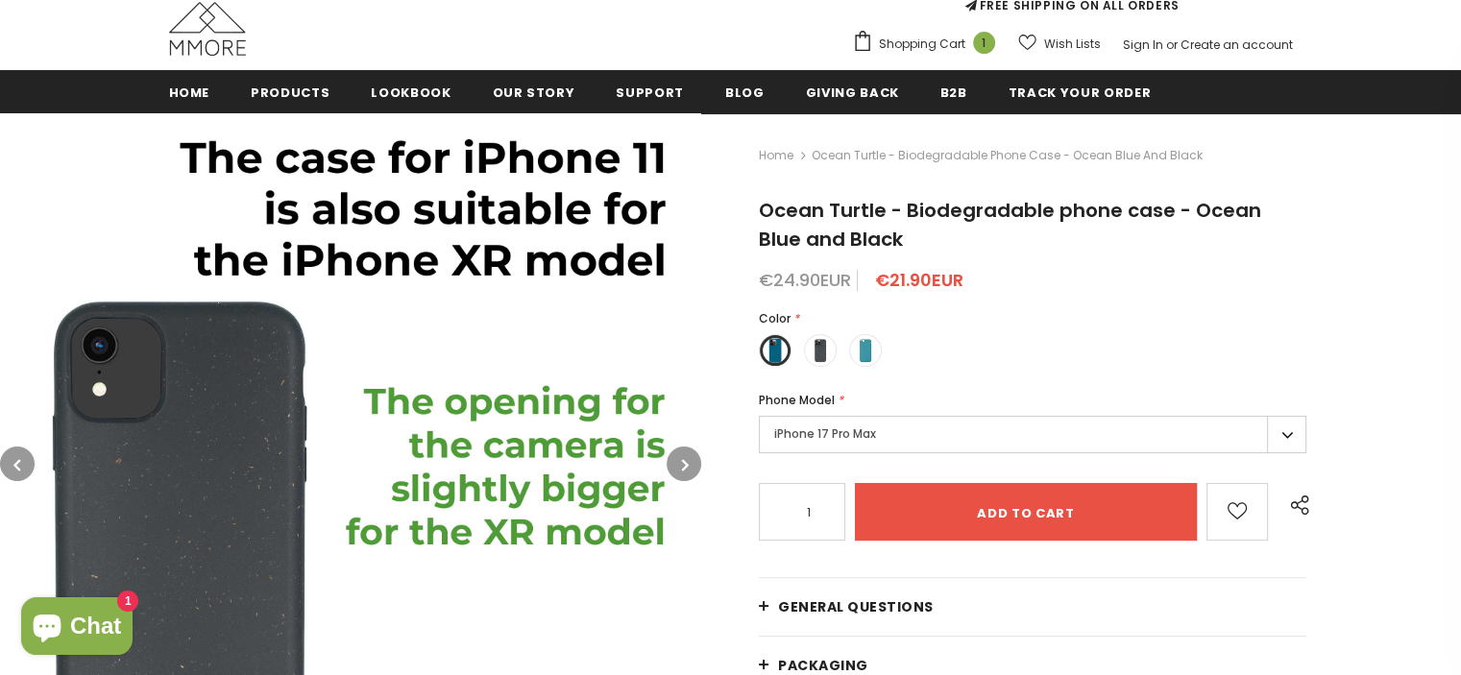
click at [679, 456] on button "button" at bounding box center [683, 464] width 35 height 35
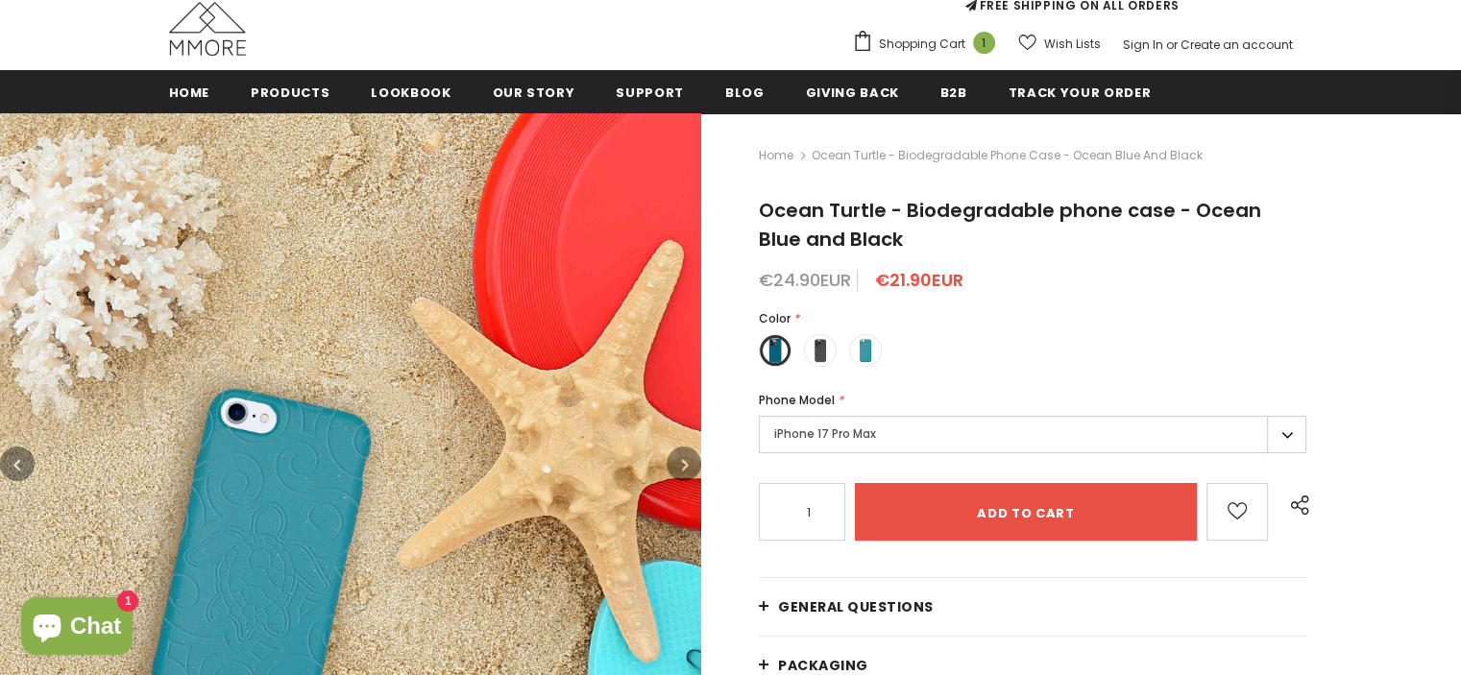
click at [679, 456] on button "button" at bounding box center [683, 464] width 35 height 35
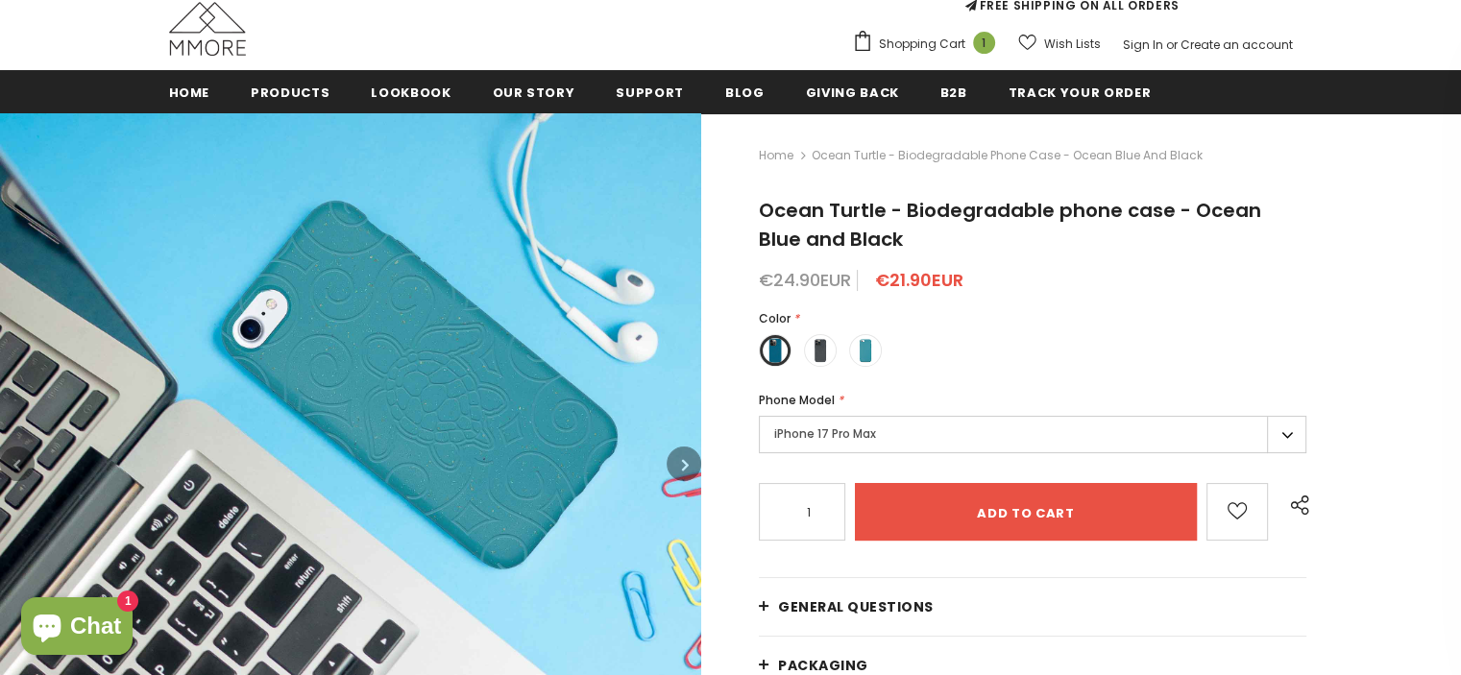
click at [679, 456] on button "button" at bounding box center [683, 464] width 35 height 35
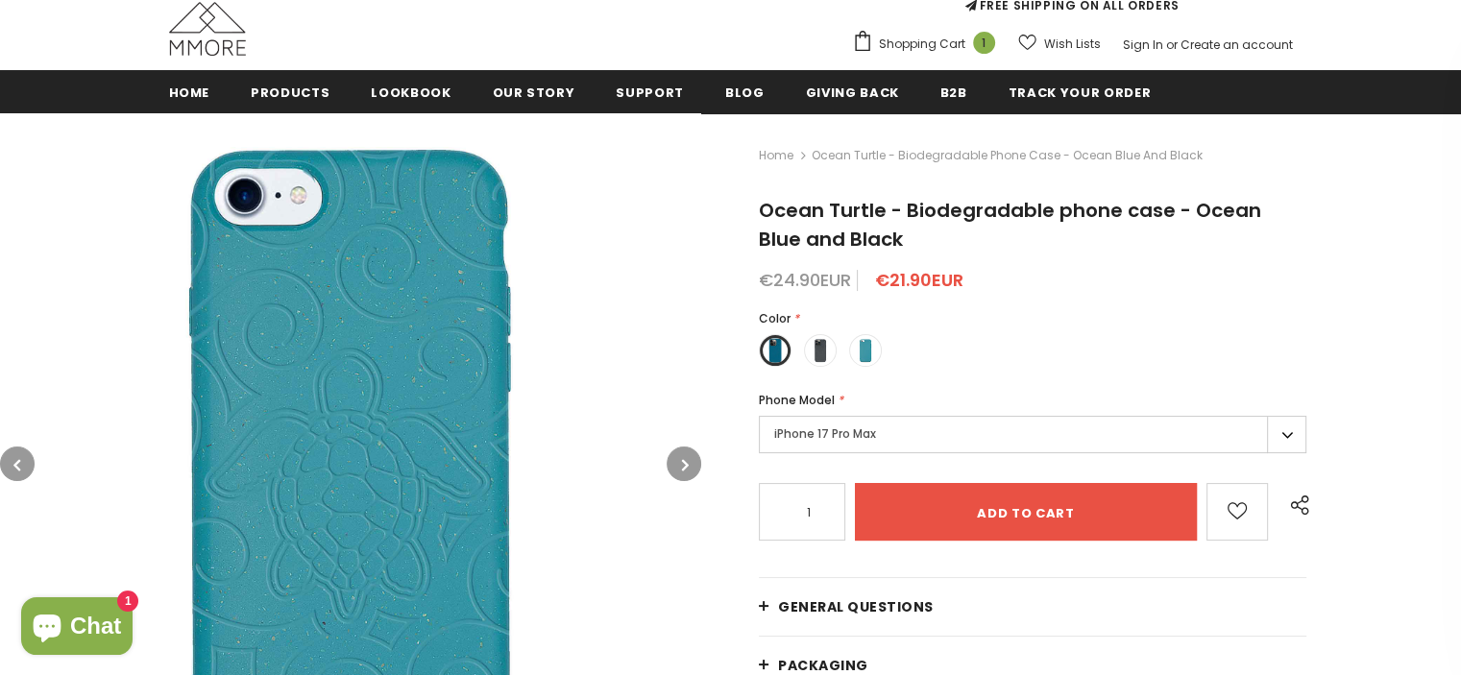
click at [679, 456] on button "button" at bounding box center [683, 464] width 35 height 35
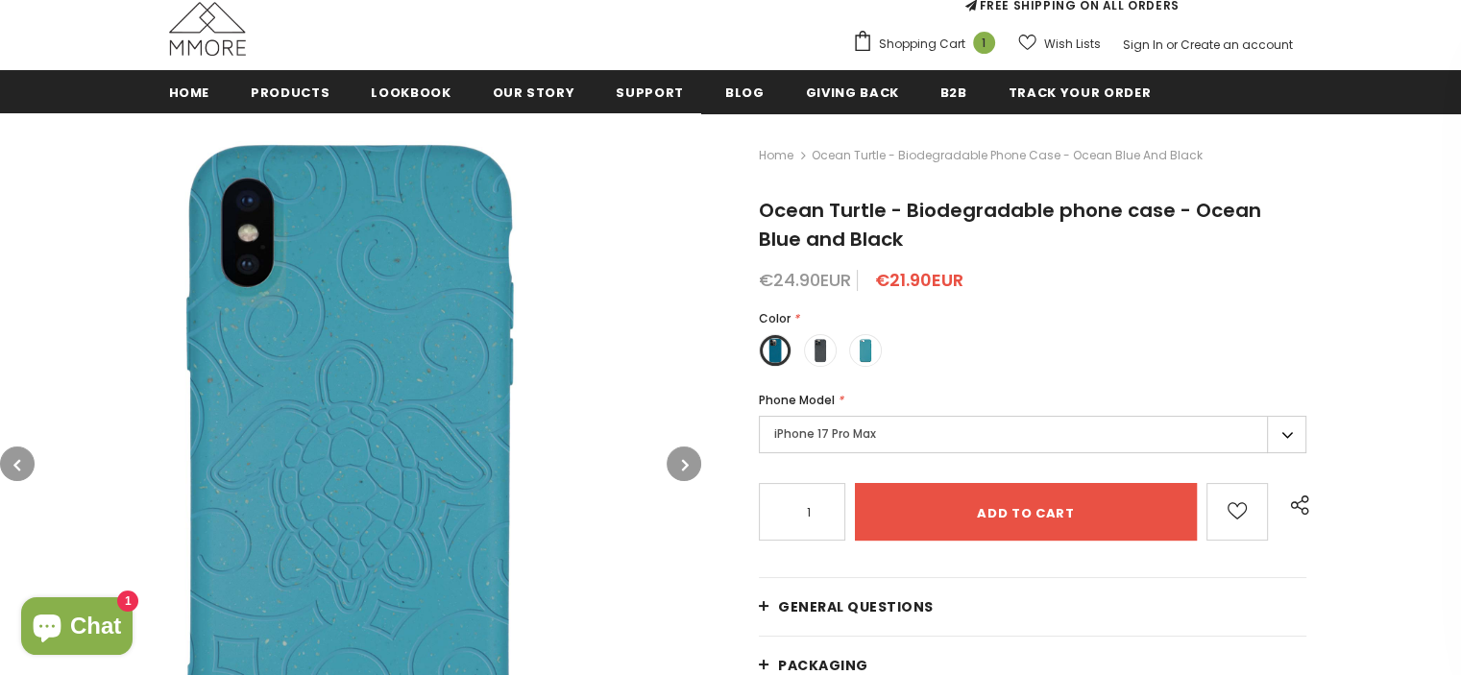
click at [679, 456] on button "button" at bounding box center [683, 464] width 35 height 35
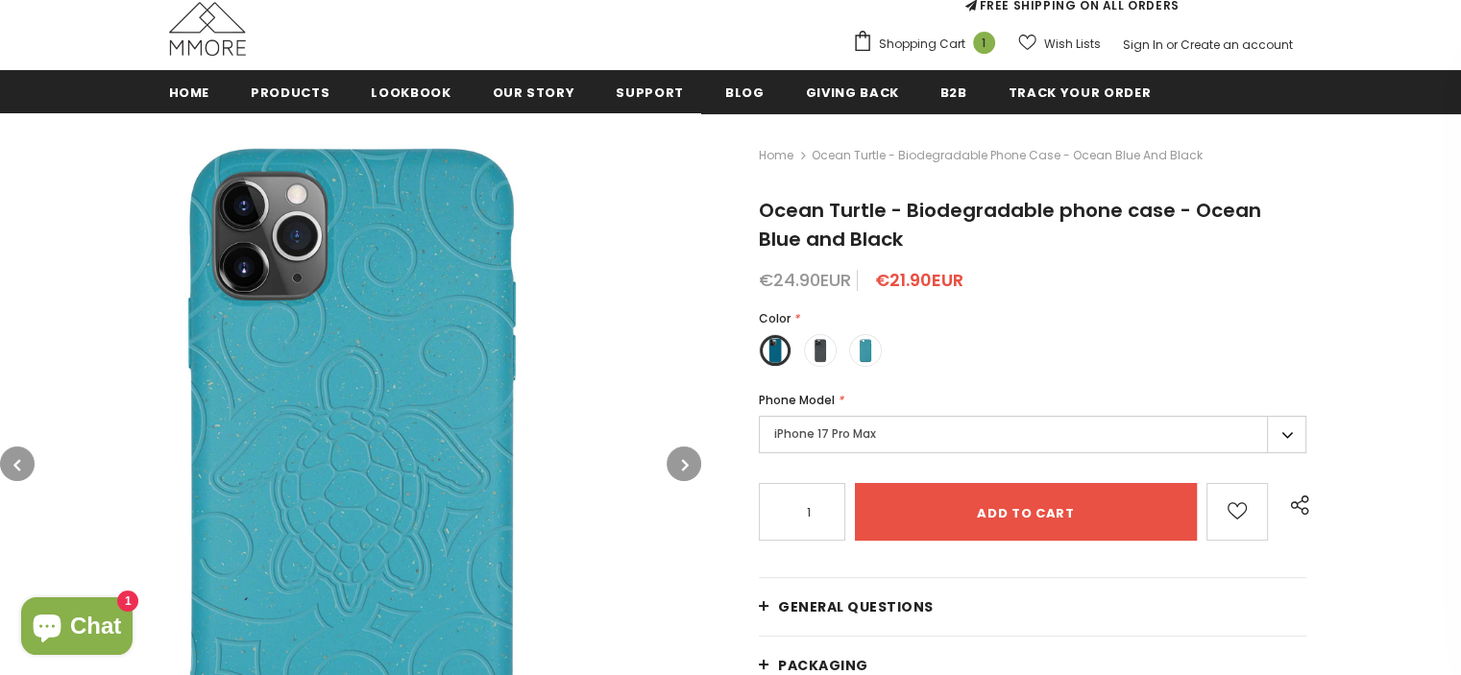
click at [679, 456] on button "button" at bounding box center [683, 464] width 35 height 35
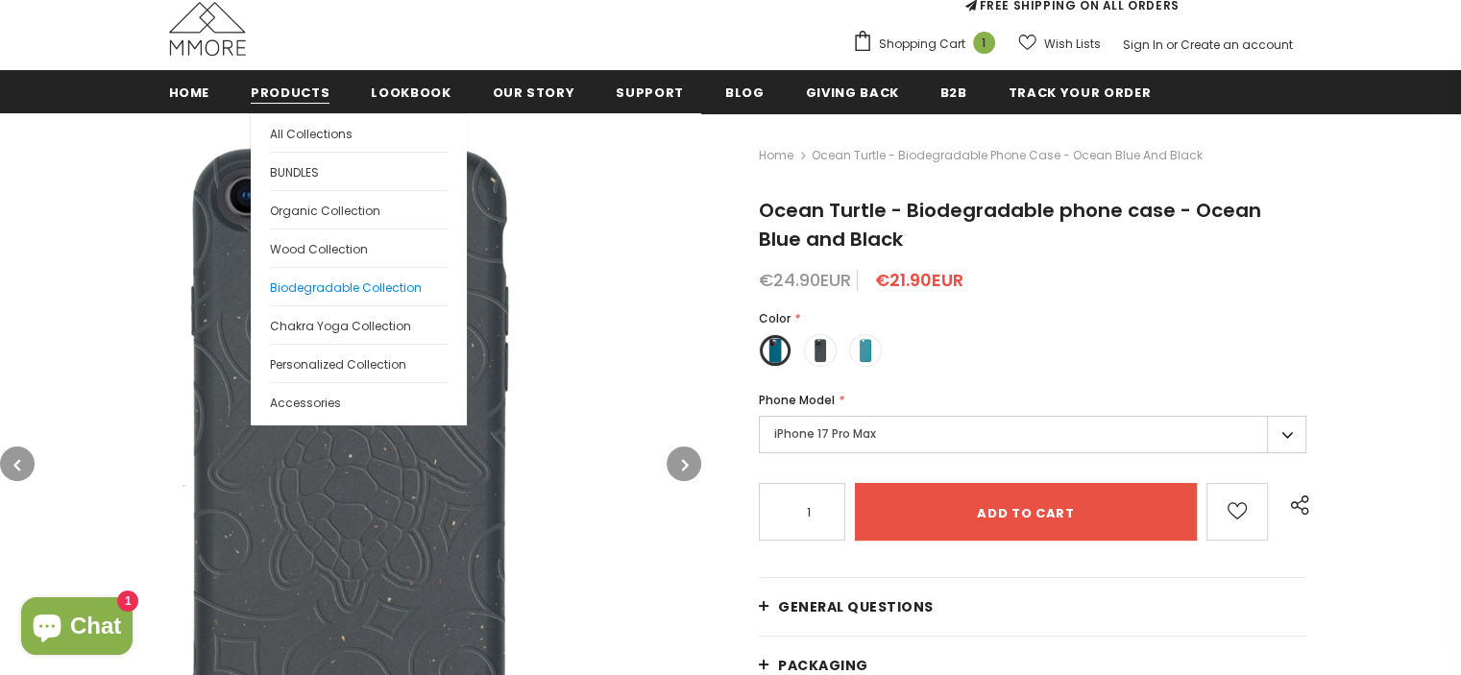
click at [321, 291] on span "Biodegradable Collection" at bounding box center [346, 287] width 152 height 16
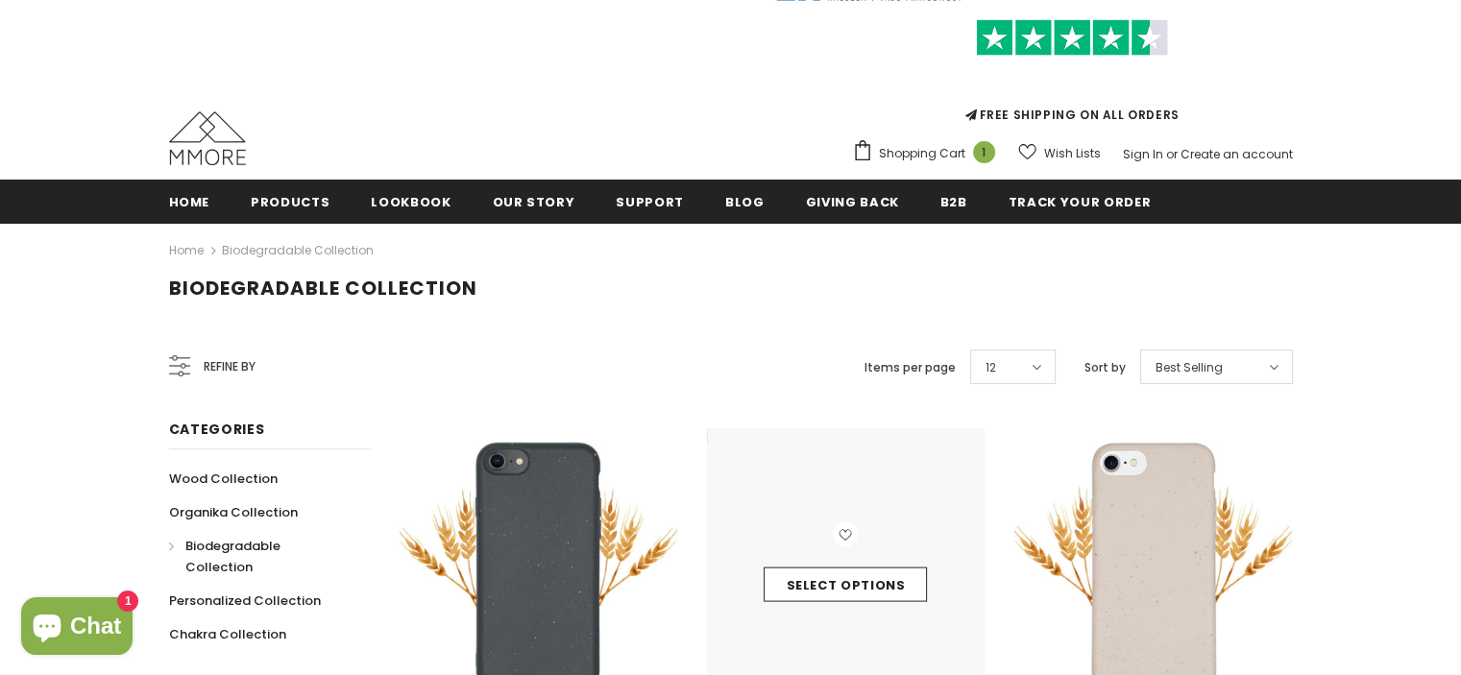
scroll to position [288, 0]
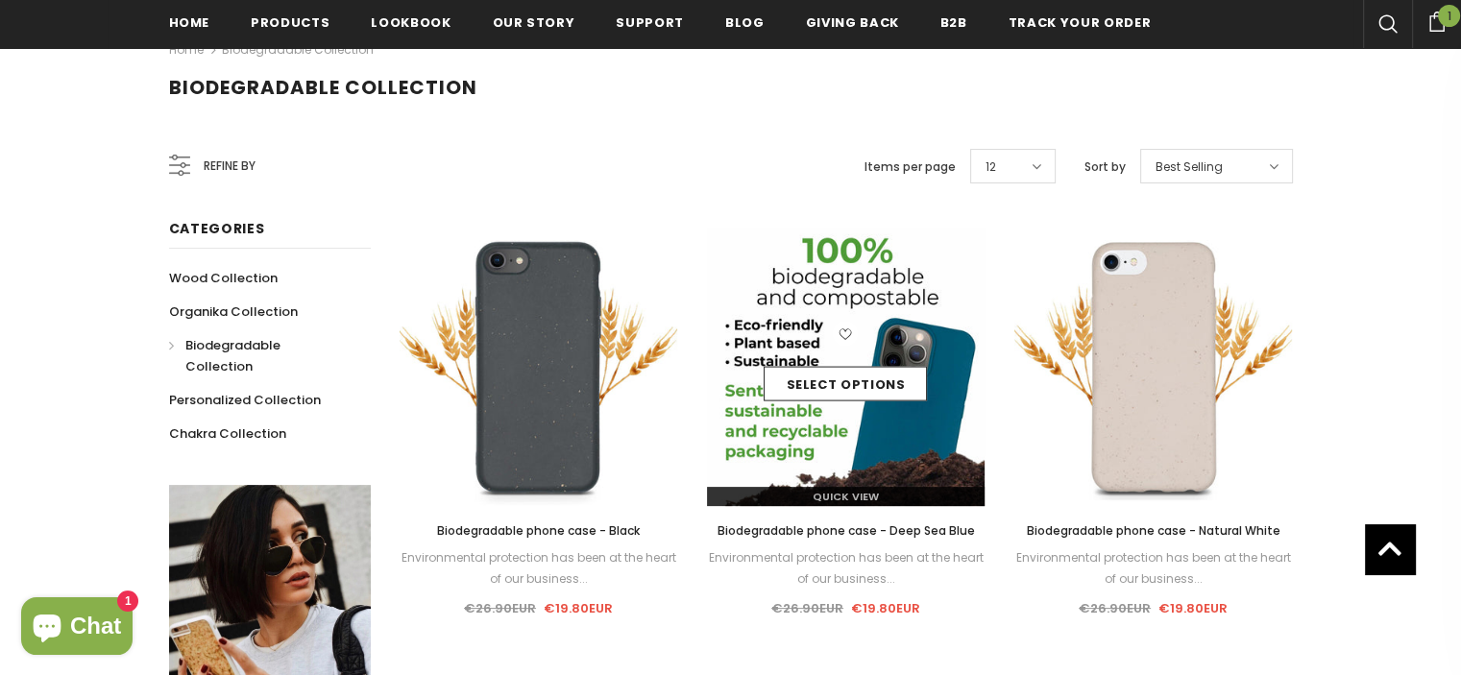
click at [799, 315] on img at bounding box center [846, 367] width 278 height 278
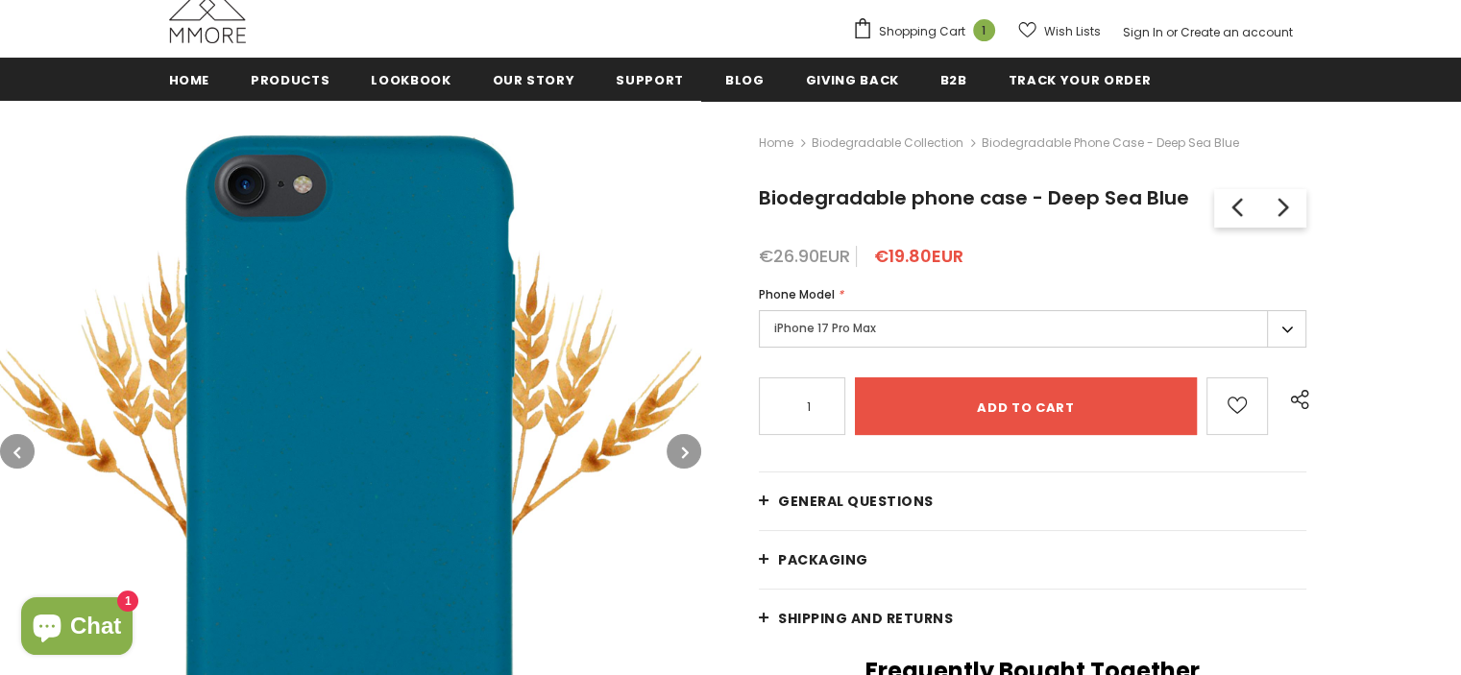
scroll to position [288, 0]
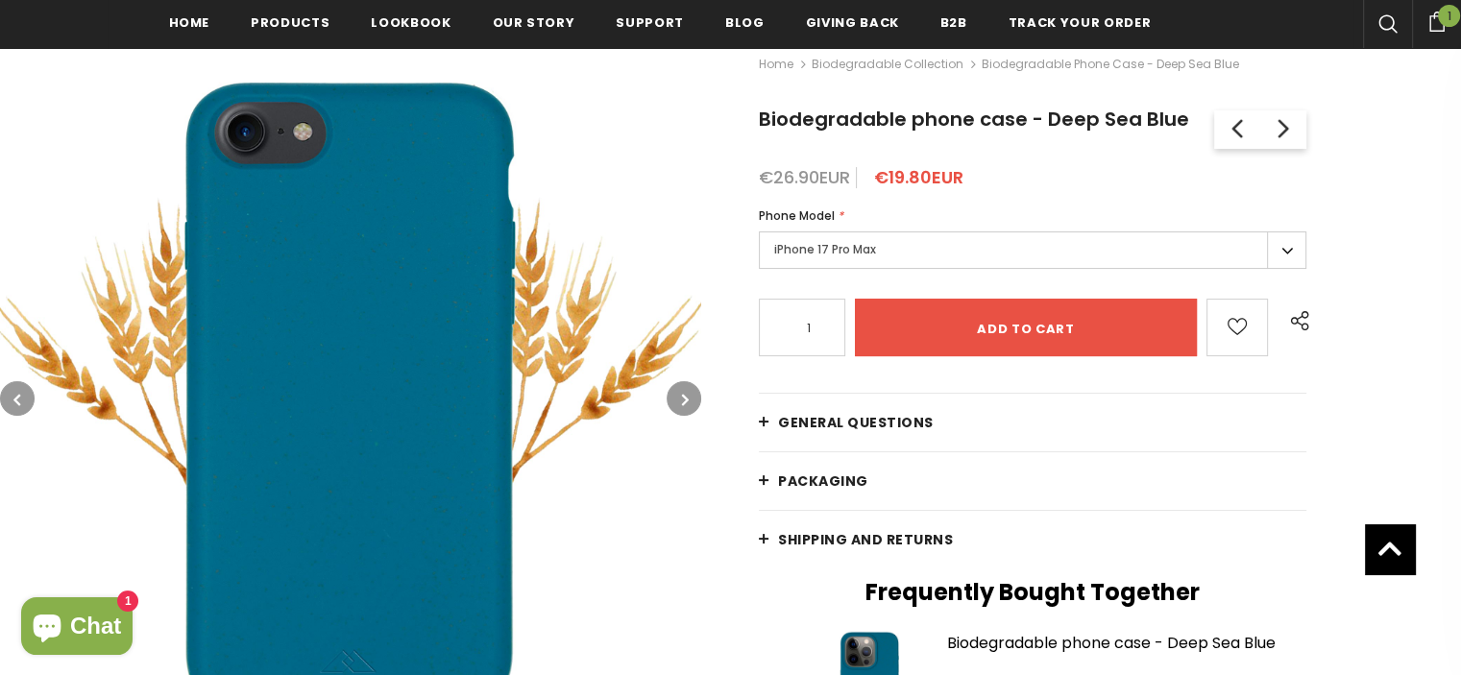
click at [768, 237] on label "iPhone 17 Pro Max" at bounding box center [1032, 249] width 547 height 37
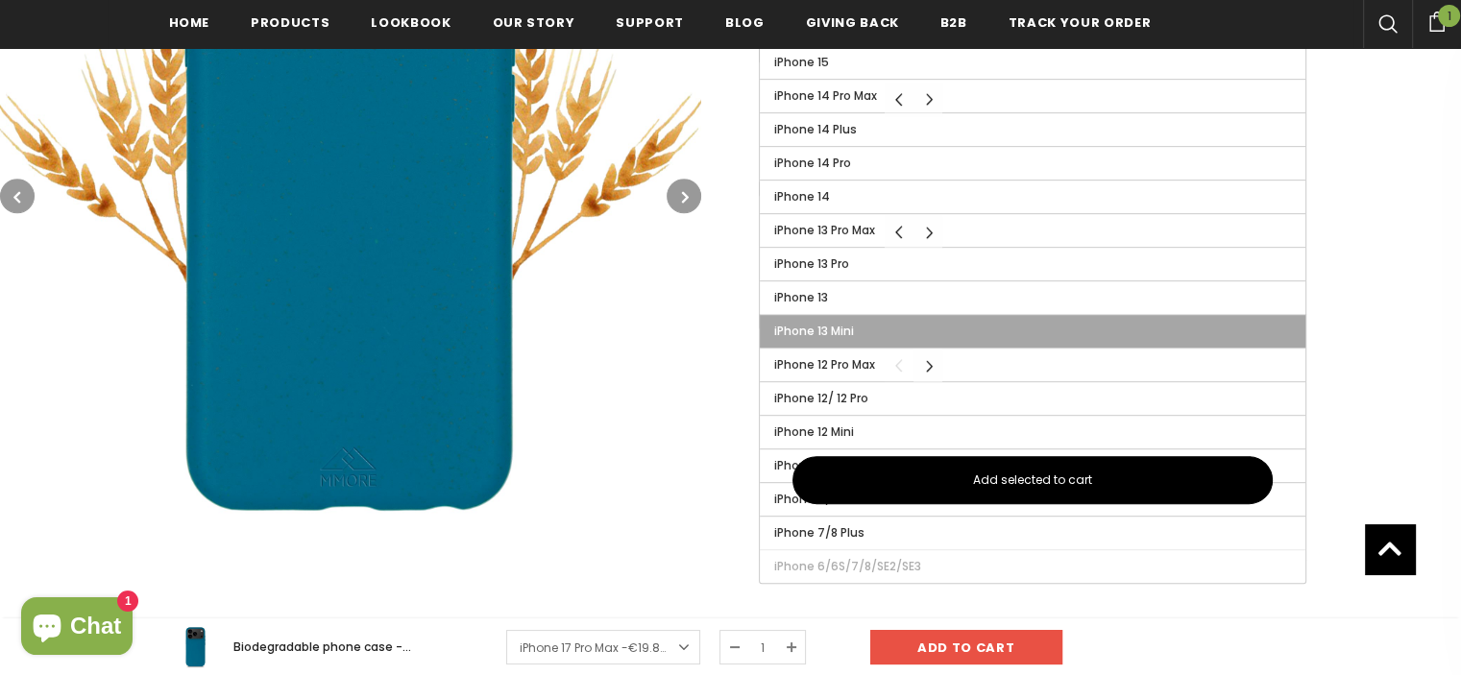
scroll to position [1152, 0]
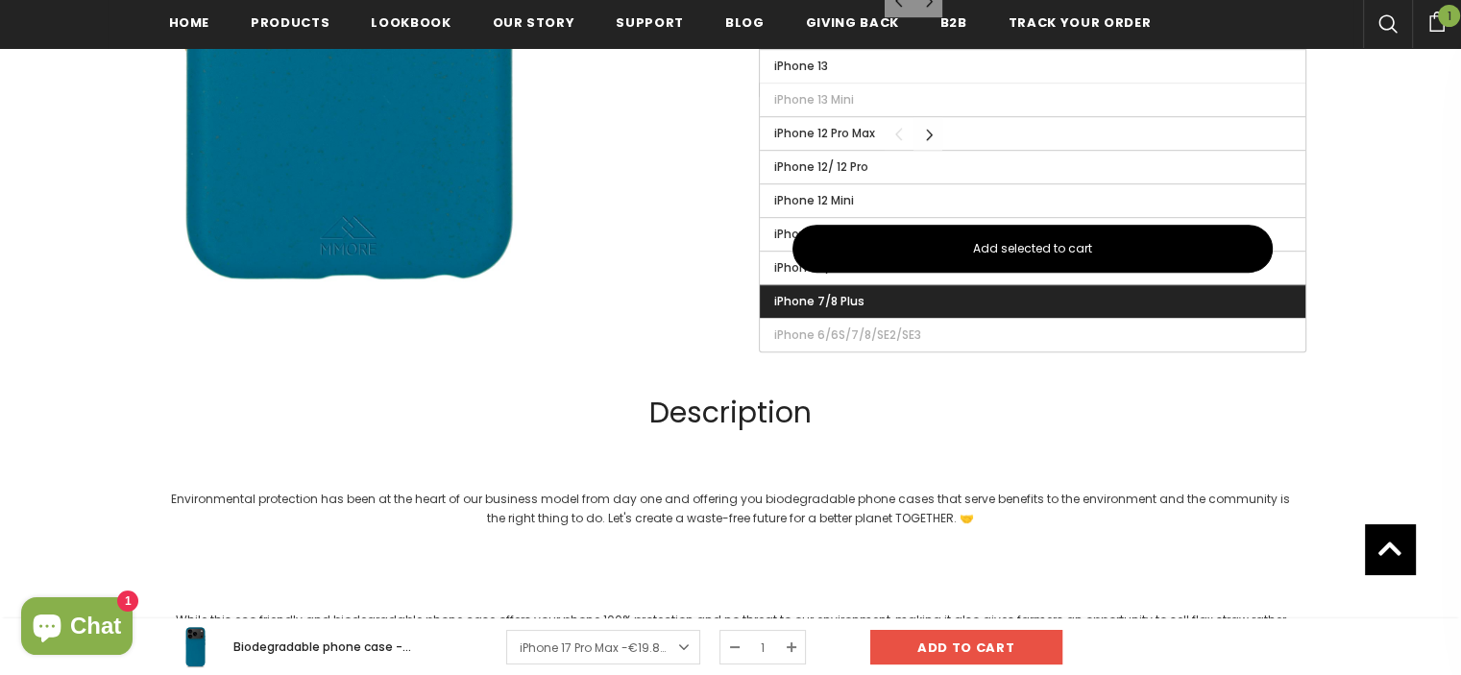
click at [832, 297] on span "iPhone 7/8 Plus" at bounding box center [819, 301] width 90 height 16
click at [0, 0] on input "iPhone 7/8 Plus" at bounding box center [0, 0] width 0 height 0
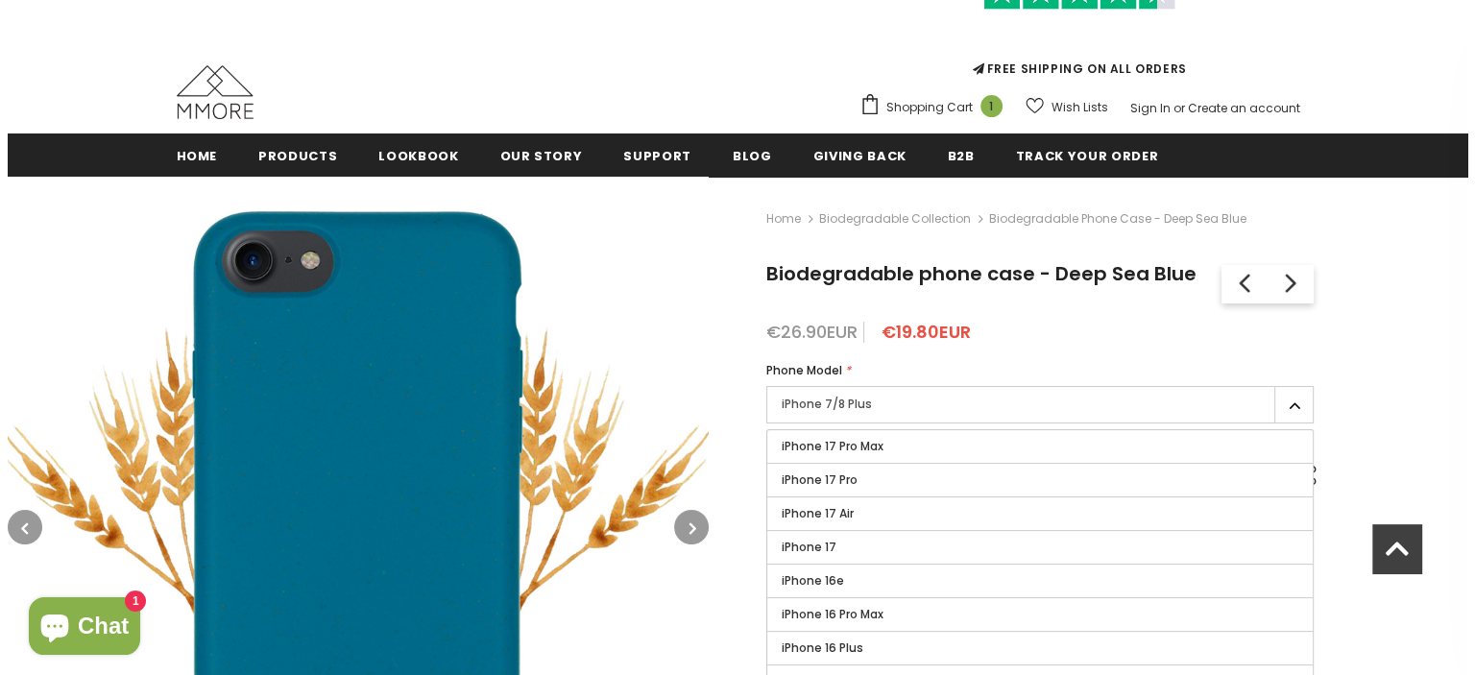
scroll to position [96, 0]
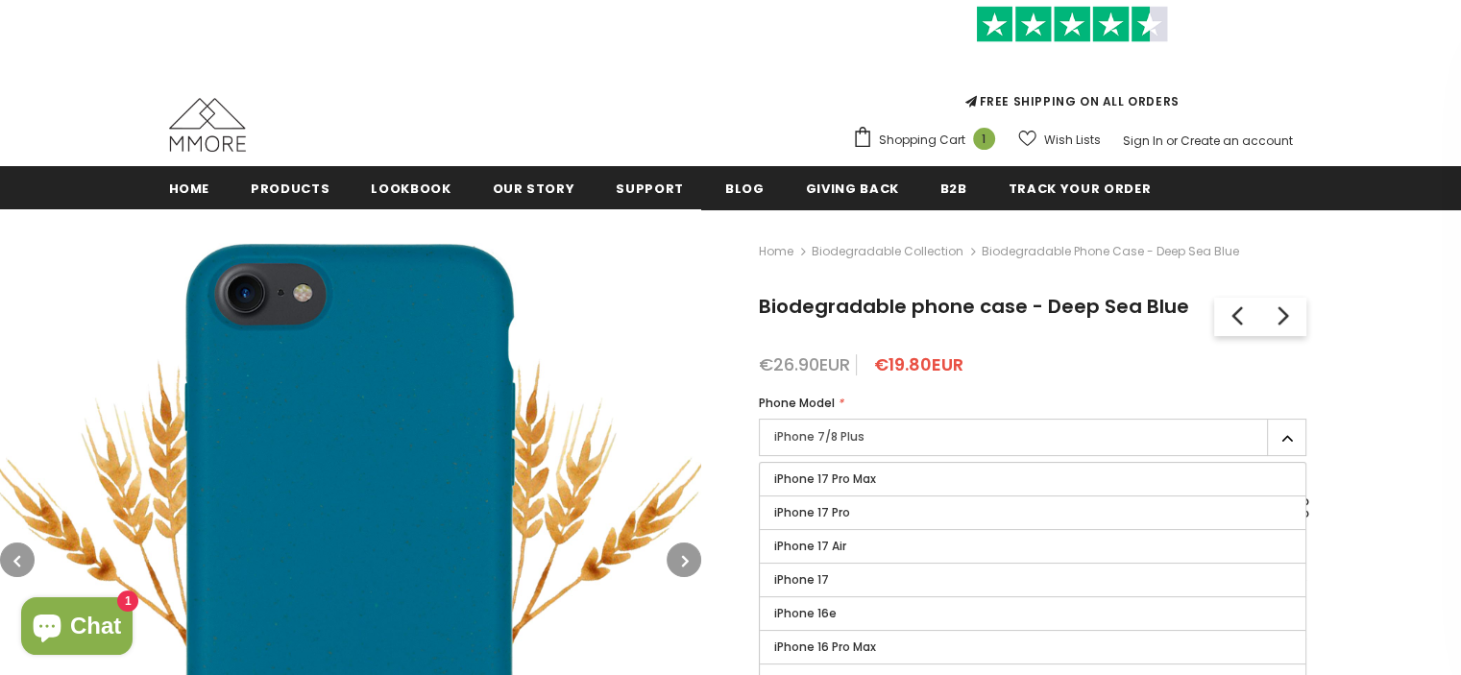
click at [442, 386] on img at bounding box center [350, 559] width 701 height 701
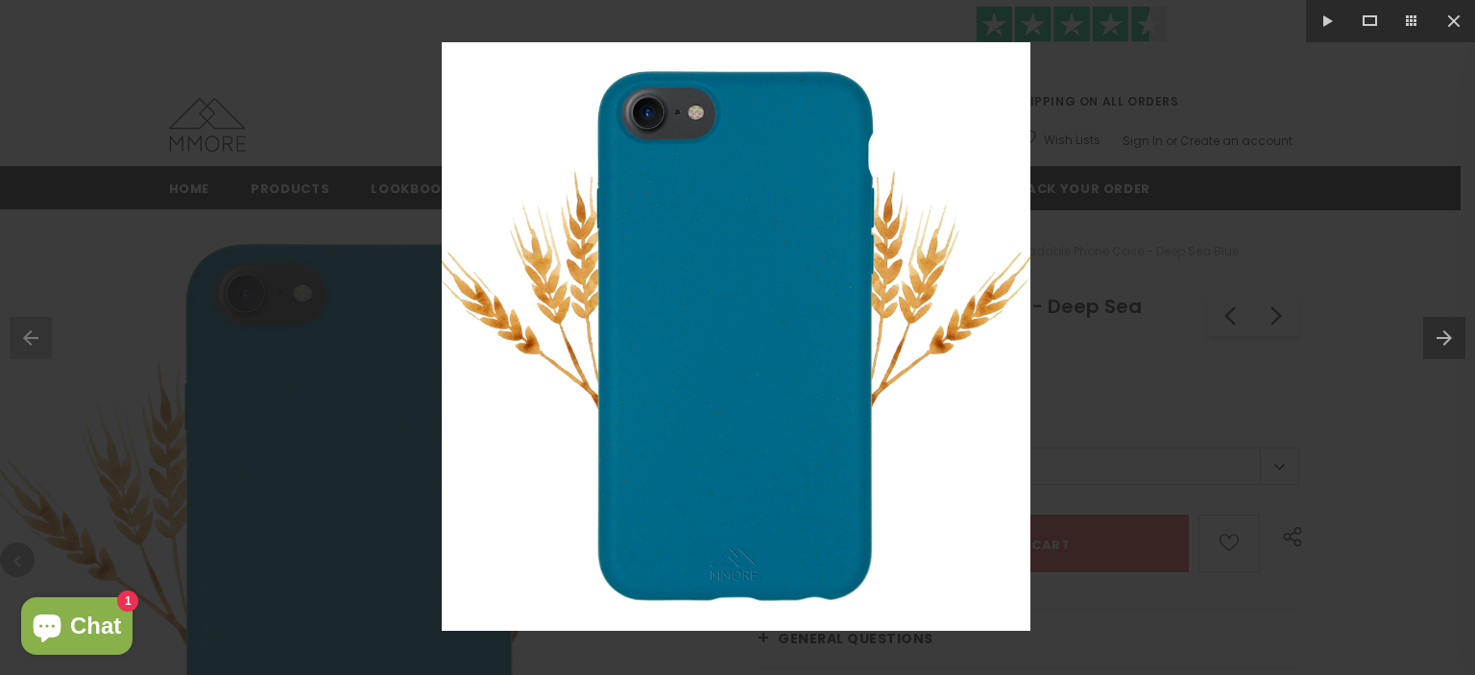
drag, startPoint x: 888, startPoint y: 366, endPoint x: 884, endPoint y: 378, distance: 13.4
click at [889, 371] on img at bounding box center [736, 336] width 589 height 589
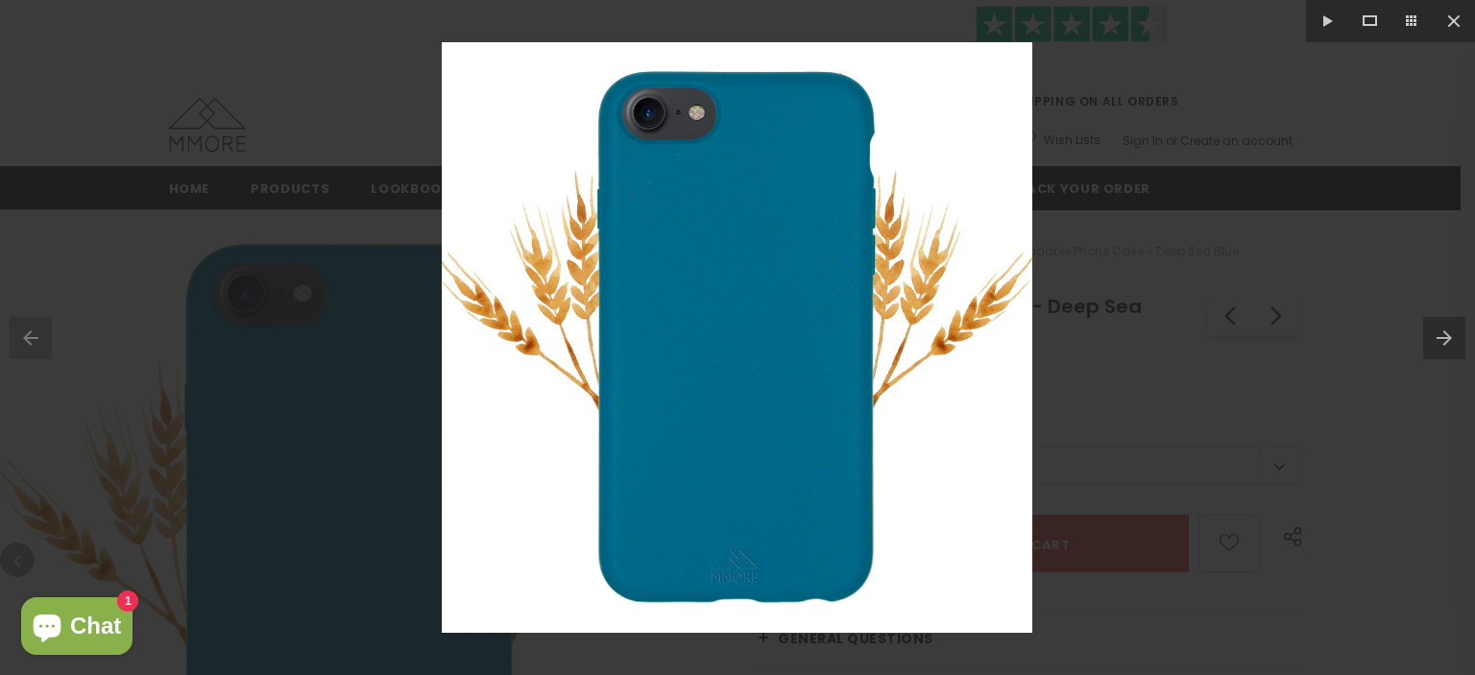
click at [1456, 329] on button at bounding box center [1449, 338] width 52 height 96
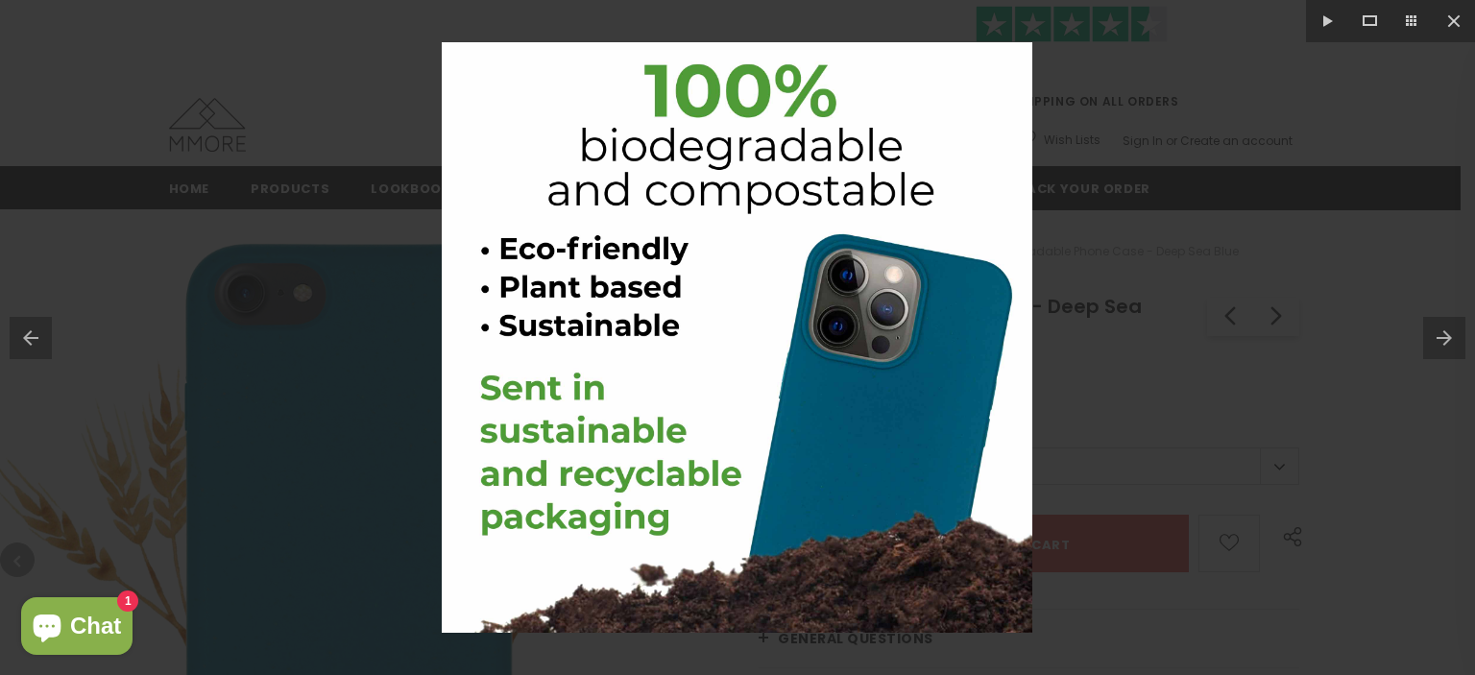
click at [1456, 329] on button at bounding box center [1449, 338] width 52 height 96
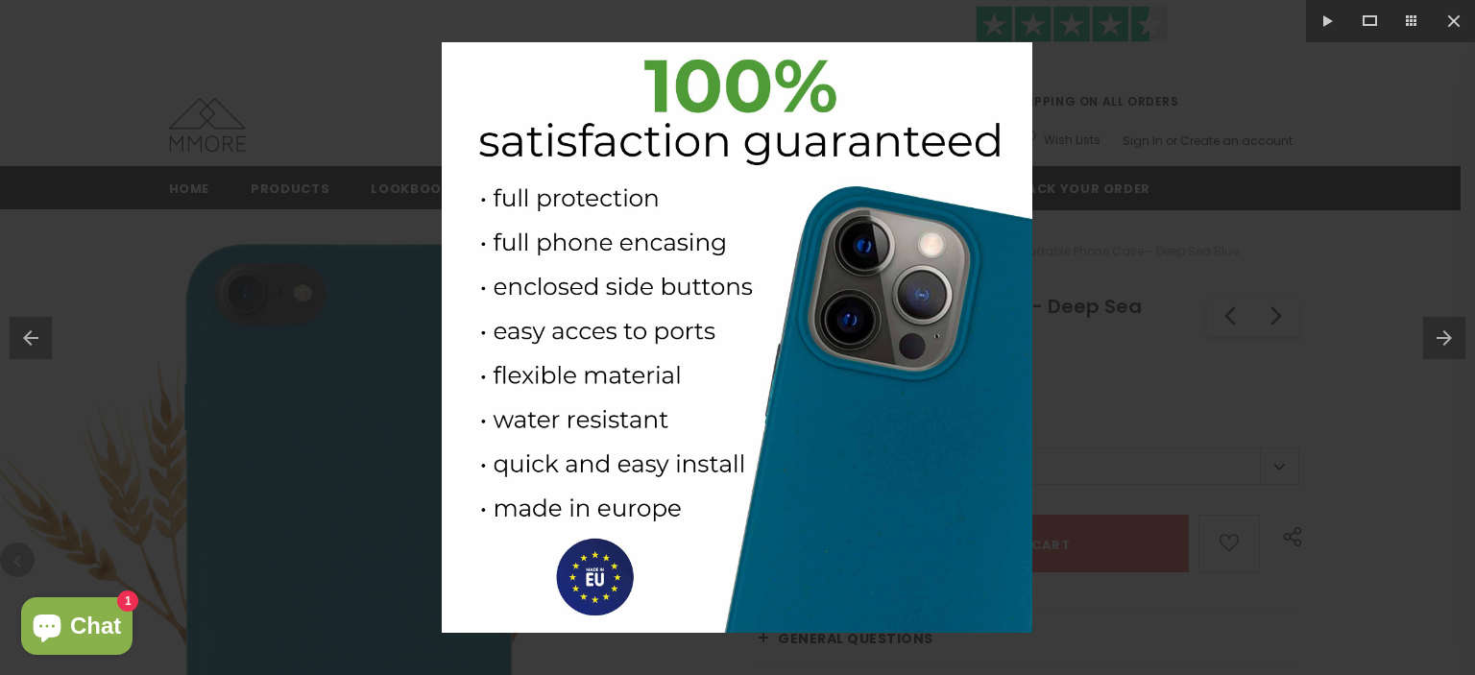
click at [1457, 328] on button at bounding box center [1449, 338] width 52 height 96
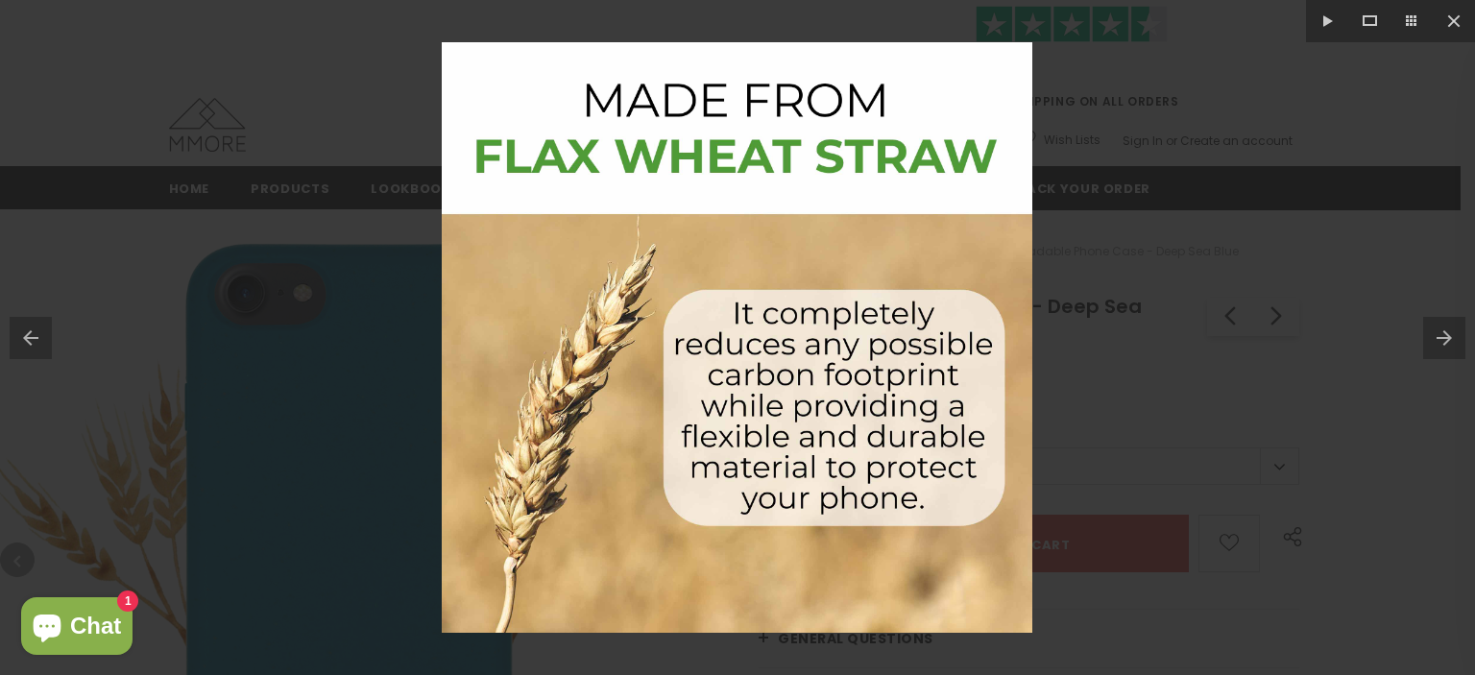
click at [1460, 328] on button at bounding box center [1449, 338] width 52 height 96
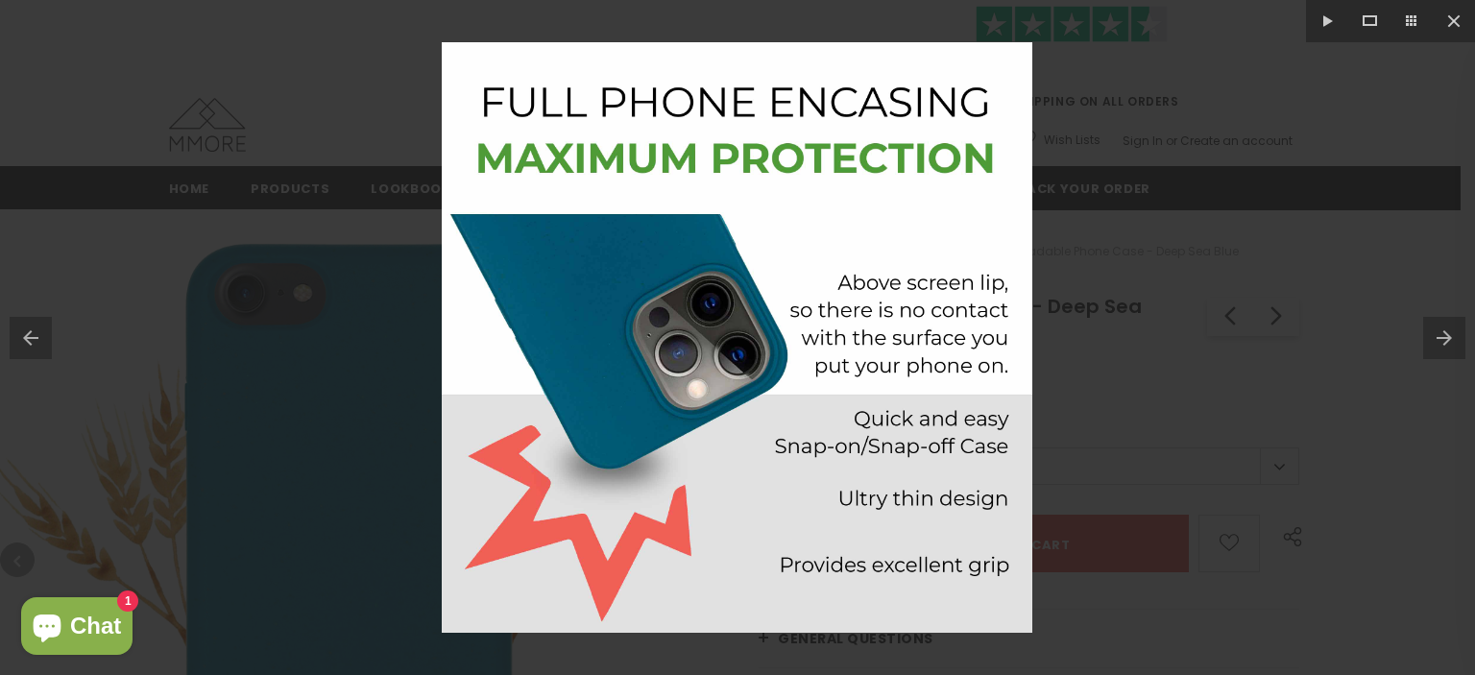
click at [1460, 327] on button at bounding box center [1449, 338] width 52 height 96
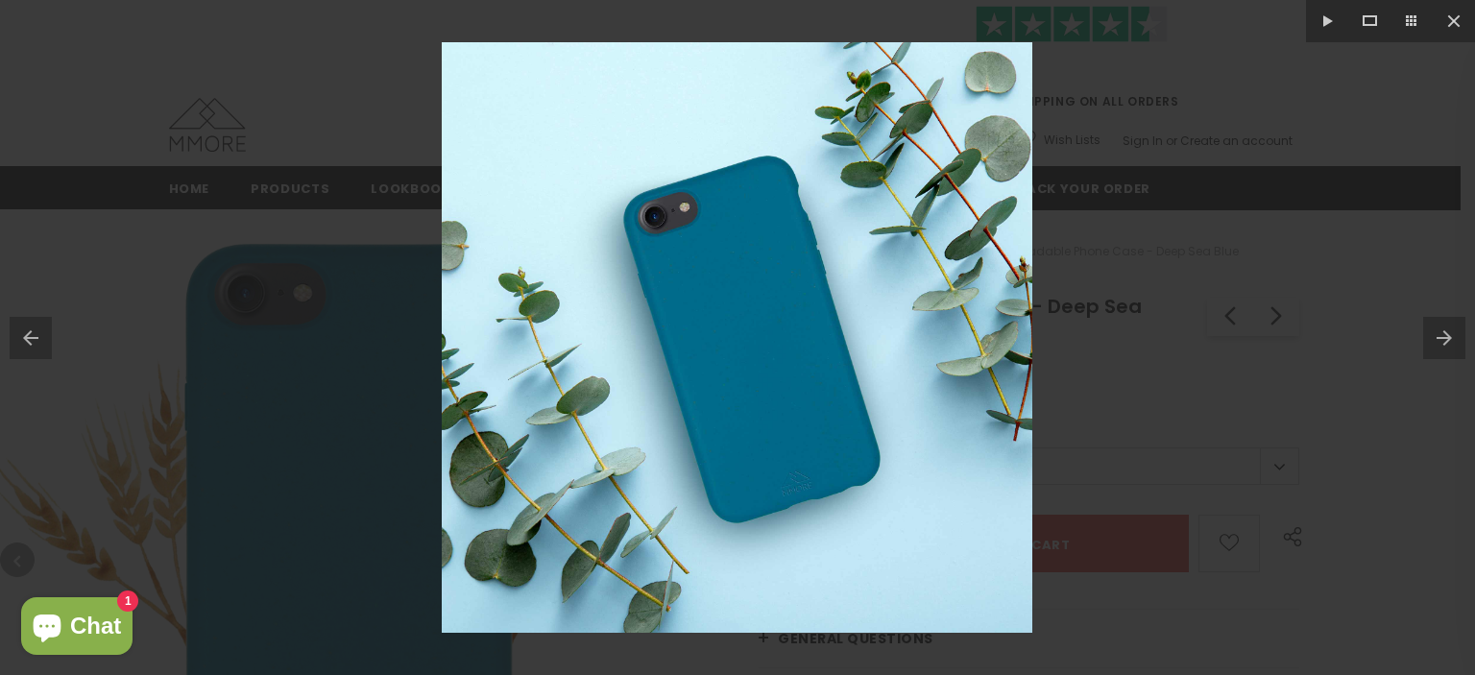
click at [1460, 327] on button at bounding box center [1449, 338] width 52 height 96
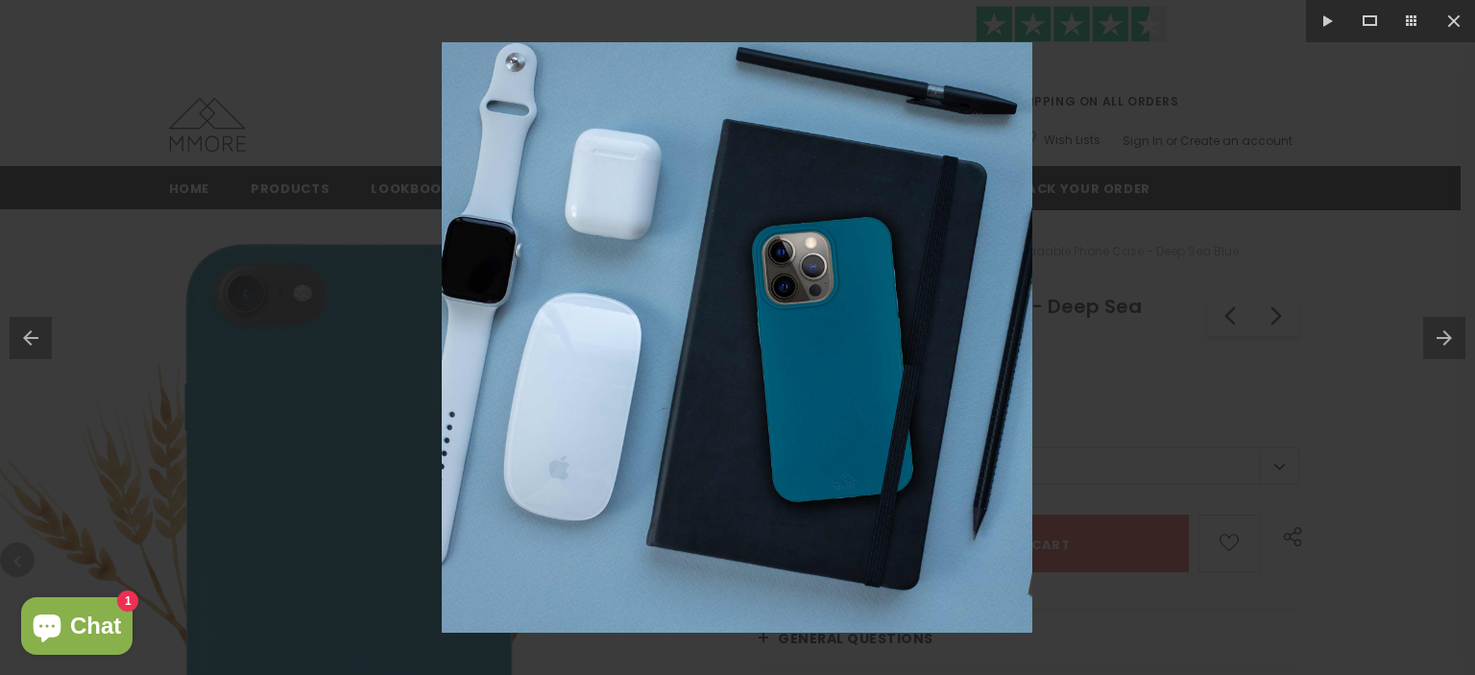
click at [1460, 327] on button at bounding box center [1449, 338] width 52 height 96
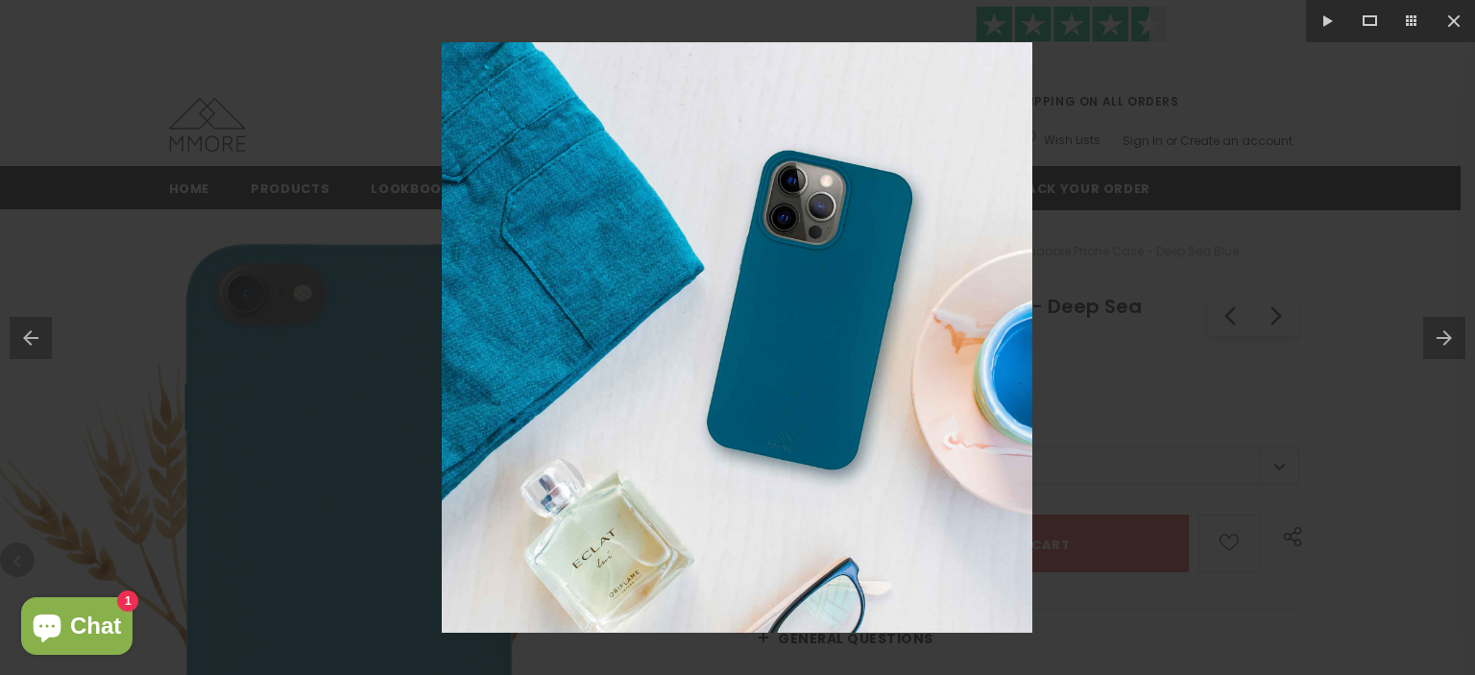
click at [1460, 327] on button at bounding box center [1449, 338] width 52 height 96
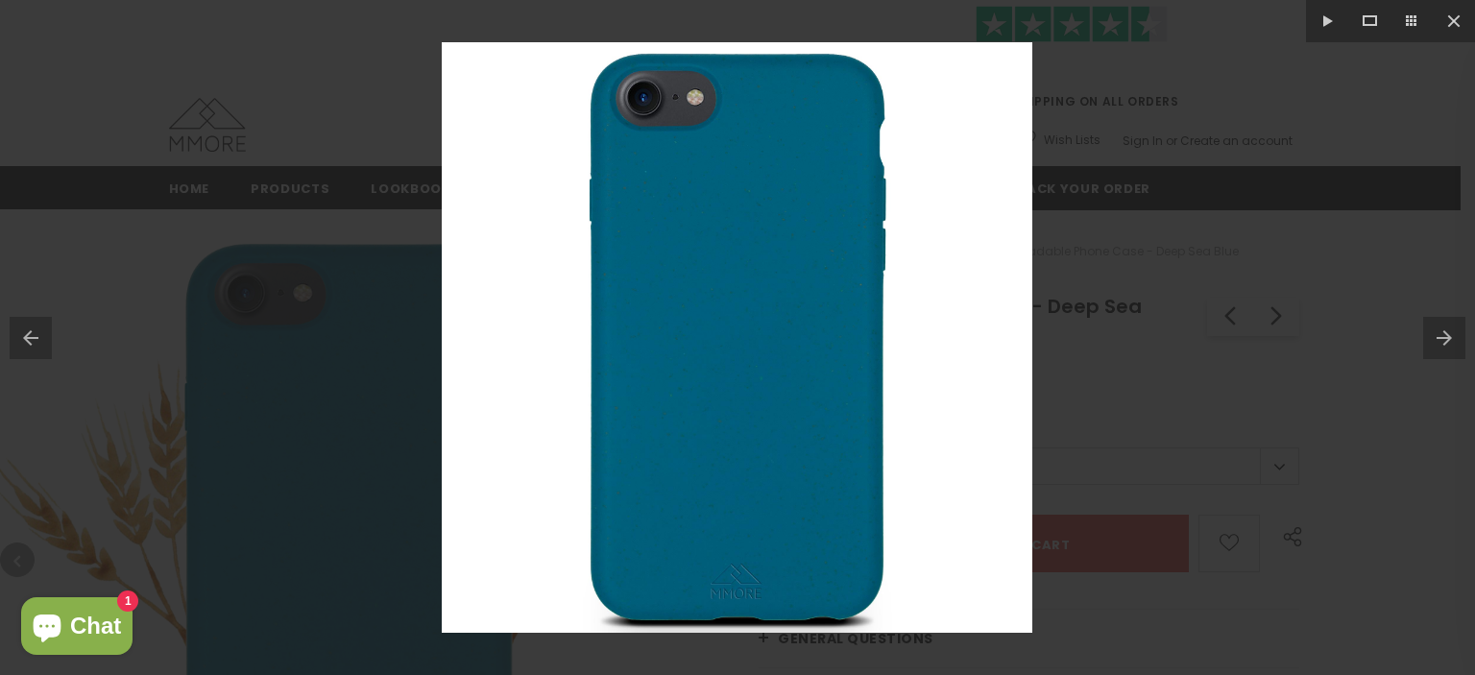
click at [1460, 327] on button at bounding box center [1449, 338] width 52 height 96
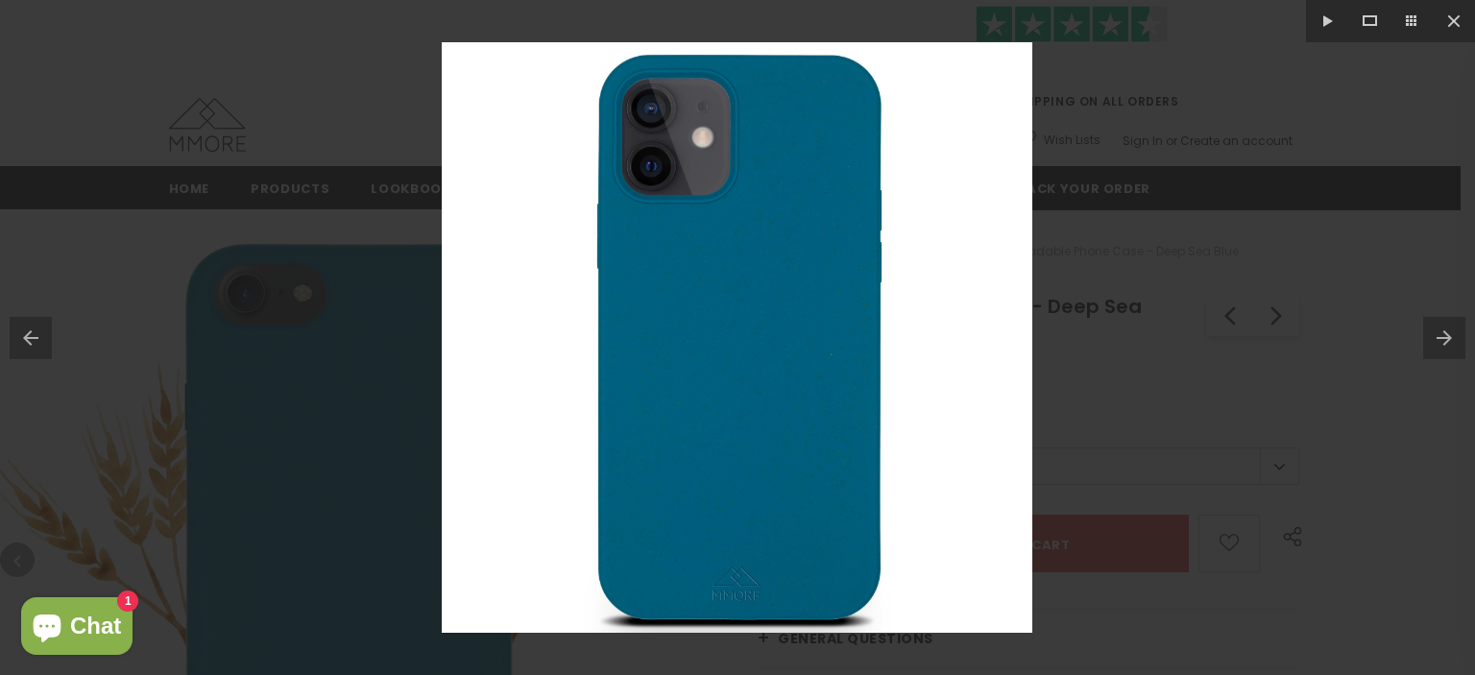
click at [1460, 327] on button at bounding box center [1449, 338] width 52 height 96
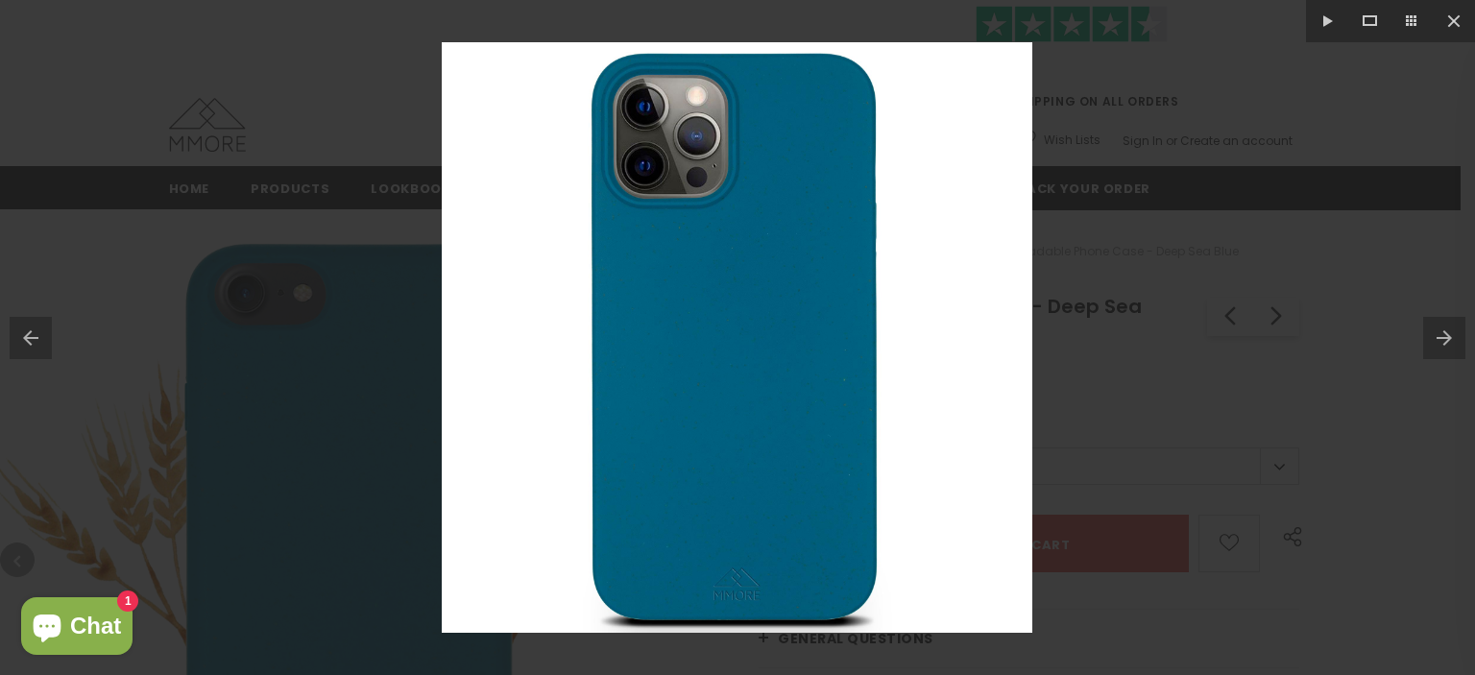
click at [1460, 327] on button at bounding box center [1449, 338] width 52 height 96
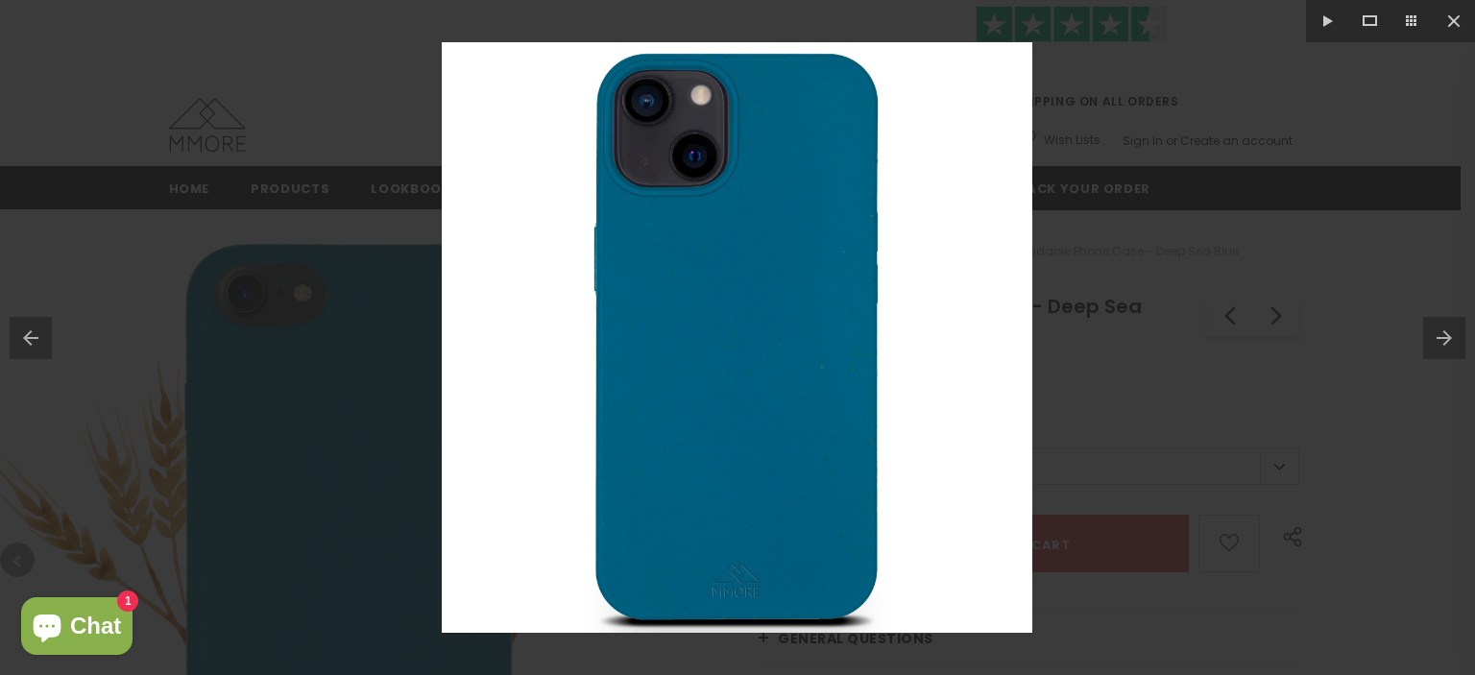
click at [1460, 327] on button at bounding box center [1449, 338] width 52 height 96
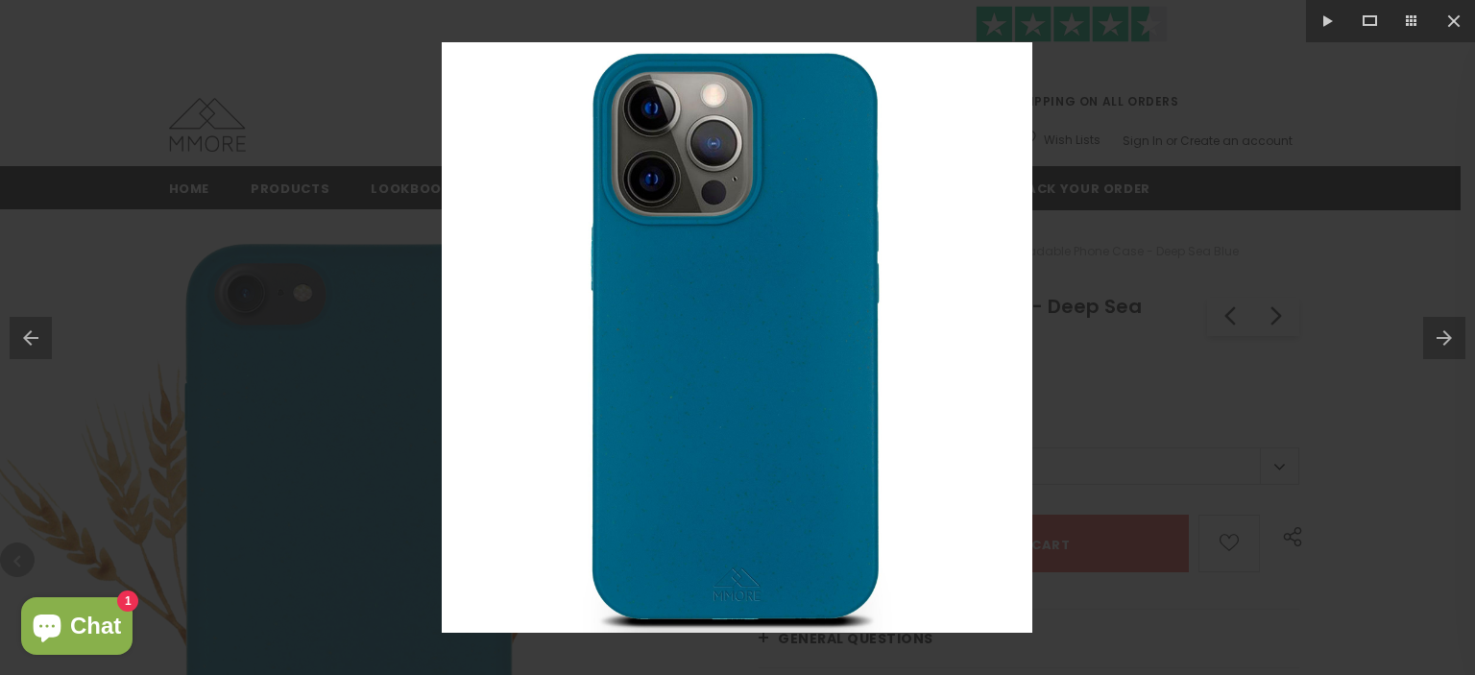
click at [1460, 327] on button at bounding box center [1449, 338] width 52 height 96
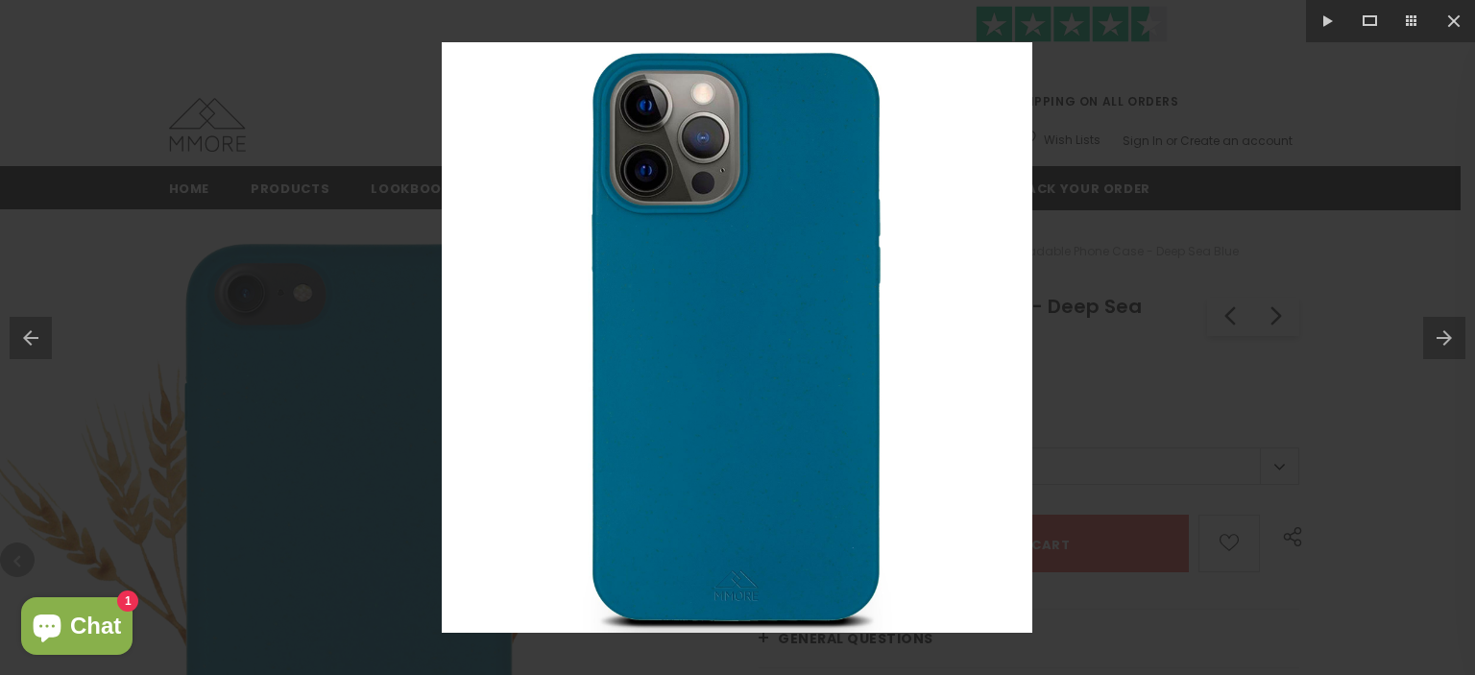
click at [1460, 327] on button at bounding box center [1449, 338] width 52 height 96
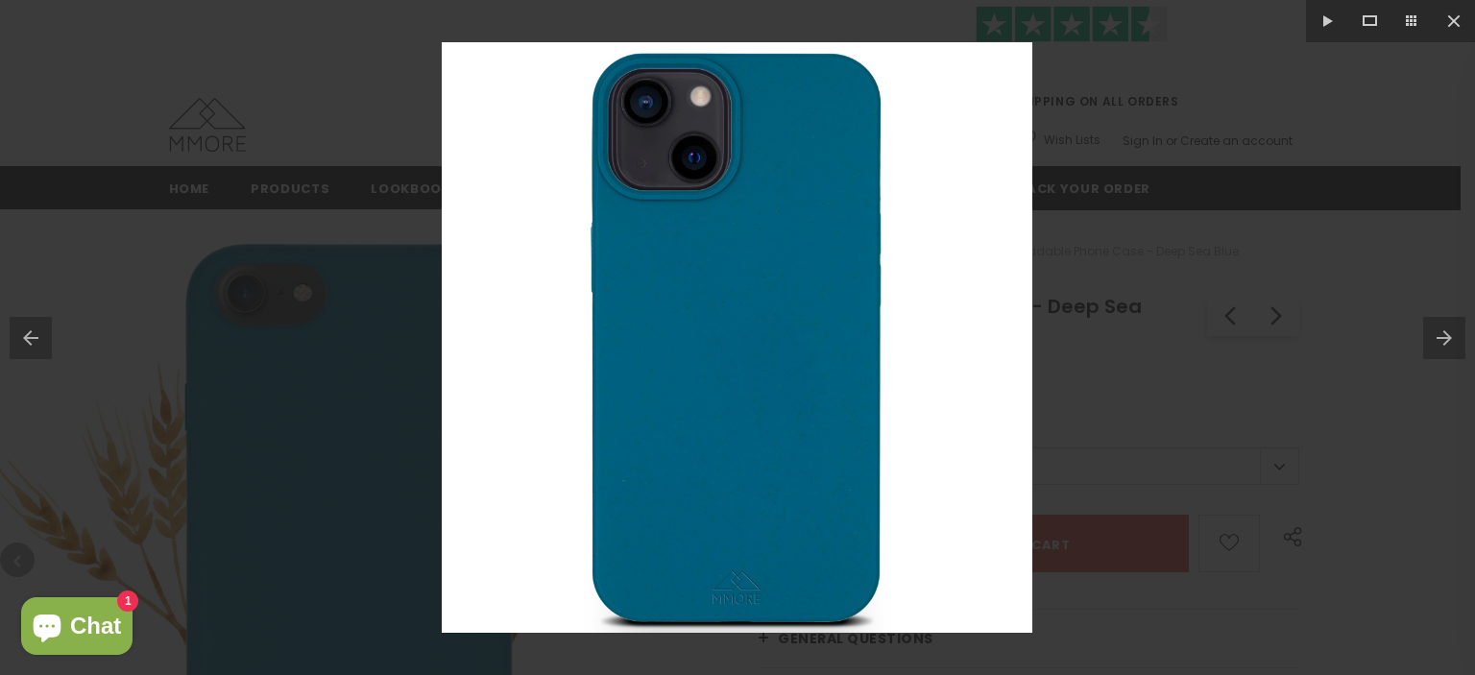
click at [1460, 327] on button at bounding box center [1449, 338] width 52 height 96
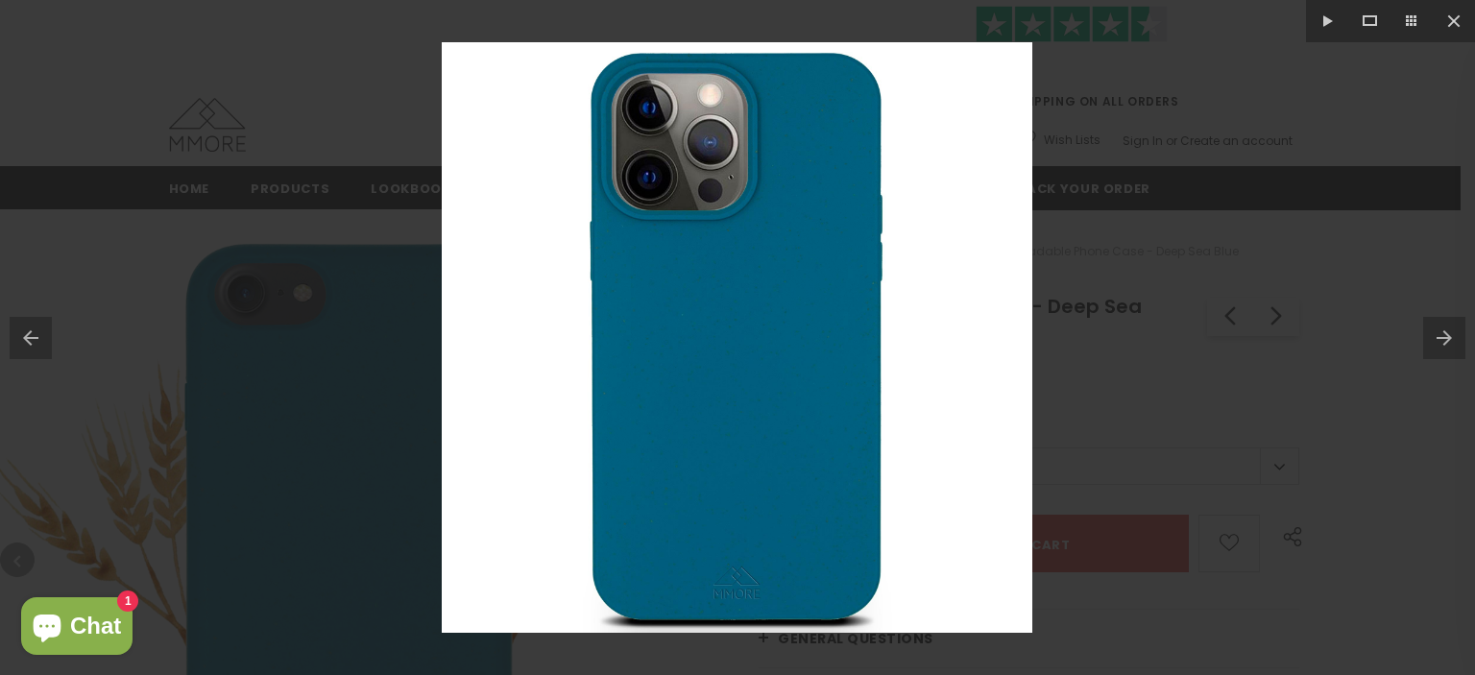
click at [1460, 327] on button at bounding box center [1449, 338] width 52 height 96
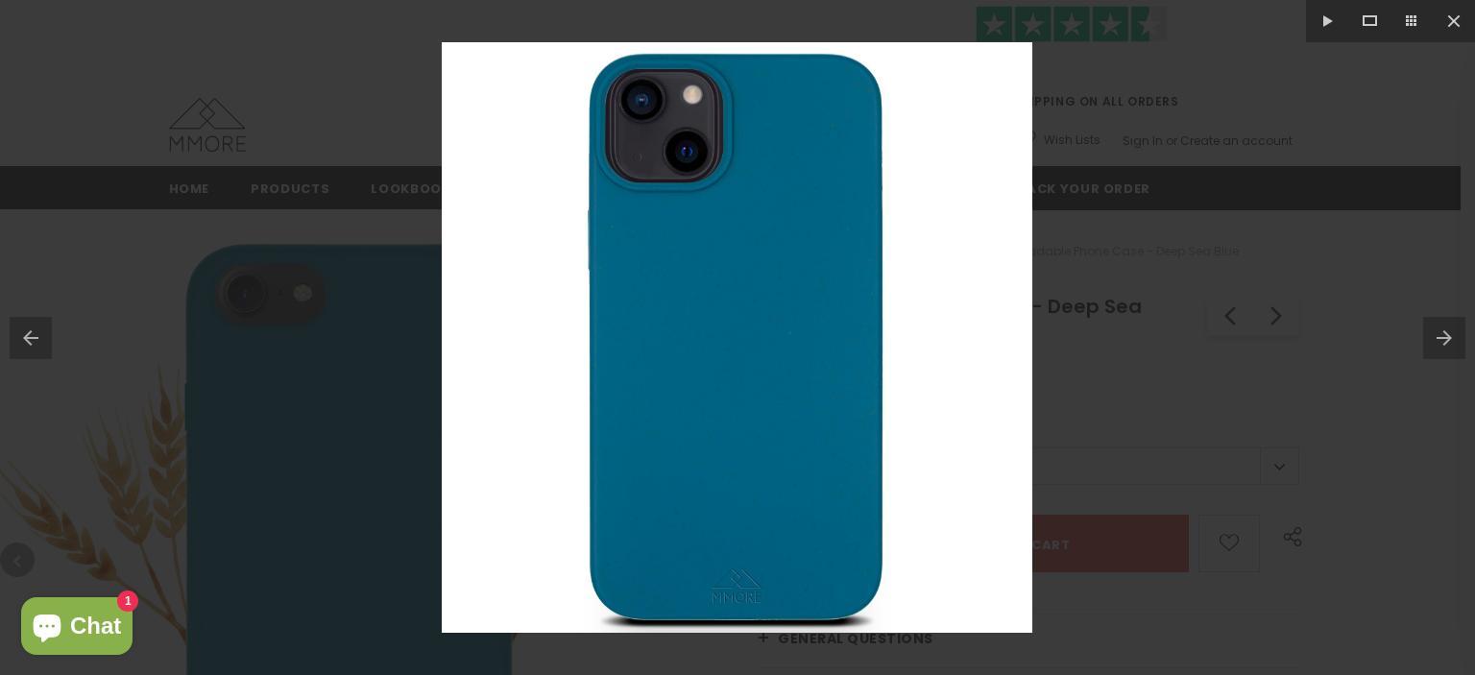
click at [1460, 327] on button at bounding box center [1449, 338] width 52 height 96
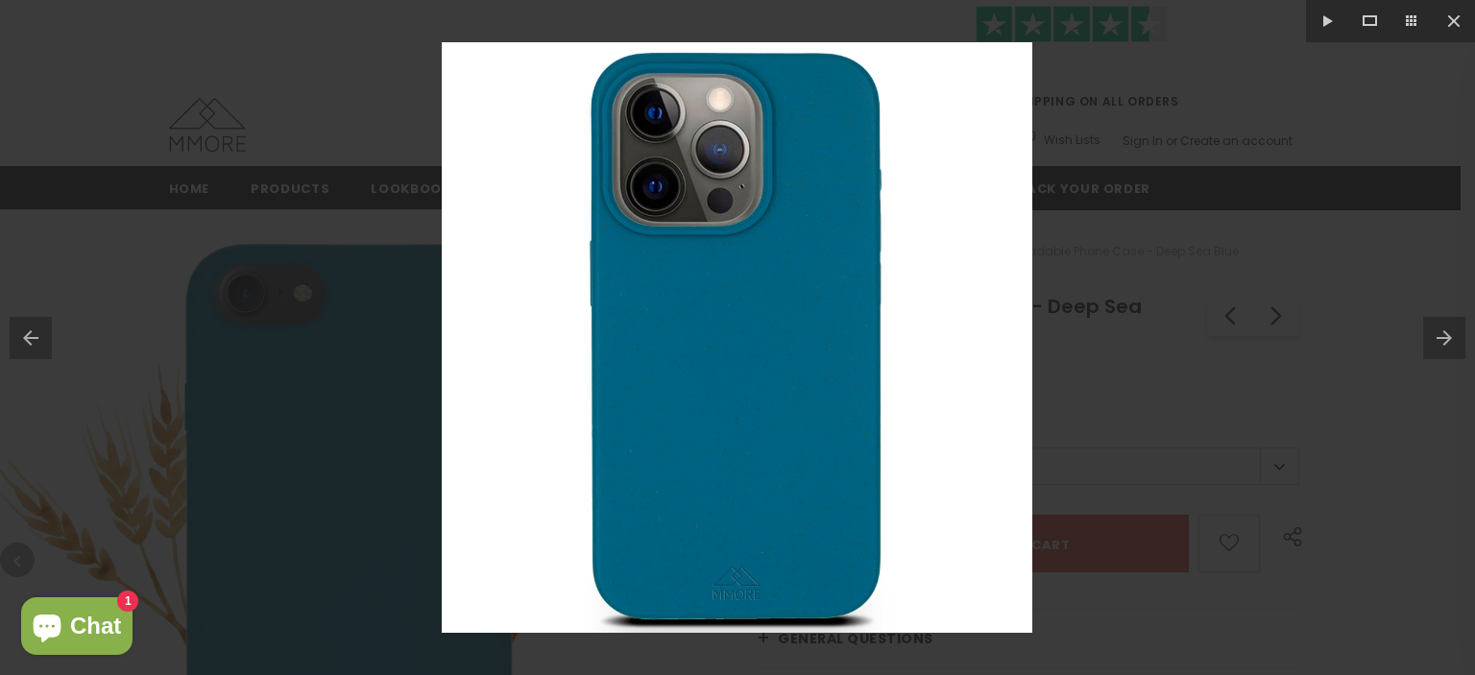
click at [1460, 327] on button at bounding box center [1449, 338] width 52 height 96
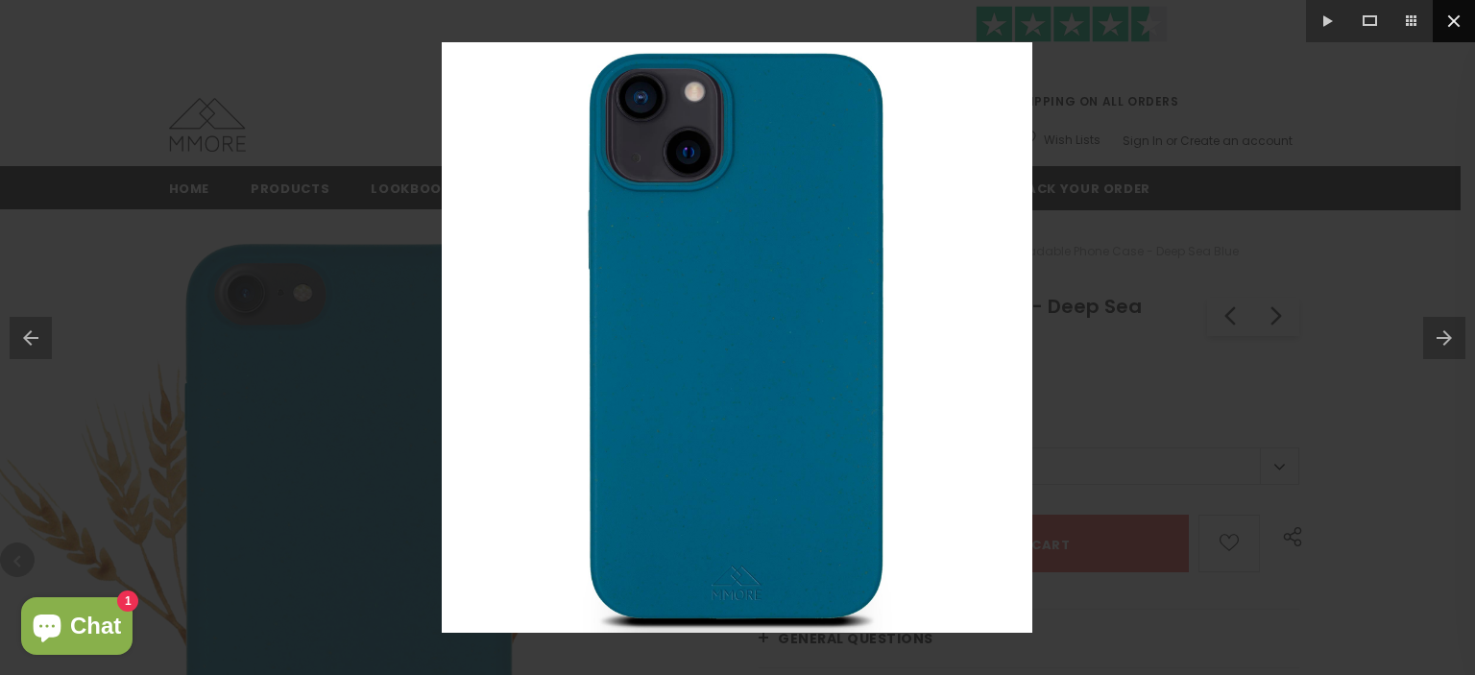
click at [1452, 27] on button at bounding box center [1454, 21] width 42 height 42
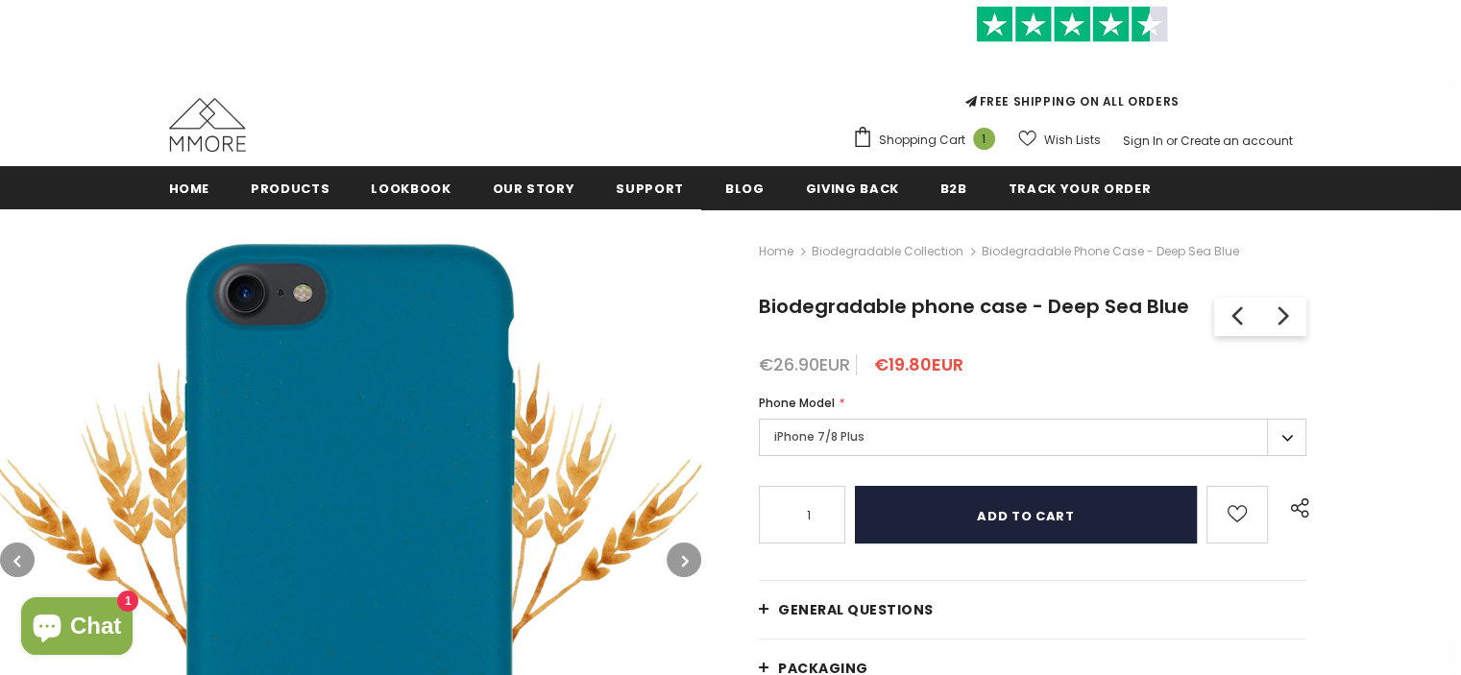
click at [960, 516] on input "Add to cart" at bounding box center [1026, 515] width 342 height 58
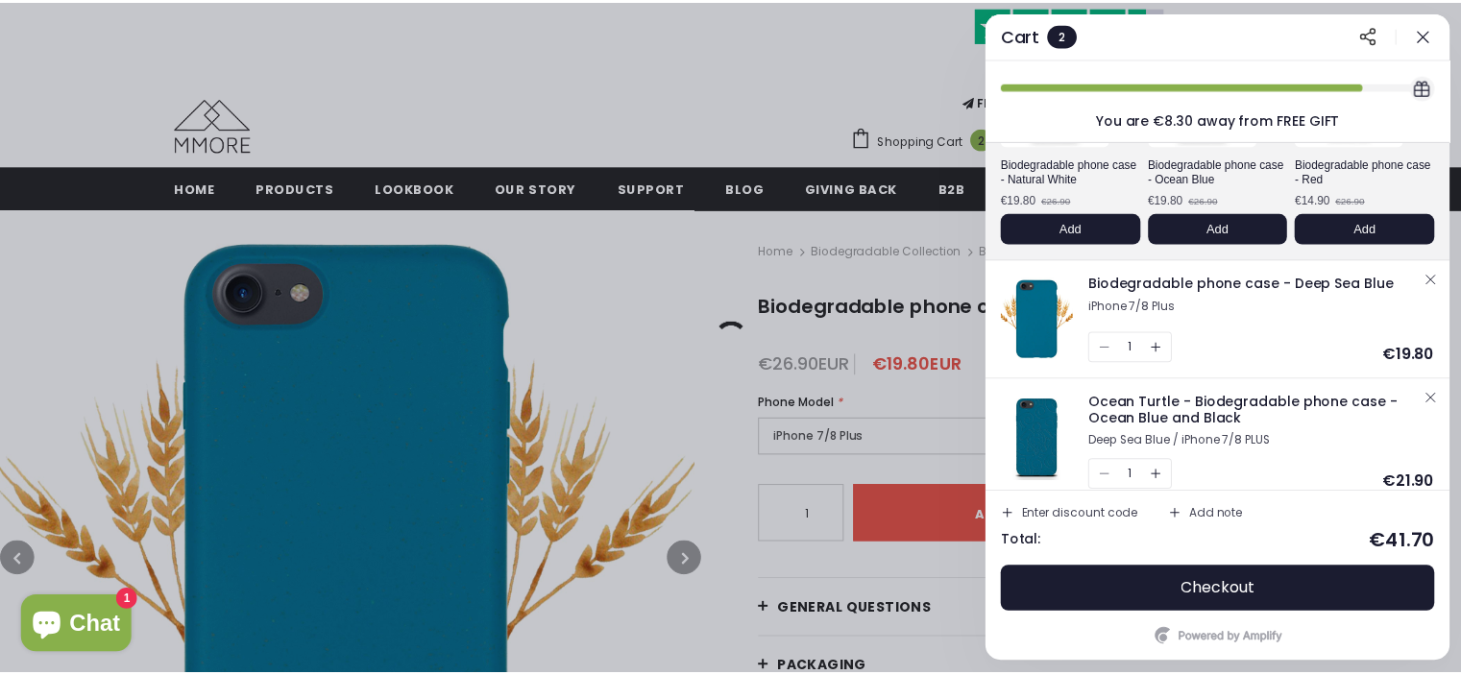
scroll to position [221, 0]
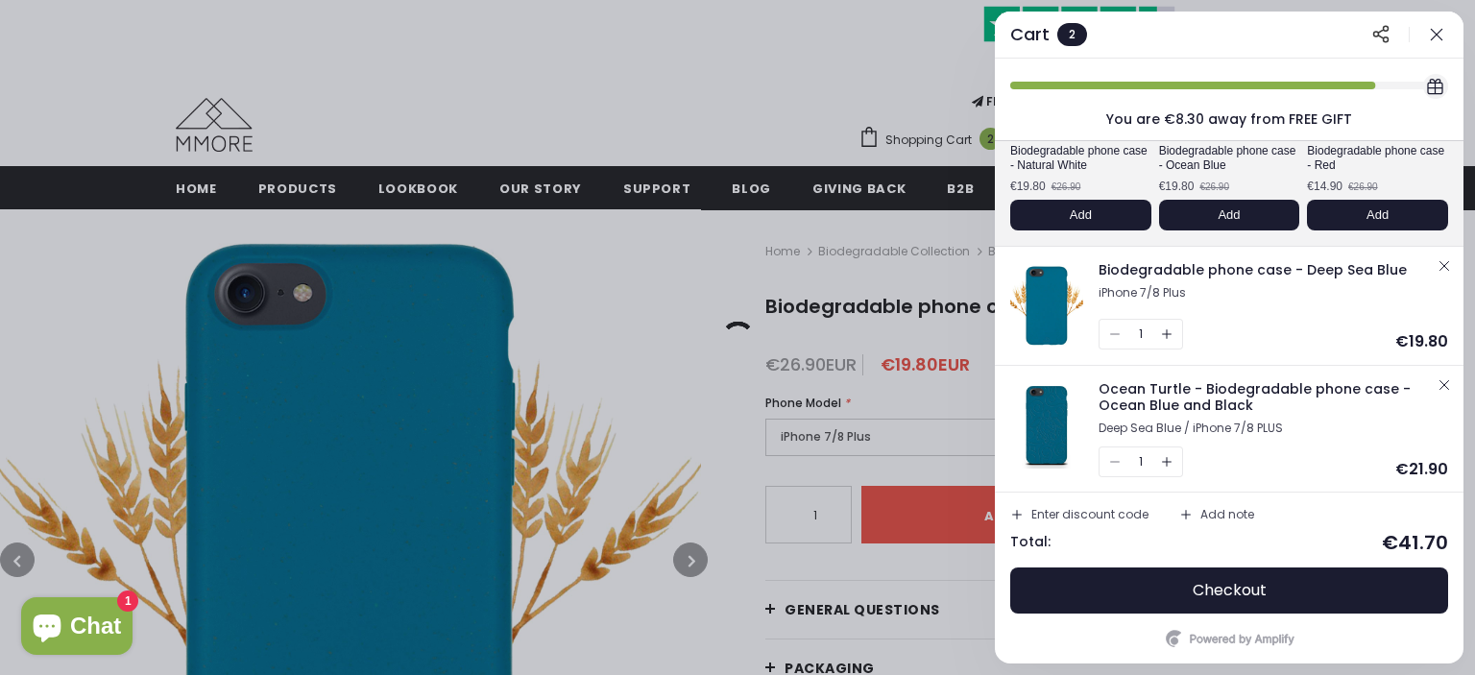
click at [732, 303] on div at bounding box center [737, 337] width 1475 height 675
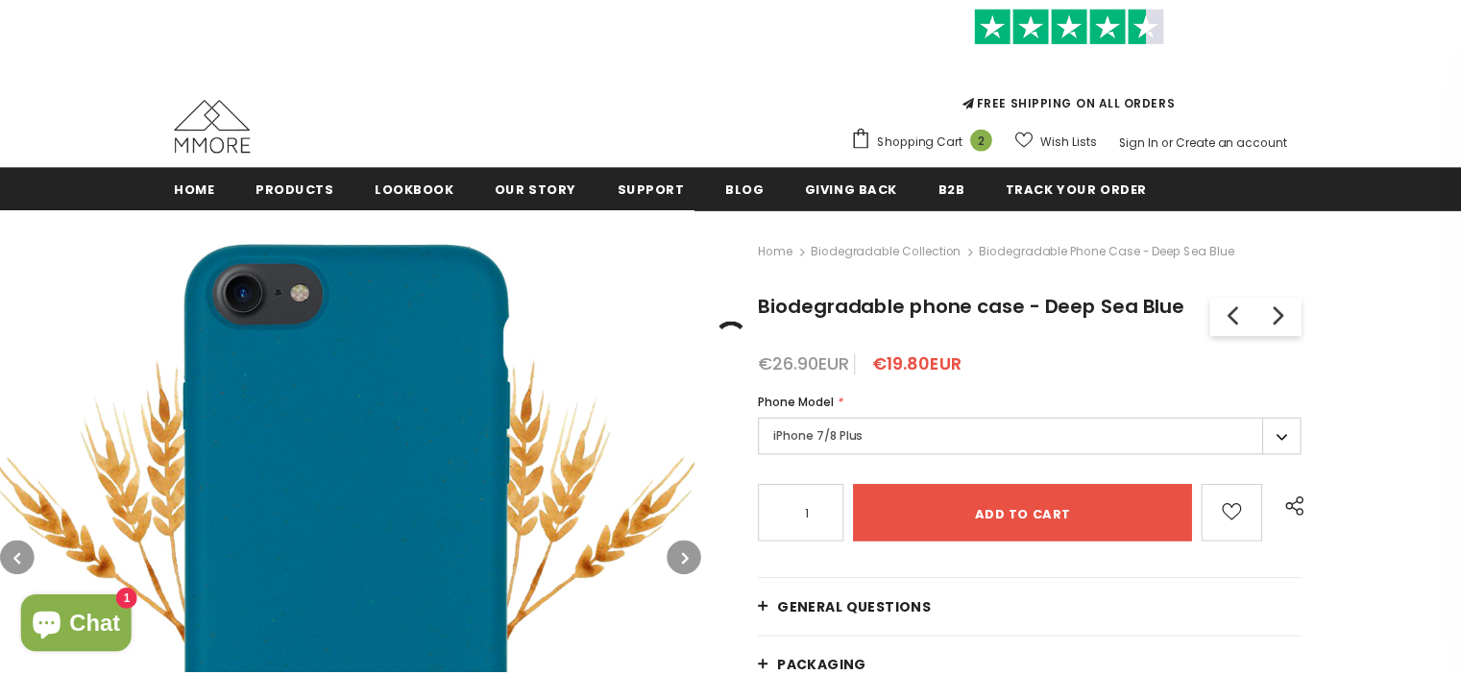
scroll to position [0, 0]
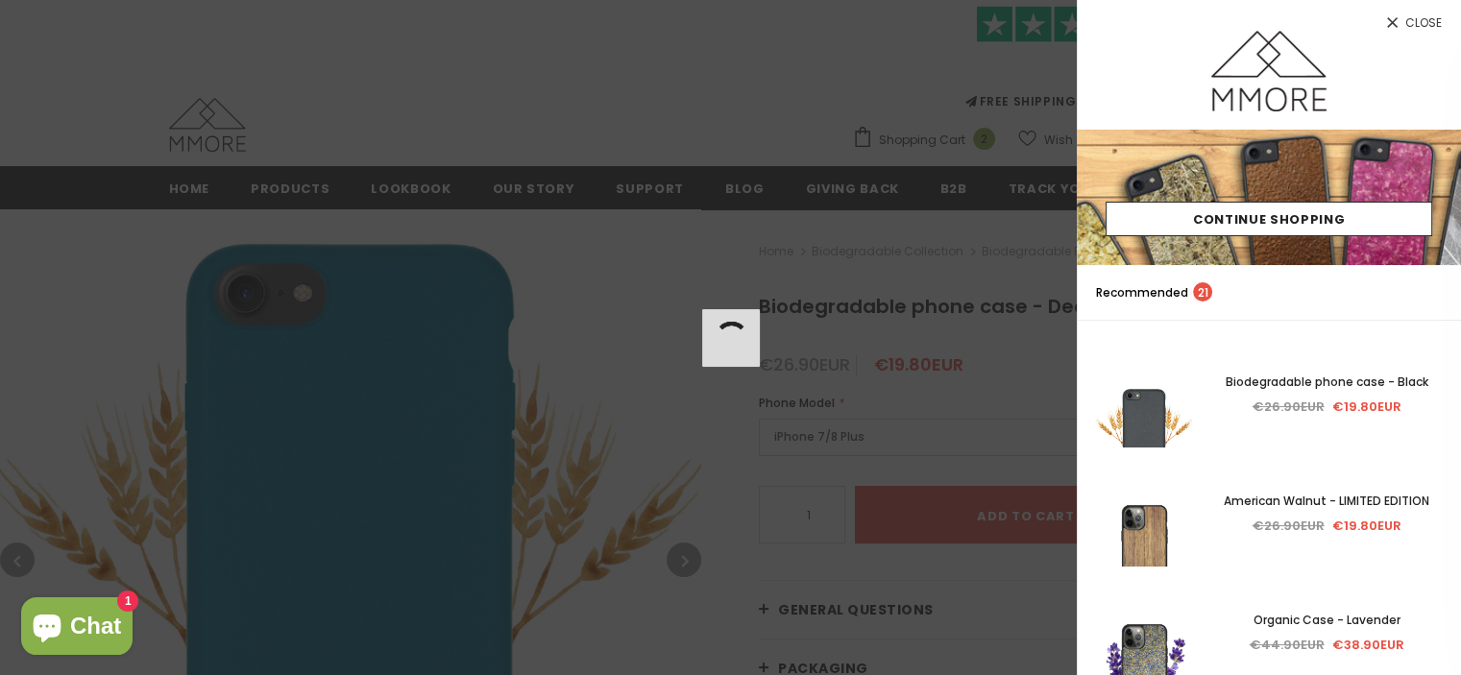
click at [763, 104] on div at bounding box center [730, 337] width 1461 height 675
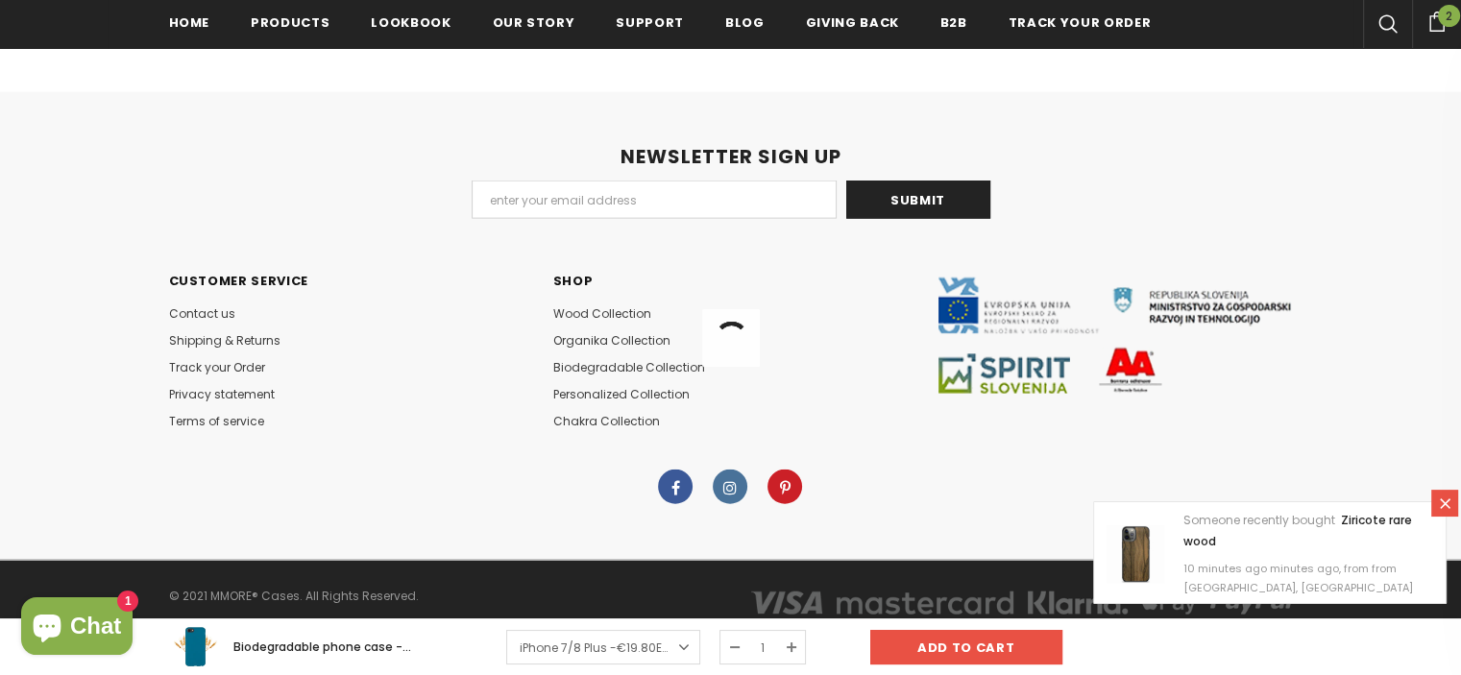
scroll to position [4475, 0]
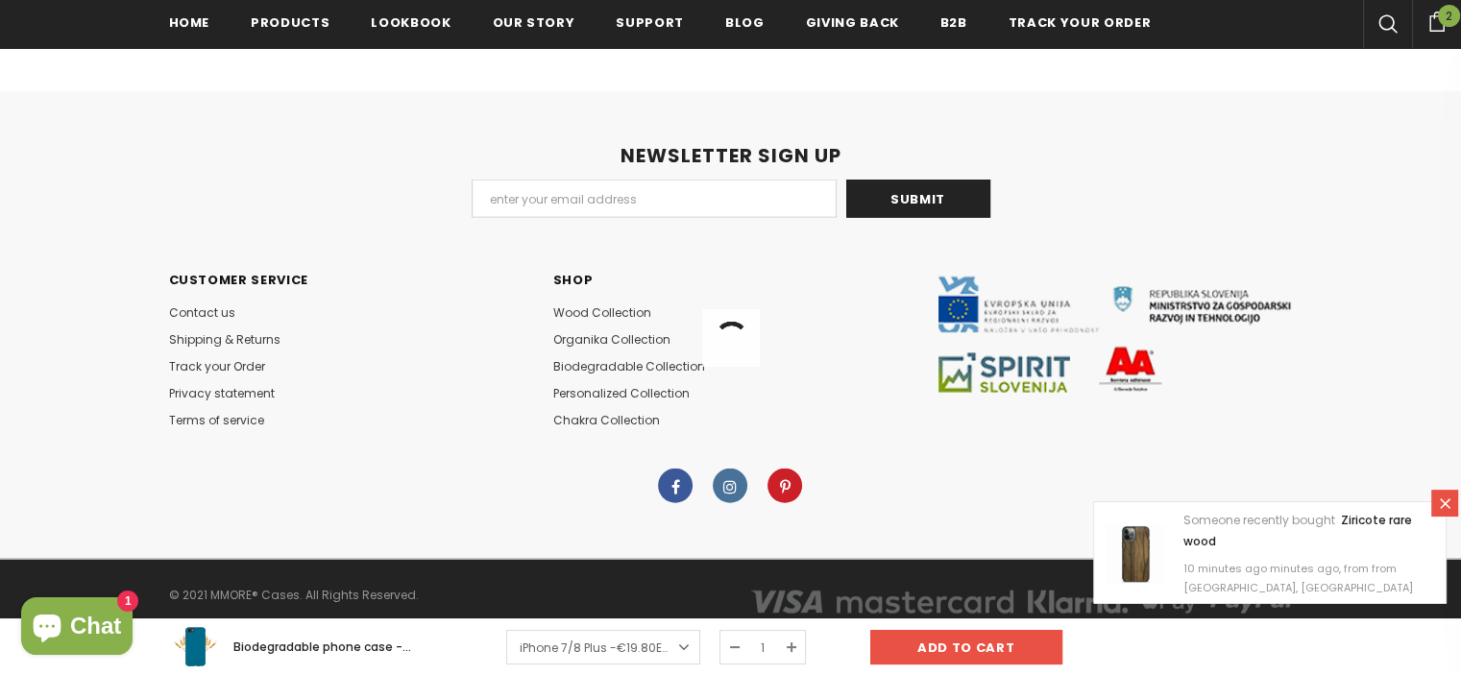
click at [755, 584] on div at bounding box center [1019, 606] width 576 height 48
click at [1446, 504] on icon at bounding box center [1445, 504] width 16 height 16
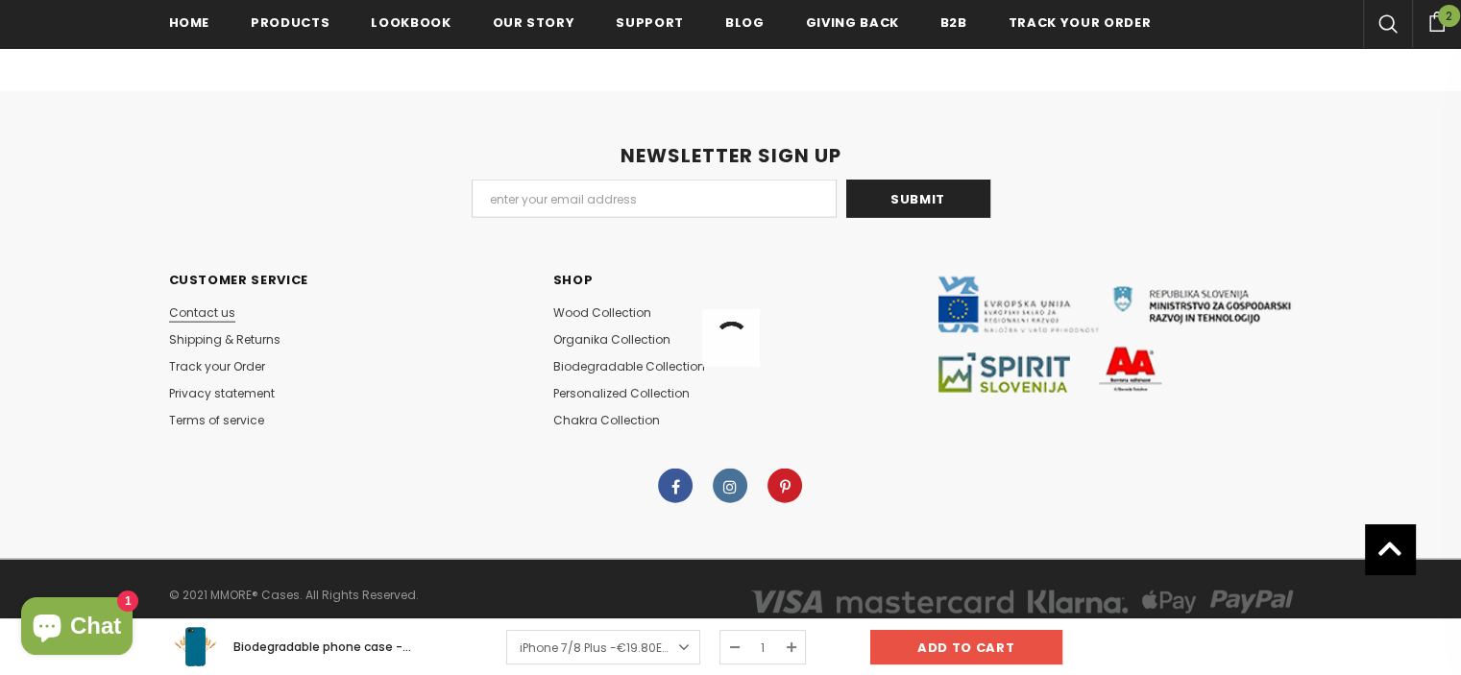
click at [216, 309] on span "Contact us" at bounding box center [202, 312] width 66 height 16
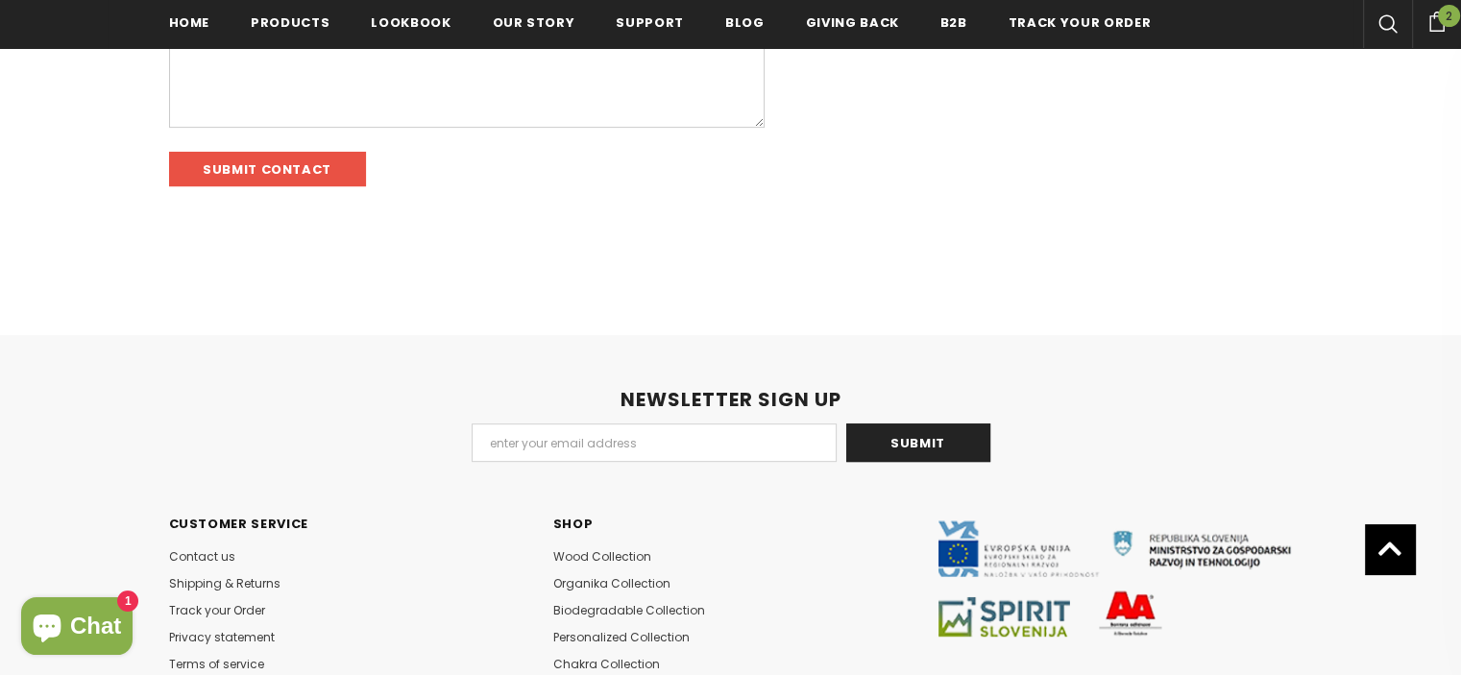
scroll to position [1050, 0]
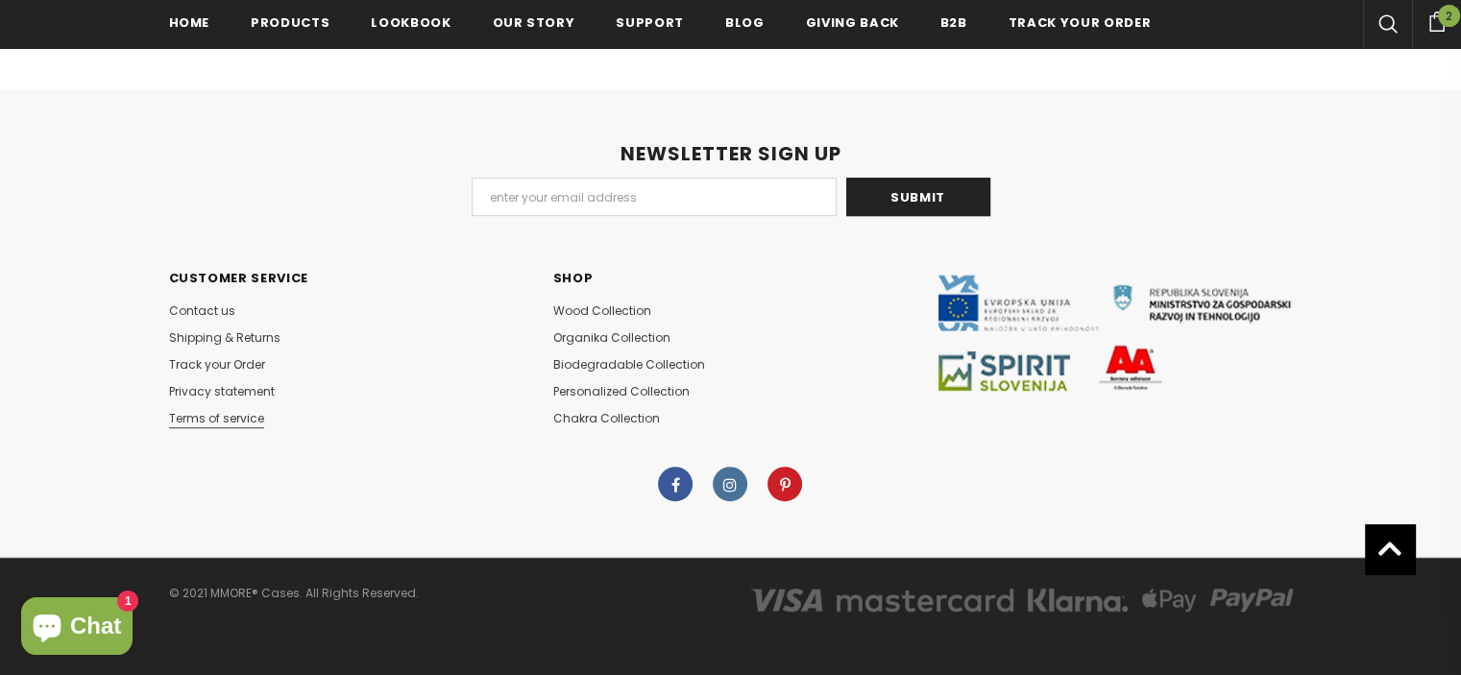
click at [237, 418] on span "Terms of service" at bounding box center [216, 418] width 95 height 16
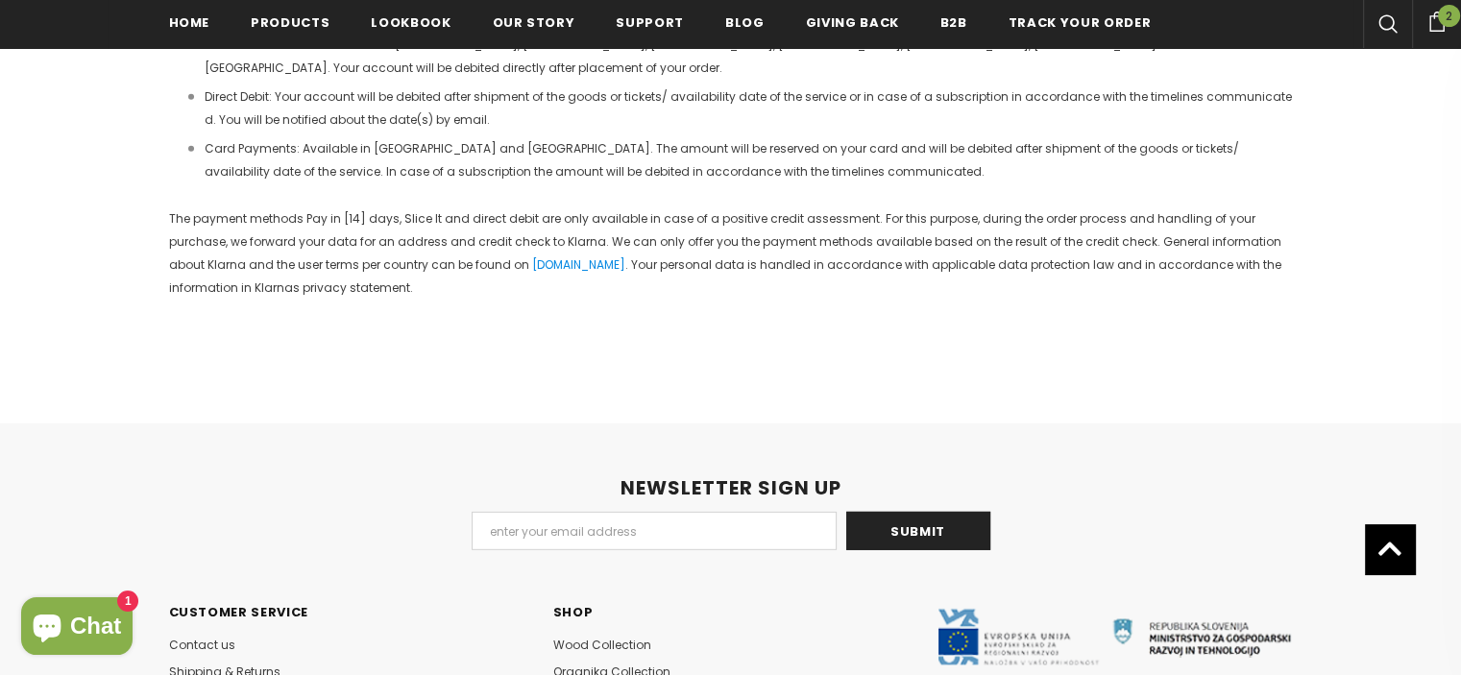
scroll to position [5787, 0]
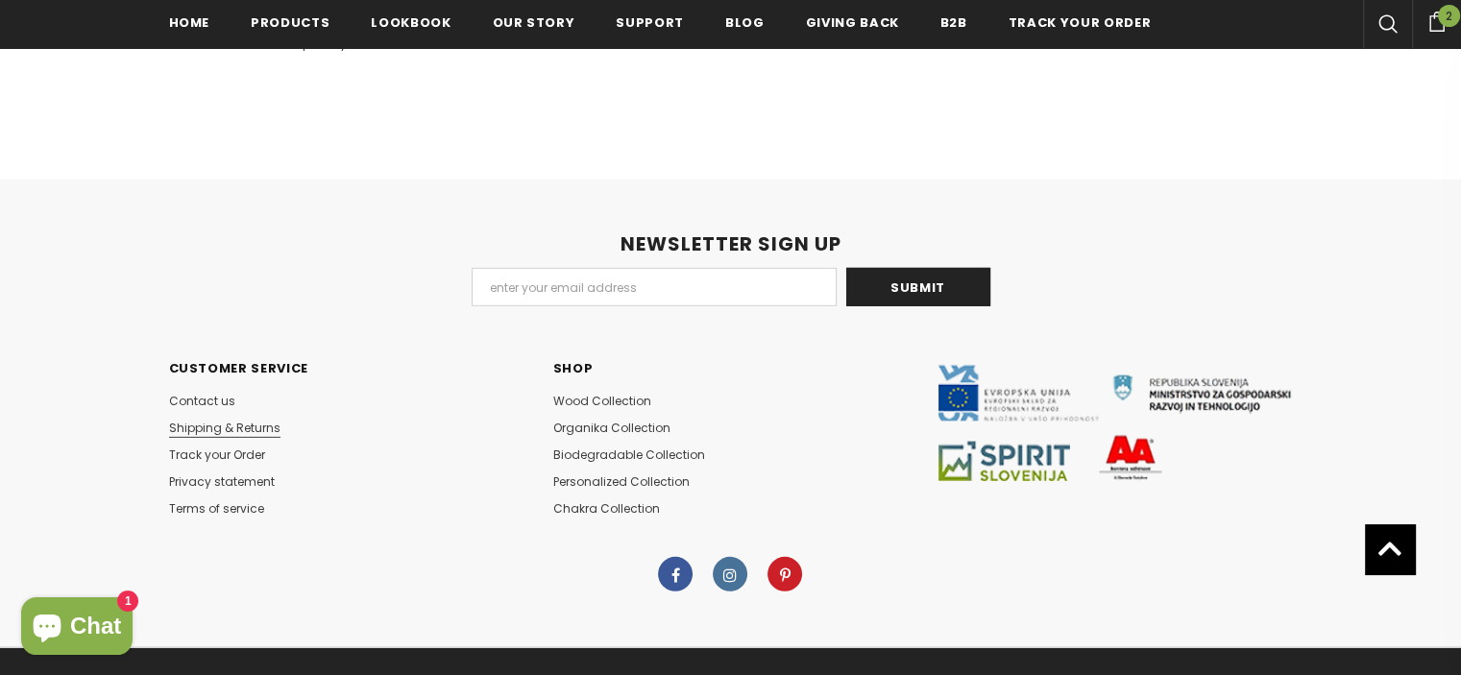
click at [230, 420] on span "Shipping & Returns" at bounding box center [224, 428] width 111 height 16
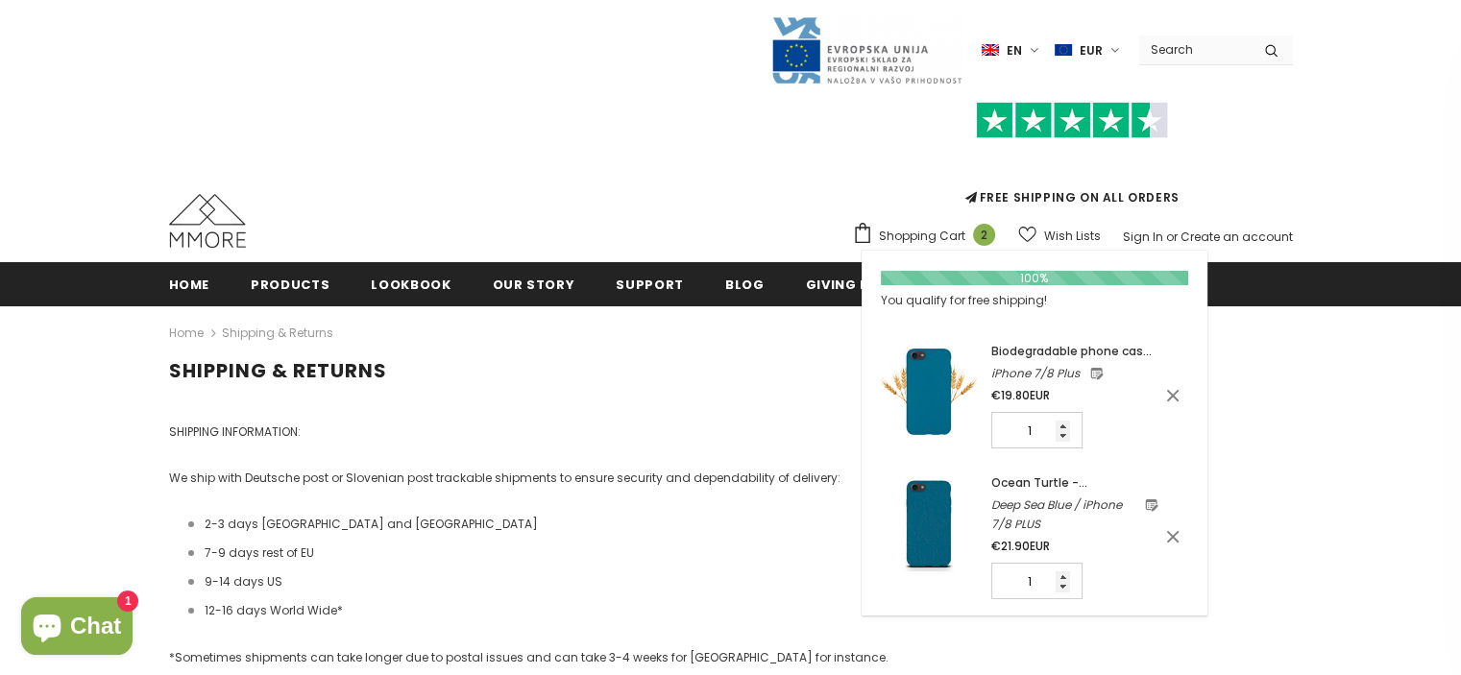
click at [937, 239] on span "Shopping Cart" at bounding box center [922, 236] width 86 height 19
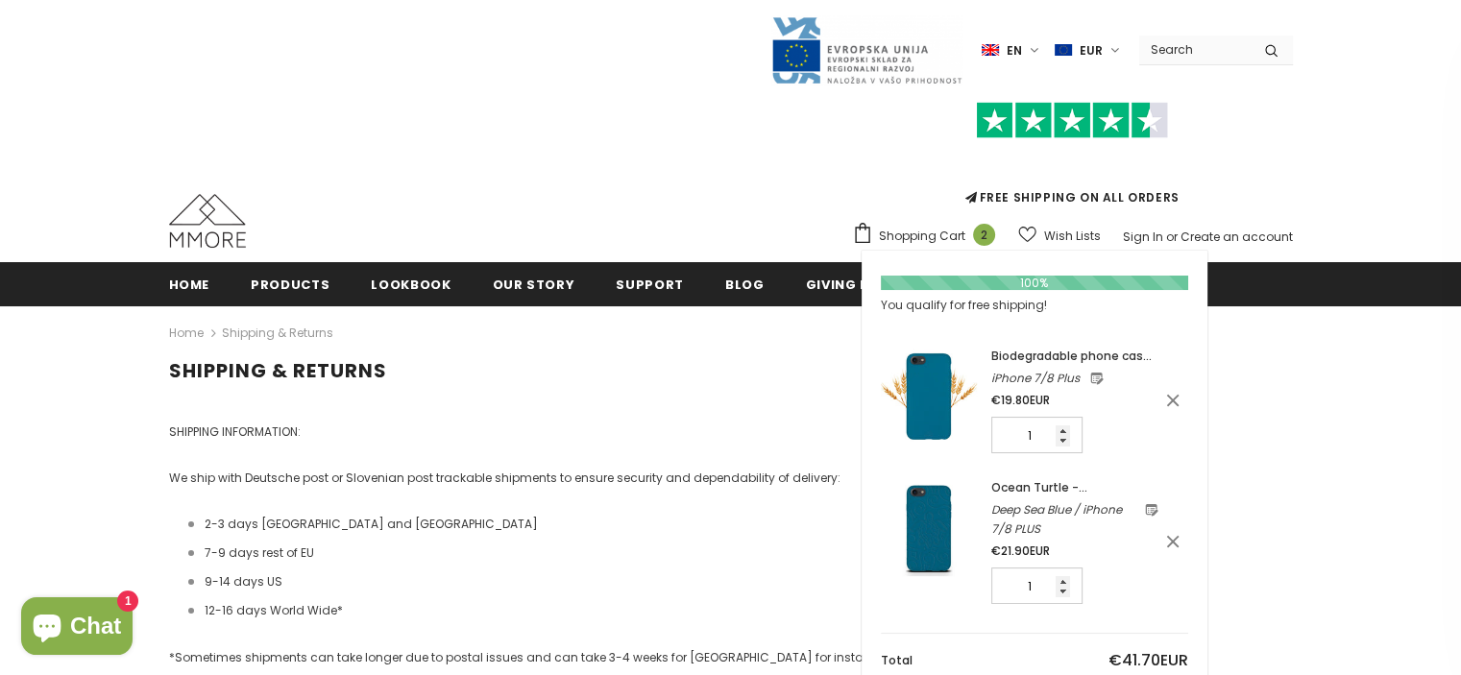
click at [948, 514] on img at bounding box center [929, 528] width 96 height 96
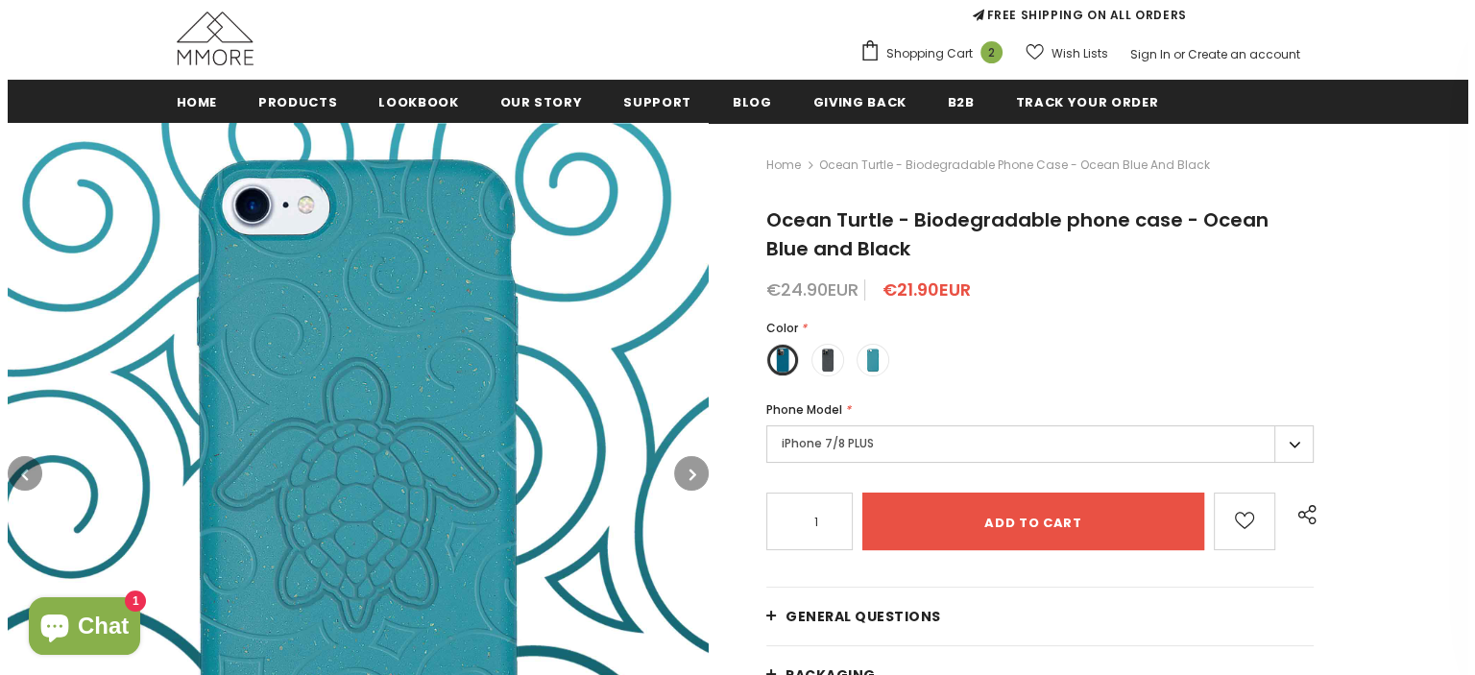
scroll to position [192, 0]
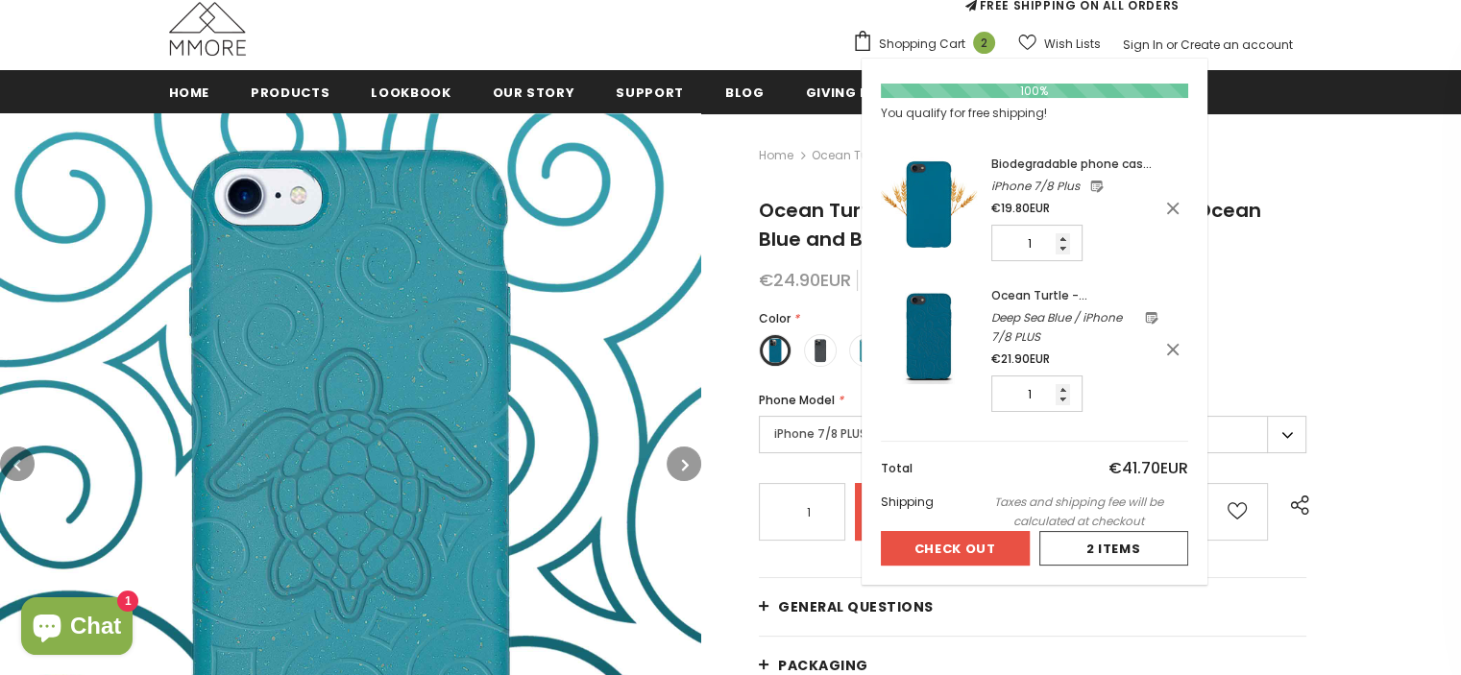
click at [931, 54] on link "Shopping Cart 2" at bounding box center [928, 44] width 153 height 29
click at [1182, 349] on icon at bounding box center [1172, 349] width 19 height 19
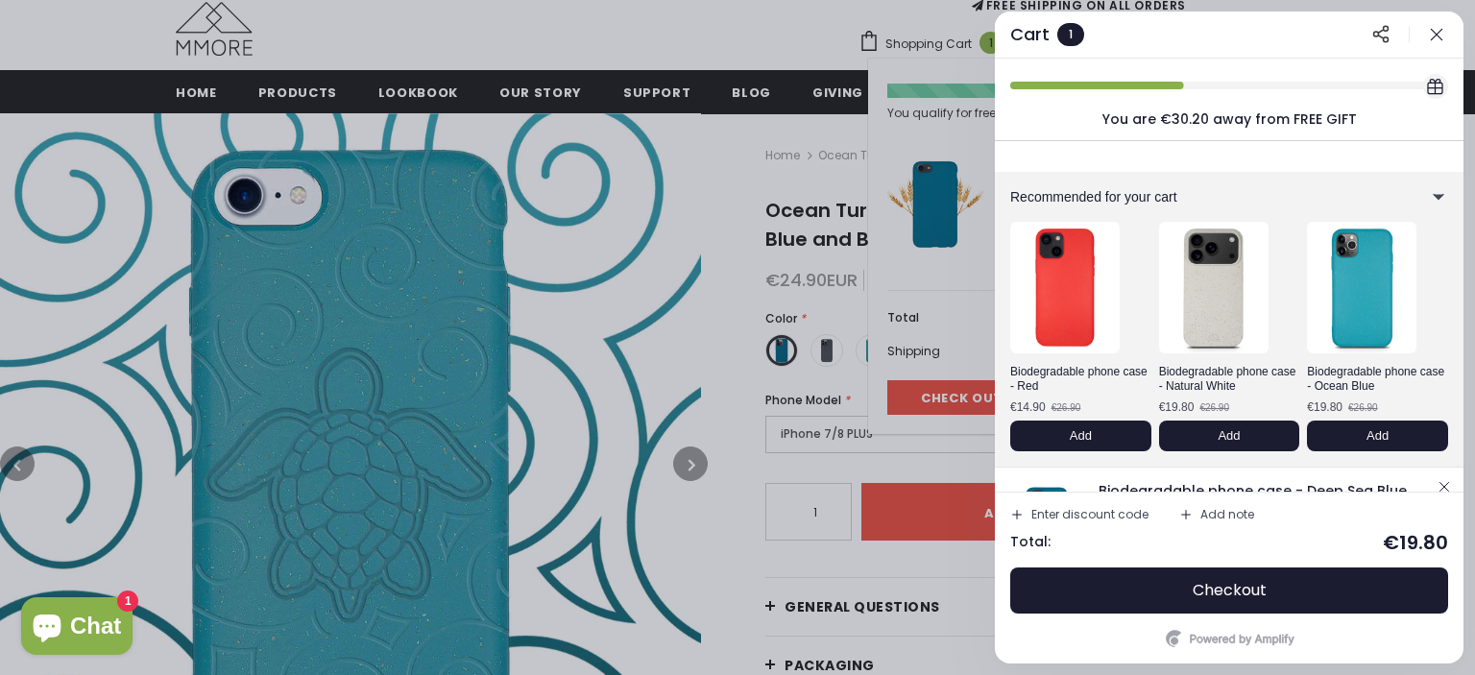
scroll to position [93, 0]
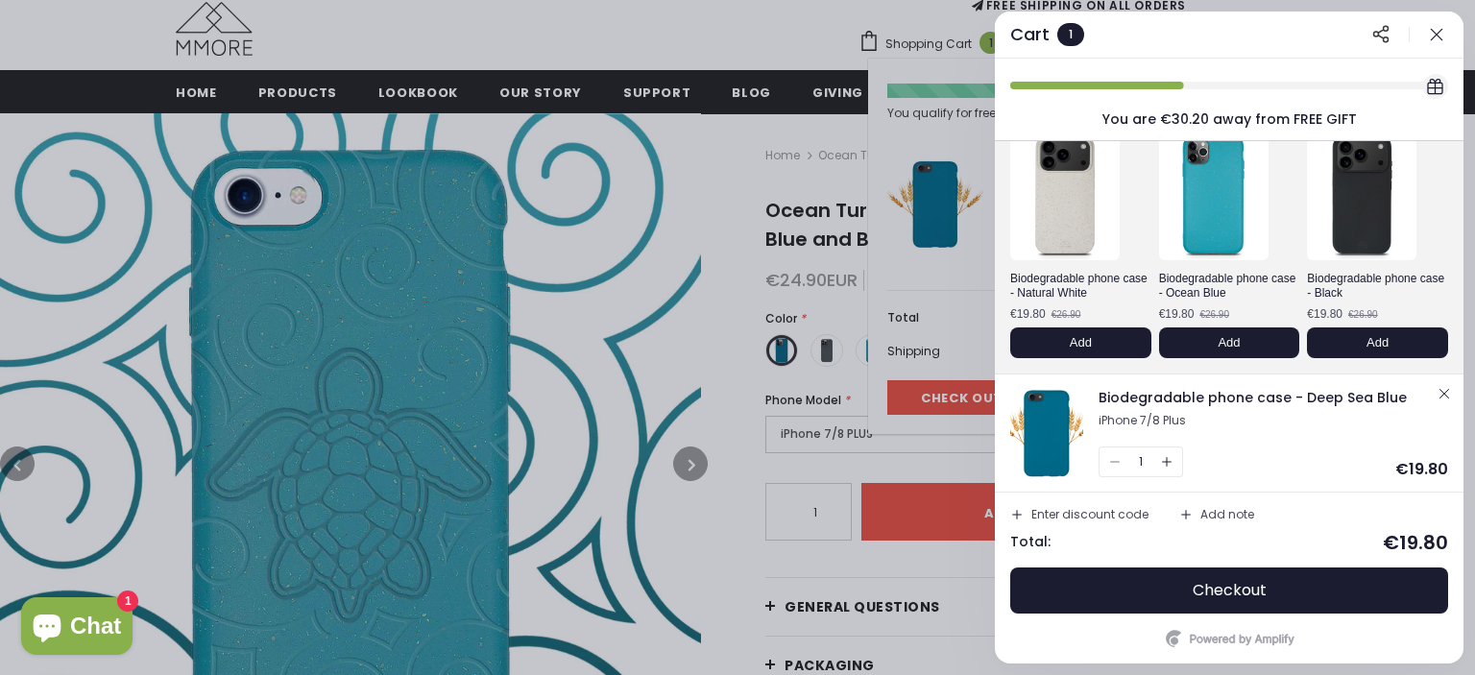
click at [1060, 422] on img at bounding box center [1046, 433] width 81 height 96
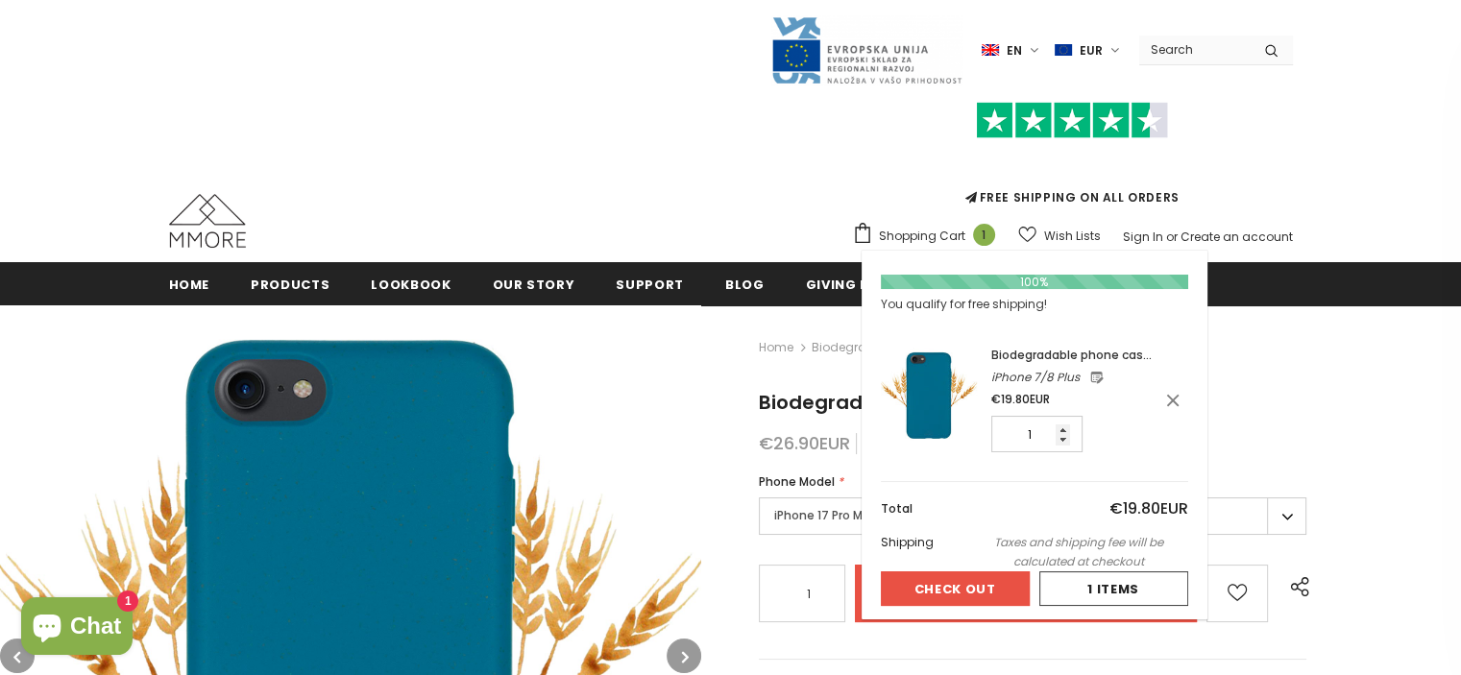
click at [937, 233] on span "Shopping Cart" at bounding box center [922, 236] width 86 height 19
click at [984, 584] on button "Check Out" at bounding box center [955, 589] width 149 height 35
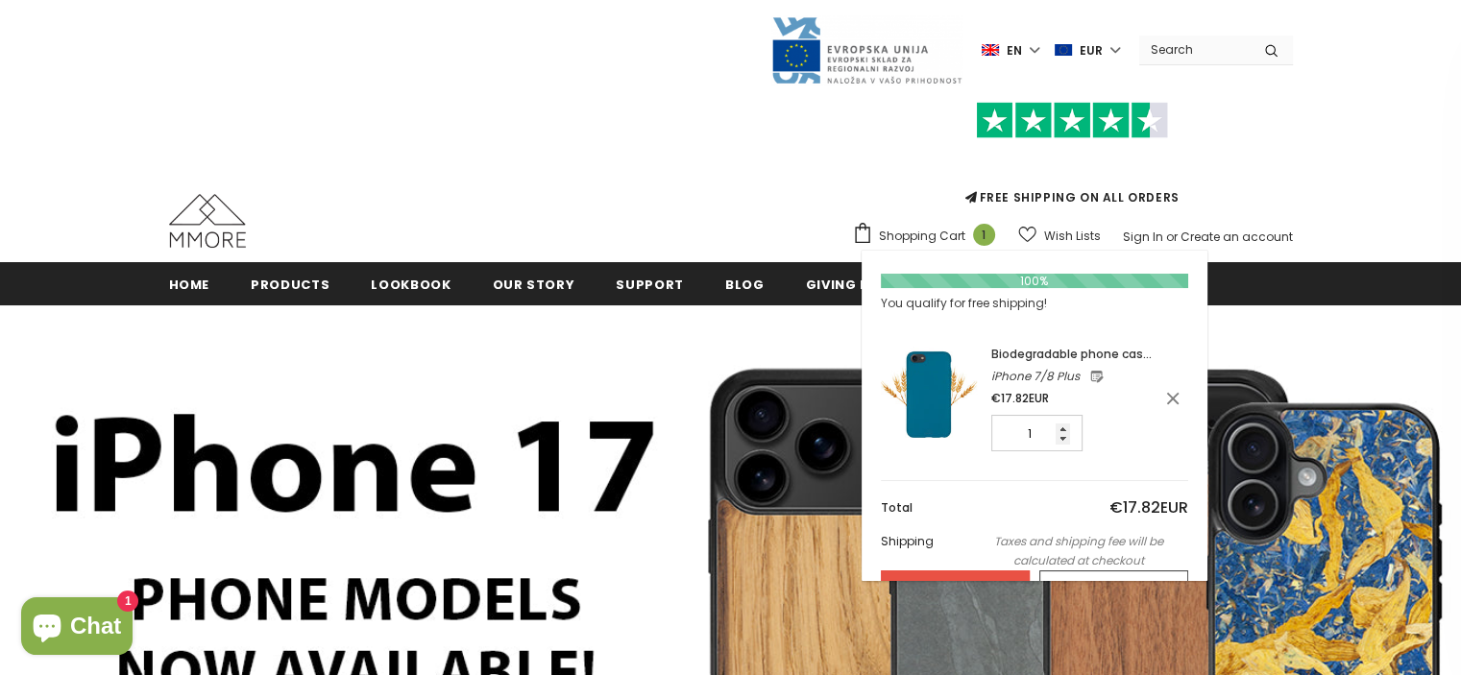
click at [964, 241] on span "Shopping Cart" at bounding box center [922, 236] width 86 height 19
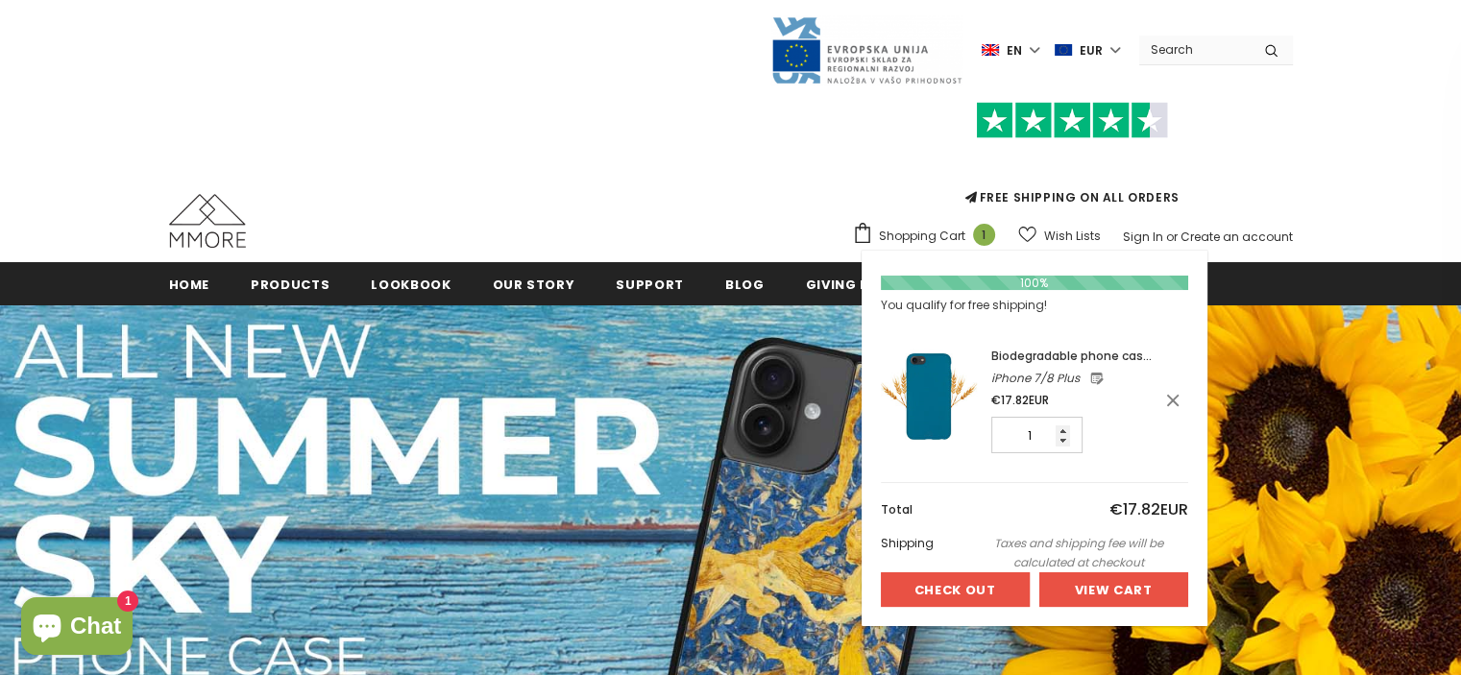
click at [1089, 591] on div at bounding box center [1113, 589] width 147 height 33
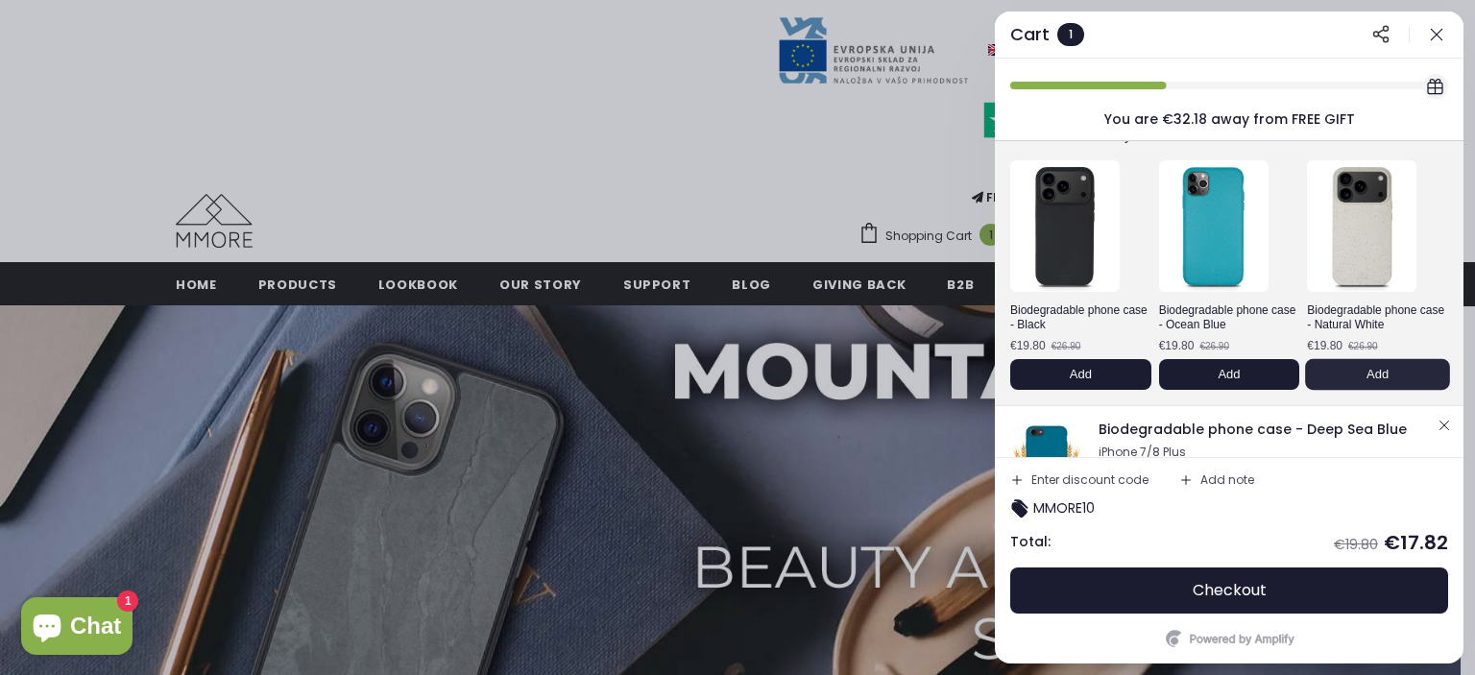
scroll to position [128, 0]
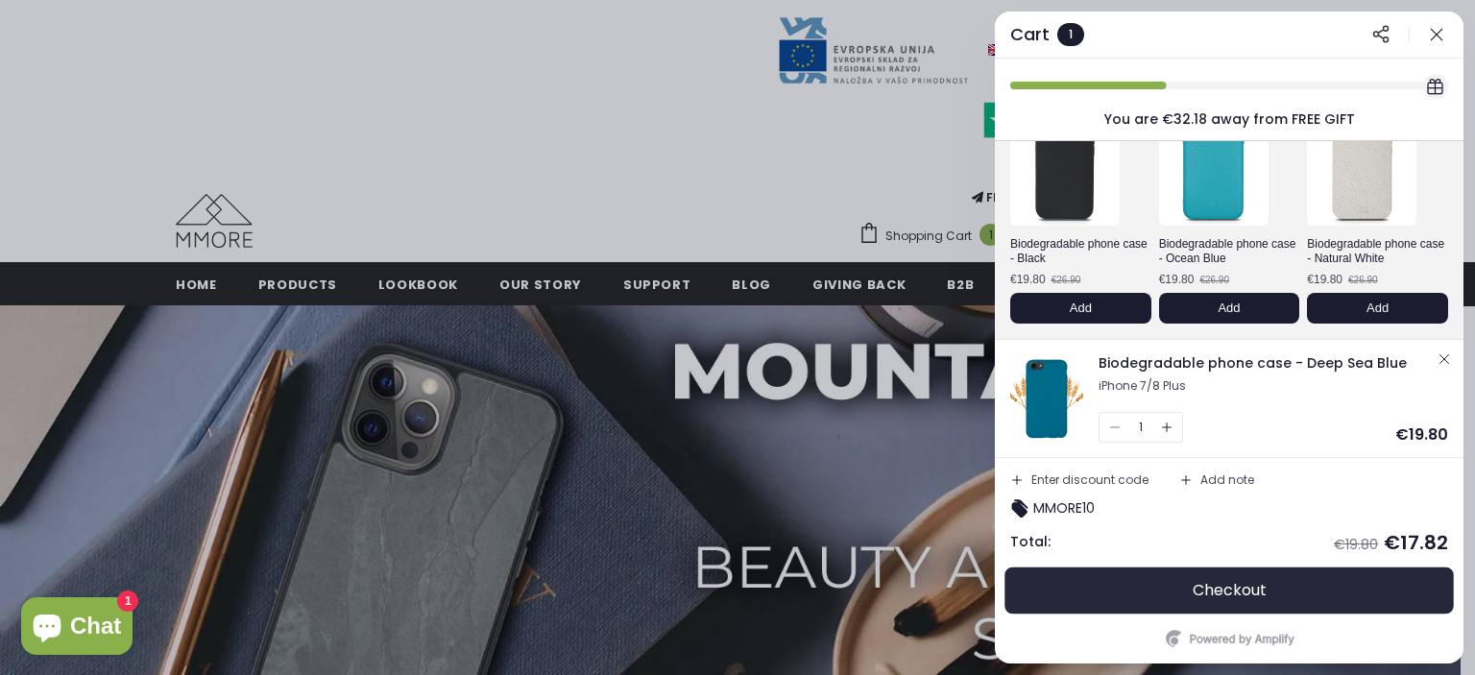
click at [1101, 594] on button "Checkout" at bounding box center [1229, 591] width 438 height 46
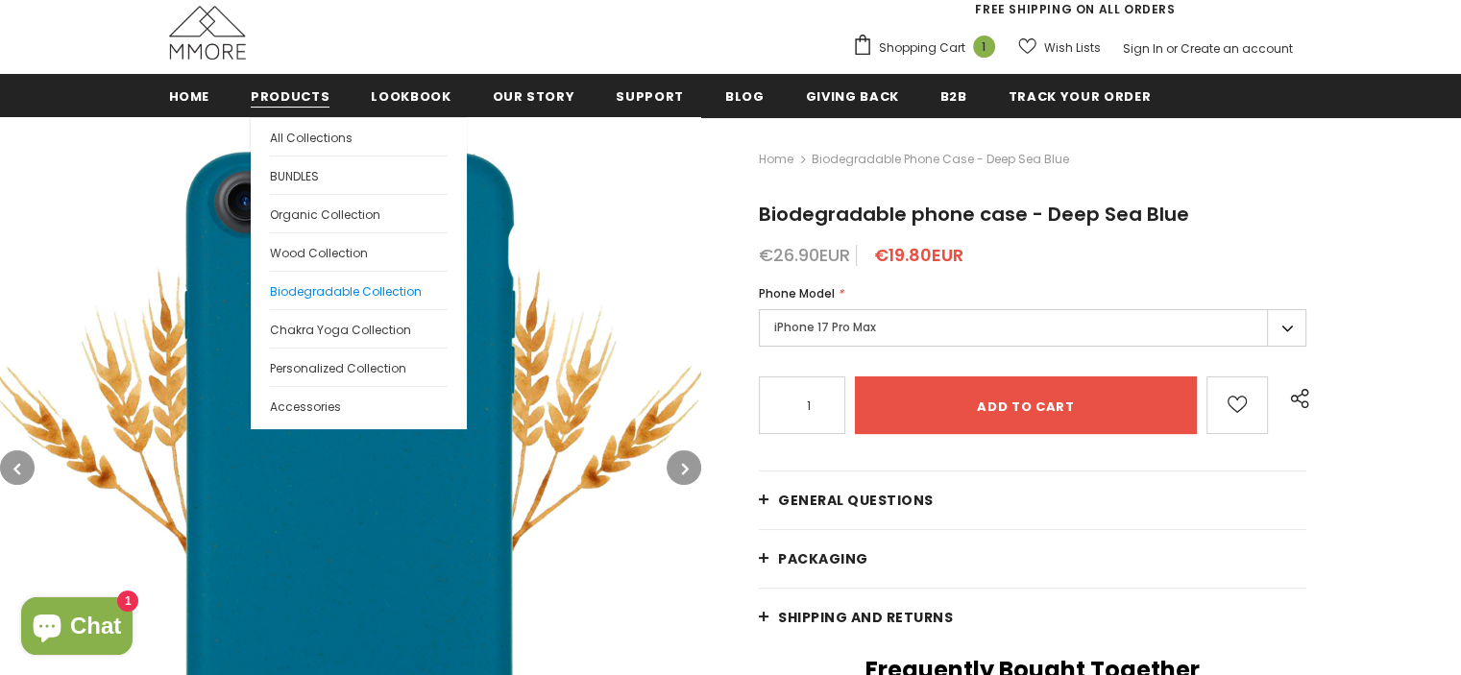
scroll to position [192, 0]
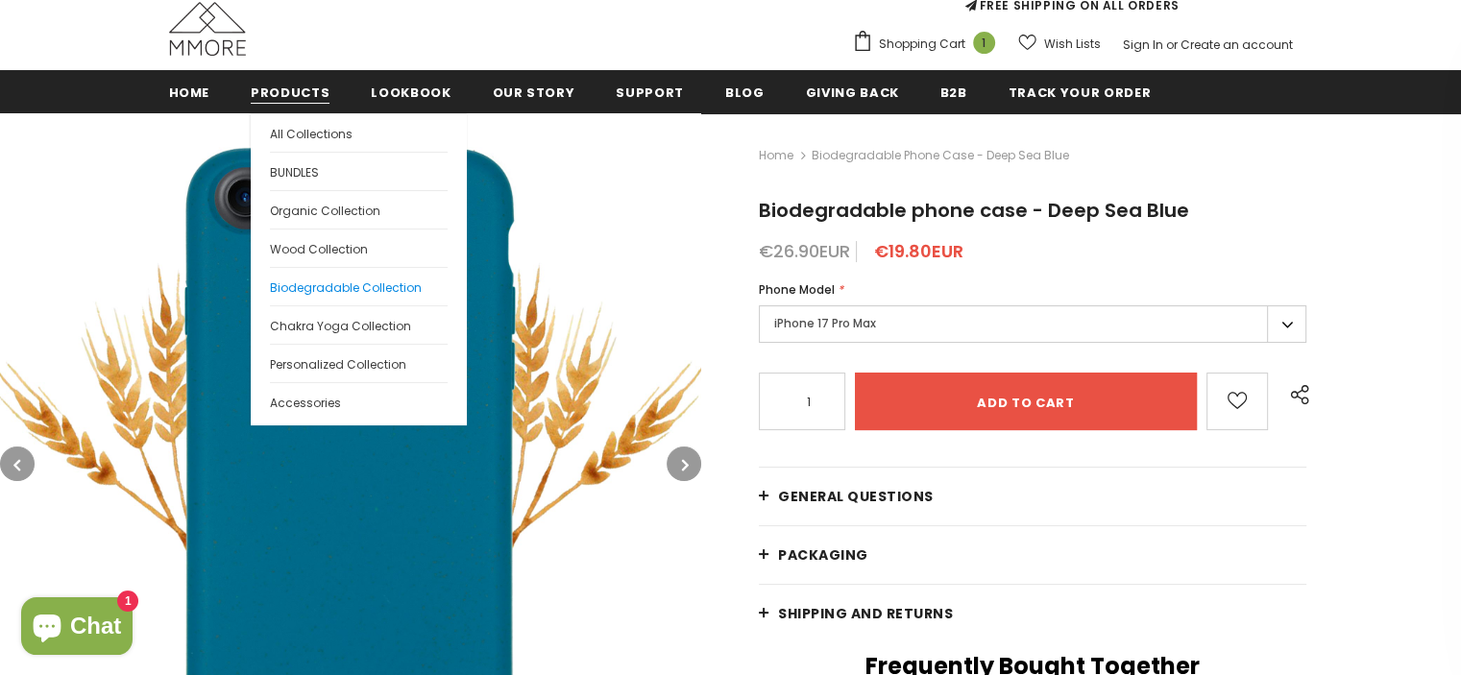
click at [295, 280] on span "Biodegradable Collection" at bounding box center [346, 287] width 152 height 16
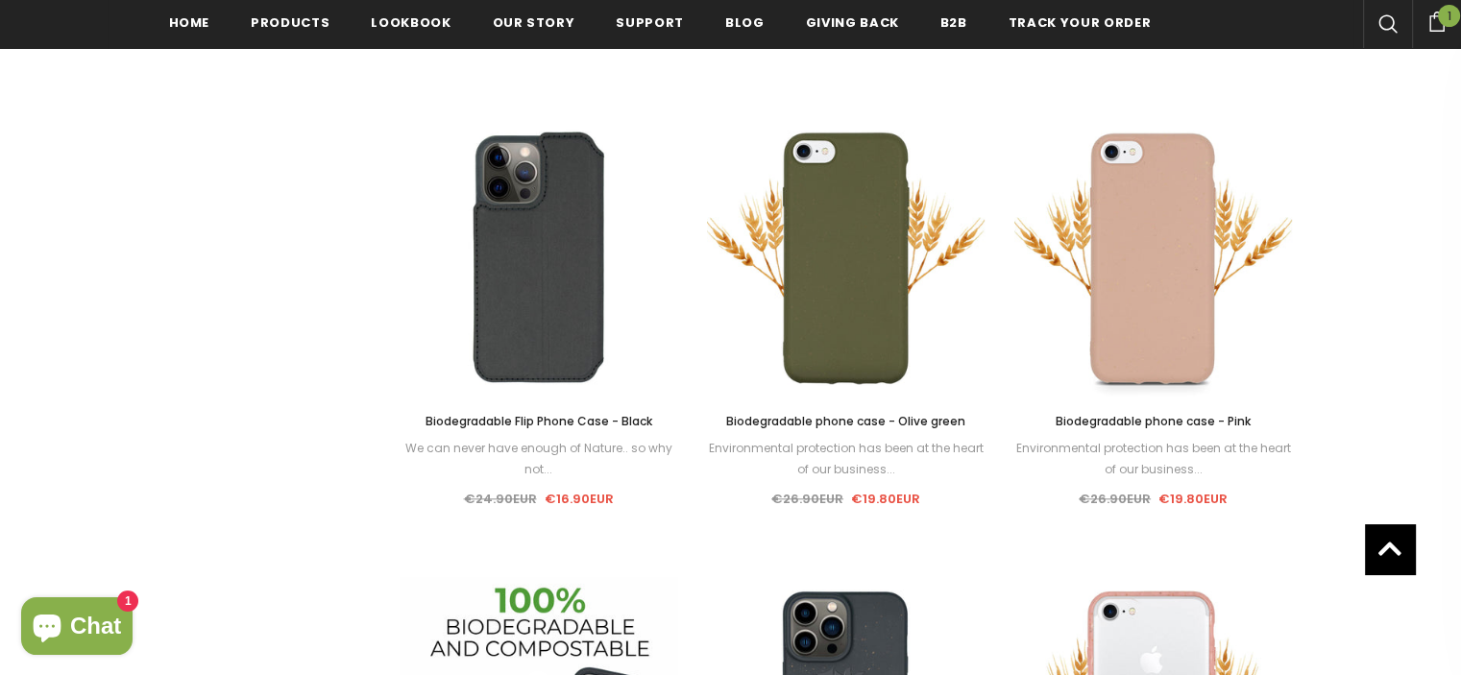
scroll to position [1391, 0]
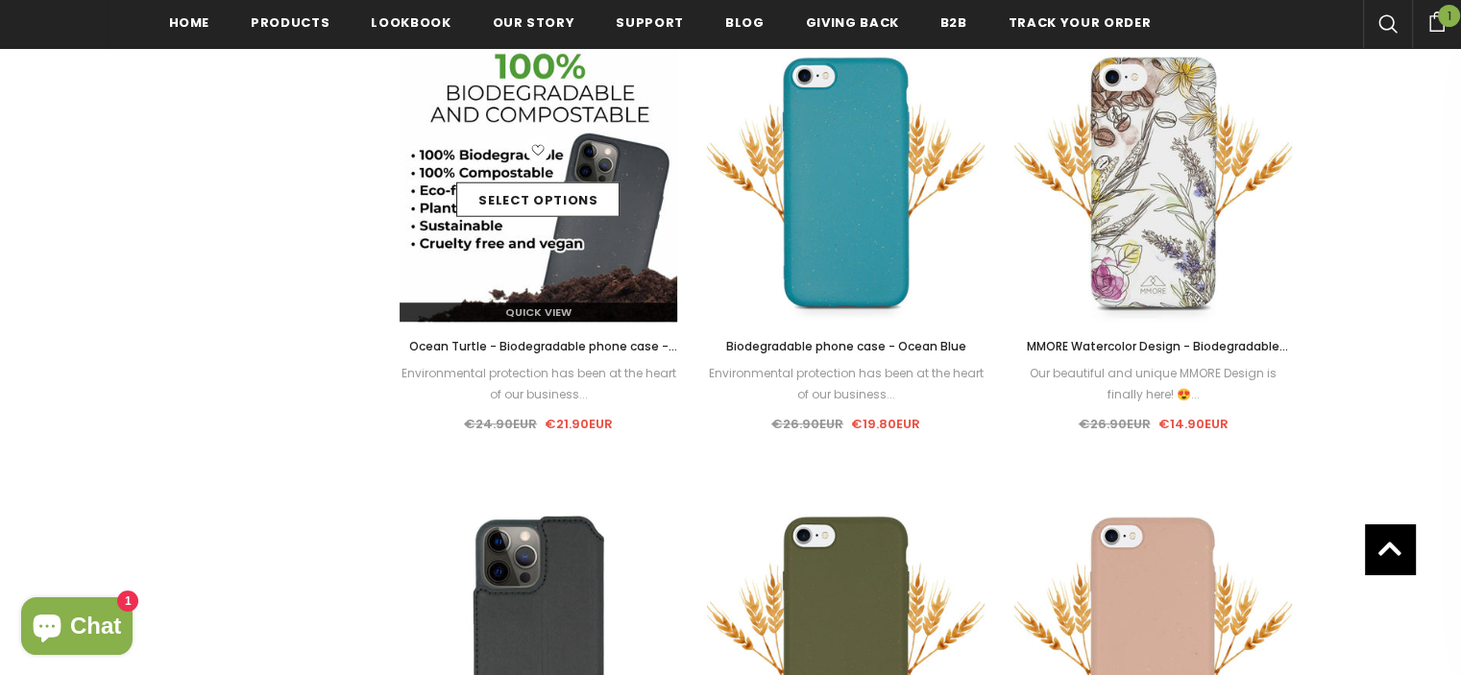
click at [574, 235] on img at bounding box center [539, 182] width 278 height 278
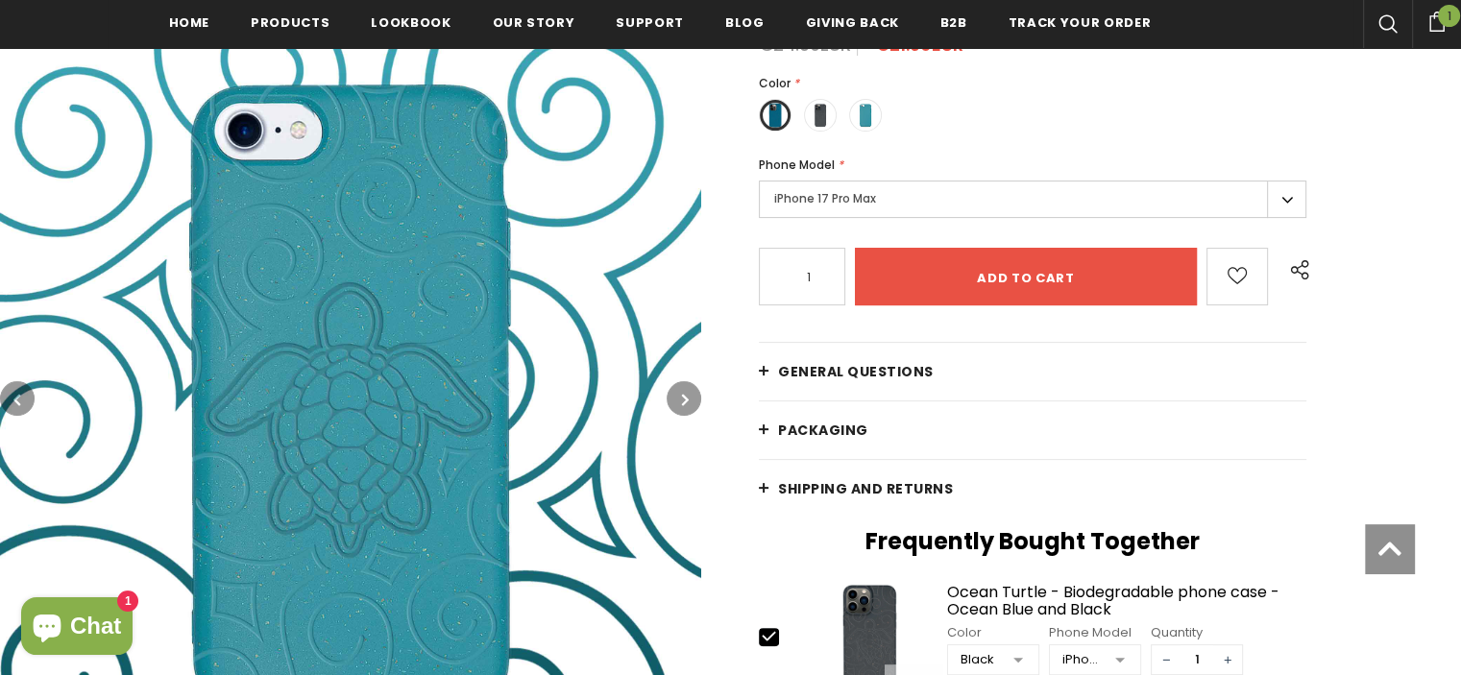
scroll to position [388, 0]
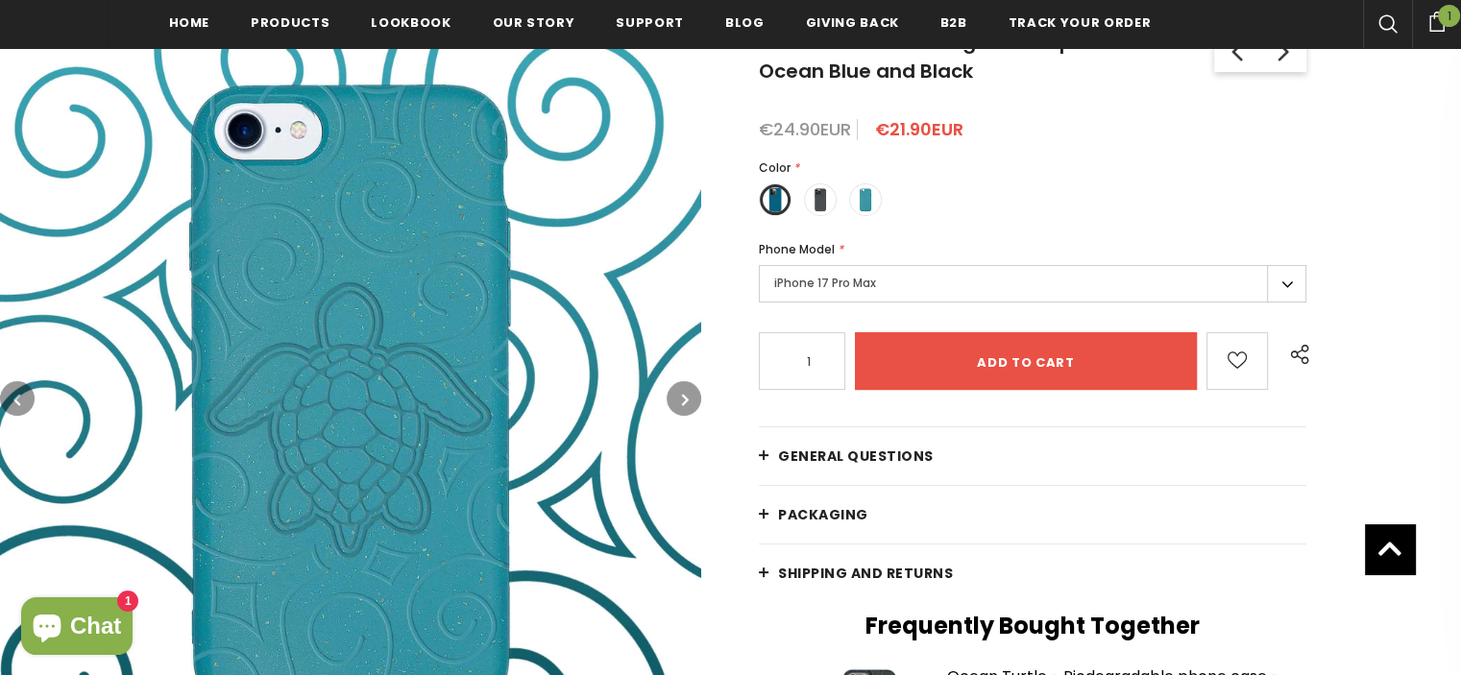
click at [676, 398] on button "button" at bounding box center [683, 398] width 35 height 35
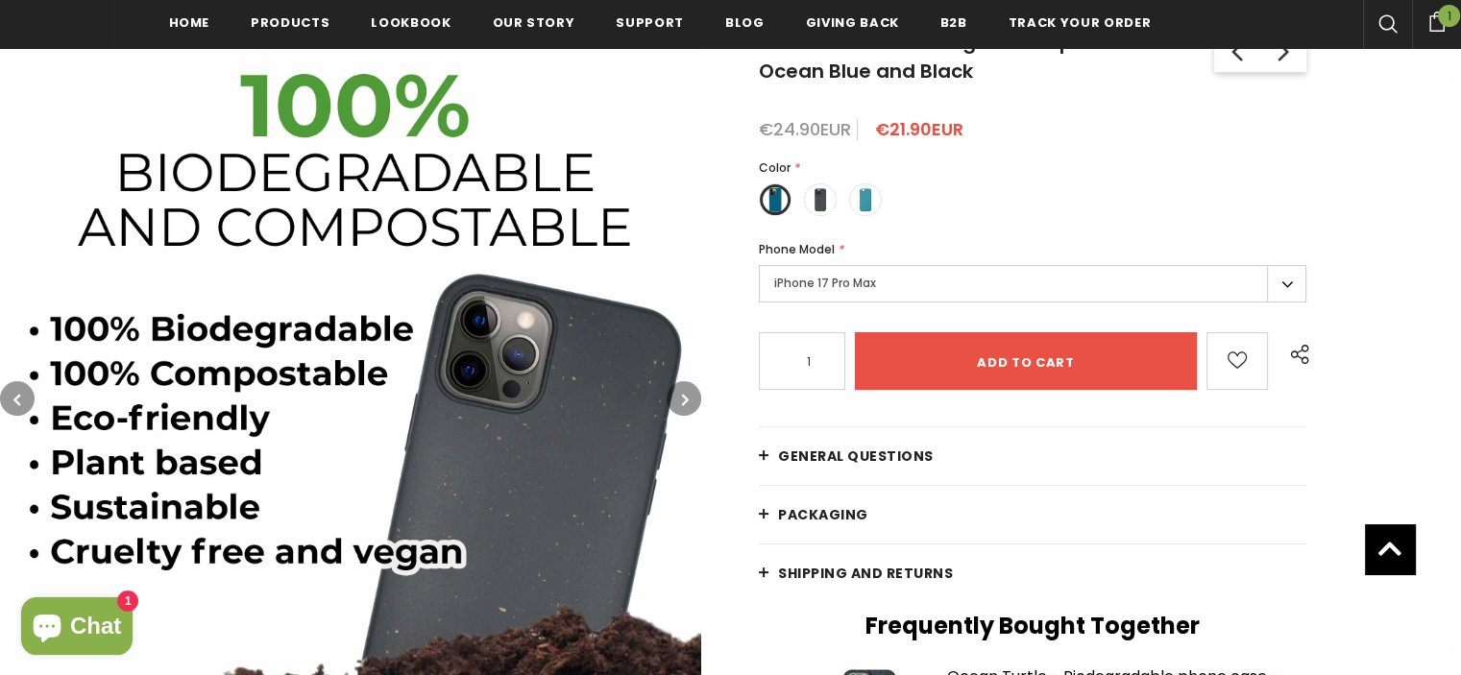
click at [676, 397] on button "button" at bounding box center [683, 398] width 35 height 35
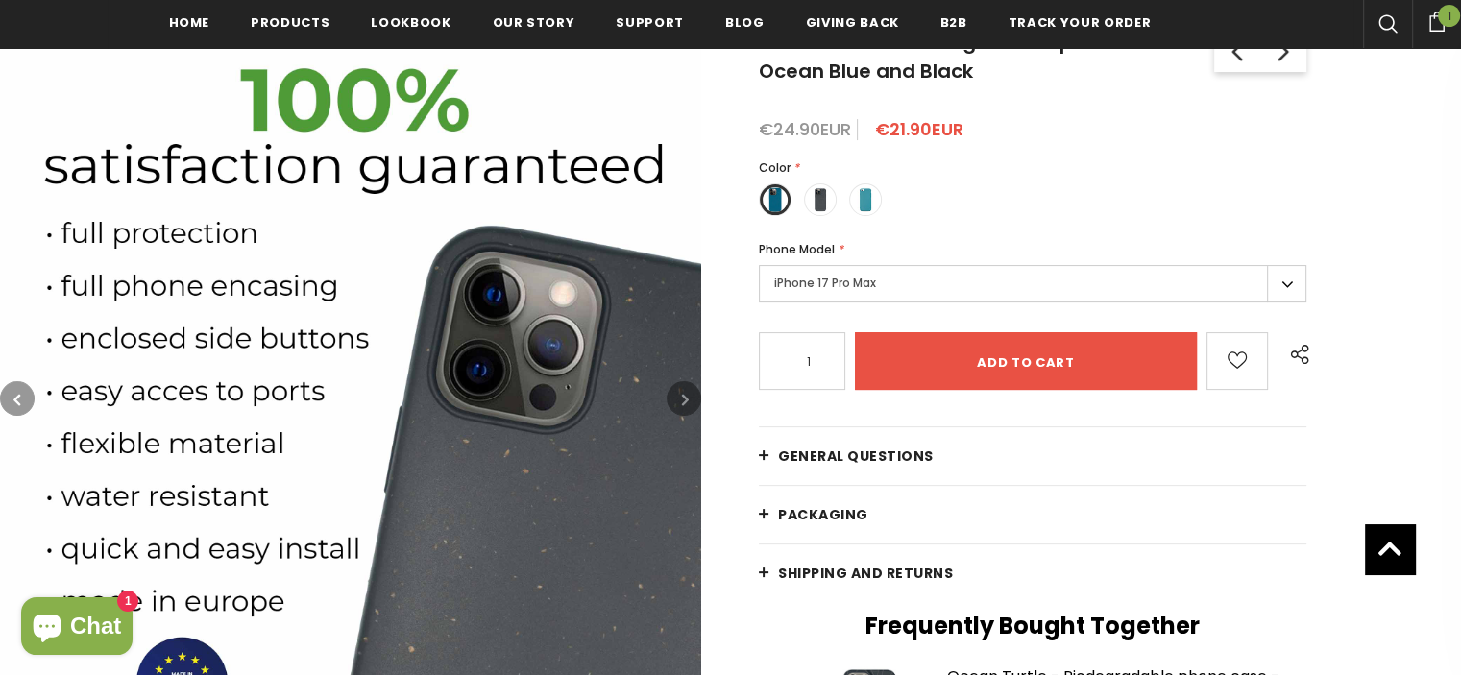
click at [676, 396] on button "button" at bounding box center [683, 398] width 35 height 35
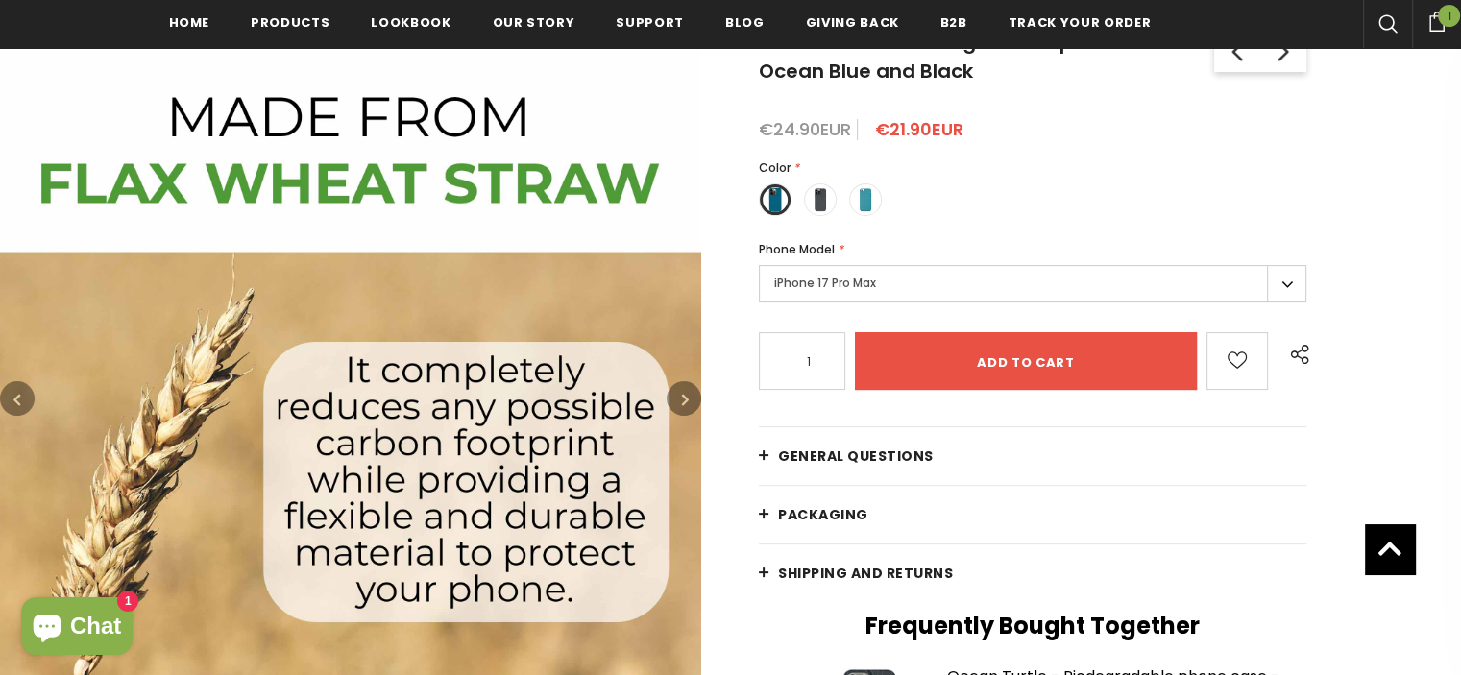
click at [676, 396] on button "button" at bounding box center [683, 398] width 35 height 35
click at [678, 395] on button "button" at bounding box center [683, 398] width 35 height 35
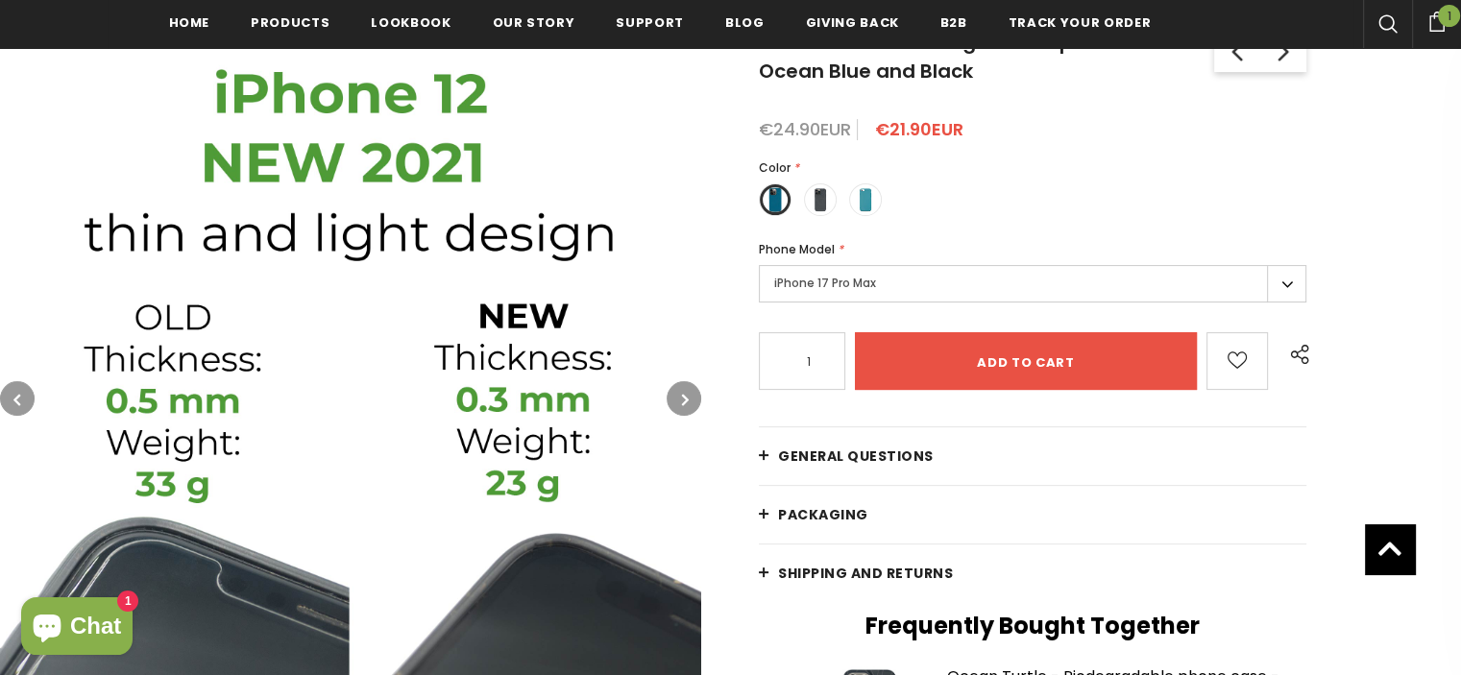
click at [678, 395] on button "button" at bounding box center [683, 398] width 35 height 35
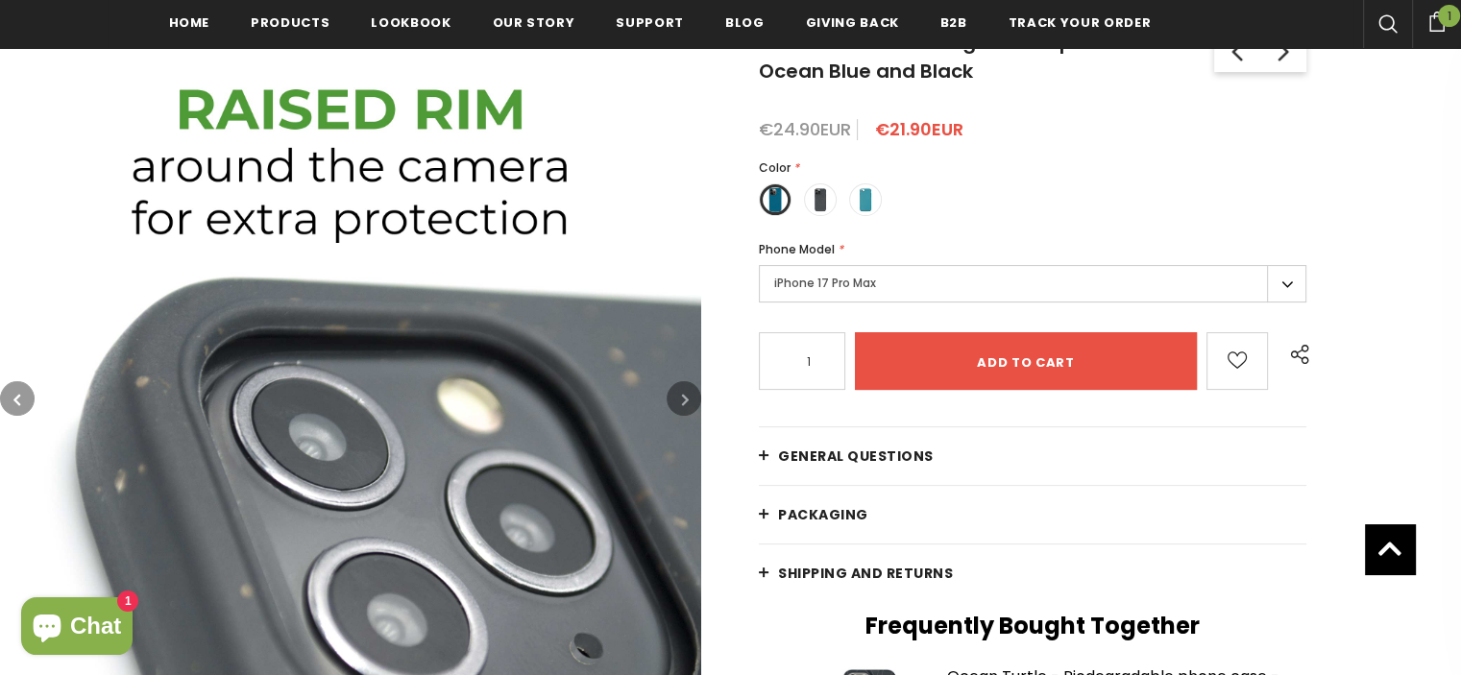
click at [678, 395] on button "button" at bounding box center [683, 398] width 35 height 35
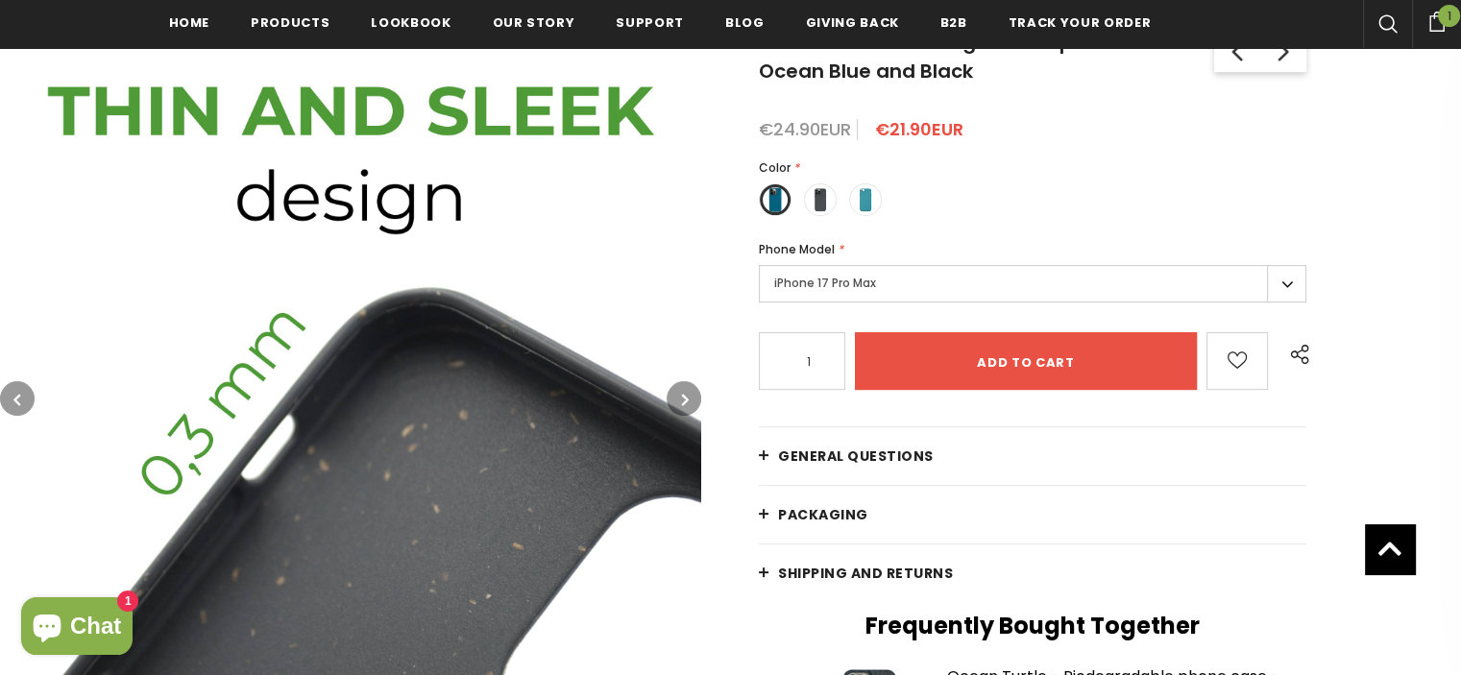
click at [678, 395] on button "button" at bounding box center [683, 398] width 35 height 35
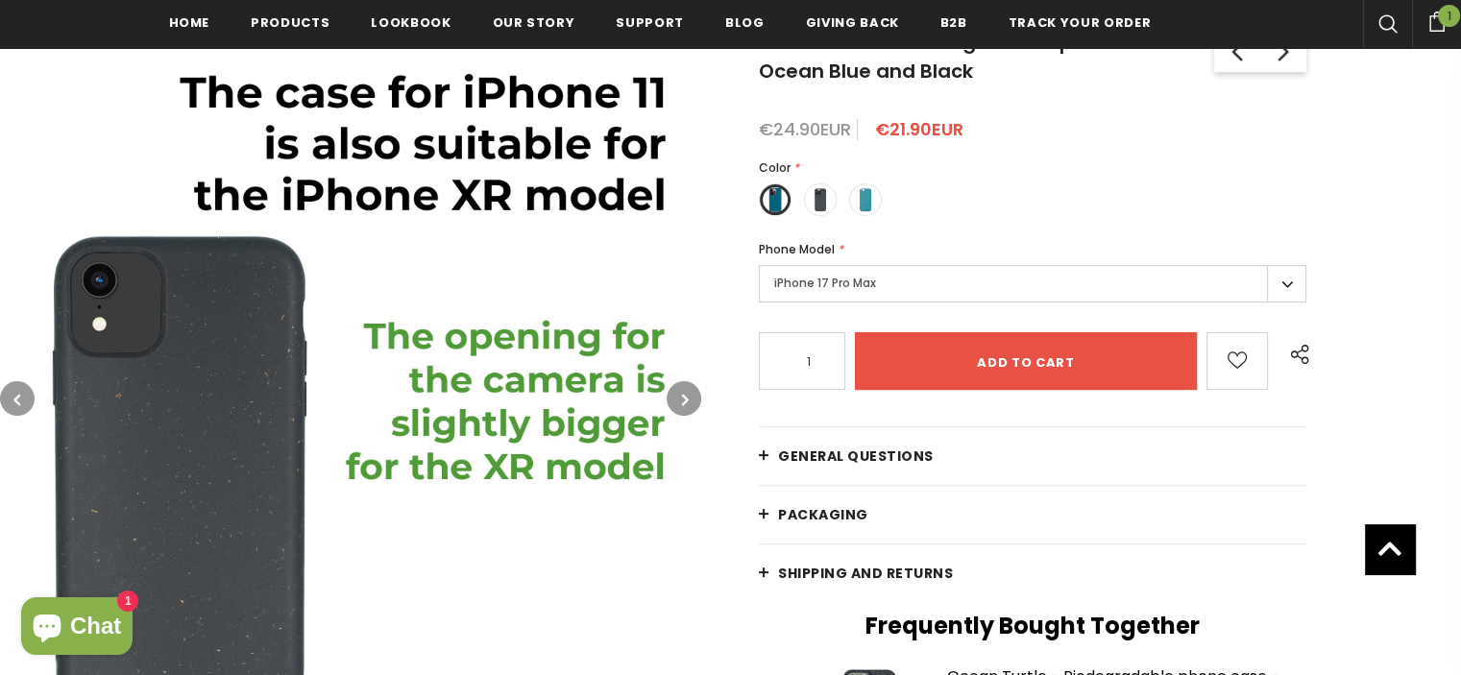
click at [679, 395] on button "button" at bounding box center [683, 398] width 35 height 35
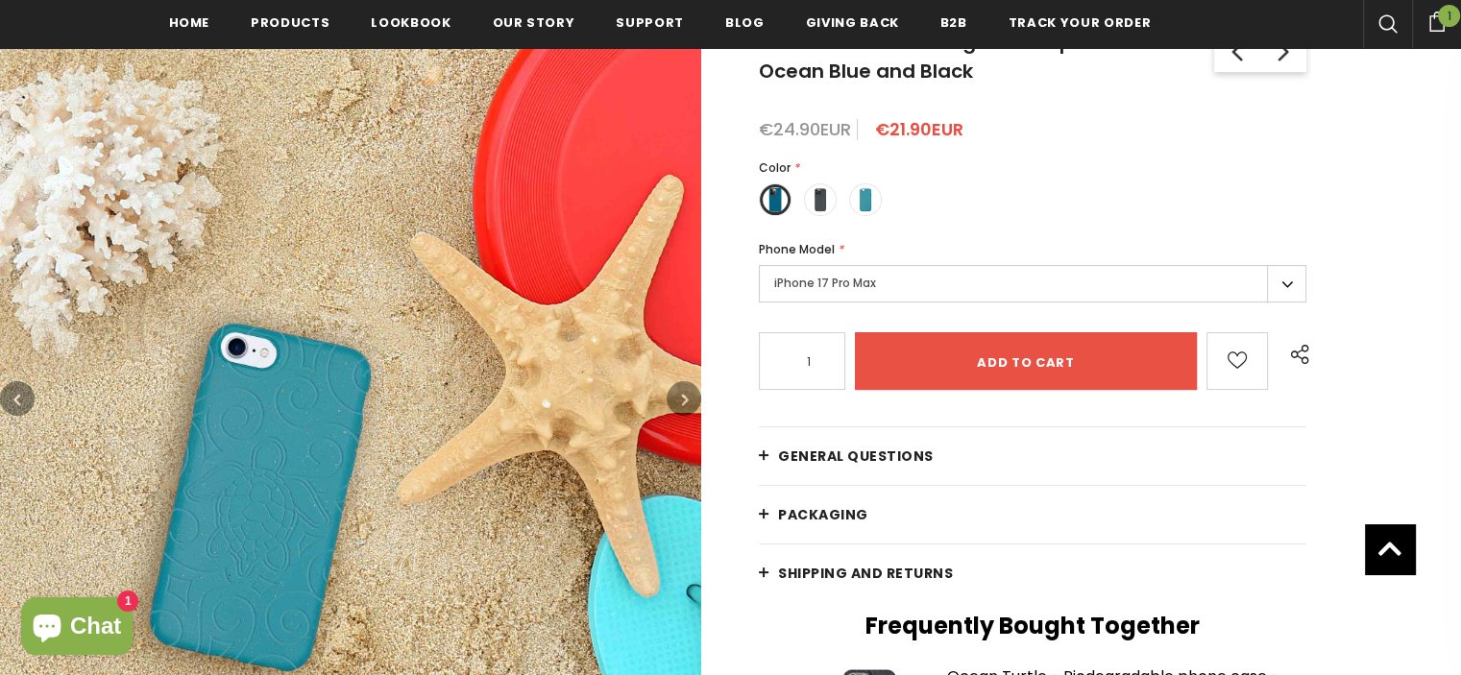
click at [679, 395] on button "button" at bounding box center [683, 398] width 35 height 35
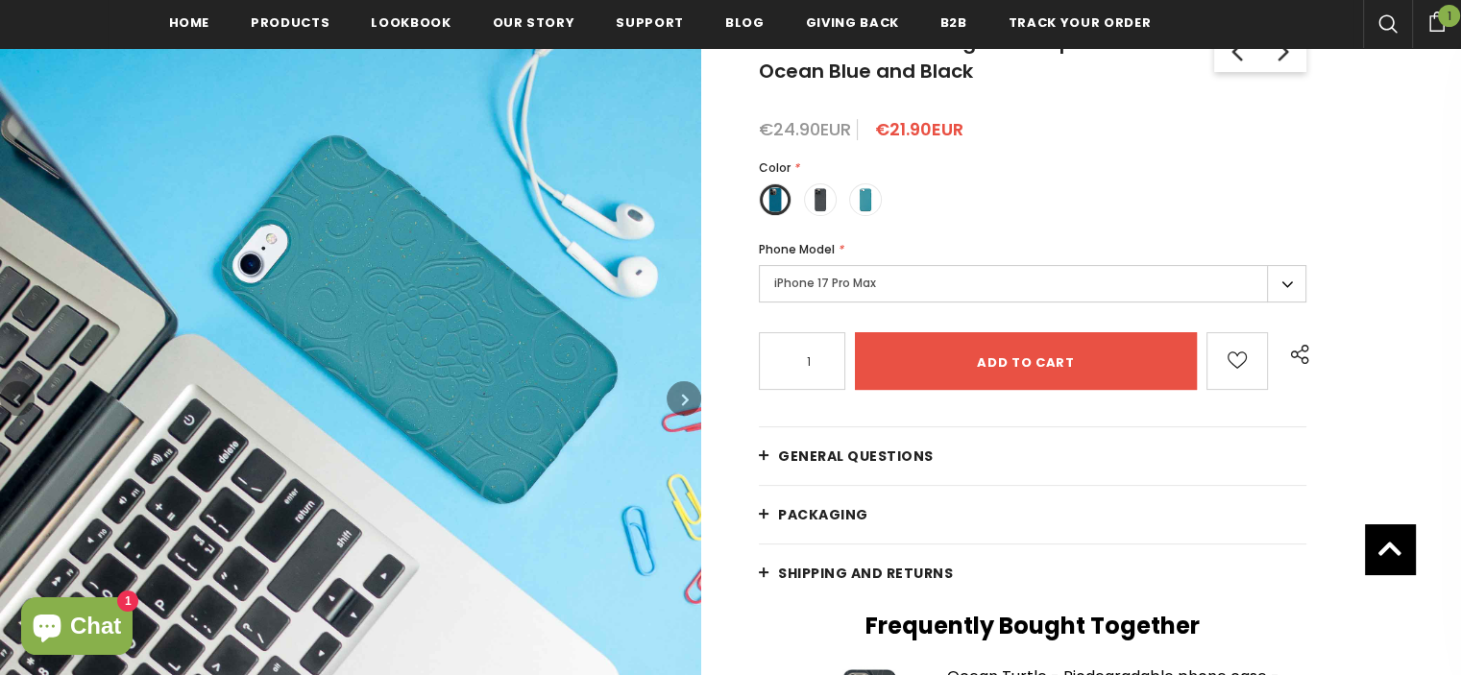
click at [680, 395] on button "button" at bounding box center [683, 398] width 35 height 35
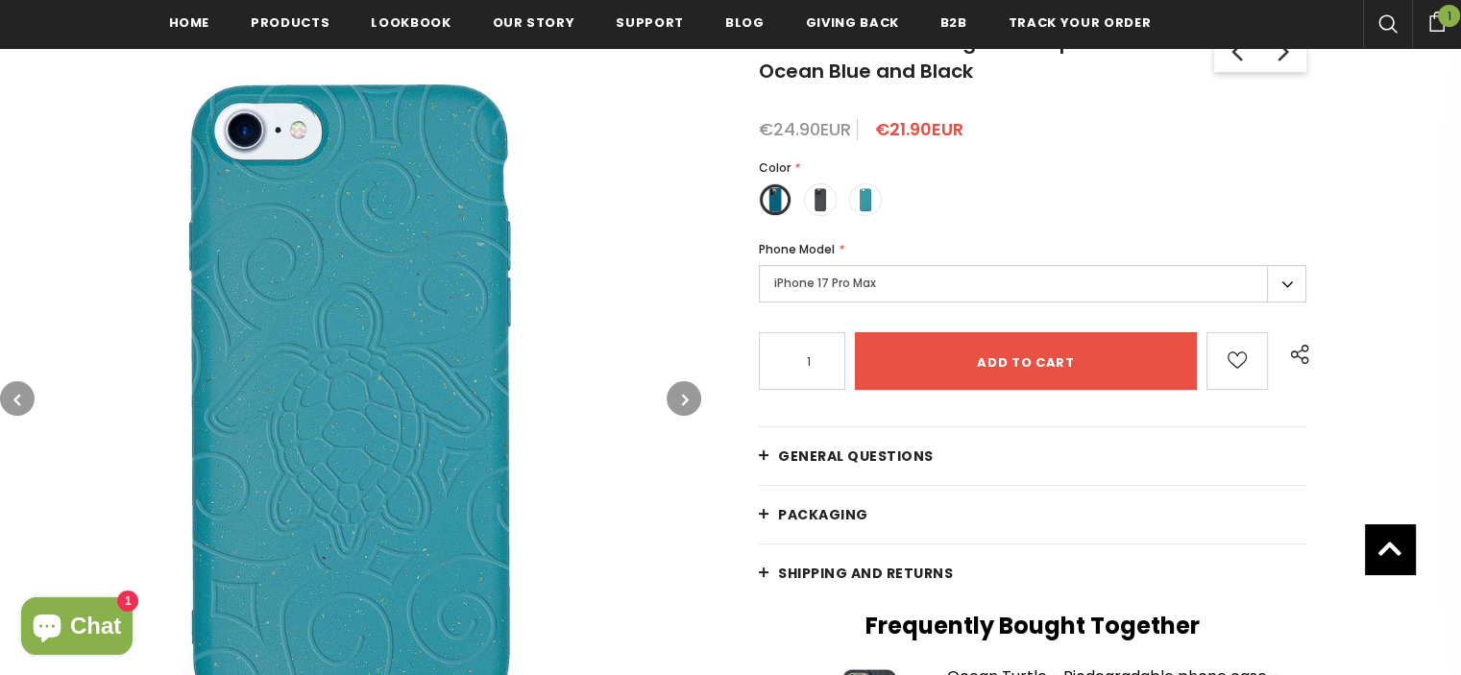
click at [680, 395] on button "button" at bounding box center [683, 398] width 35 height 35
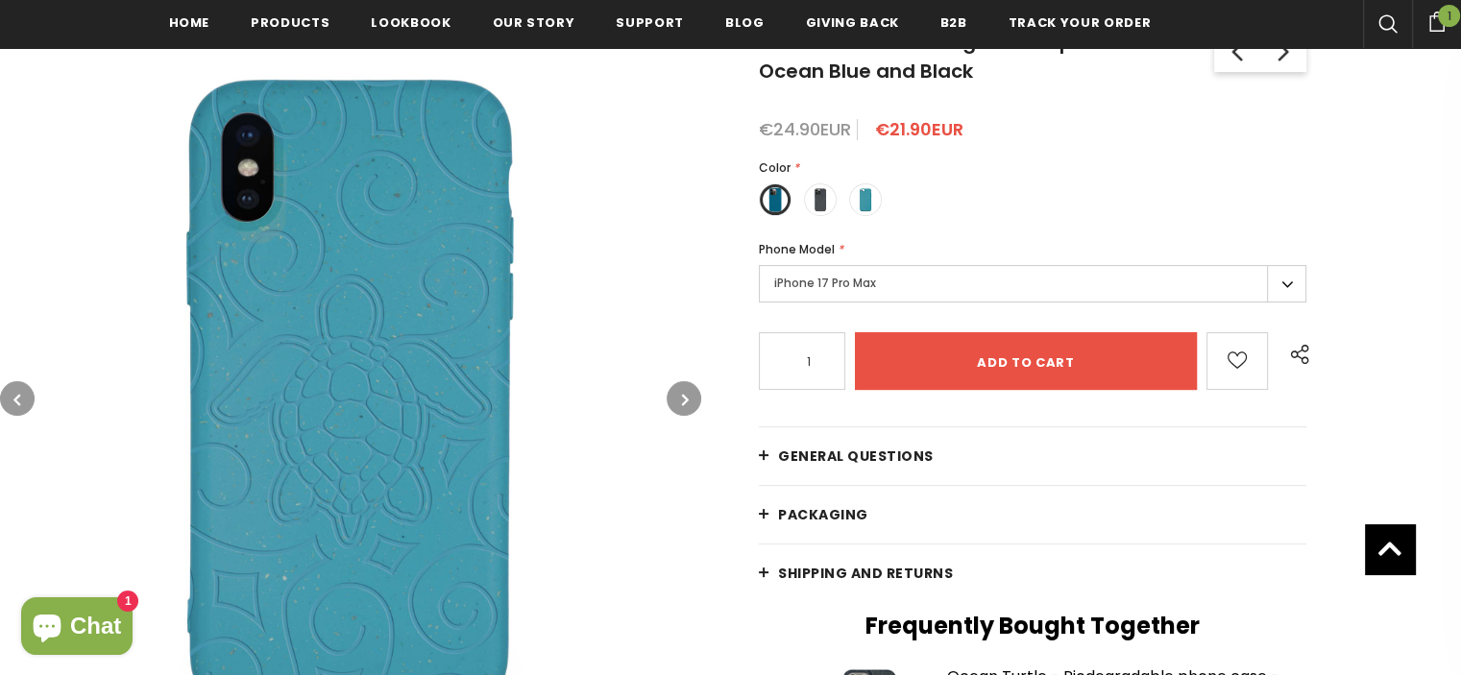
click at [680, 395] on button "button" at bounding box center [683, 398] width 35 height 35
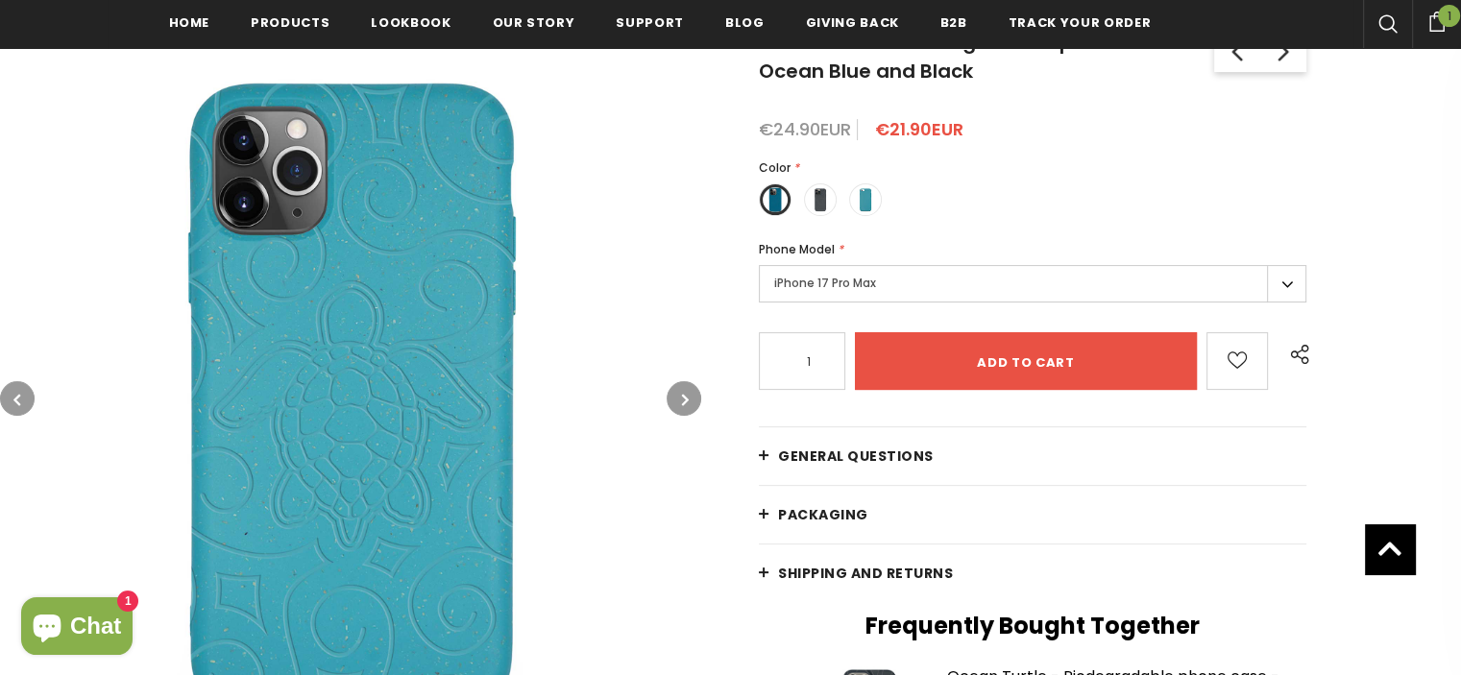
click at [680, 395] on button "button" at bounding box center [683, 398] width 35 height 35
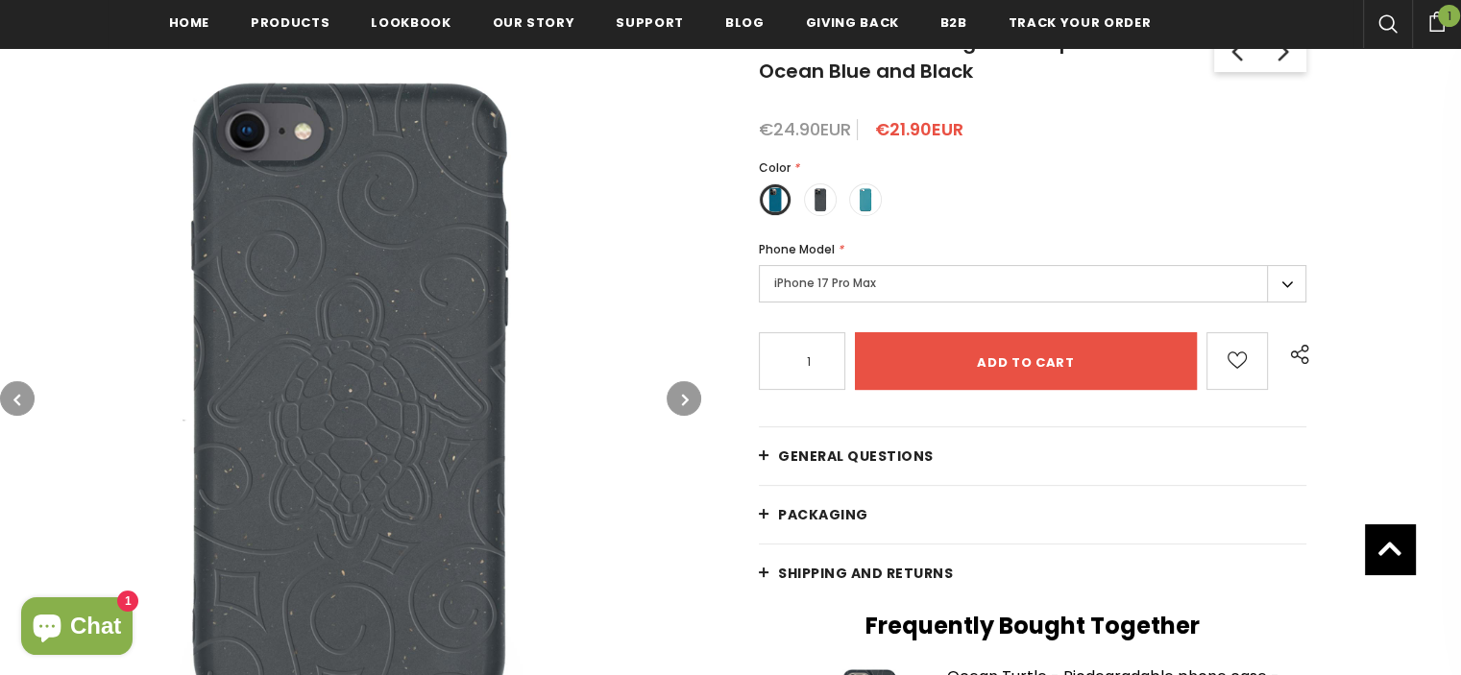
click at [680, 395] on button "button" at bounding box center [683, 398] width 35 height 35
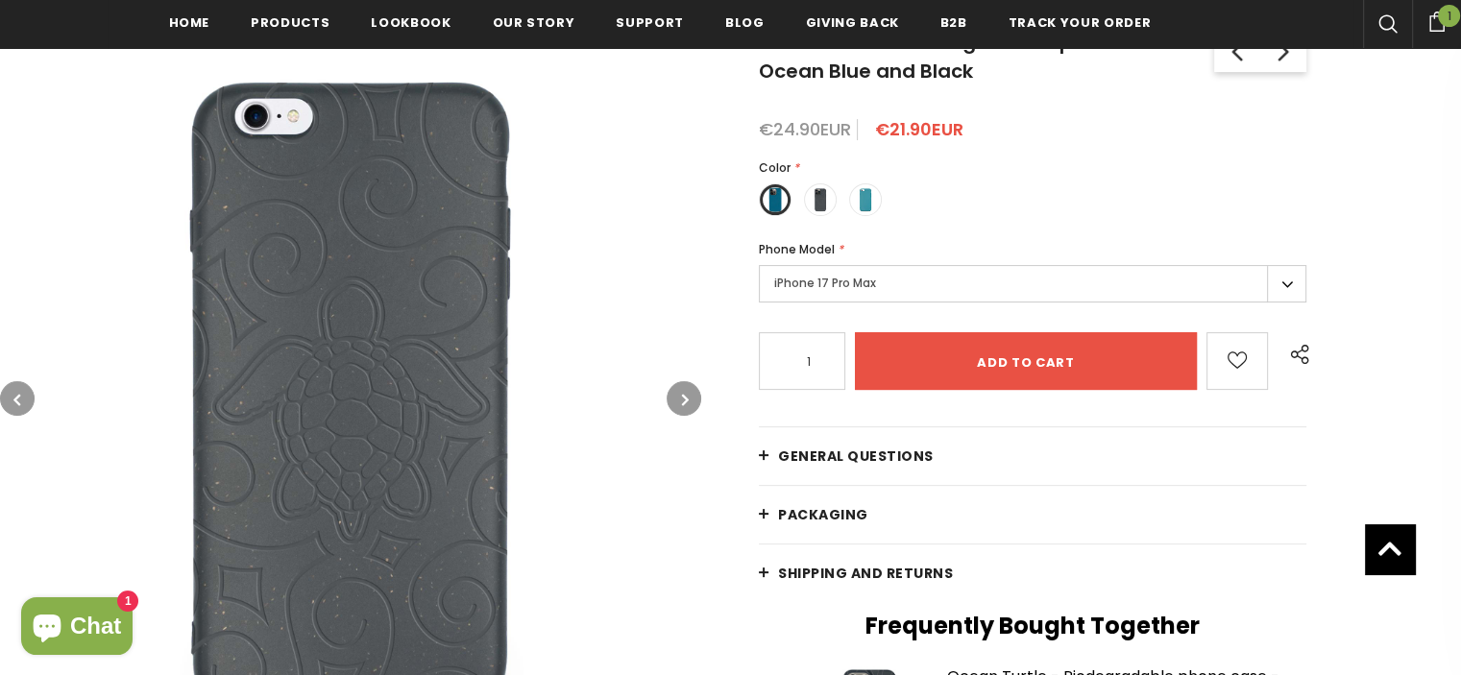
click at [680, 395] on button "button" at bounding box center [683, 398] width 35 height 35
click at [682, 395] on icon "button" at bounding box center [685, 399] width 7 height 19
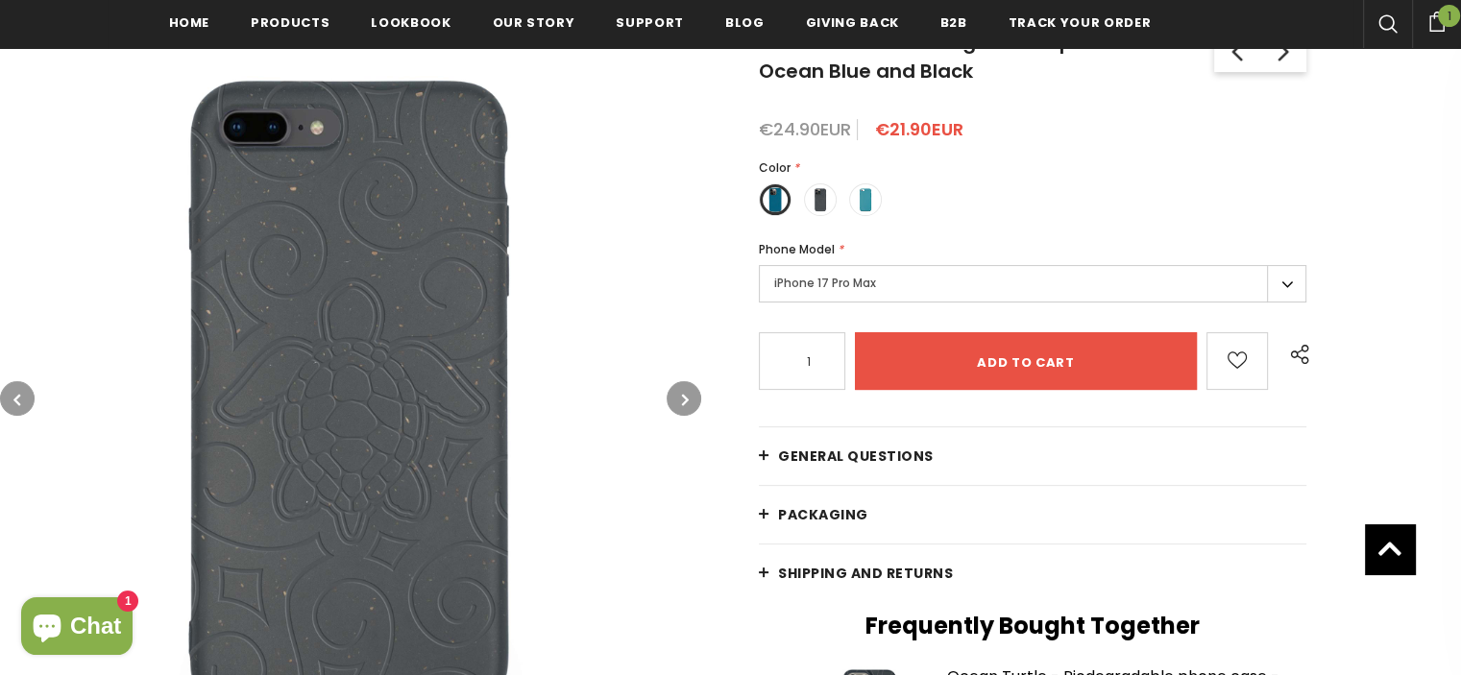
click at [682, 395] on icon "button" at bounding box center [685, 399] width 7 height 19
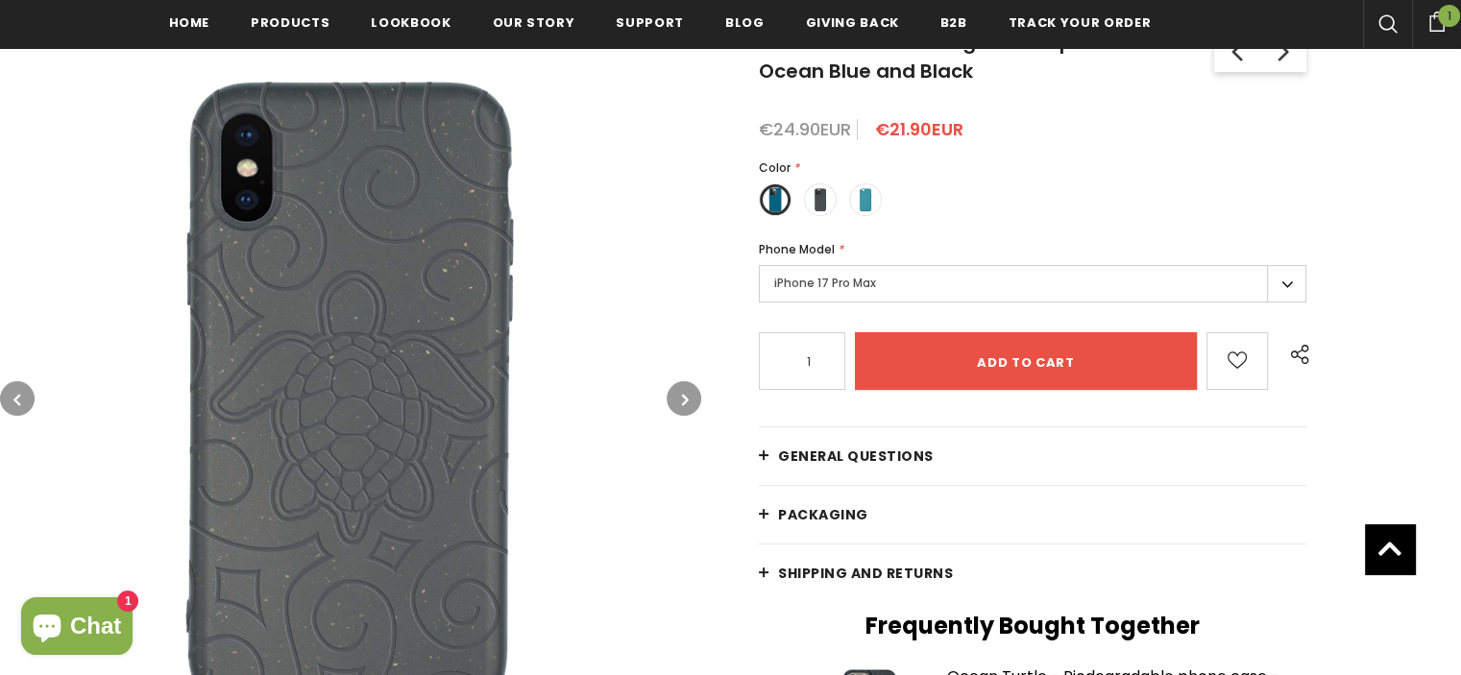
click at [682, 395] on icon "button" at bounding box center [685, 399] width 7 height 19
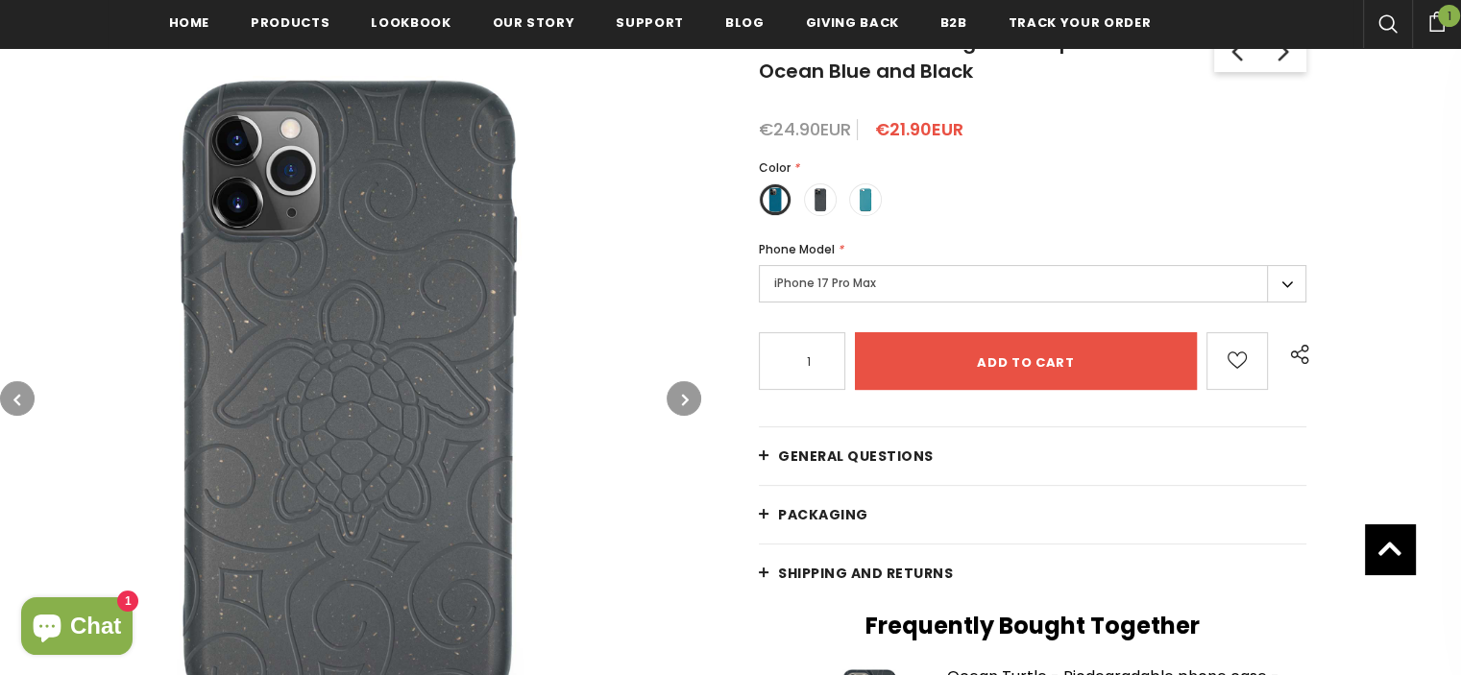
click at [682, 395] on icon "button" at bounding box center [685, 399] width 7 height 19
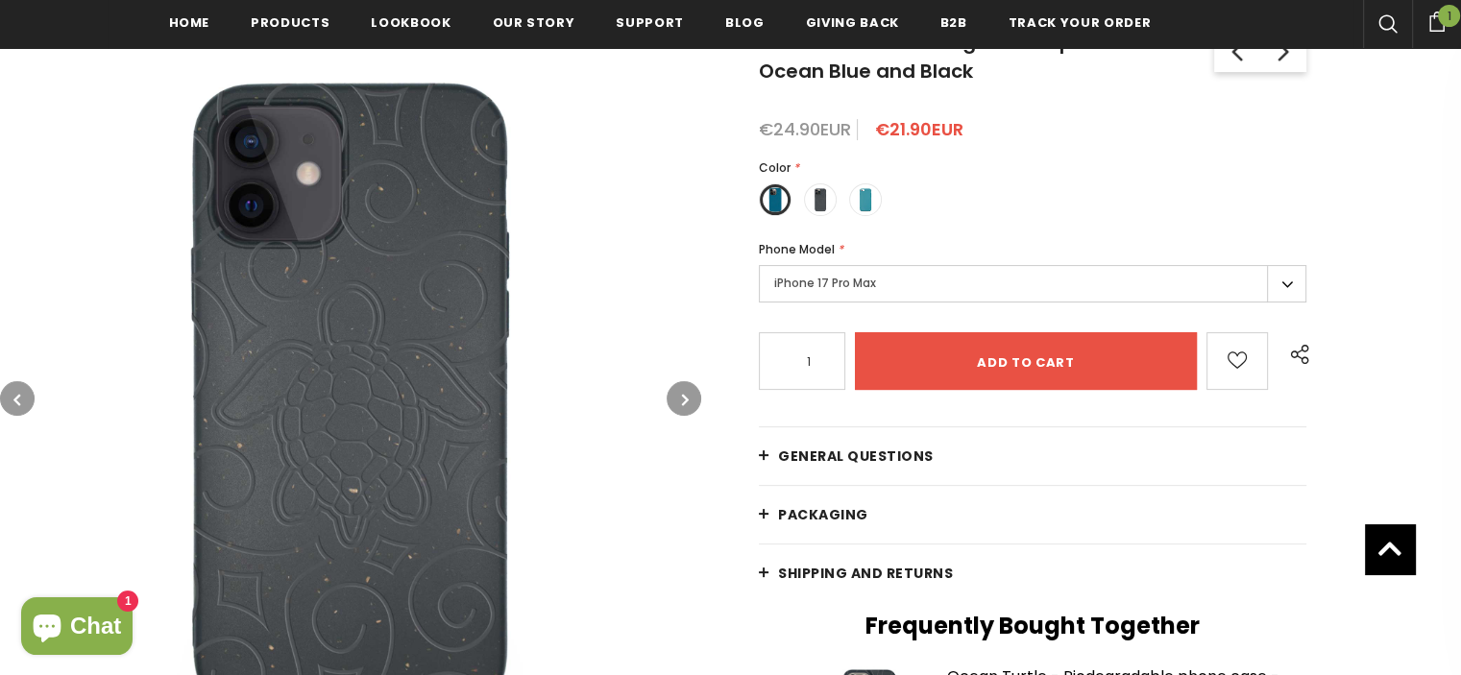
click at [682, 395] on icon "button" at bounding box center [685, 399] width 7 height 19
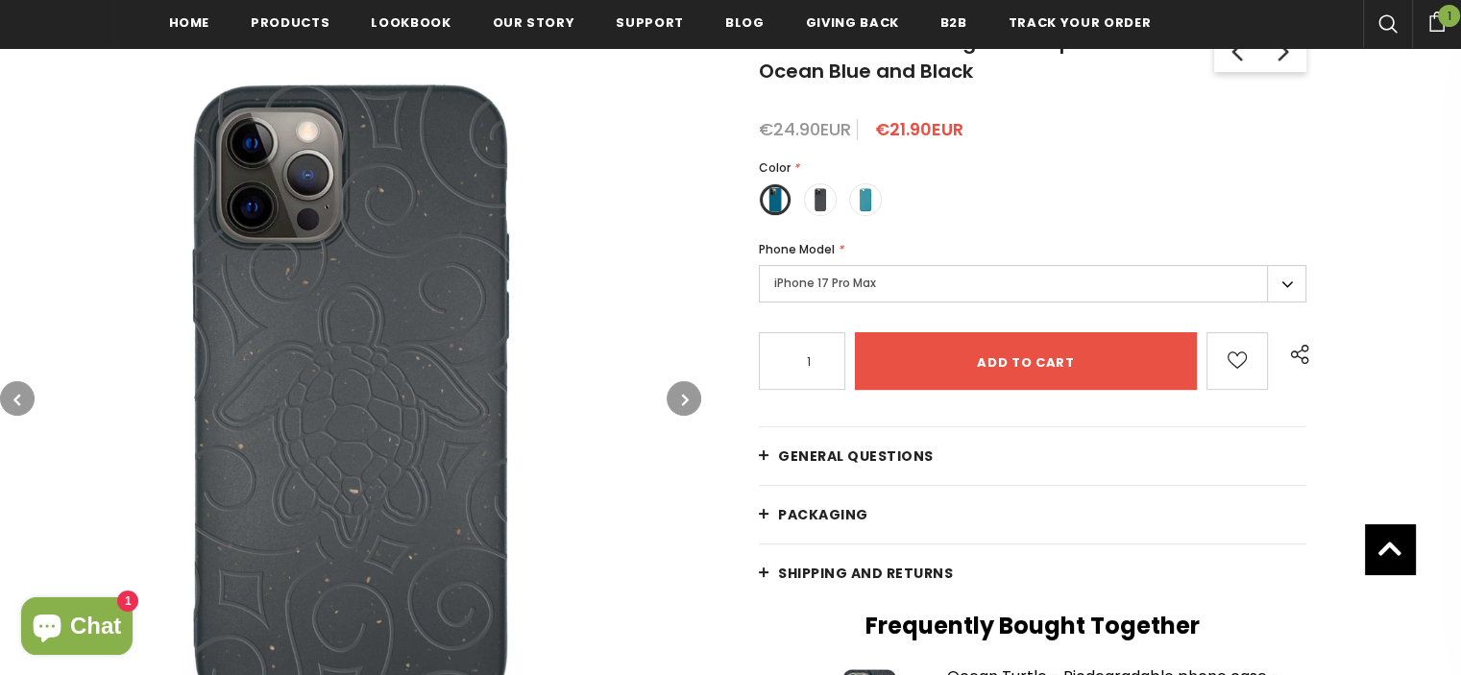
click at [682, 395] on icon "button" at bounding box center [685, 399] width 7 height 19
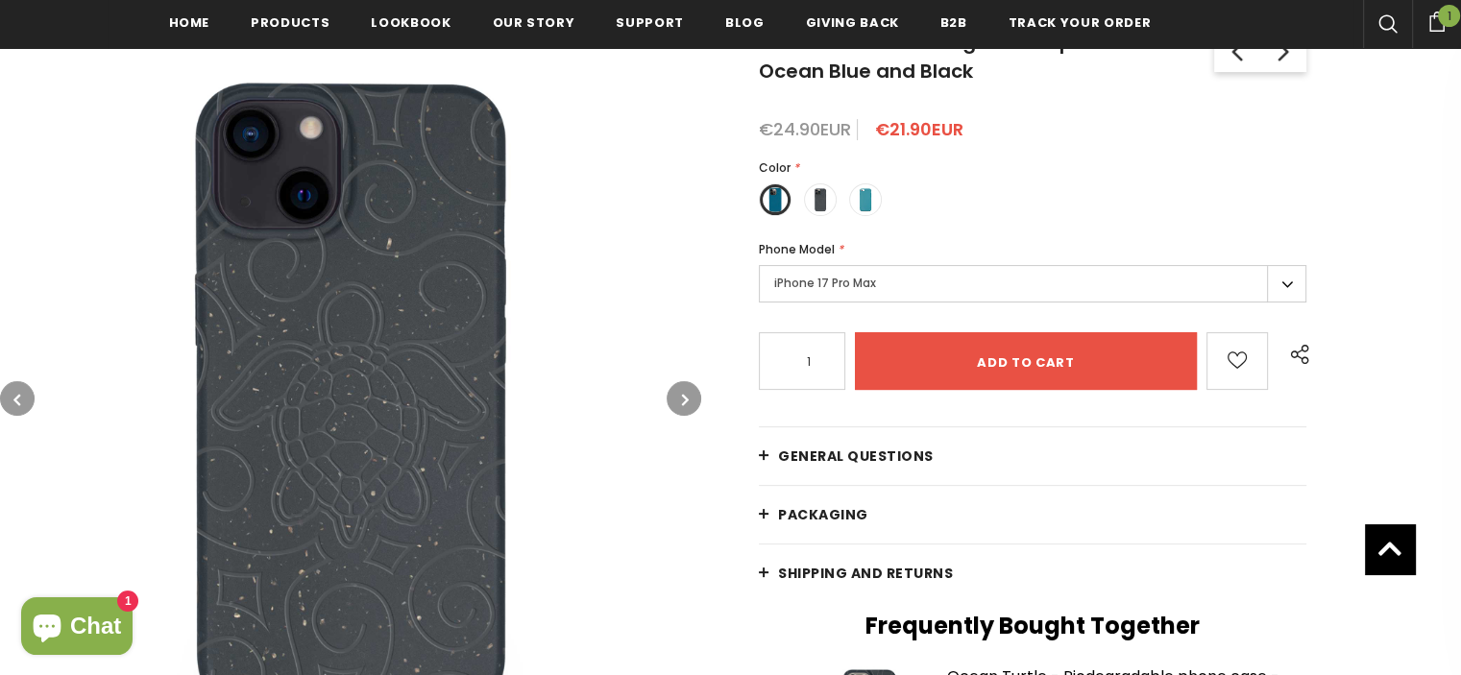
click at [682, 395] on icon "button" at bounding box center [685, 399] width 7 height 19
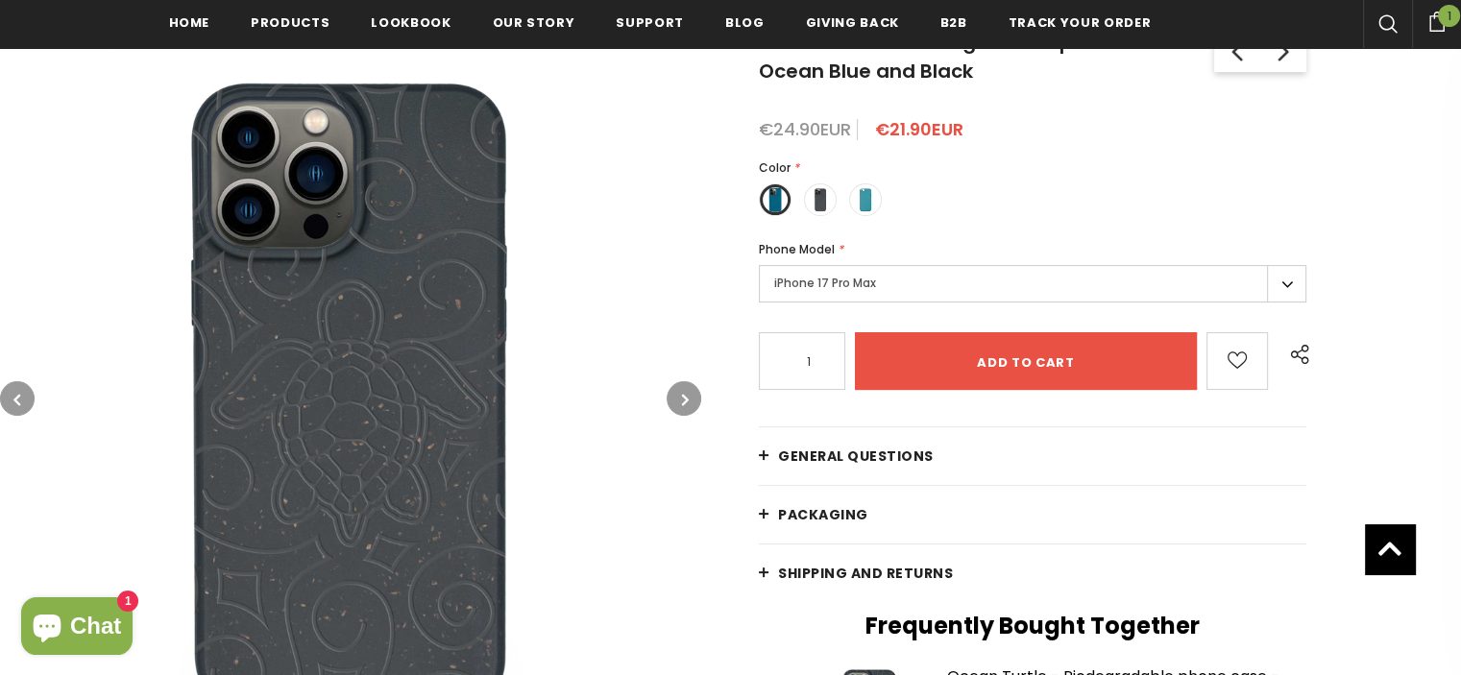
click at [683, 395] on icon "button" at bounding box center [685, 399] width 7 height 19
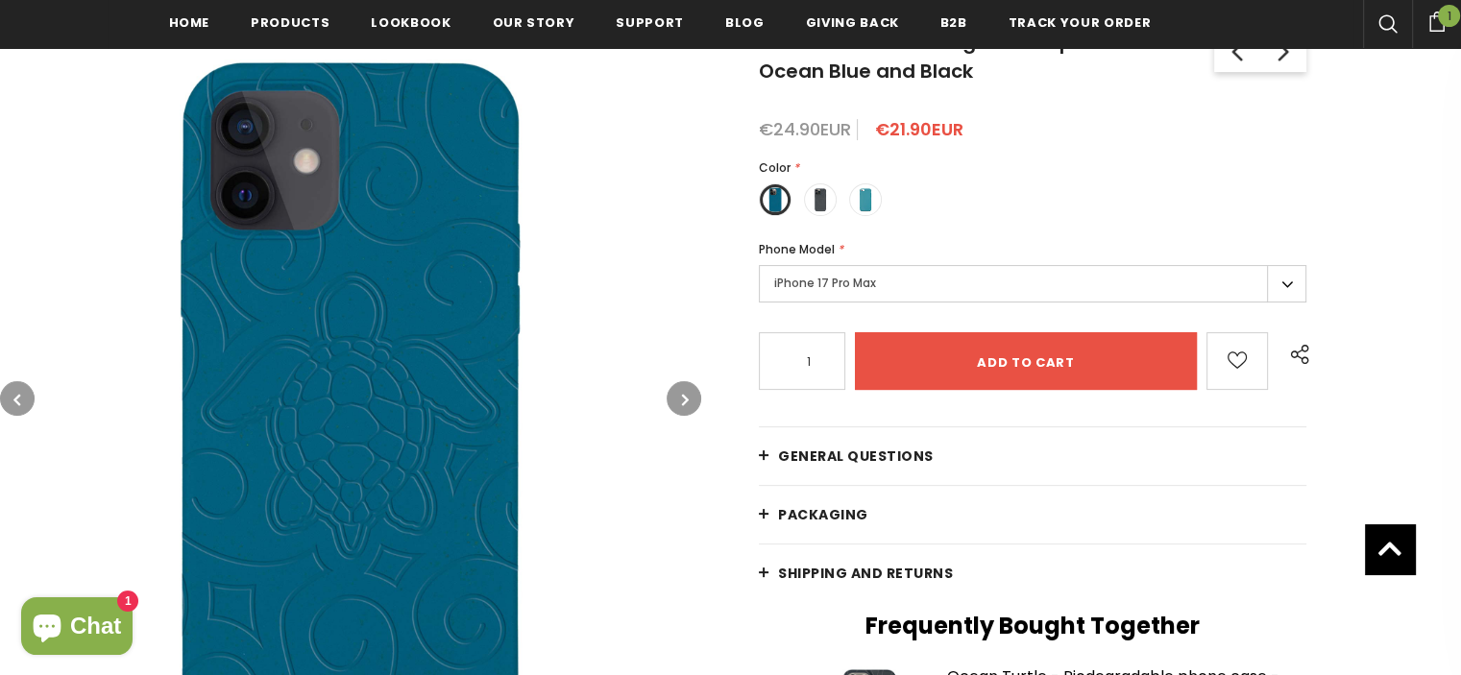
click at [684, 395] on icon "button" at bounding box center [685, 399] width 7 height 19
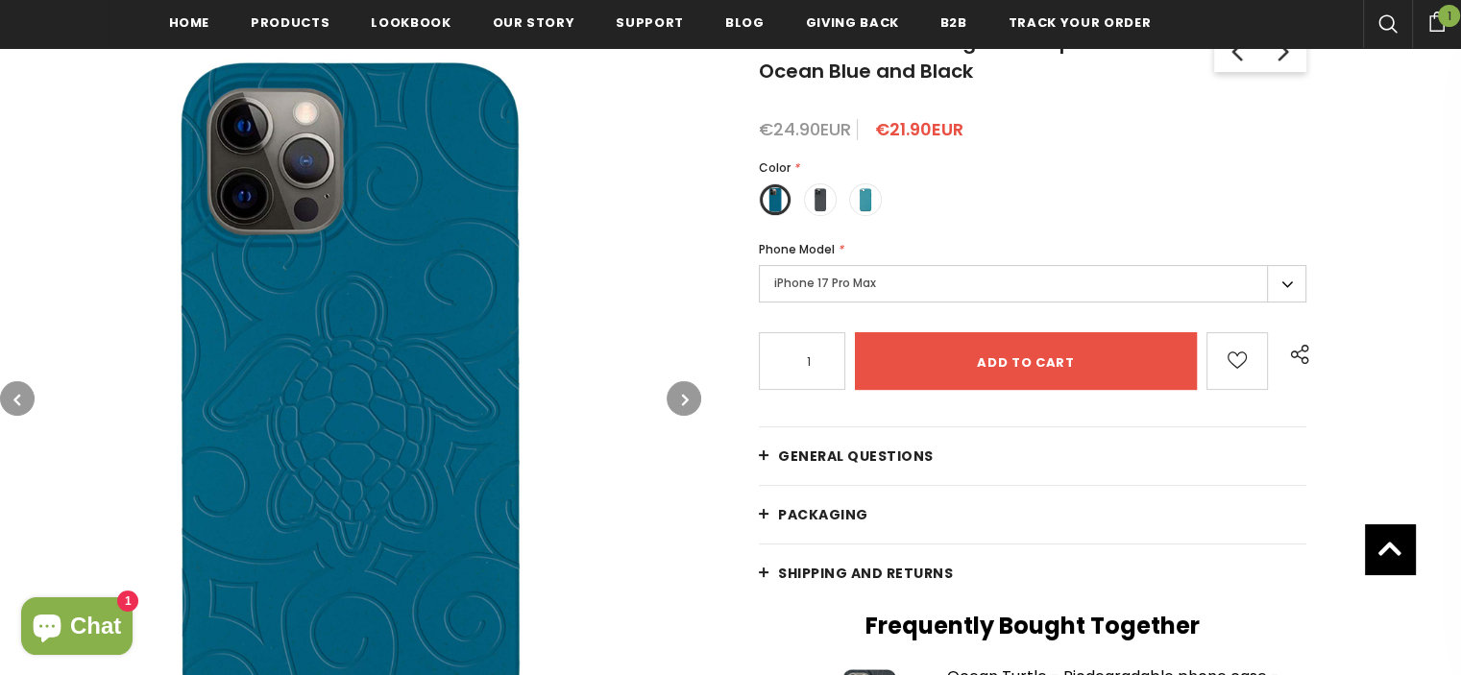
click at [685, 397] on icon "button" at bounding box center [685, 399] width 7 height 19
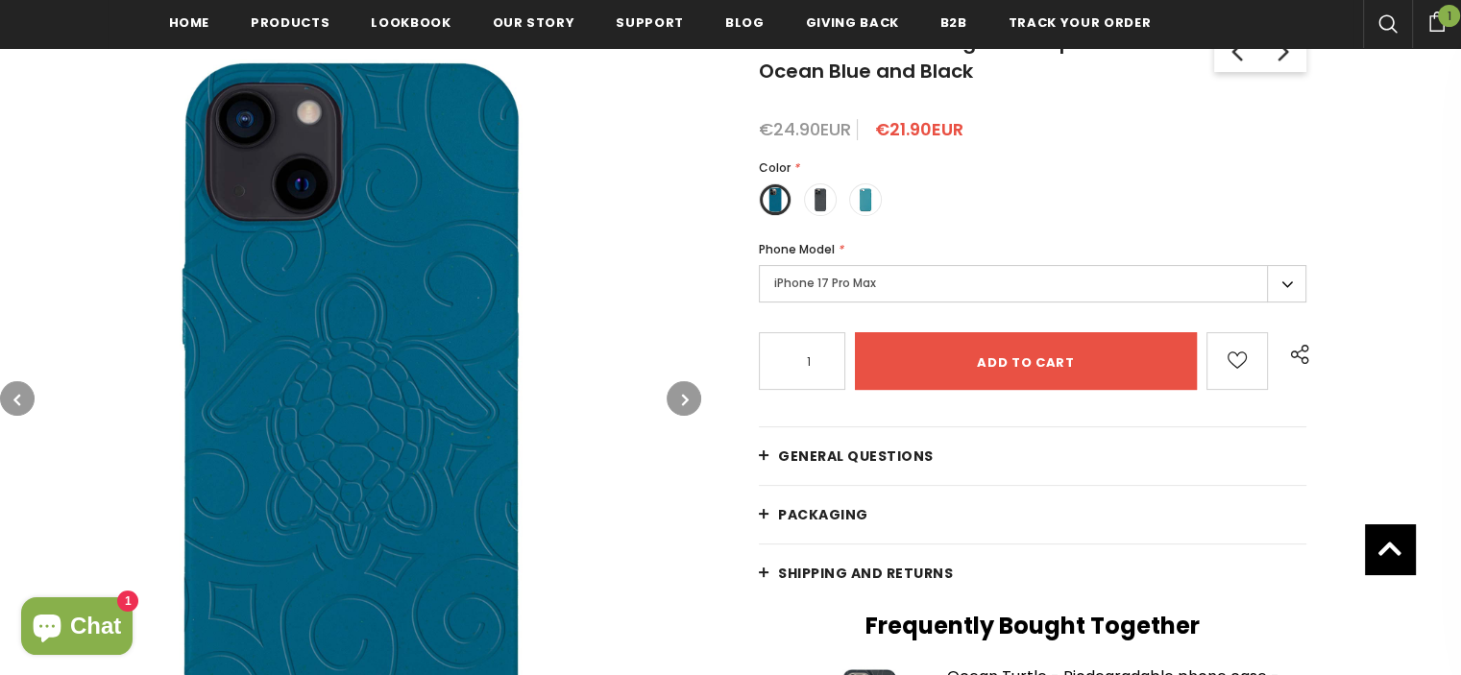
click at [685, 397] on icon "button" at bounding box center [685, 399] width 7 height 19
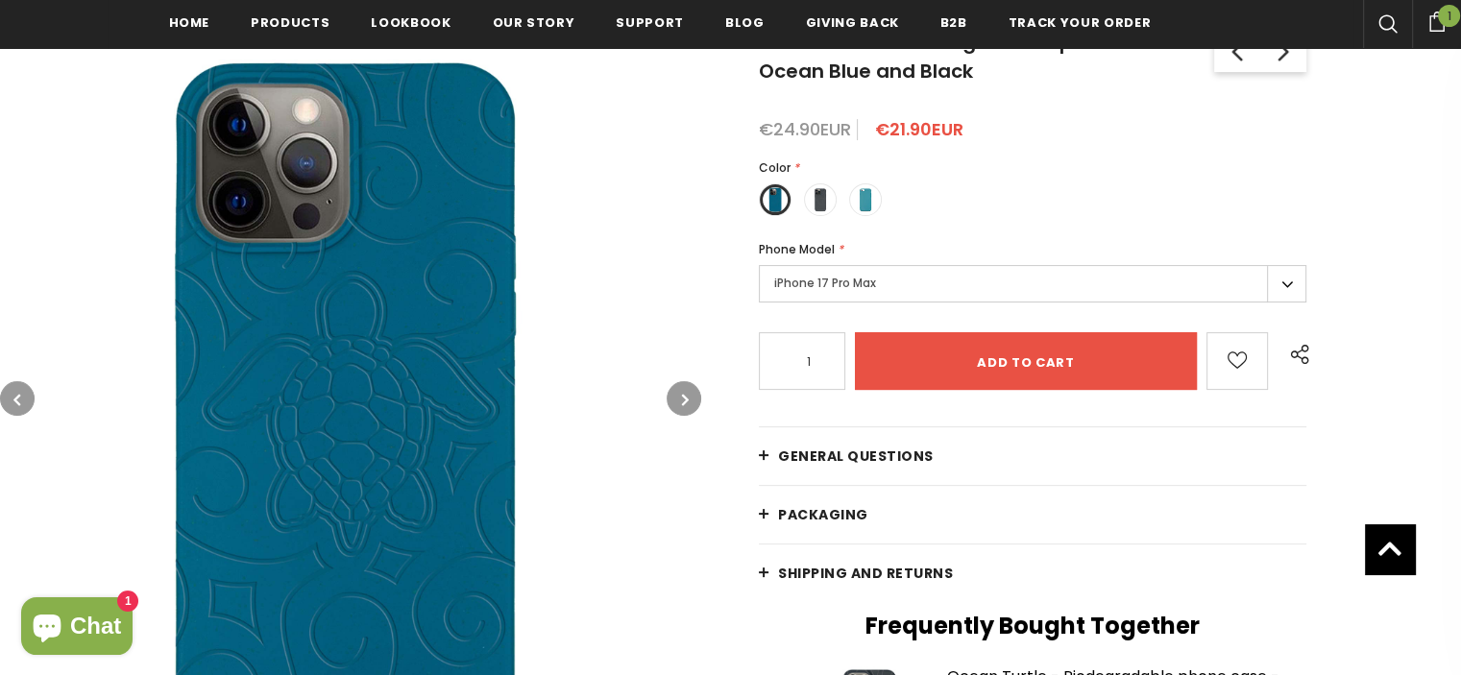
click at [685, 397] on icon "button" at bounding box center [685, 399] width 7 height 19
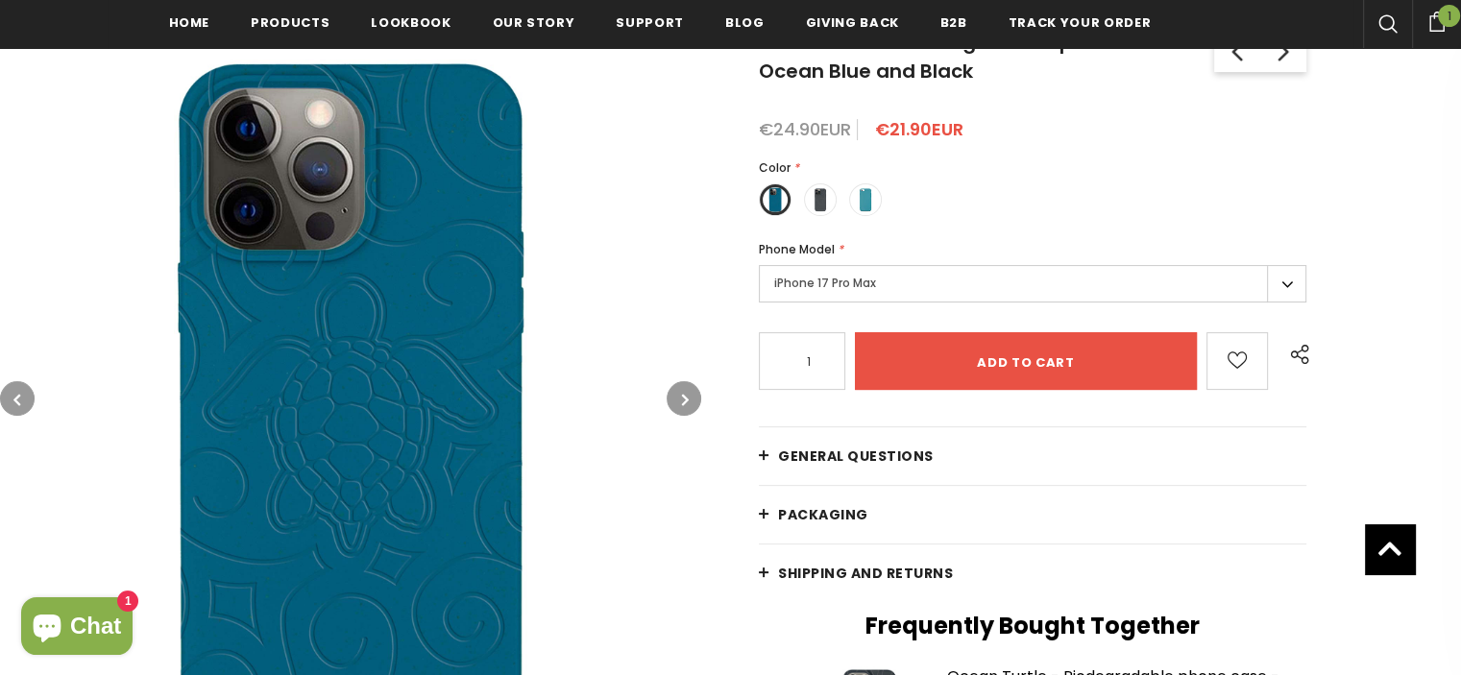
click at [685, 397] on icon "button" at bounding box center [685, 399] width 7 height 19
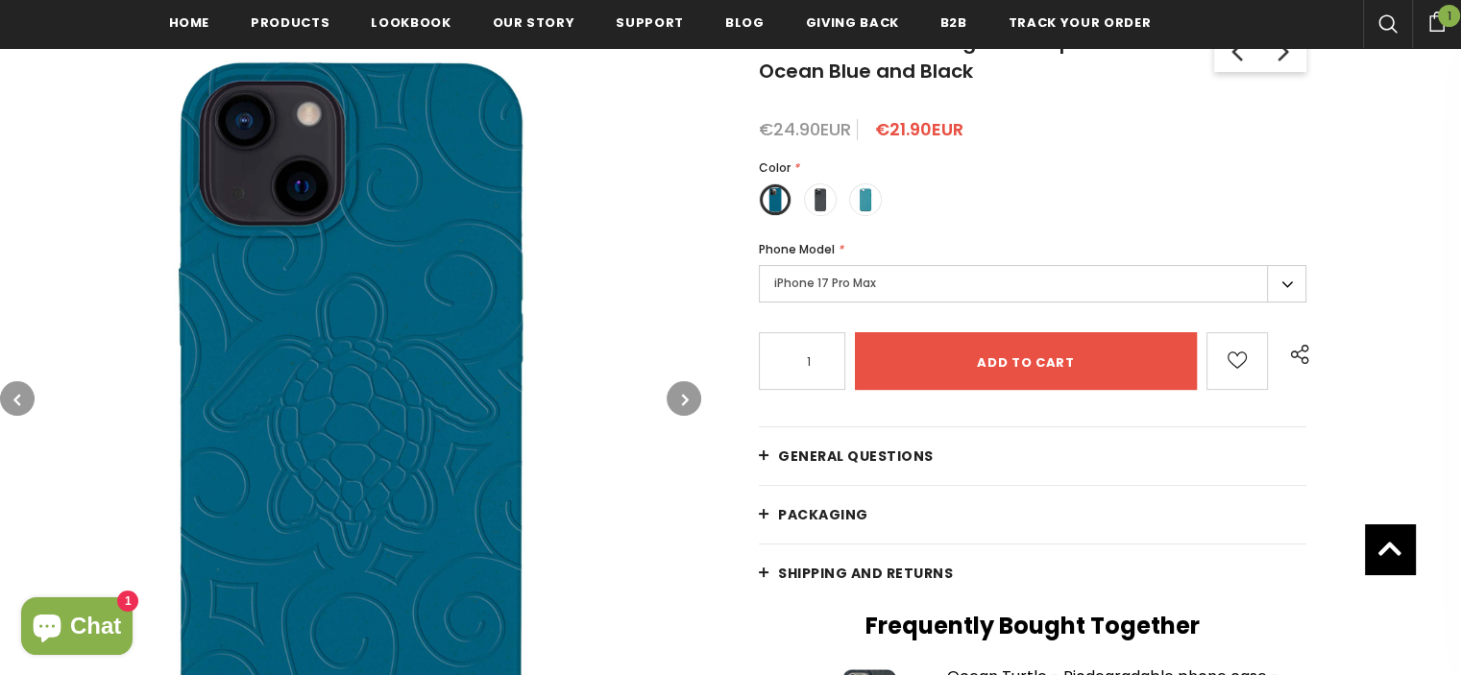
click at [685, 397] on icon "button" at bounding box center [685, 399] width 7 height 19
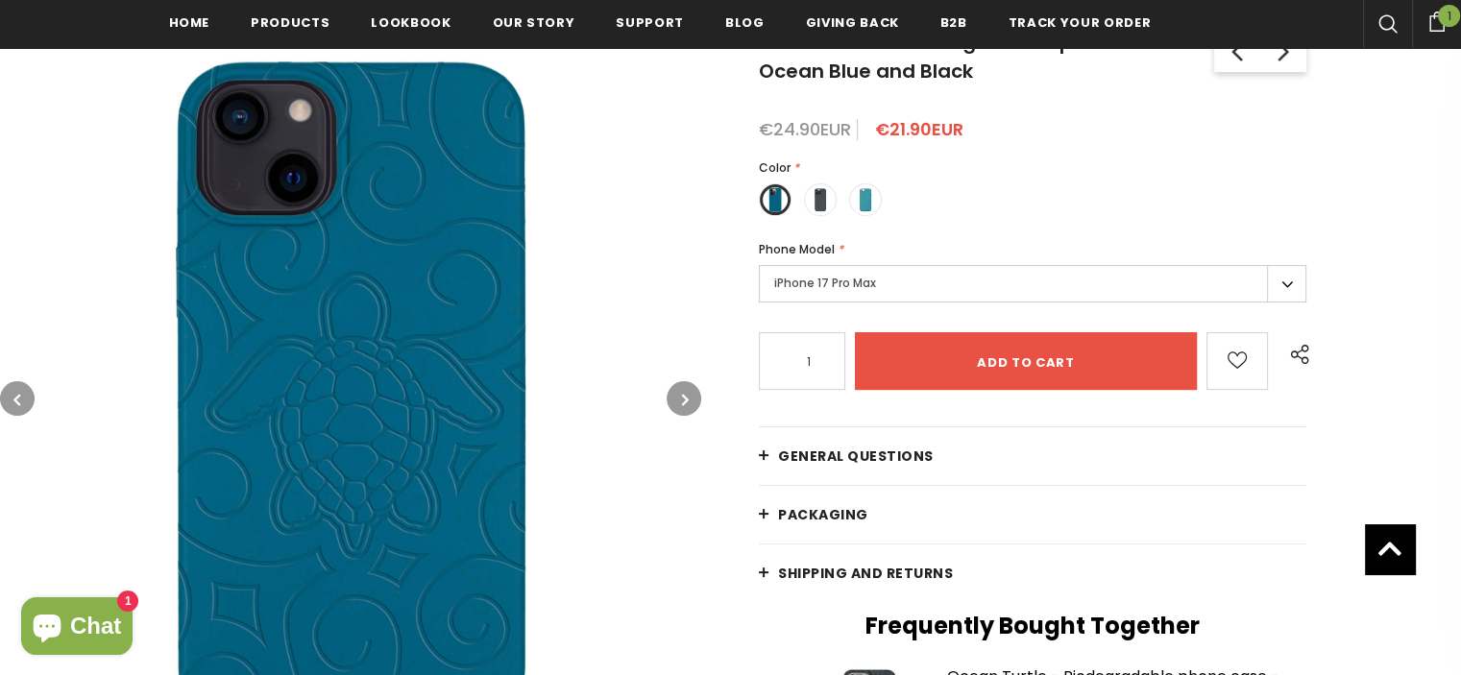
click at [685, 397] on icon "button" at bounding box center [685, 399] width 7 height 19
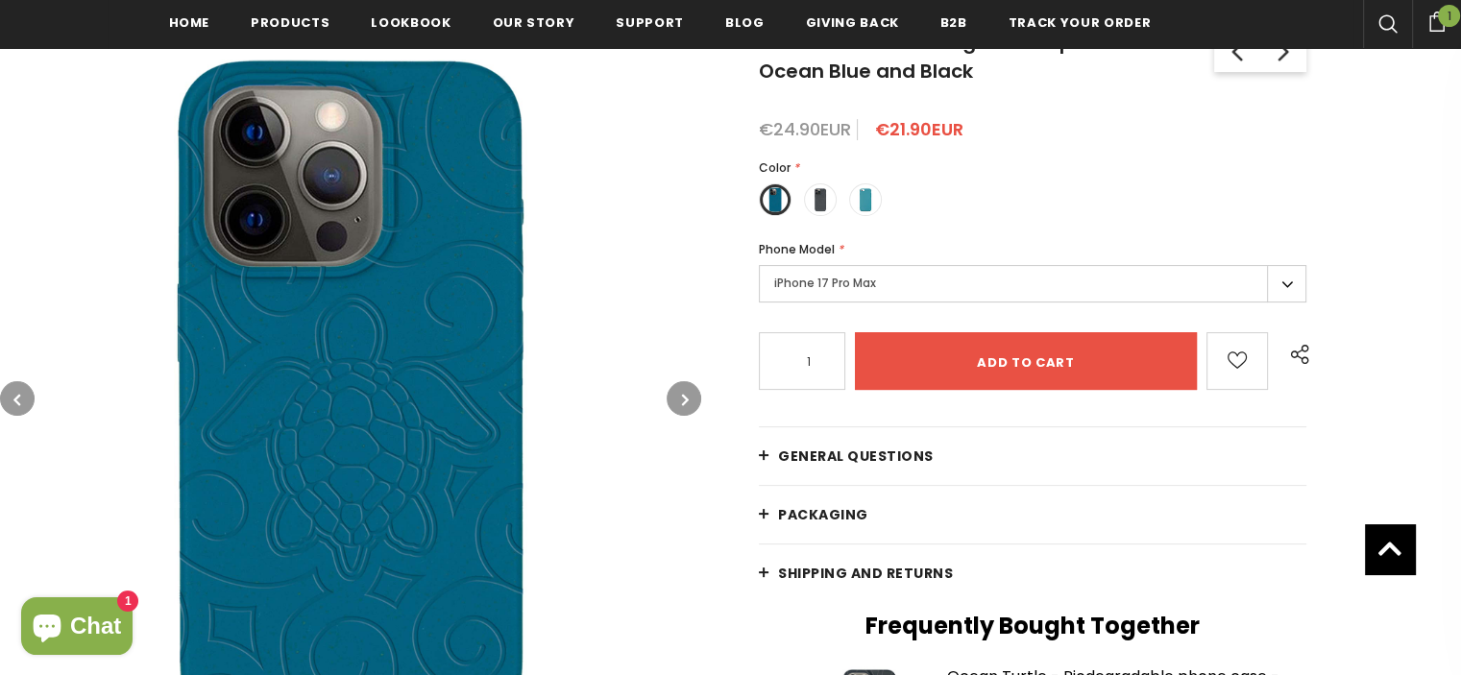
click at [685, 397] on icon "button" at bounding box center [685, 399] width 7 height 19
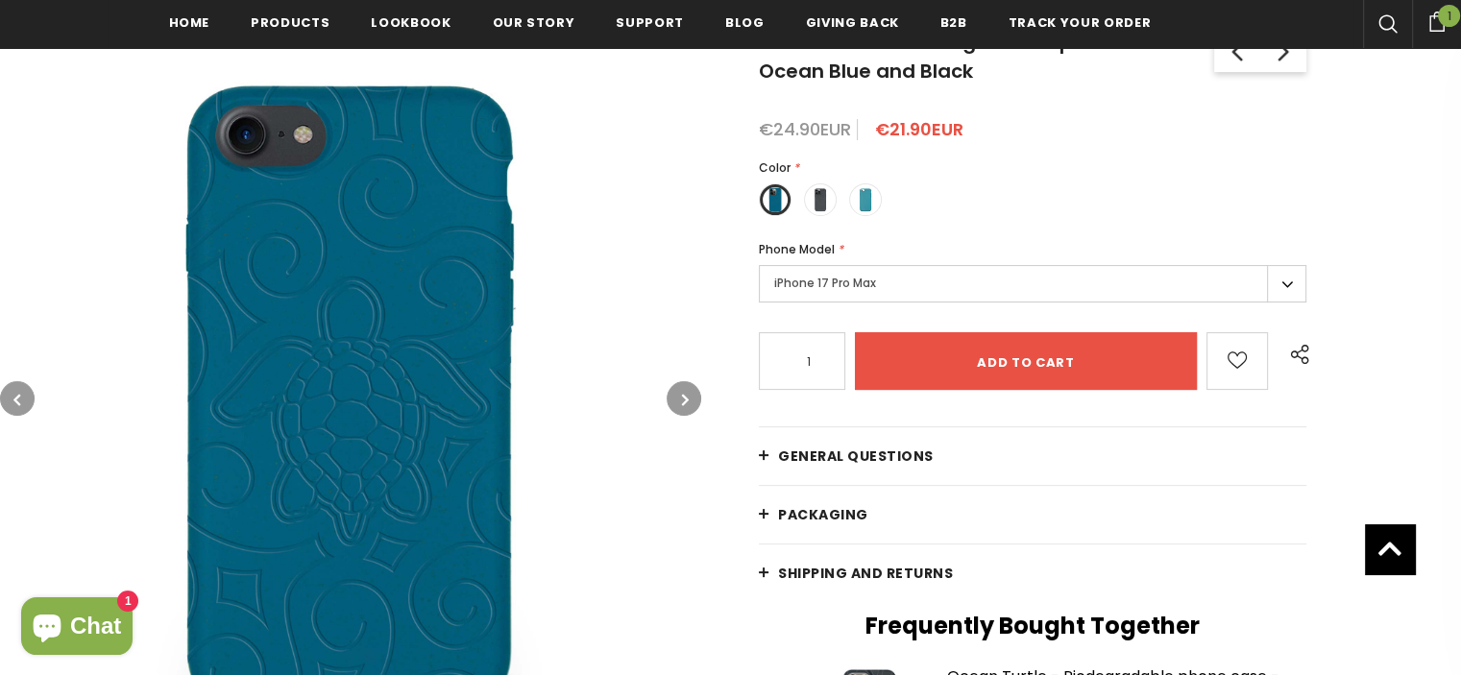
click at [685, 397] on icon "button" at bounding box center [685, 399] width 7 height 19
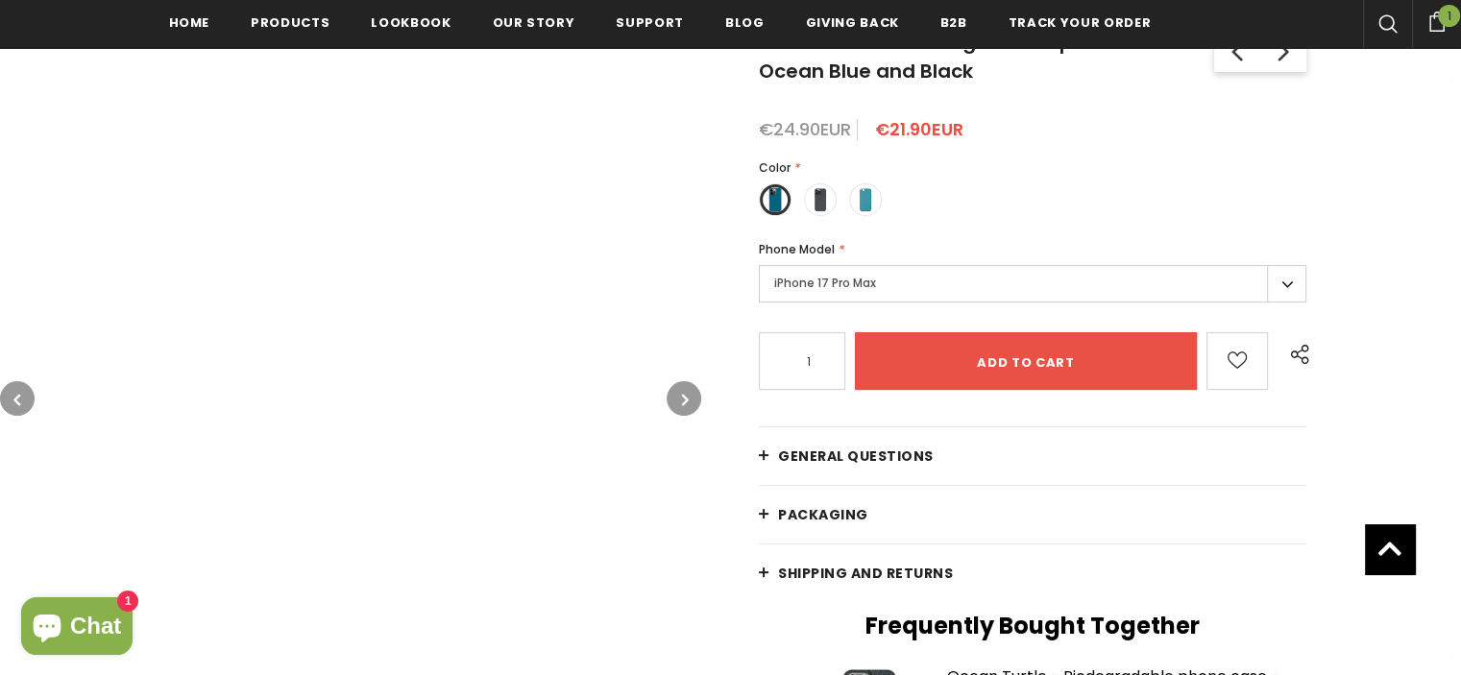
click at [13, 396] on icon "button" at bounding box center [16, 399] width 7 height 19
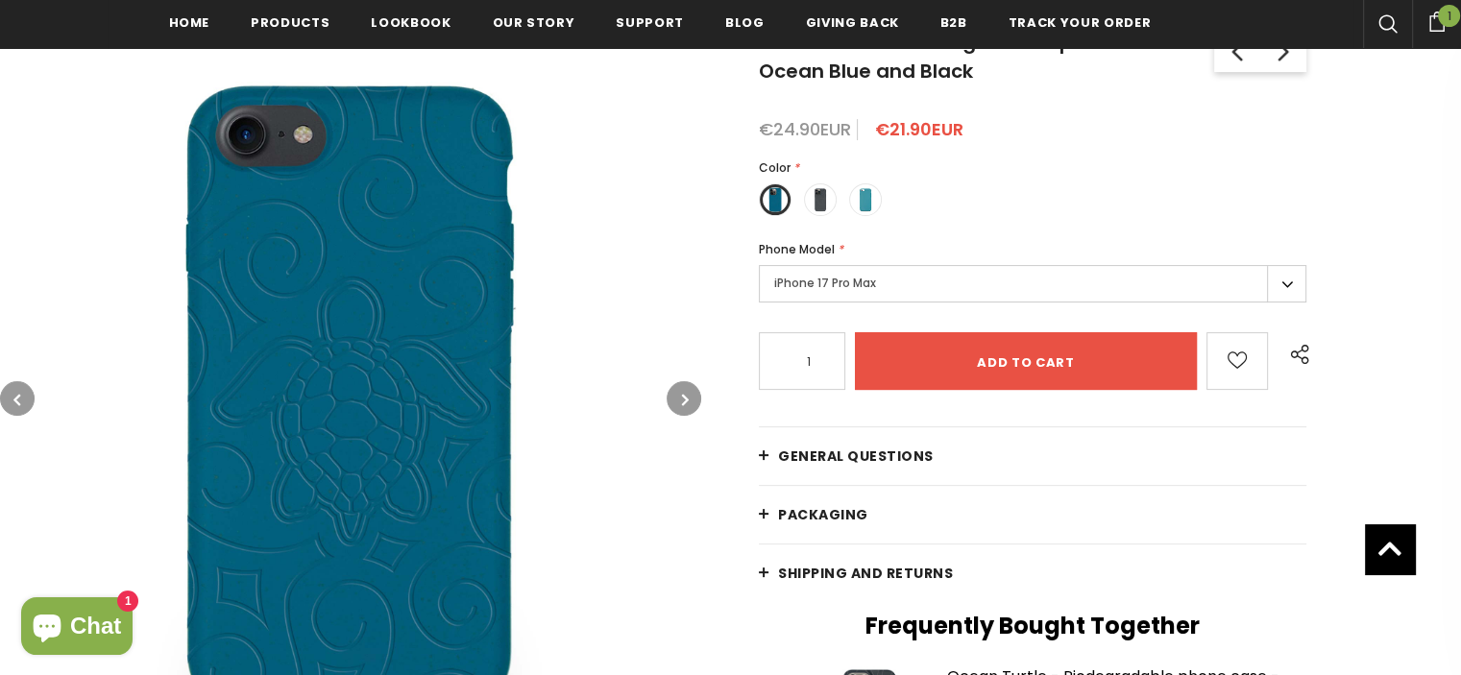
click at [802, 278] on label "iPhone 17 Pro Max" at bounding box center [1032, 283] width 547 height 37
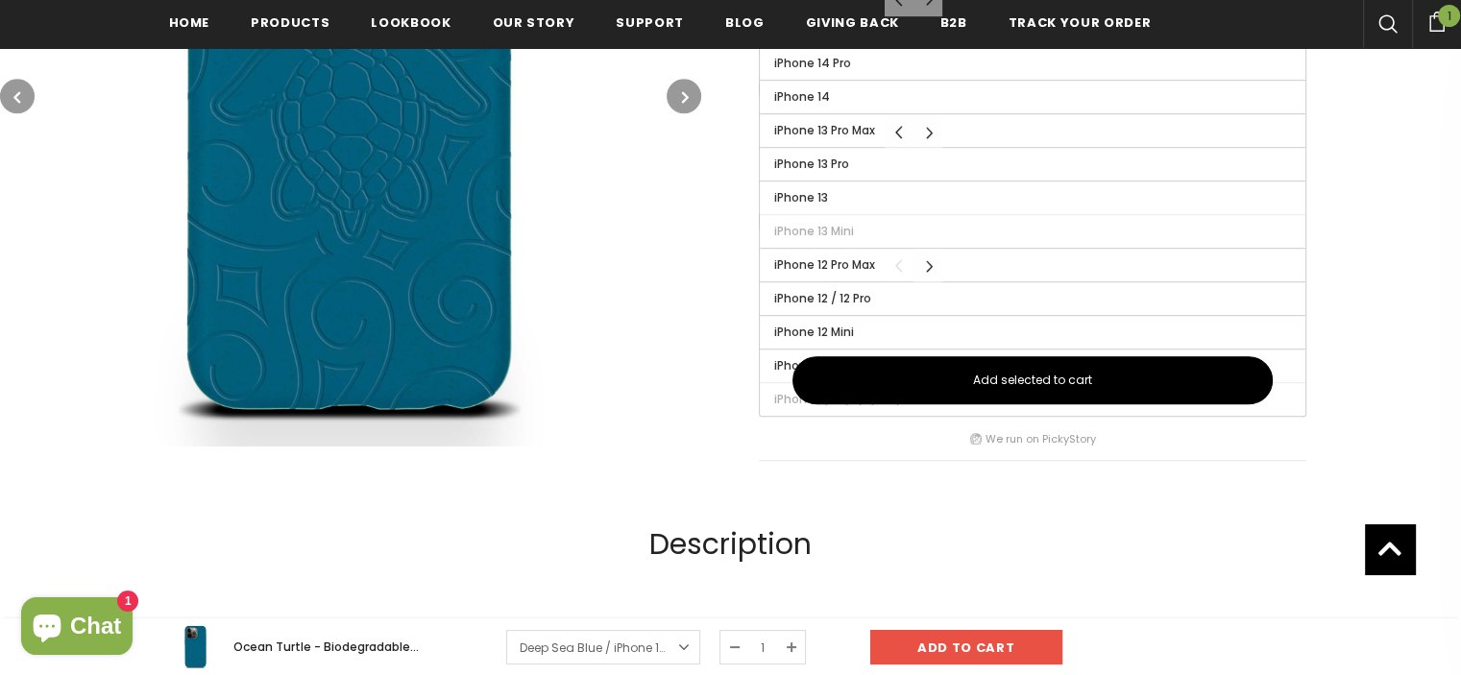
scroll to position [1156, 0]
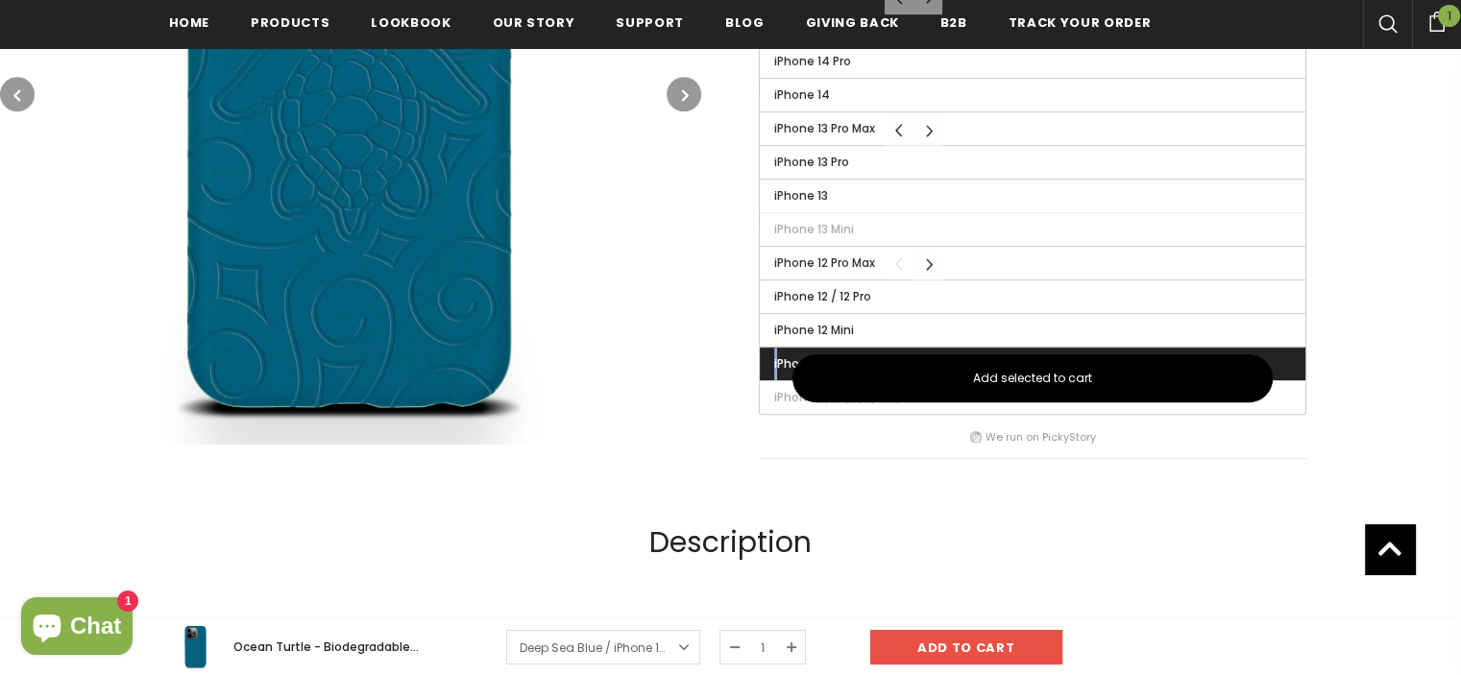
click at [776, 367] on label "iPhone 7/8 PLUS" at bounding box center [1032, 364] width 545 height 33
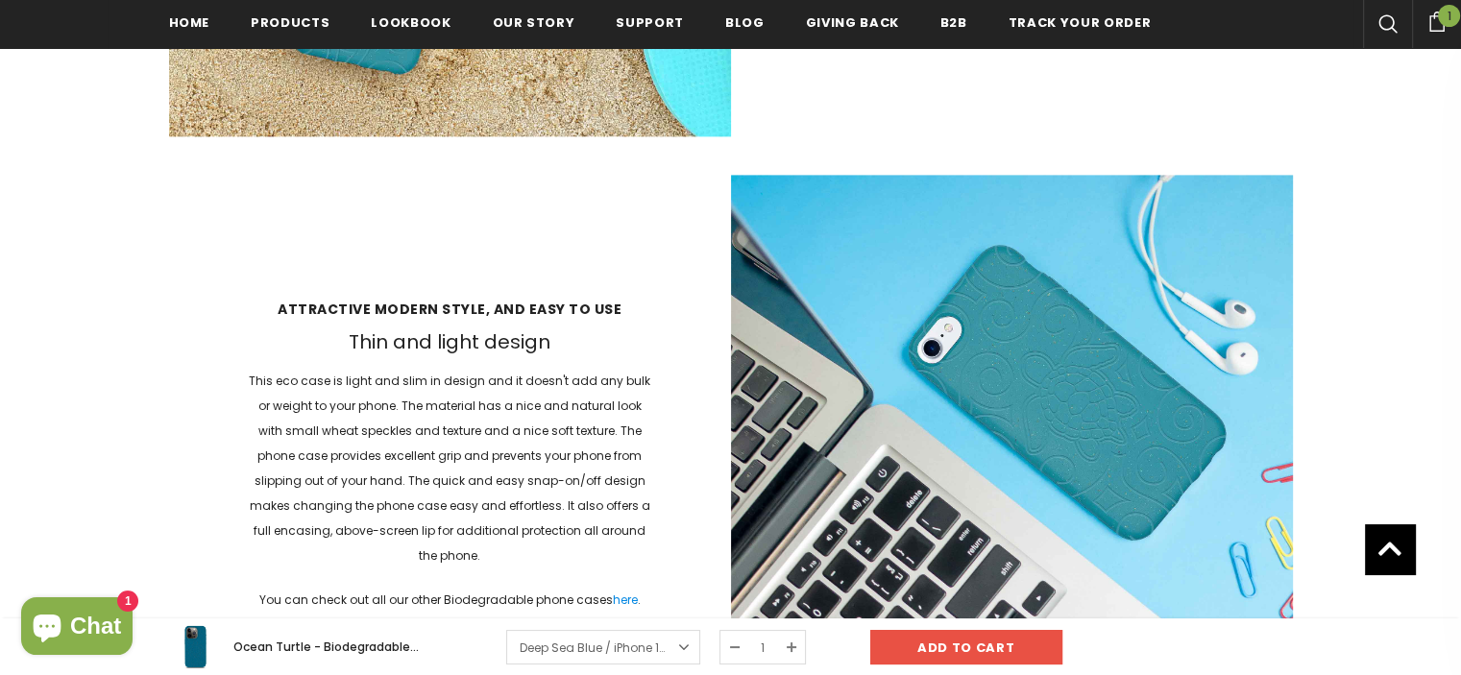
scroll to position [2693, 0]
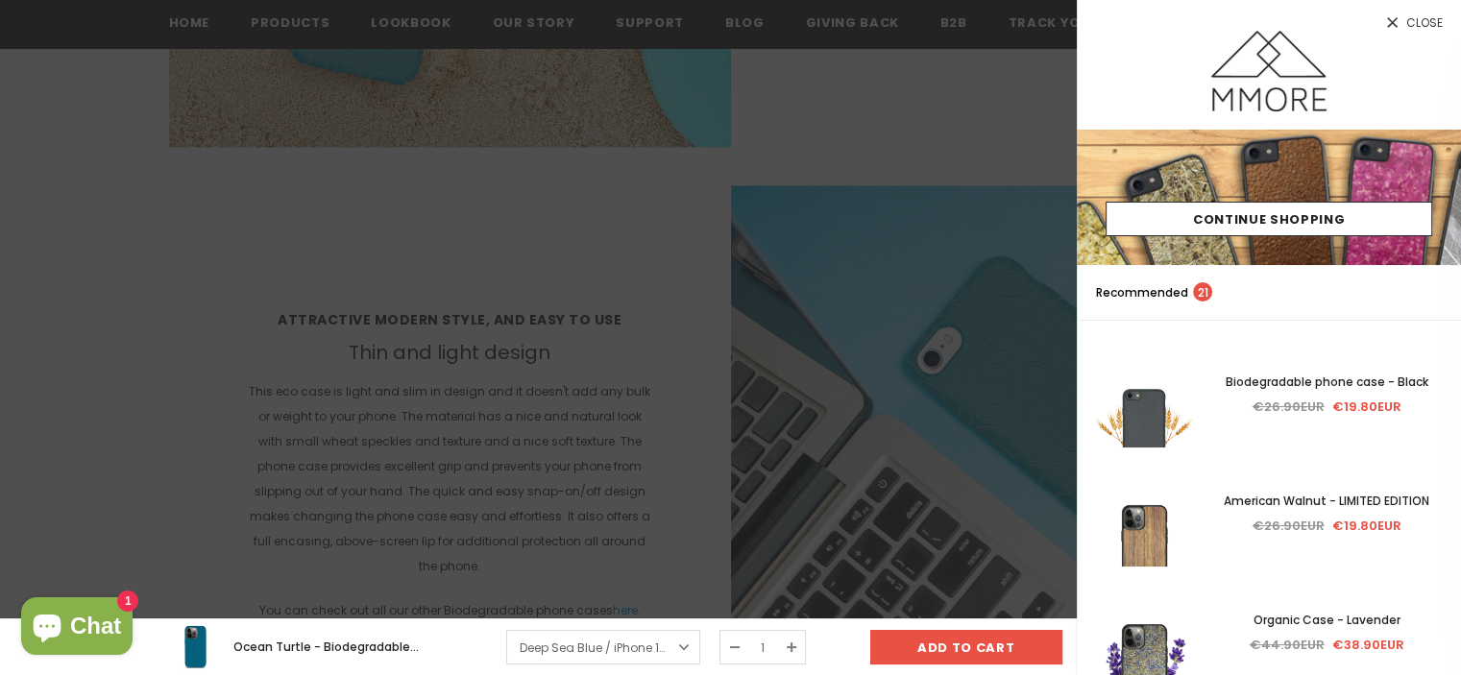
click at [776, 133] on div at bounding box center [730, 337] width 1461 height 675
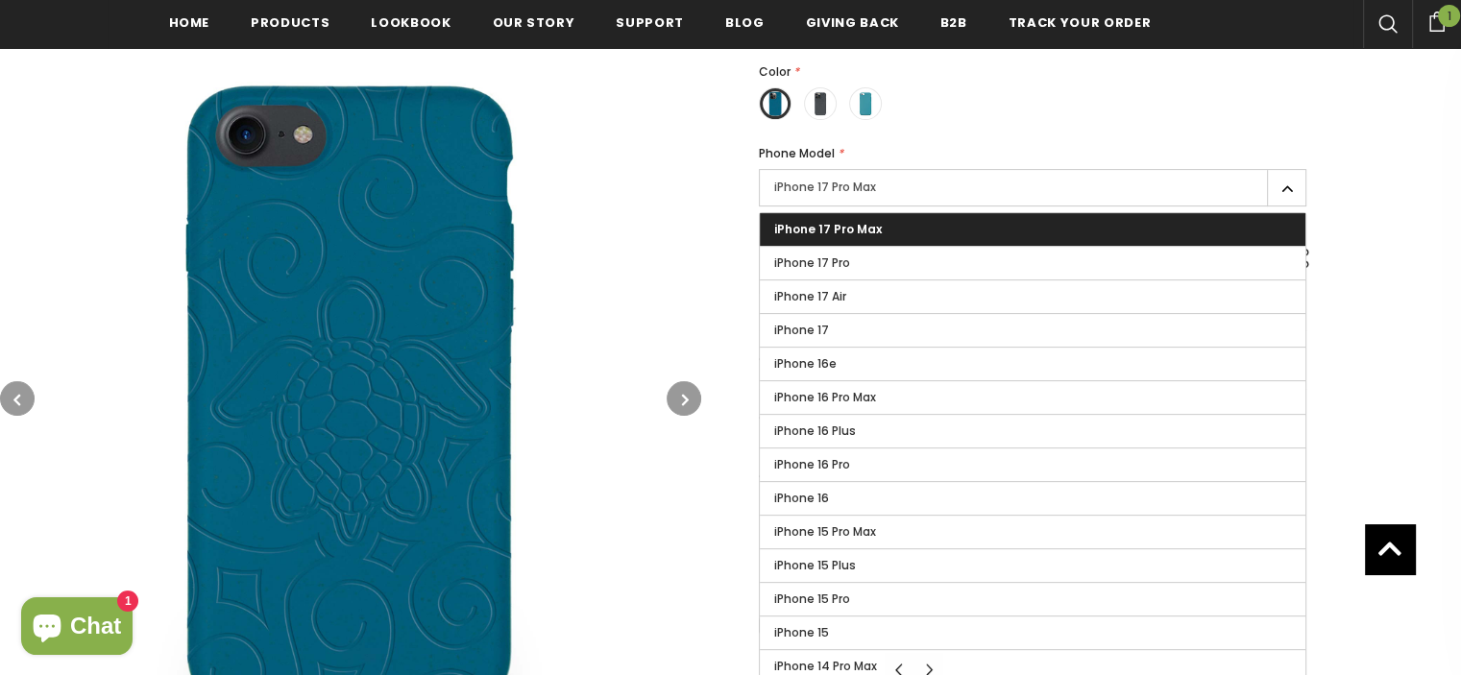
scroll to position [196, 0]
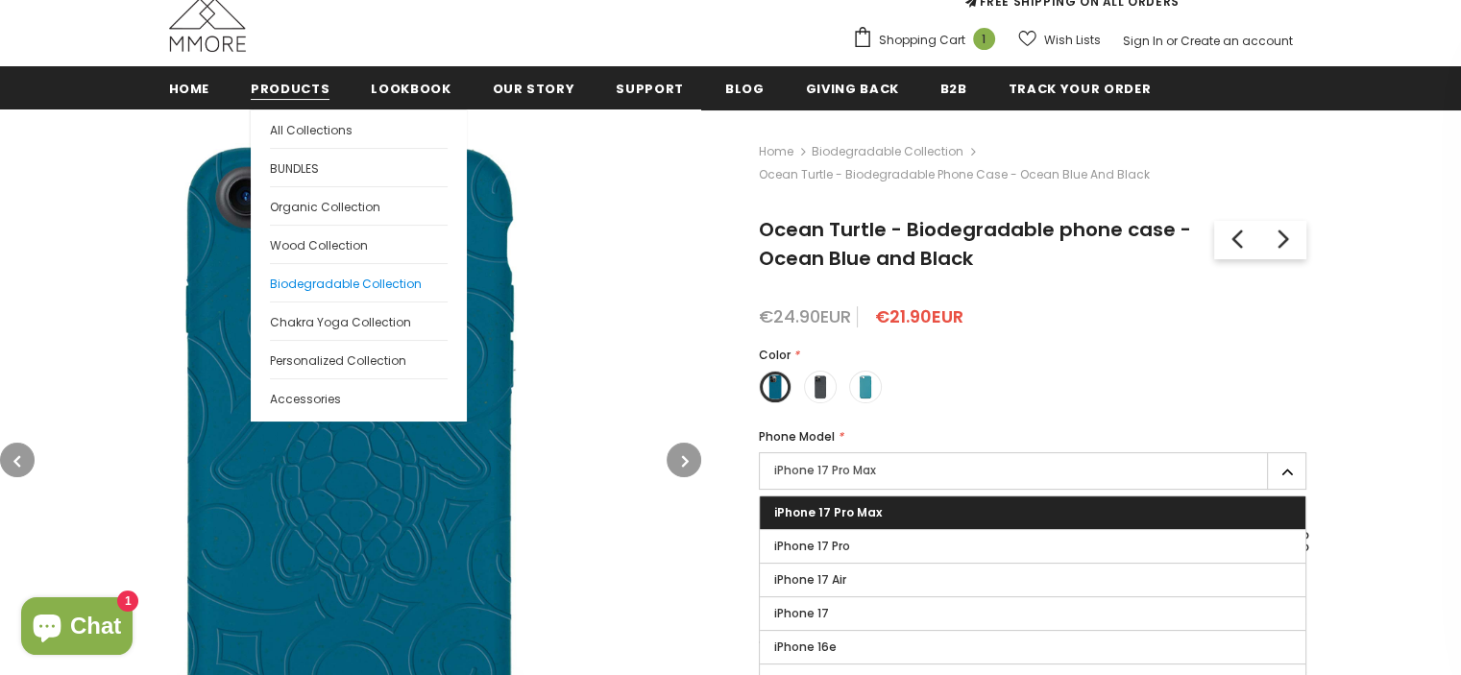
click at [364, 285] on span "Biodegradable Collection" at bounding box center [346, 284] width 152 height 16
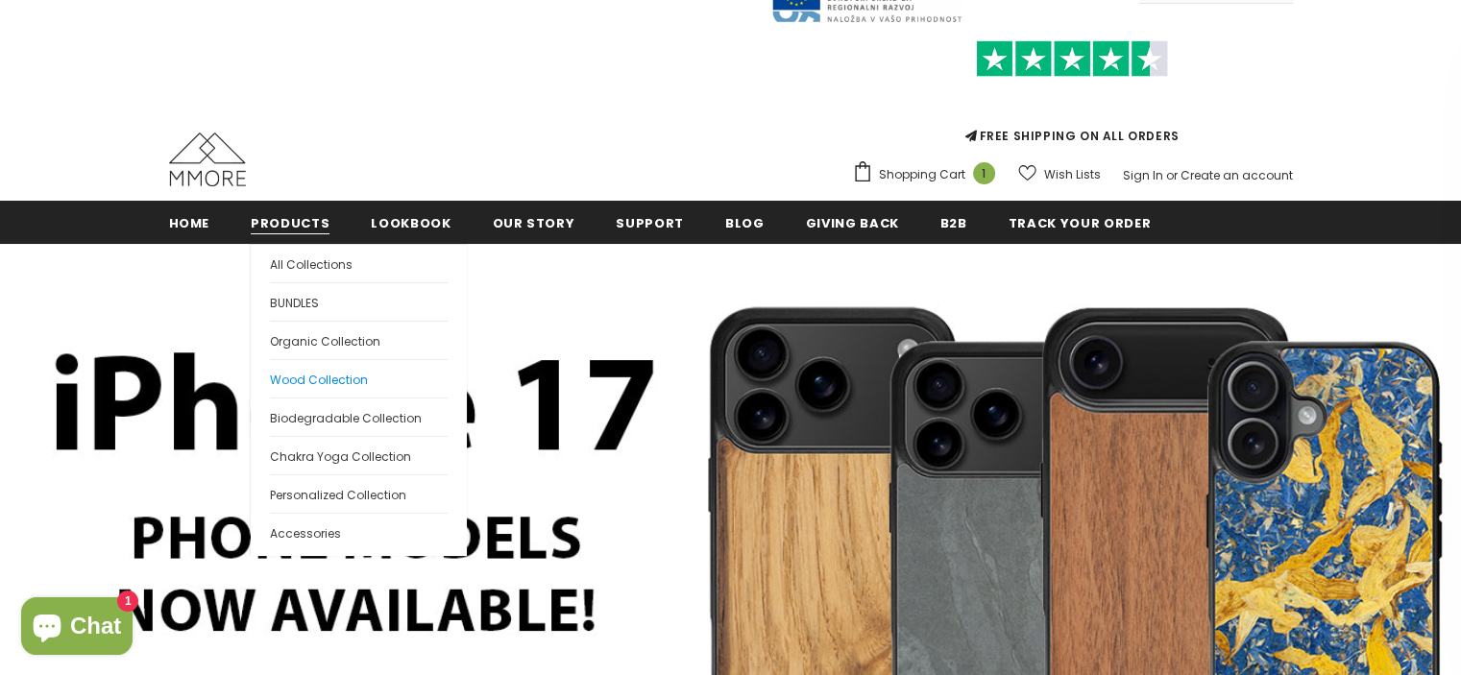
scroll to position [96, 0]
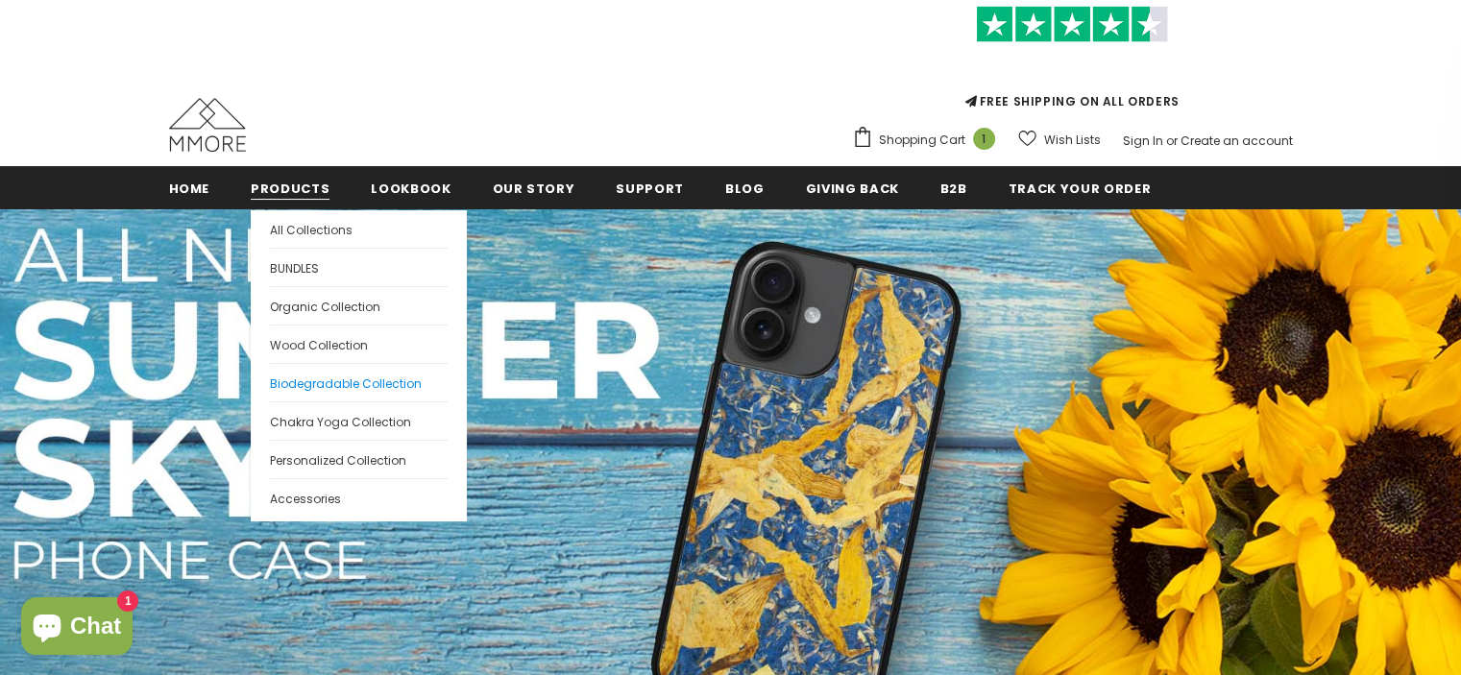
click at [299, 383] on span "Biodegradable Collection" at bounding box center [346, 383] width 152 height 16
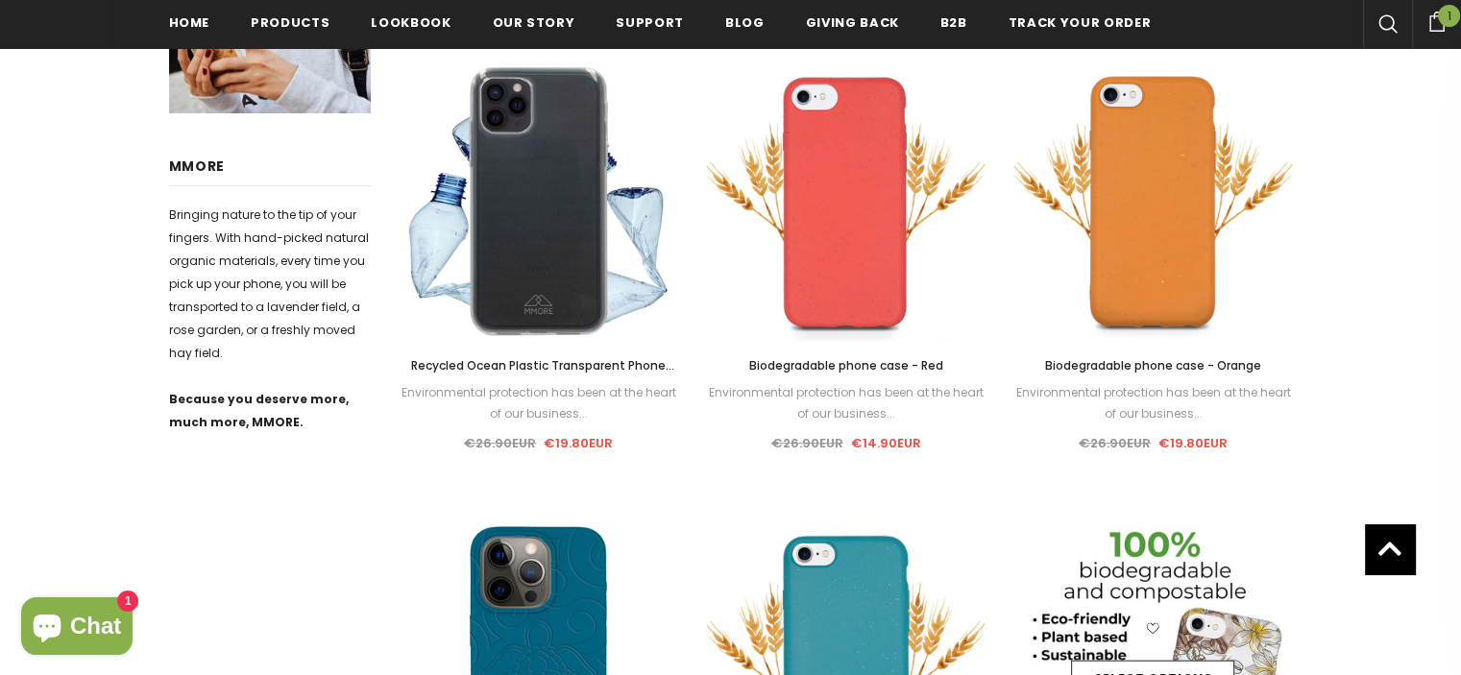
scroll to position [1060, 0]
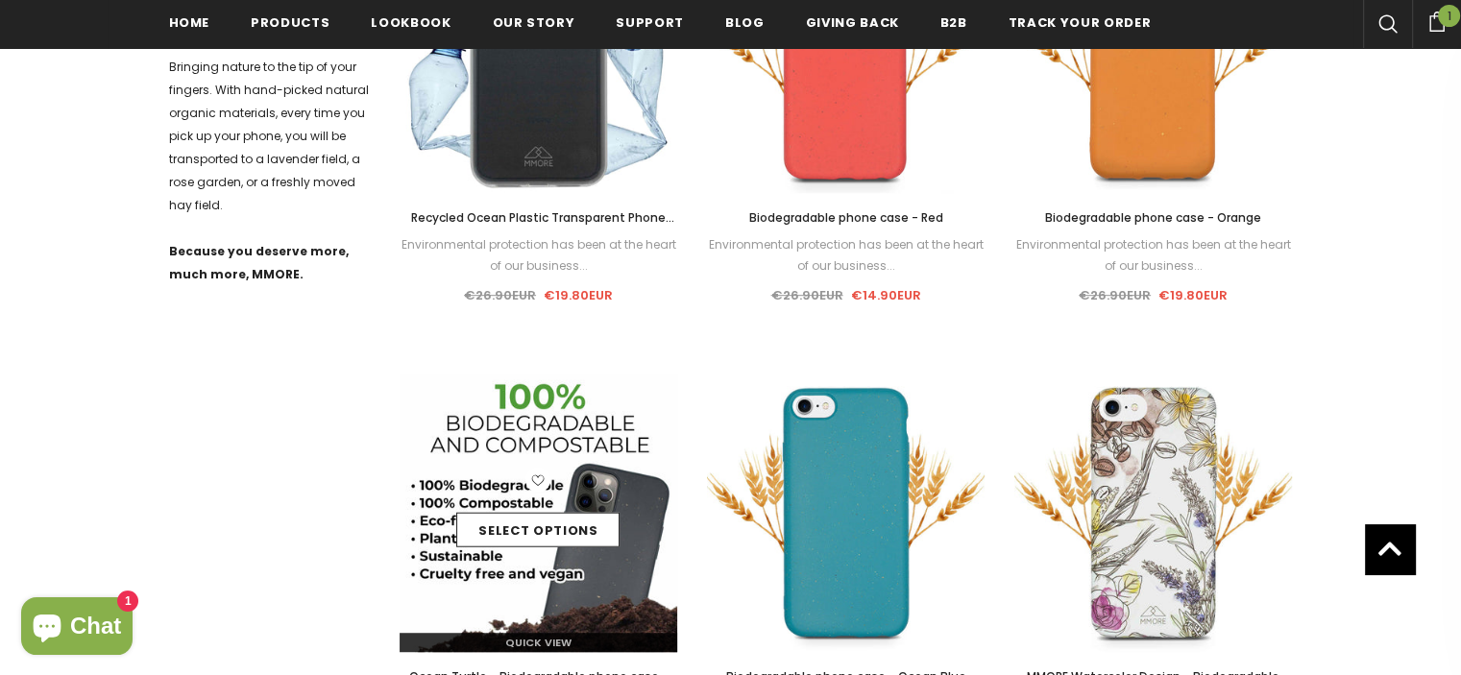
click at [572, 547] on div "Select options" at bounding box center [539, 513] width 278 height 91
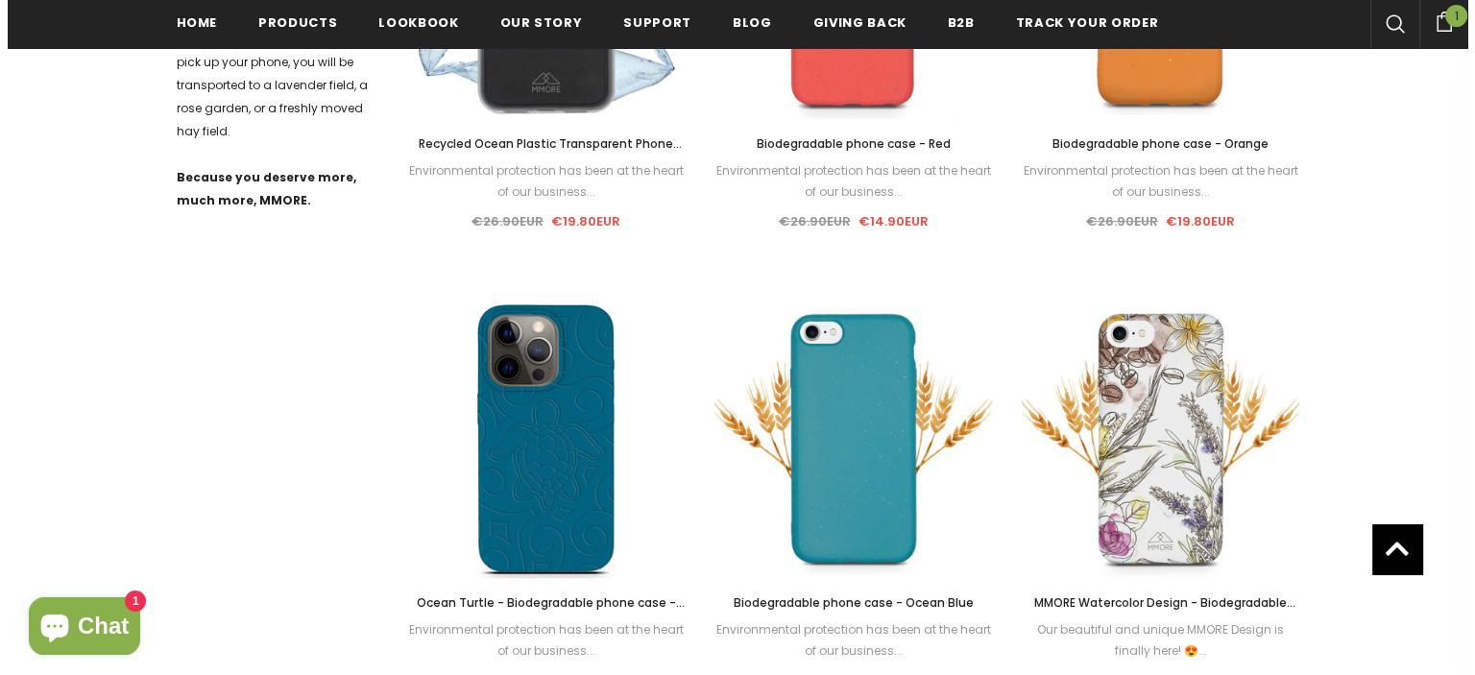
scroll to position [1252, 0]
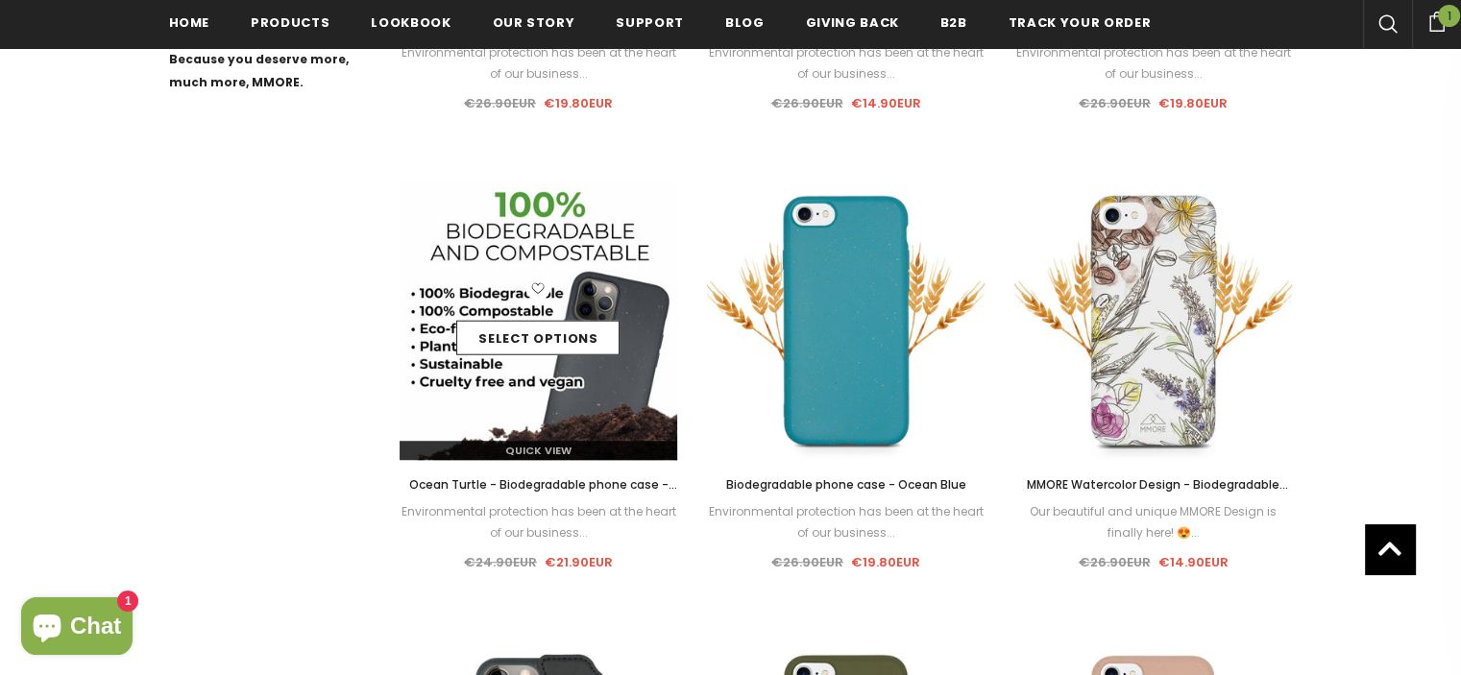
click at [555, 357] on div "Select options" at bounding box center [539, 321] width 278 height 91
click at [541, 447] on span "Quick View" at bounding box center [538, 450] width 66 height 15
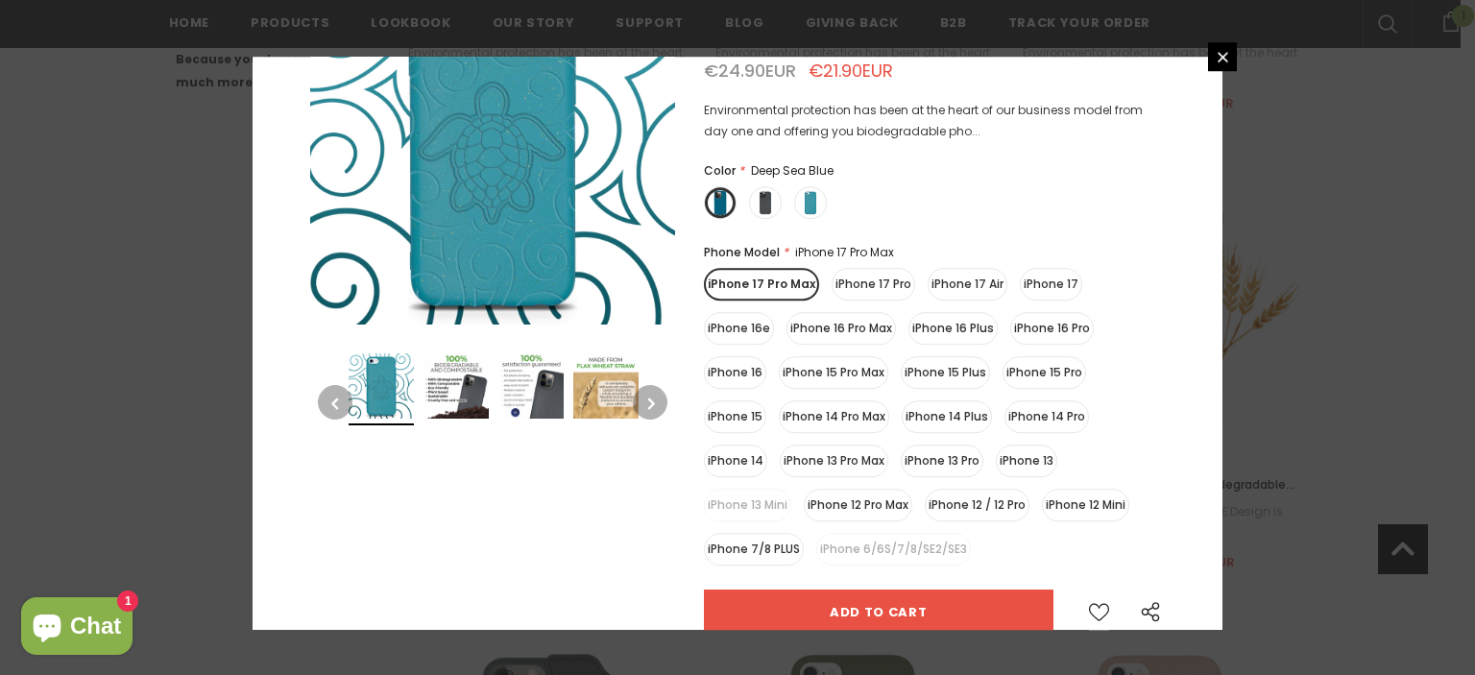
scroll to position [192, 0]
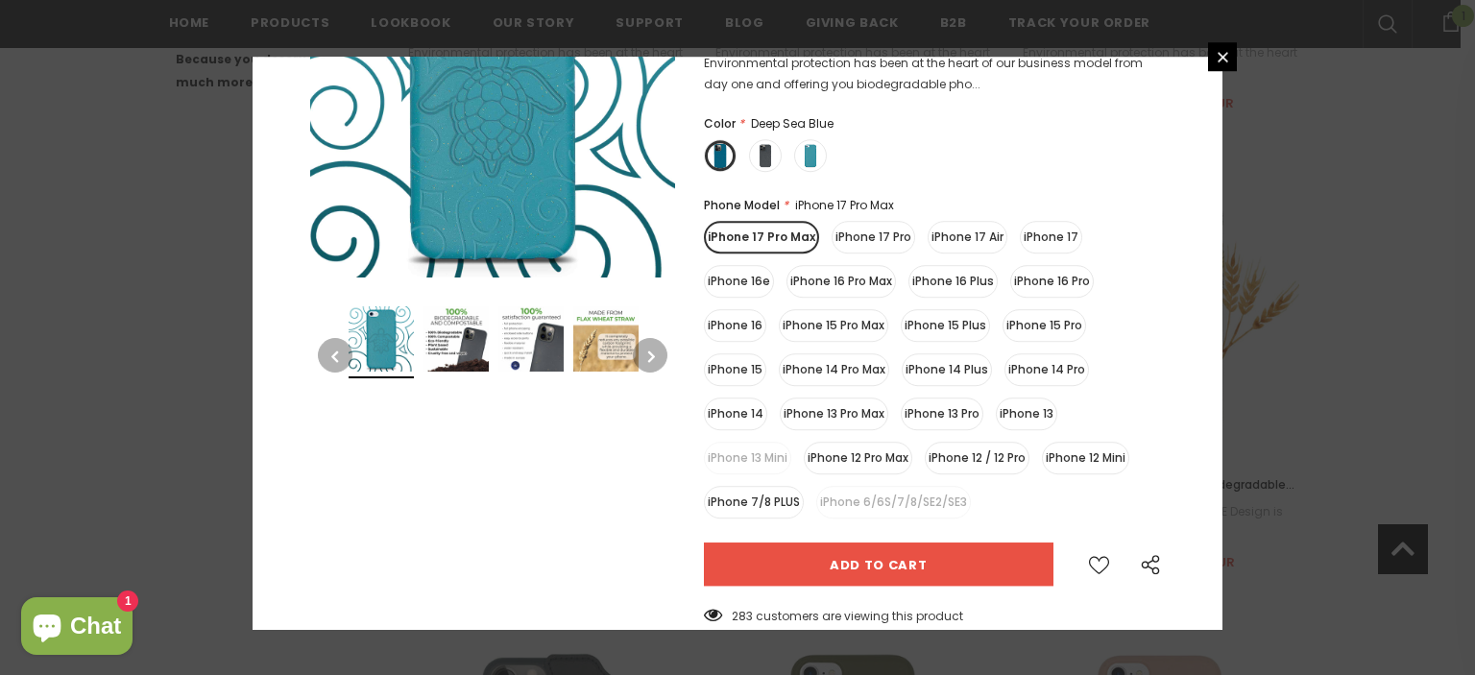
click at [761, 496] on label "iPhone 7/8 PLUS" at bounding box center [754, 502] width 100 height 33
click at [0, 0] on input "iPhone 7/8 PLUS" at bounding box center [0, 0] width 0 height 0
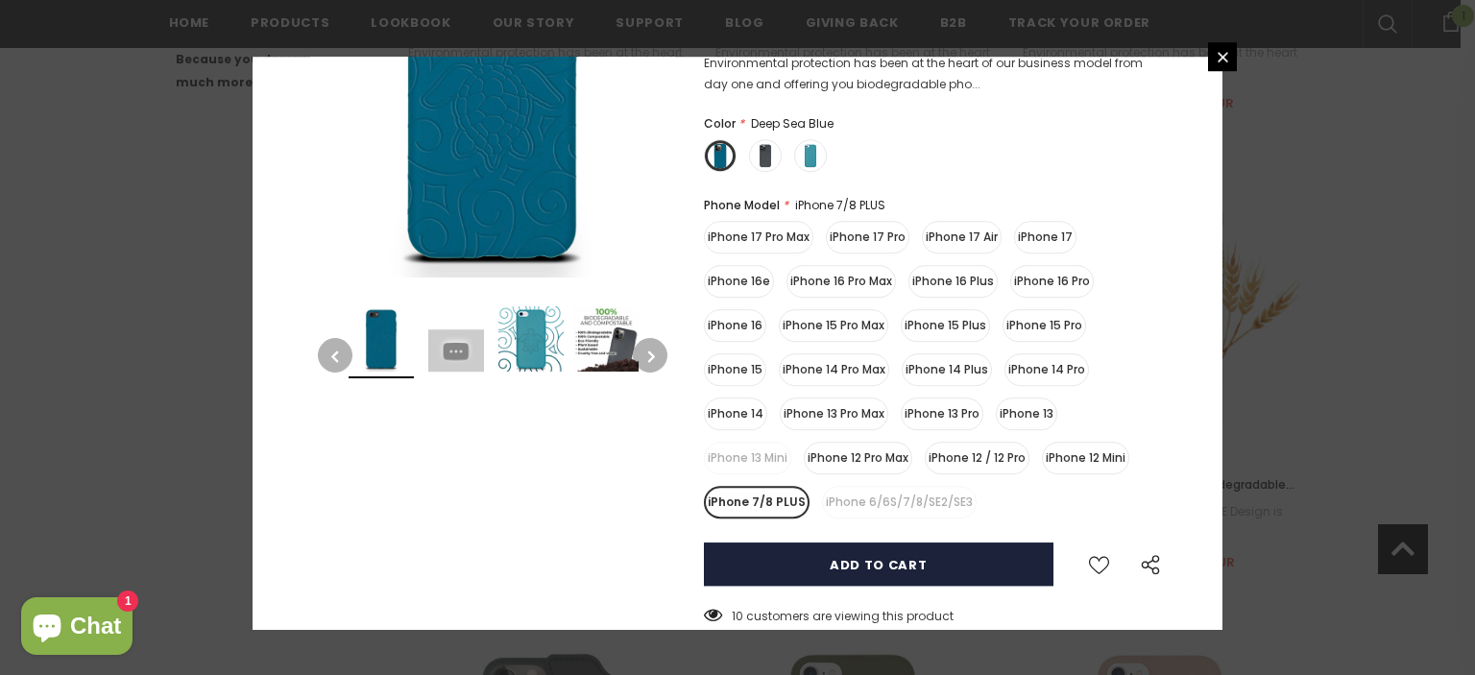
click at [772, 583] on input "Add to cart" at bounding box center [879, 564] width 350 height 43
click at [771, 569] on input "Add to cart" at bounding box center [879, 564] width 350 height 43
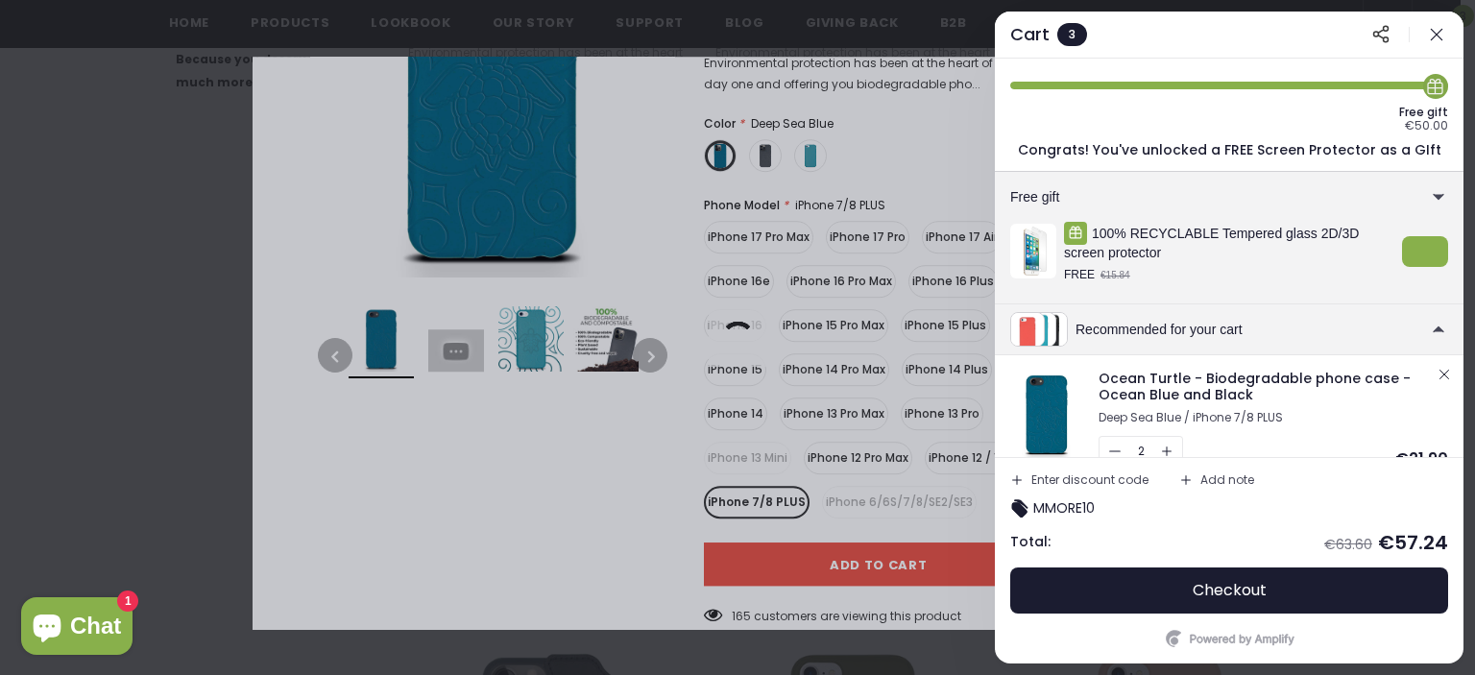
click at [1110, 450] on icon "button" at bounding box center [1115, 452] width 16 height 16
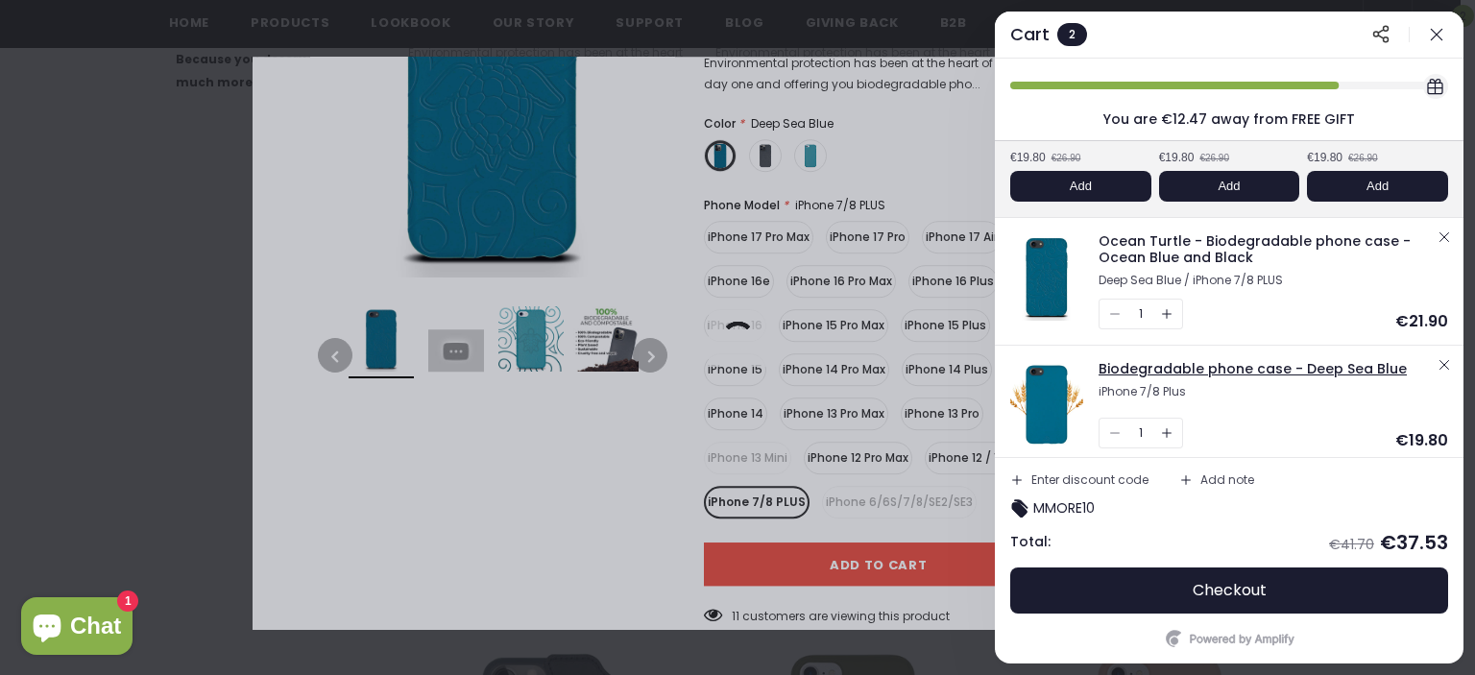
scroll to position [255, 0]
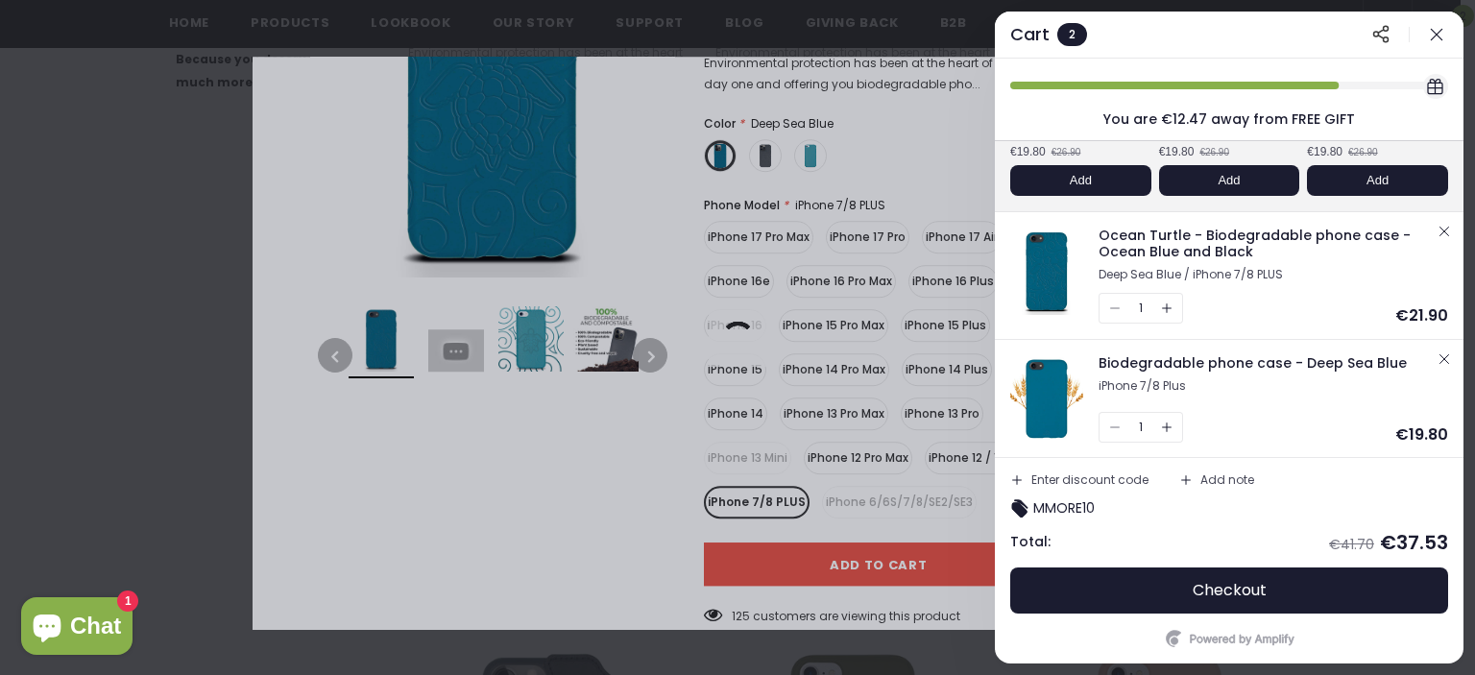
click at [1443, 352] on icon "button" at bounding box center [1444, 358] width 15 height 15
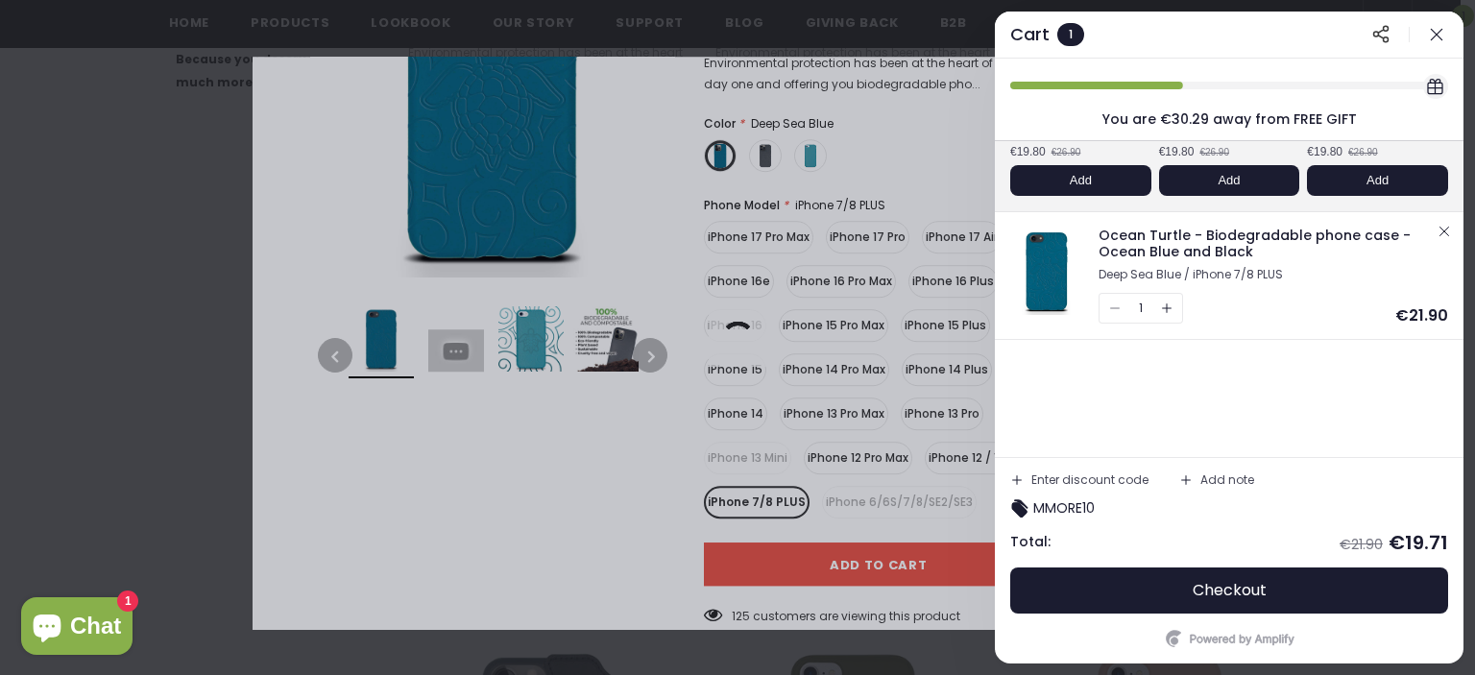
scroll to position [136, 0]
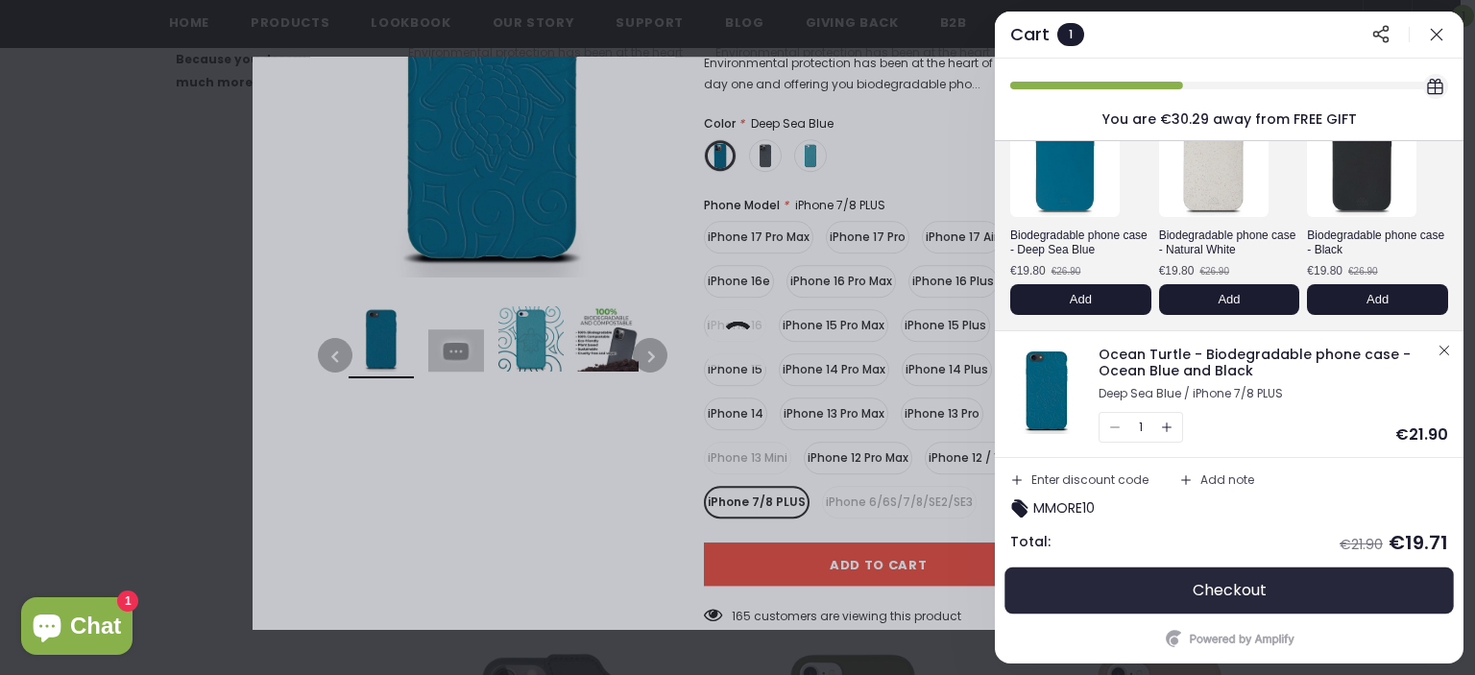
click at [1296, 577] on button "Checkout" at bounding box center [1229, 591] width 438 height 46
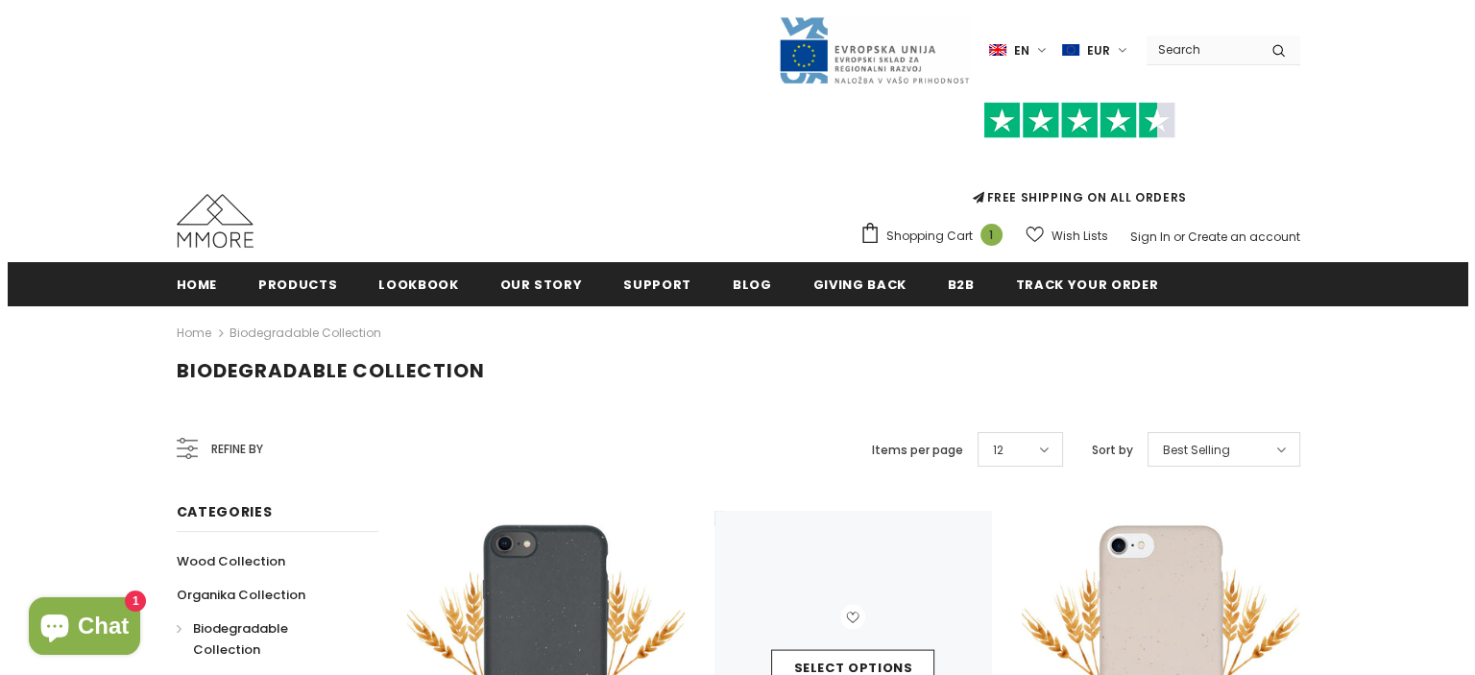
scroll to position [192, 0]
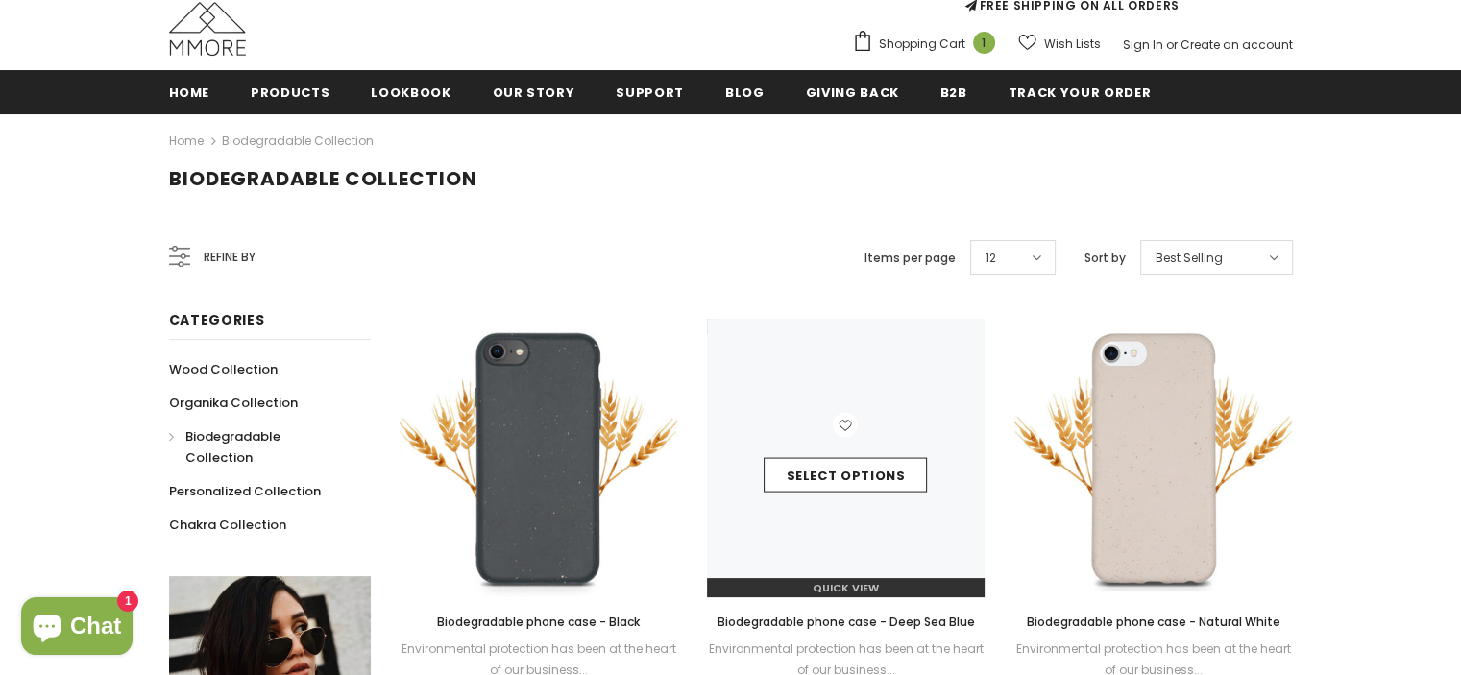
click at [783, 425] on div "Select options" at bounding box center [846, 458] width 278 height 91
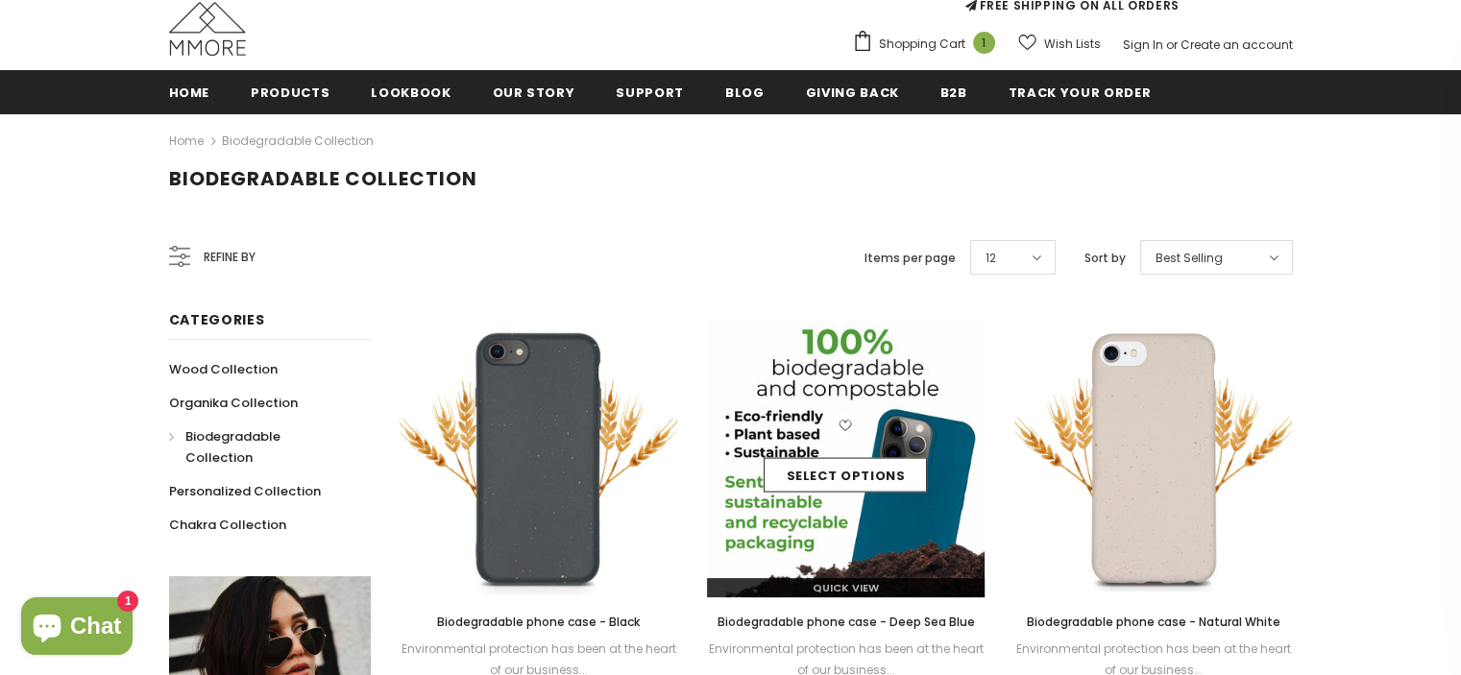
click at [841, 579] on link "Quick View" at bounding box center [846, 587] width 278 height 19
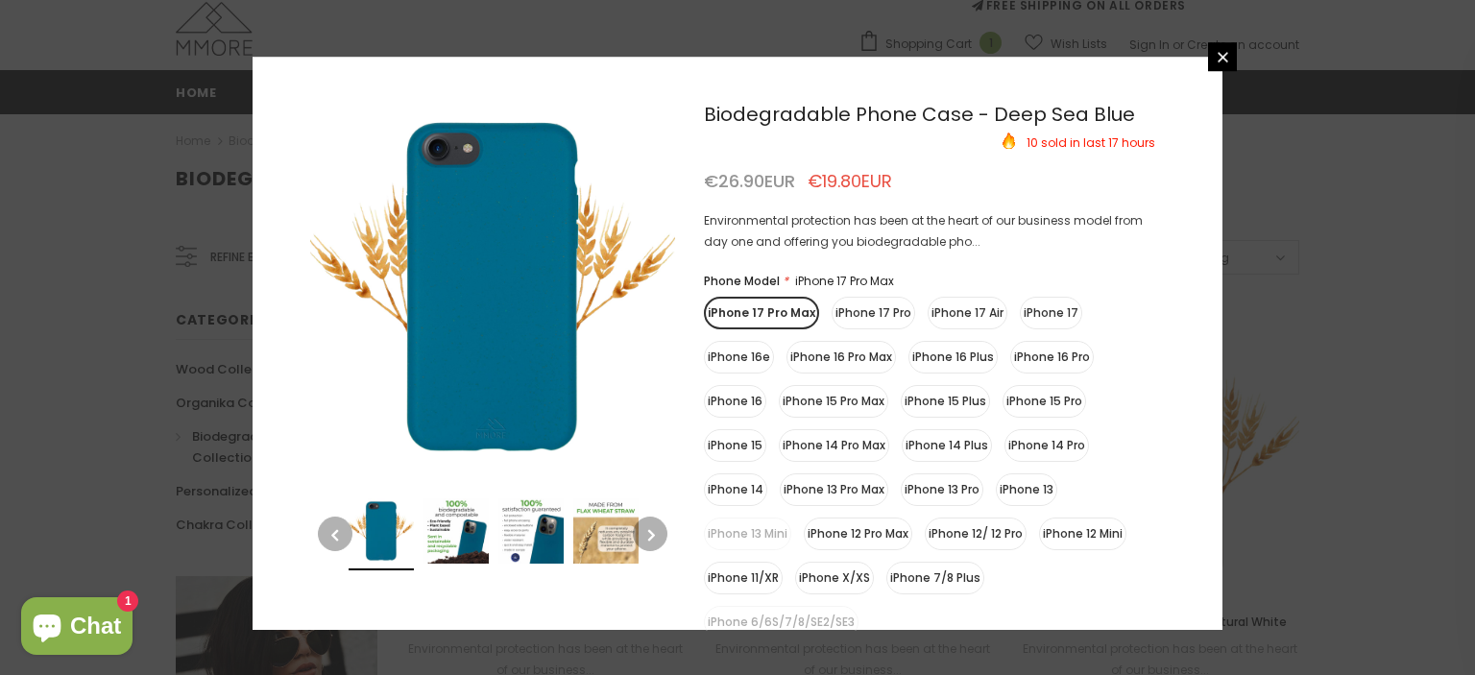
click at [946, 579] on label "iPhone 7/8 Plus" at bounding box center [935, 578] width 98 height 33
click at [0, 0] on input "iPhone 7/8 Plus" at bounding box center [0, 0] width 0 height 0
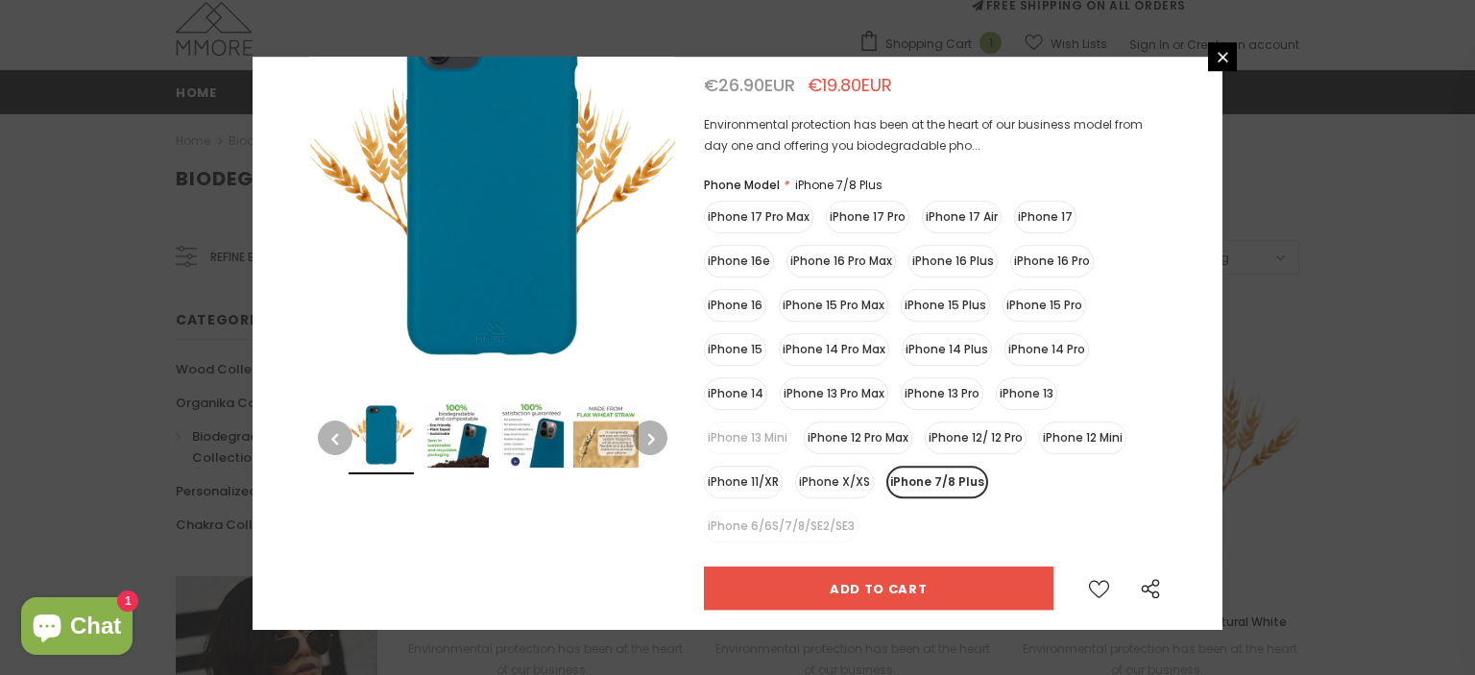
scroll to position [181, 0]
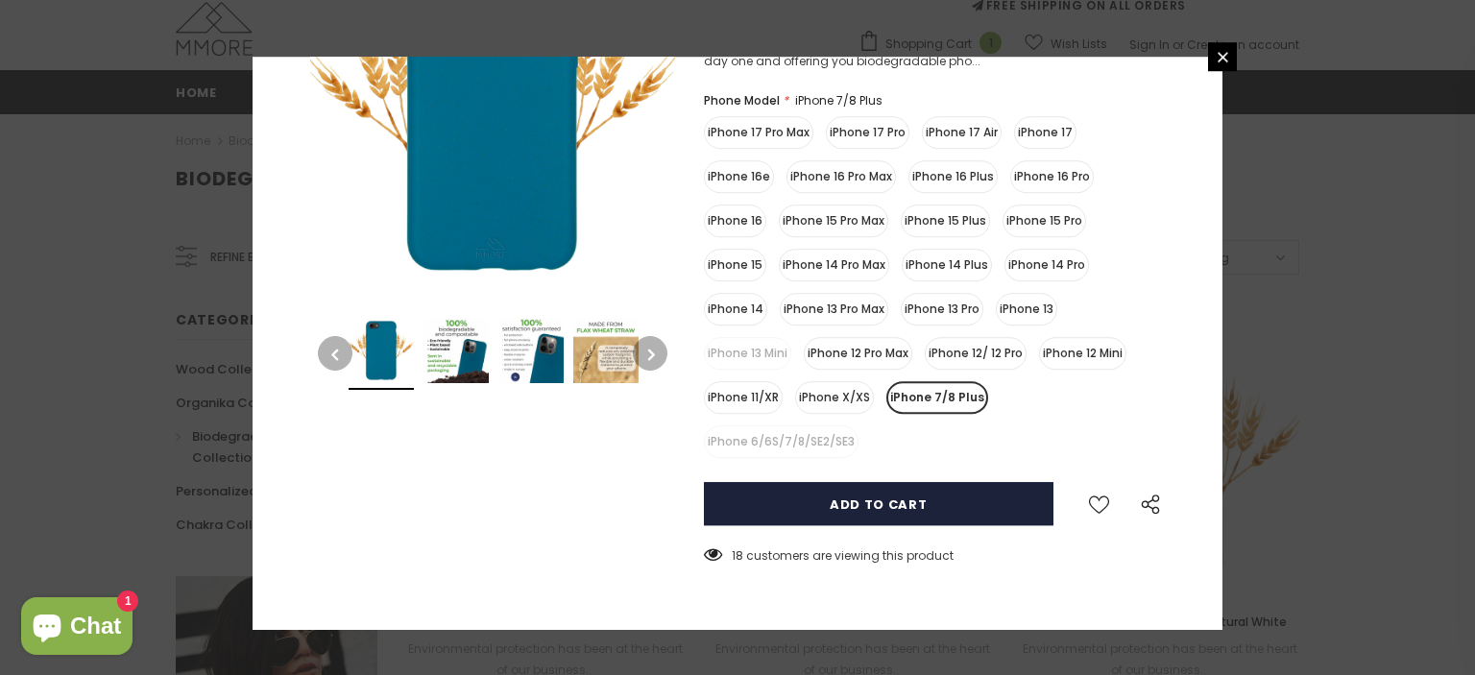
click at [938, 519] on input "Add to cart" at bounding box center [879, 503] width 350 height 43
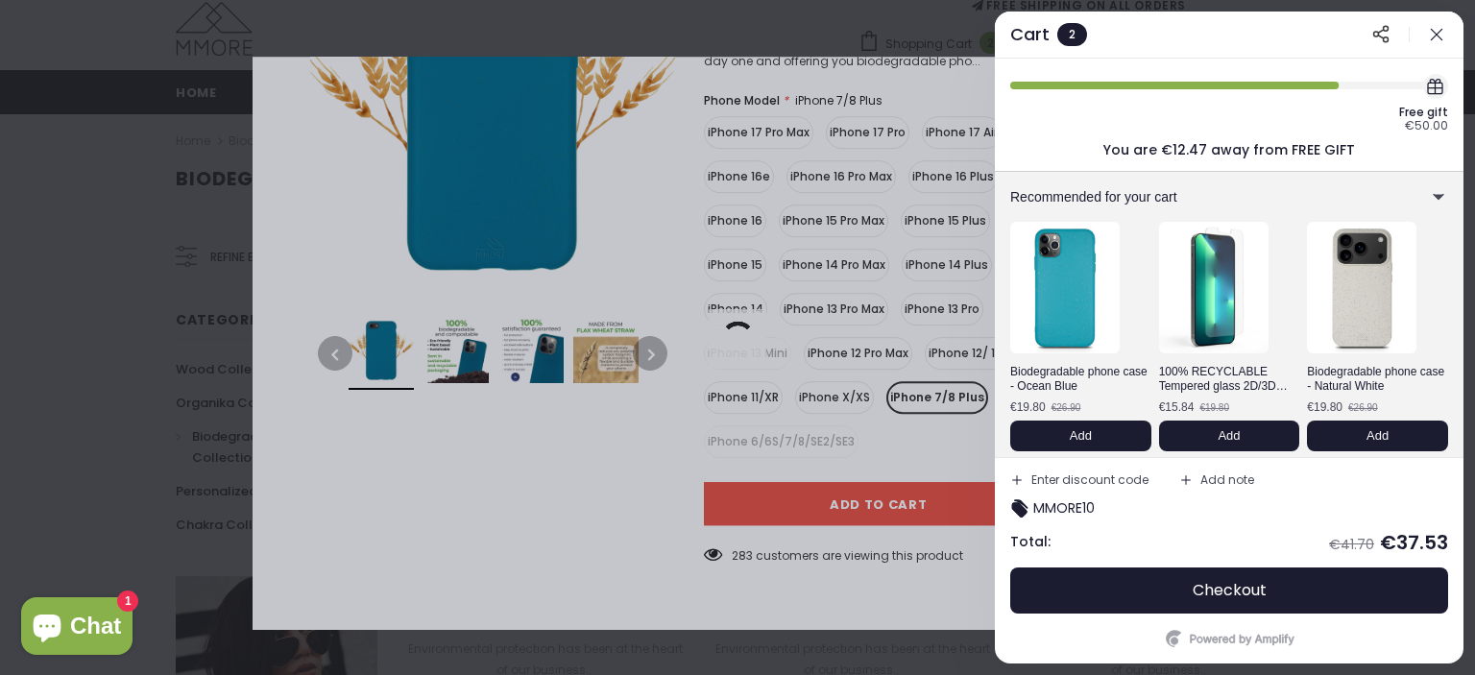
click at [472, 516] on div at bounding box center [737, 337] width 1475 height 675
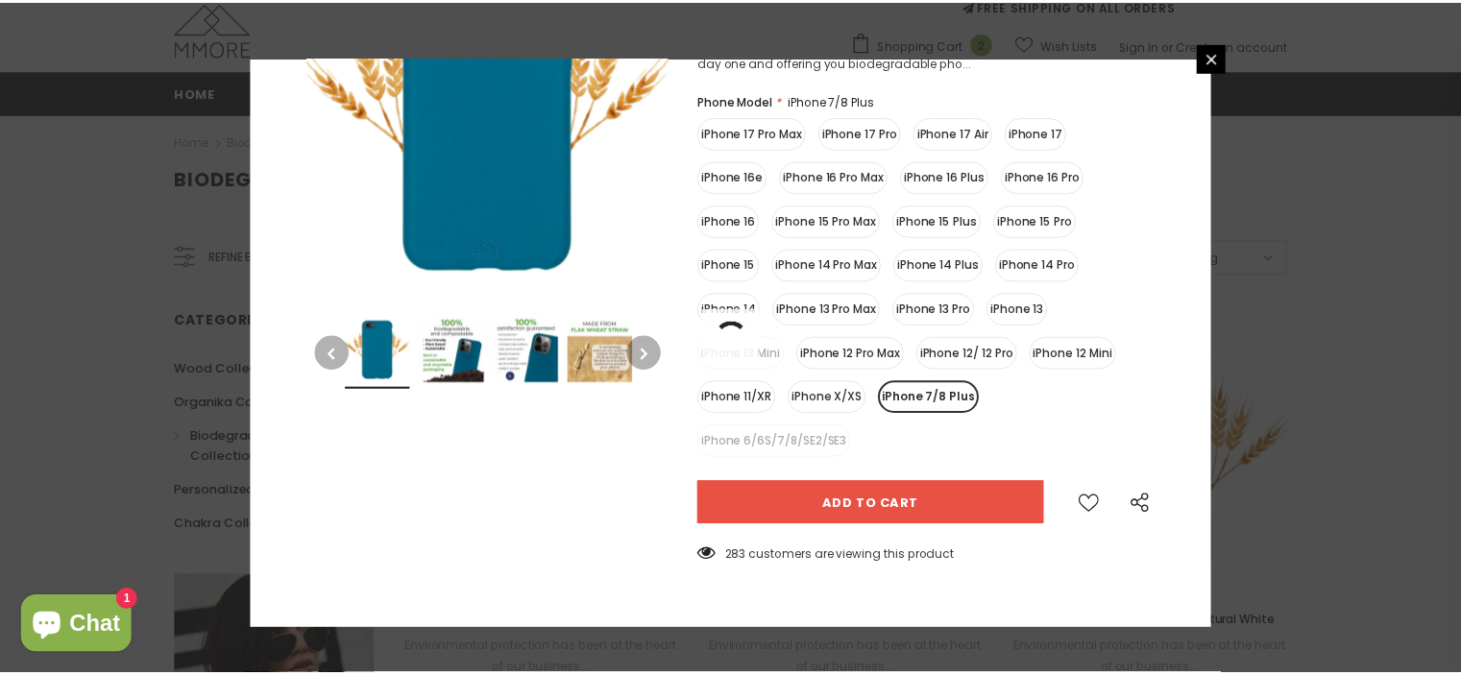
scroll to position [0, 0]
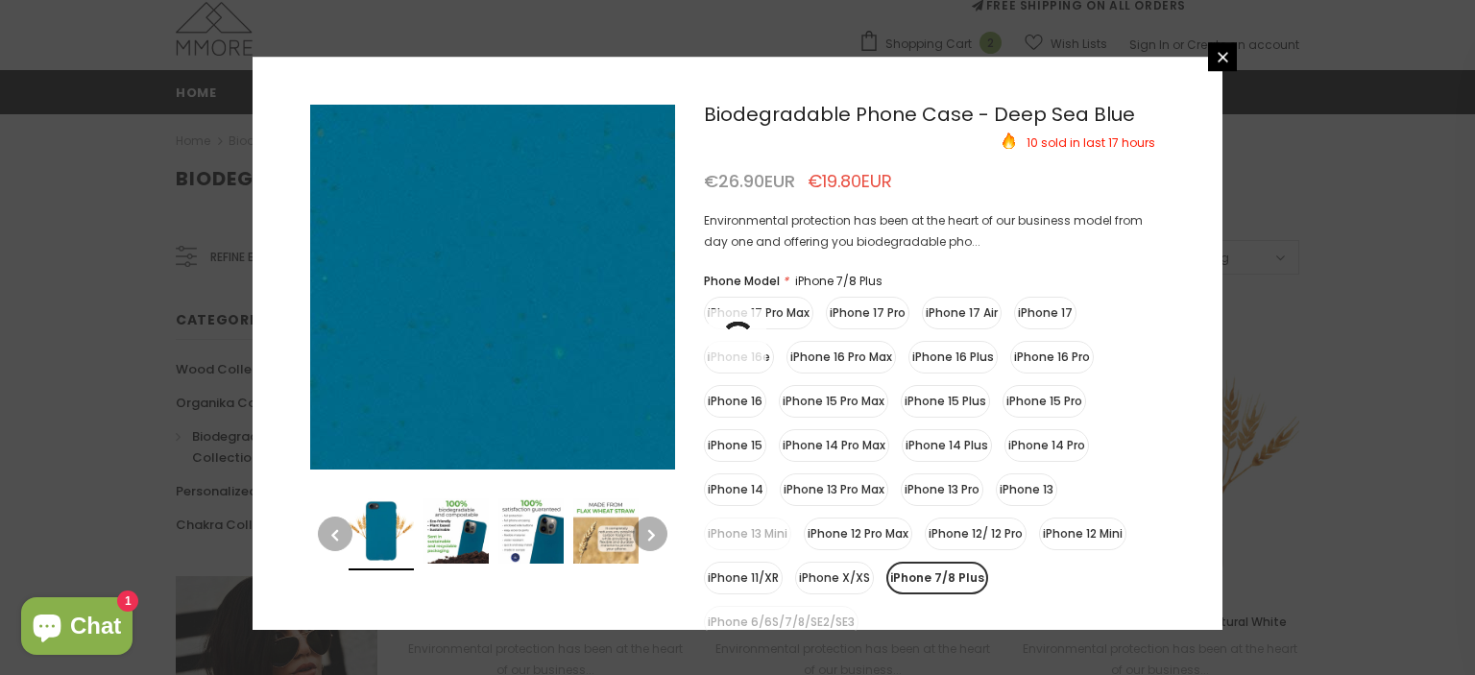
click at [494, 299] on img at bounding box center [488, 228] width 1921 height 1921
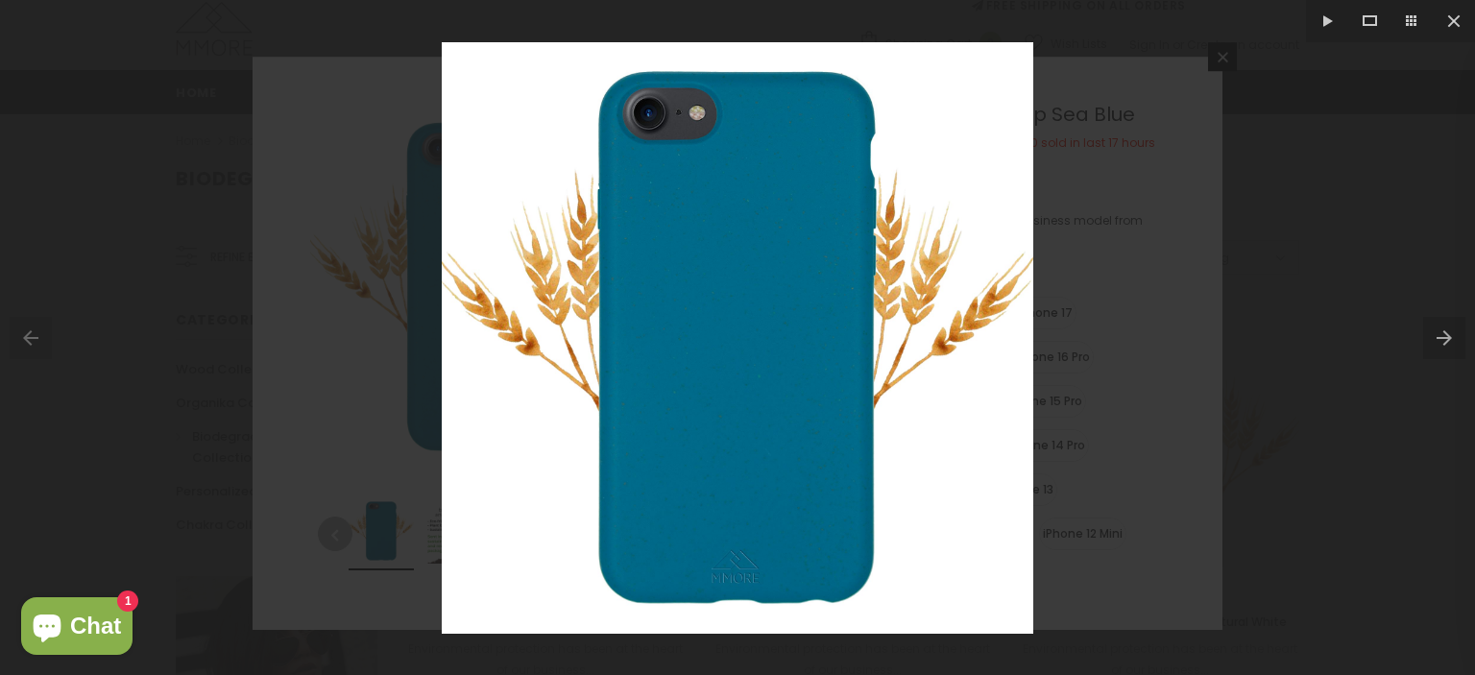
click at [1448, 331] on button at bounding box center [1449, 338] width 52 height 96
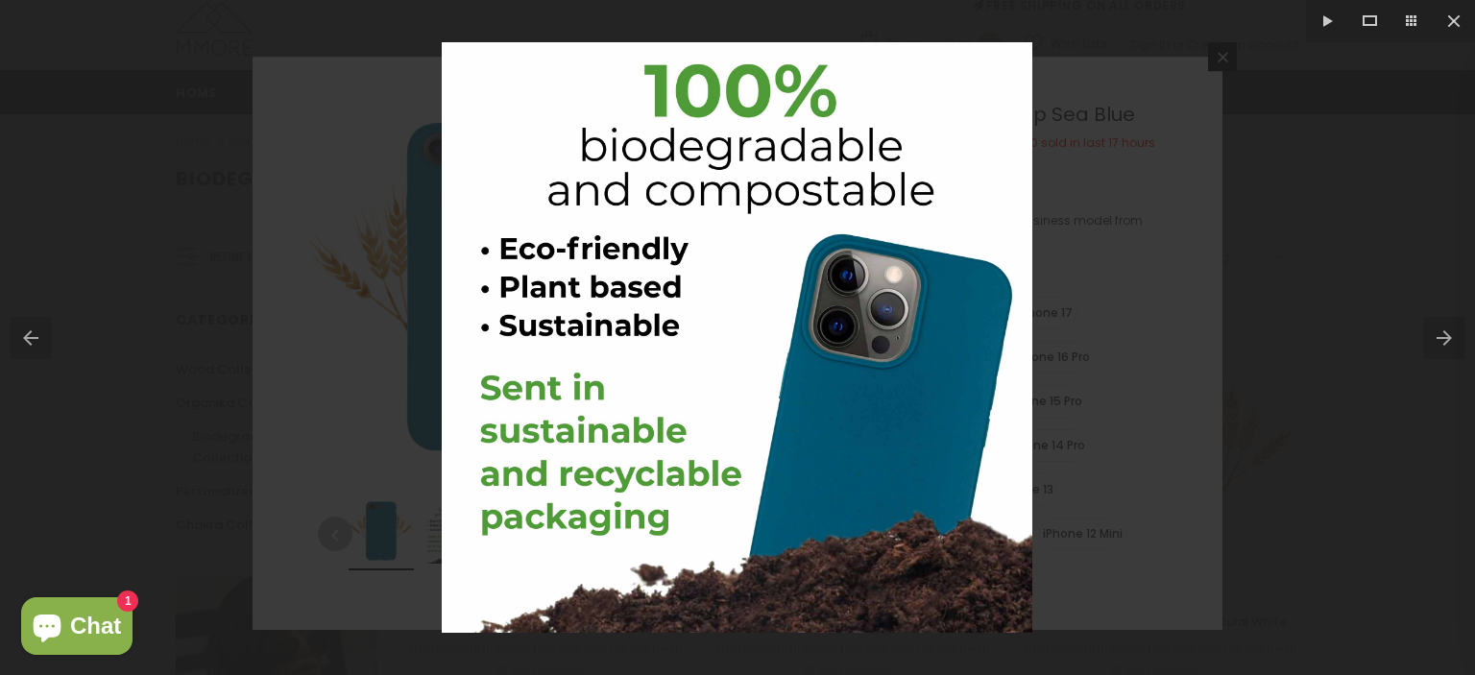
click at [1445, 331] on button at bounding box center [1449, 338] width 52 height 96
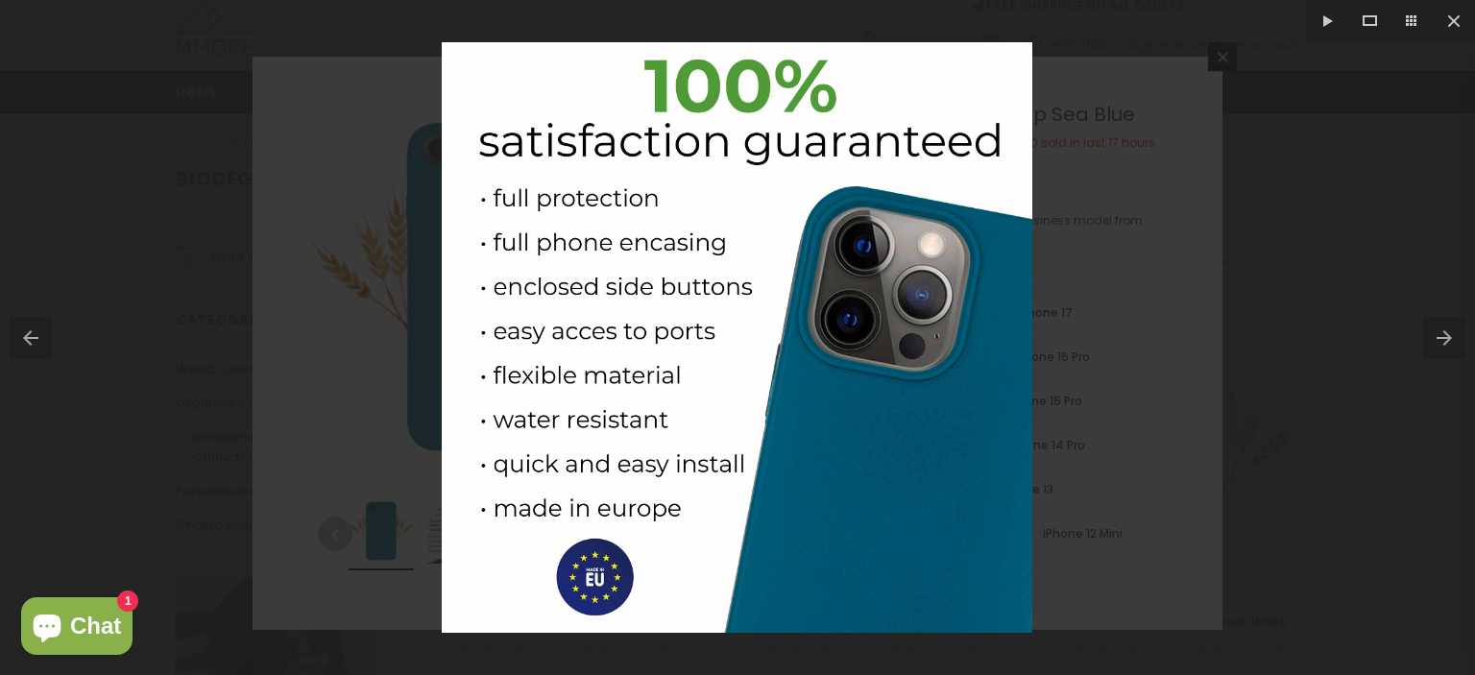
click at [1444, 333] on button at bounding box center [1449, 338] width 52 height 96
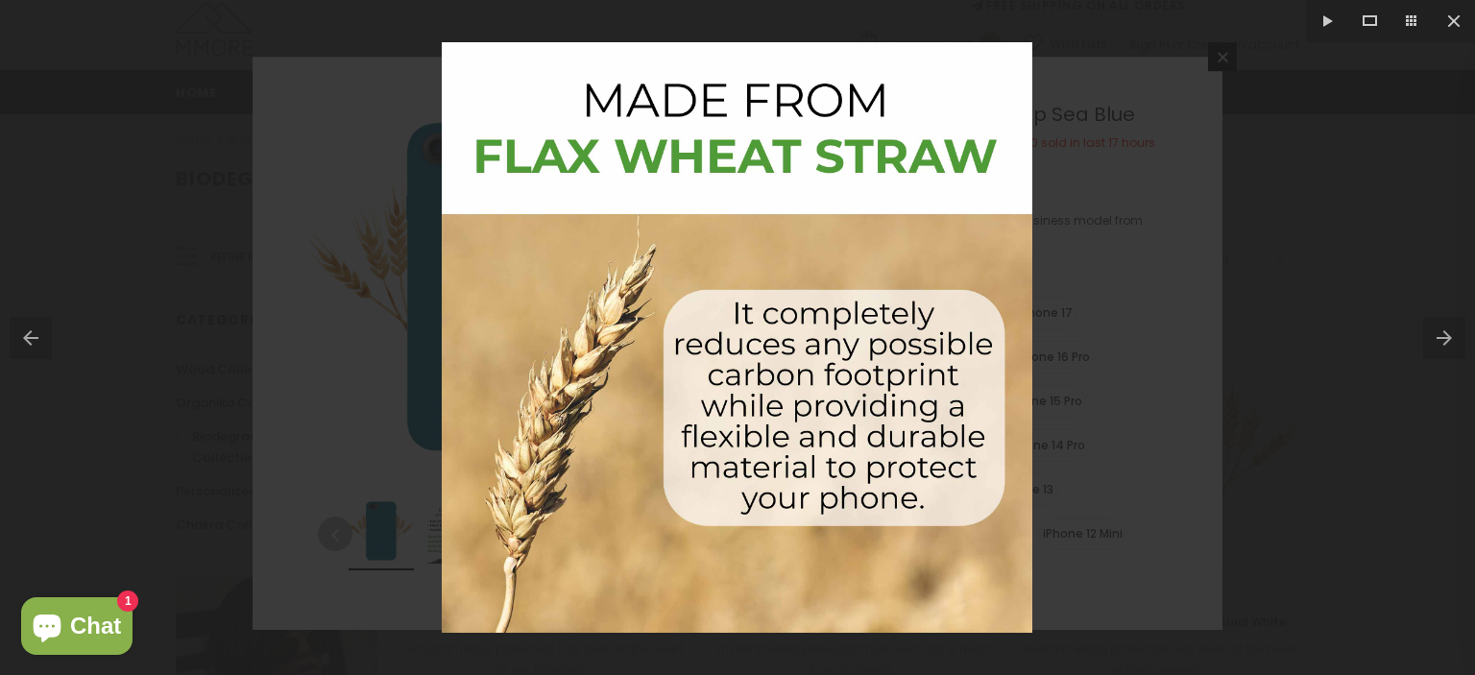
click at [1444, 335] on button at bounding box center [1449, 338] width 52 height 96
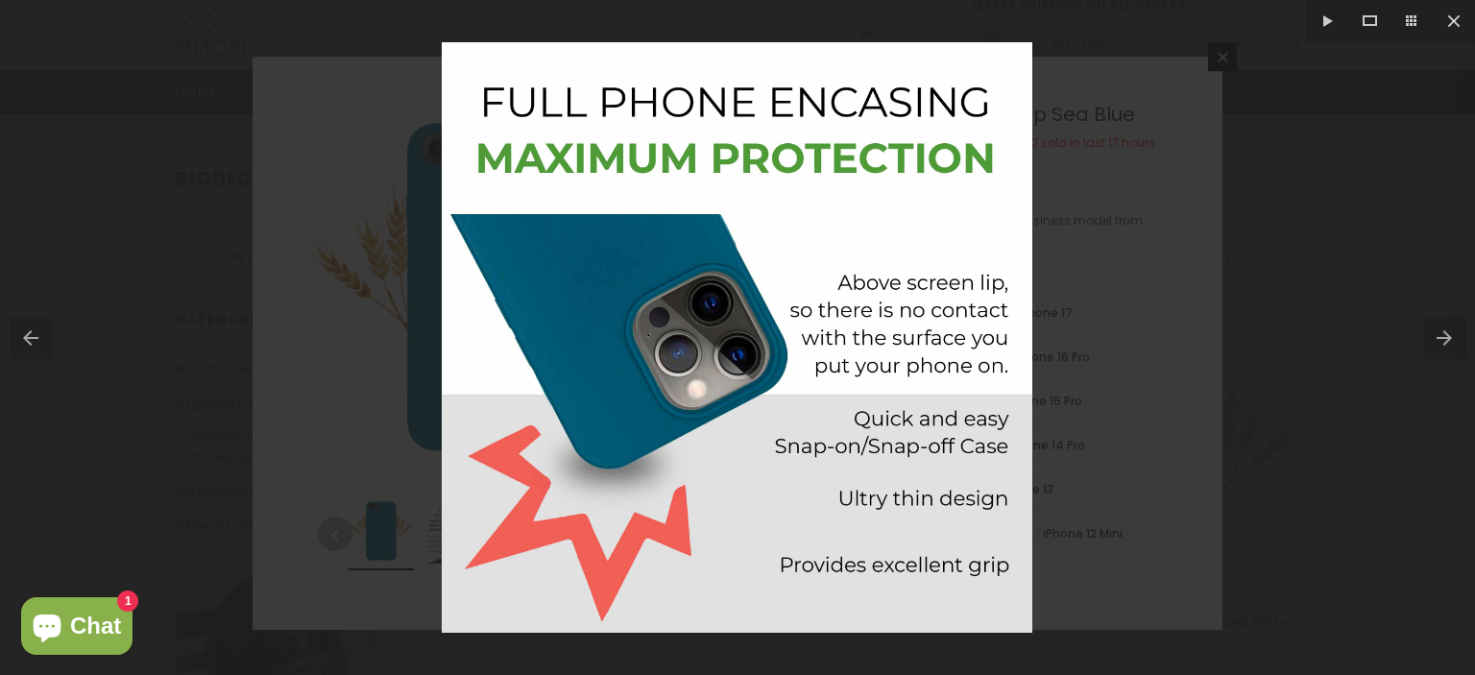
click at [1444, 335] on button at bounding box center [1449, 338] width 52 height 96
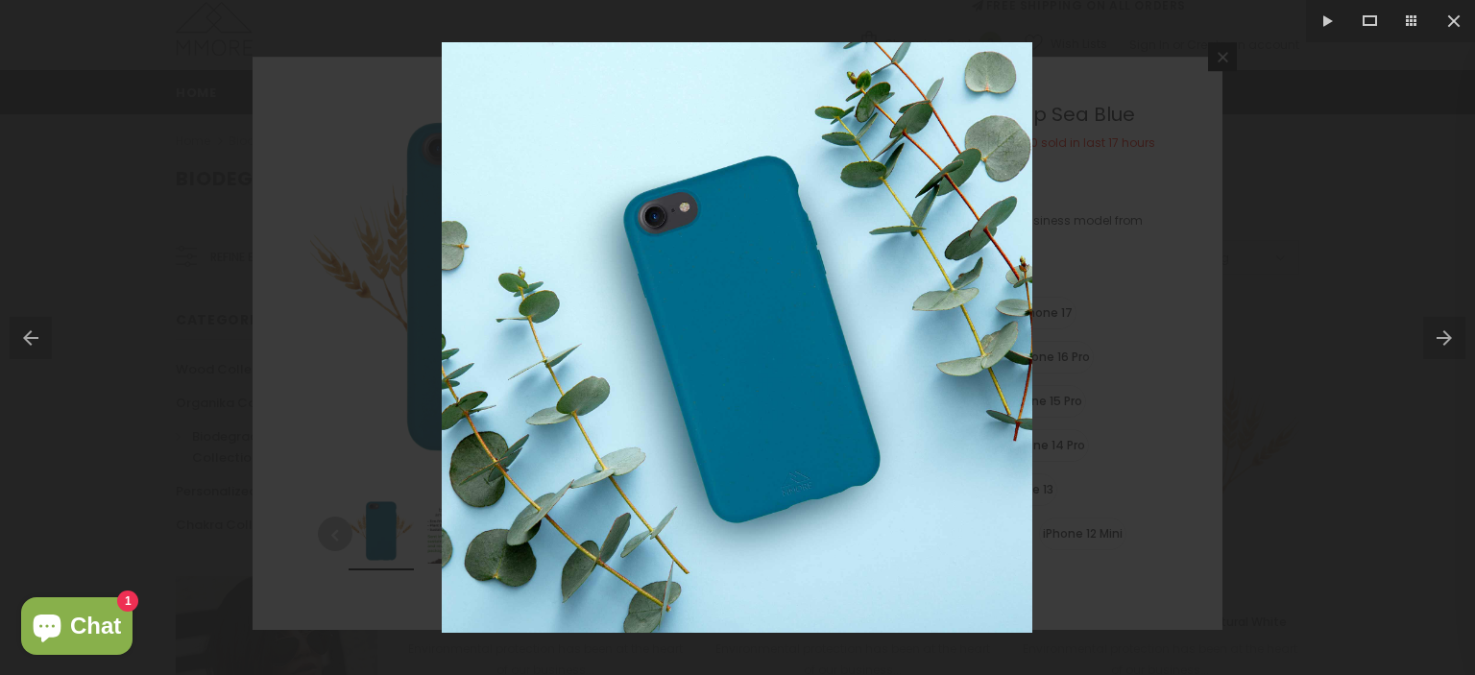
click at [1444, 335] on button at bounding box center [1449, 338] width 52 height 96
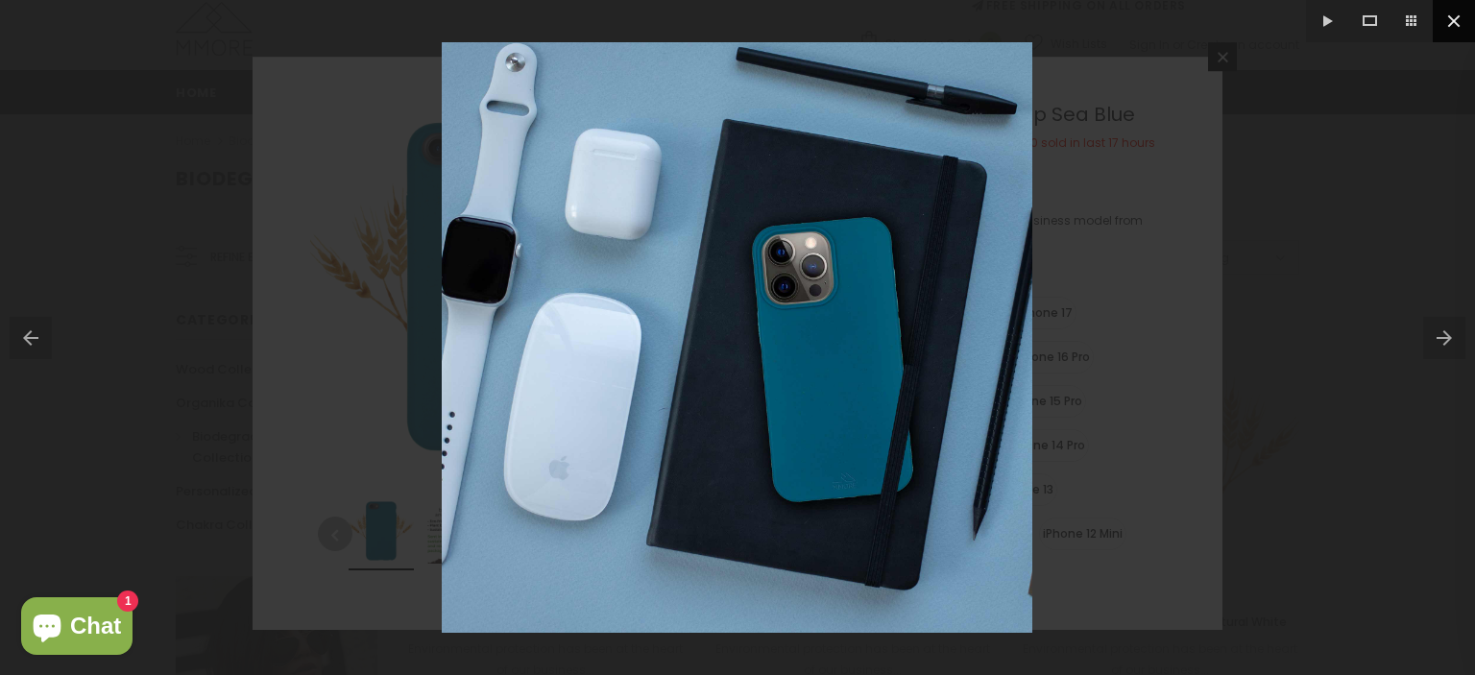
click at [1452, 25] on button at bounding box center [1454, 21] width 42 height 42
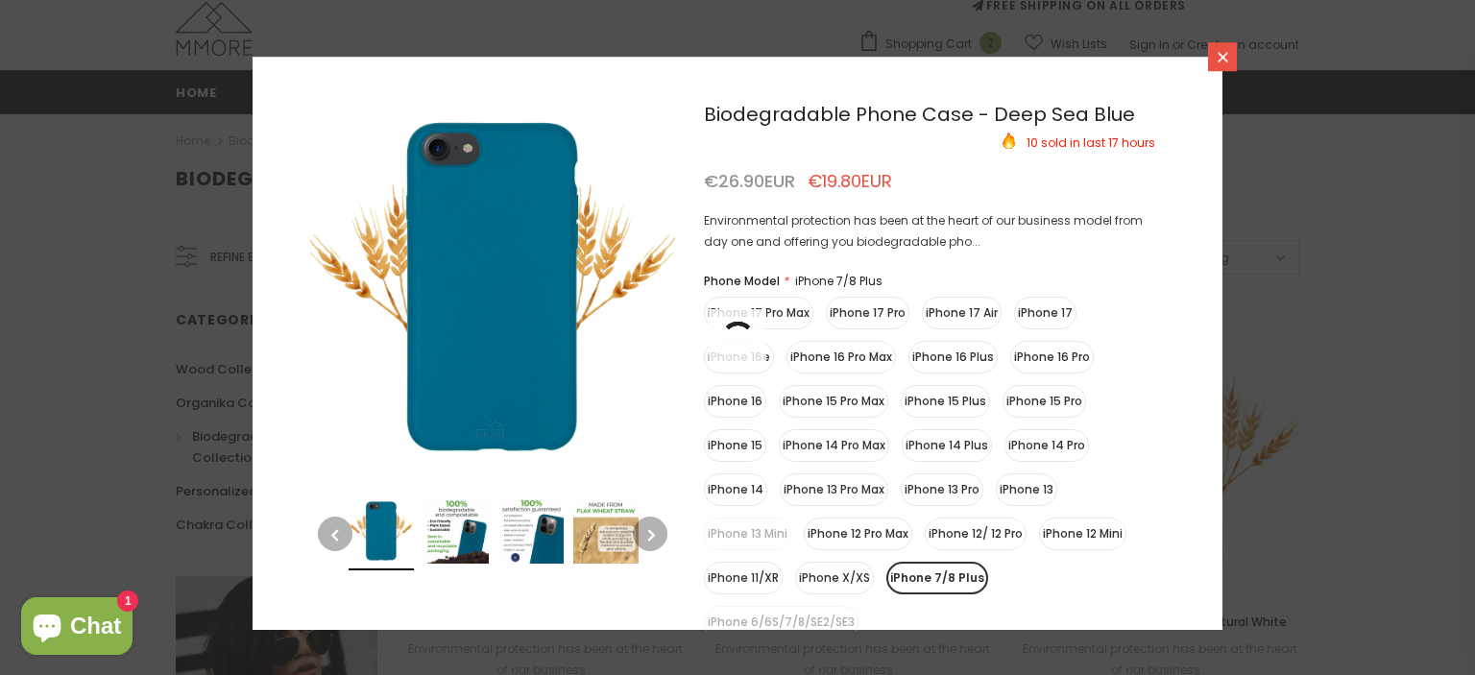
click at [1215, 64] on icon at bounding box center [1223, 57] width 16 height 16
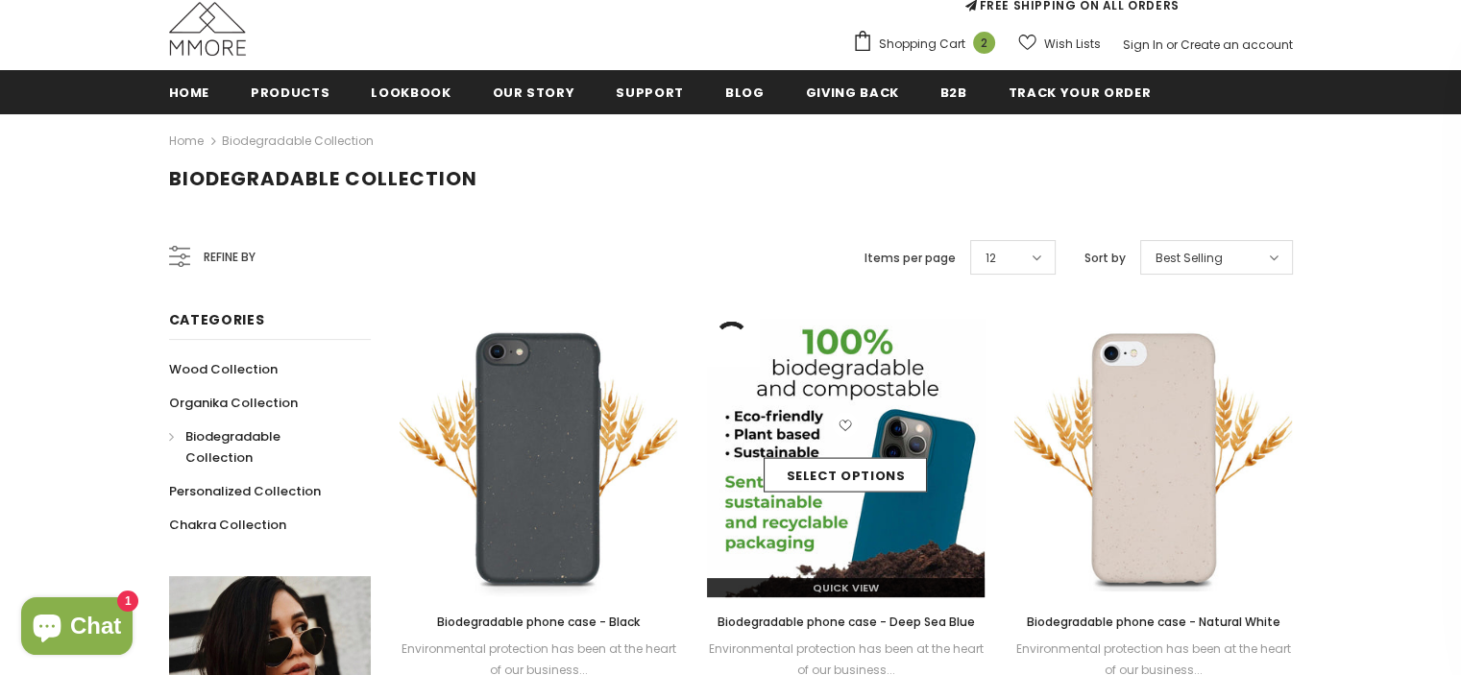
click at [828, 437] on div "Select options" at bounding box center [846, 458] width 278 height 91
click at [830, 437] on div "Select options" at bounding box center [846, 458] width 278 height 91
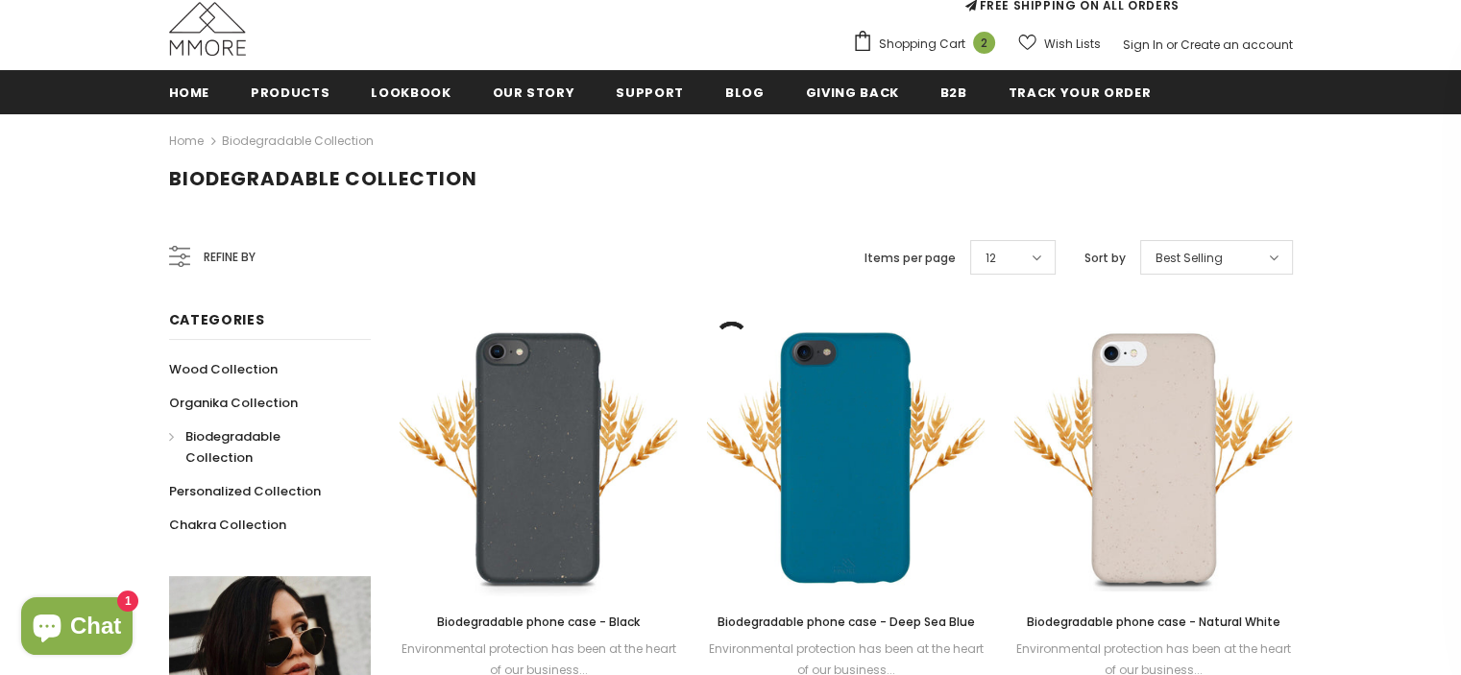
click at [796, 633] on div "Biodegradable phone case - Deep Sea Blue Environmental protection has been at t…" at bounding box center [846, 661] width 278 height 99
click at [796, 618] on span "Biodegradable phone case - Deep Sea Blue" at bounding box center [844, 622] width 257 height 16
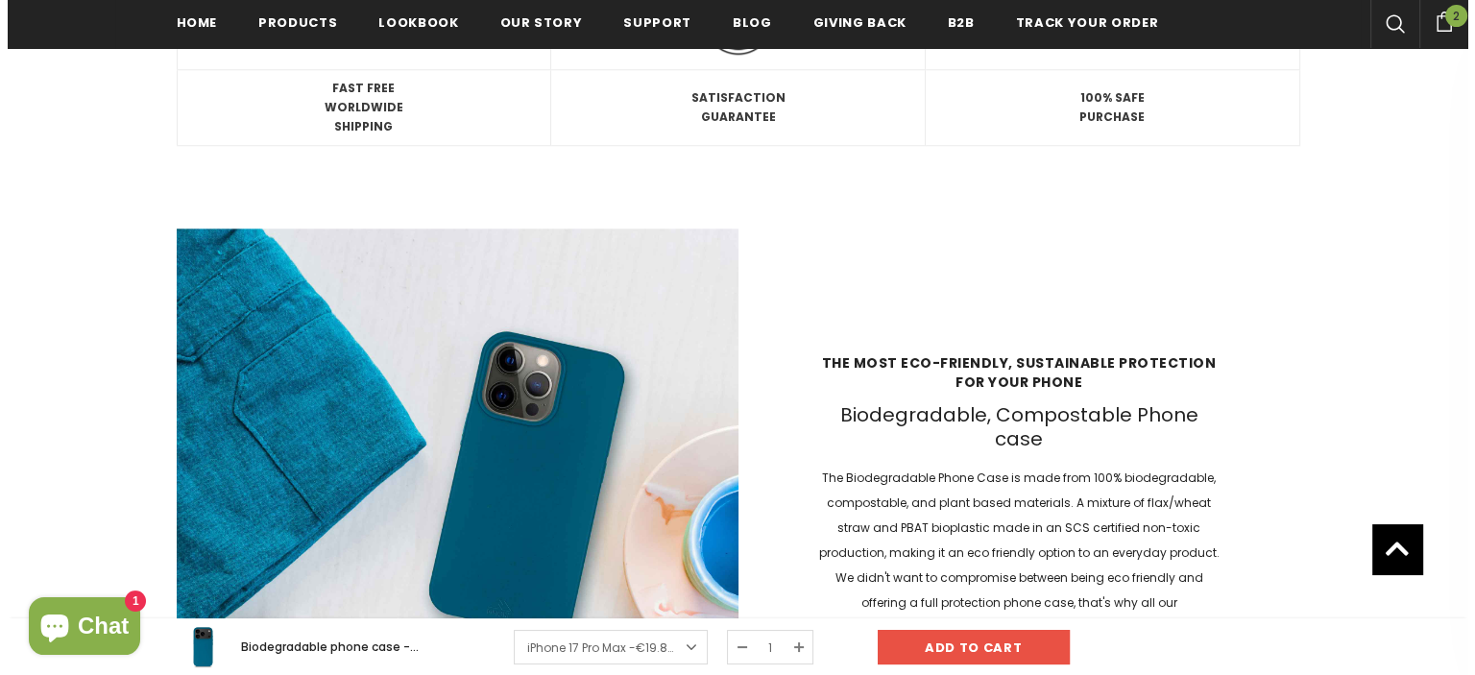
scroll to position [1798, 0]
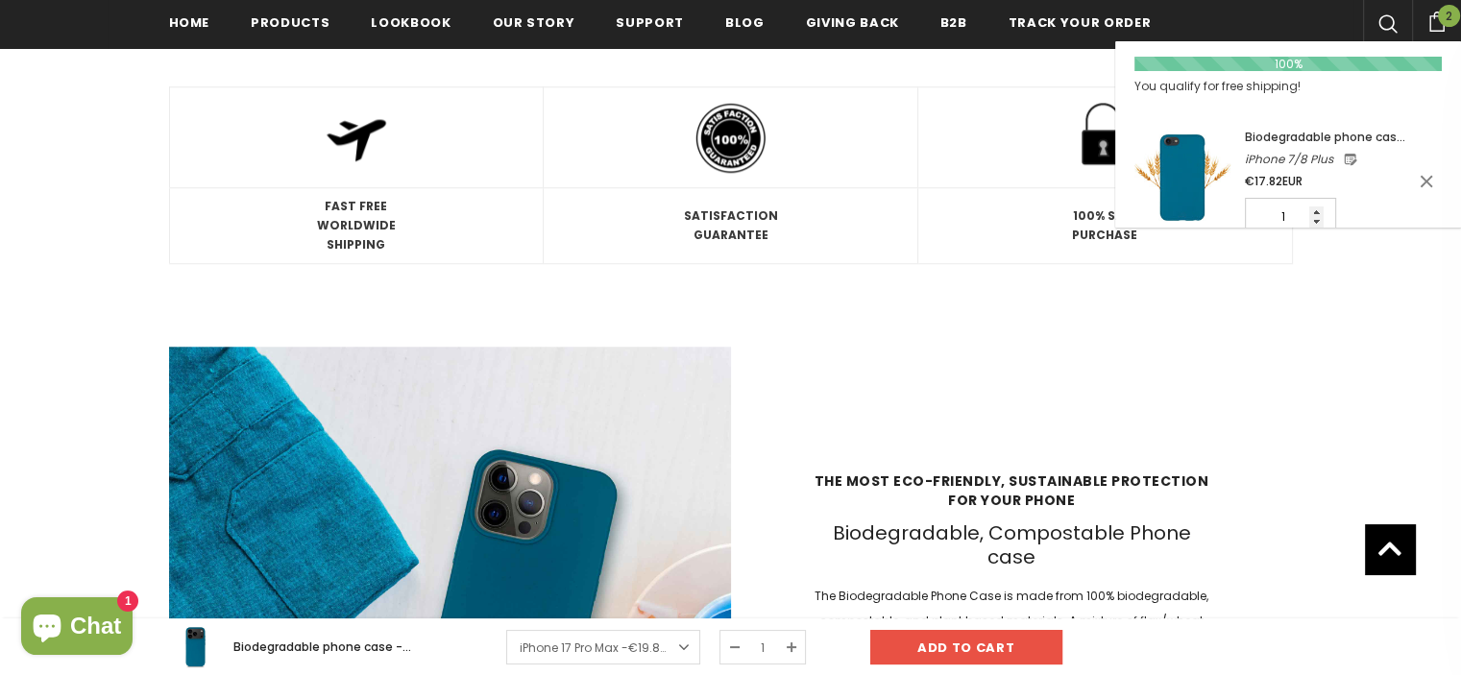
click at [1449, 21] on span "2" at bounding box center [1449, 16] width 22 height 22
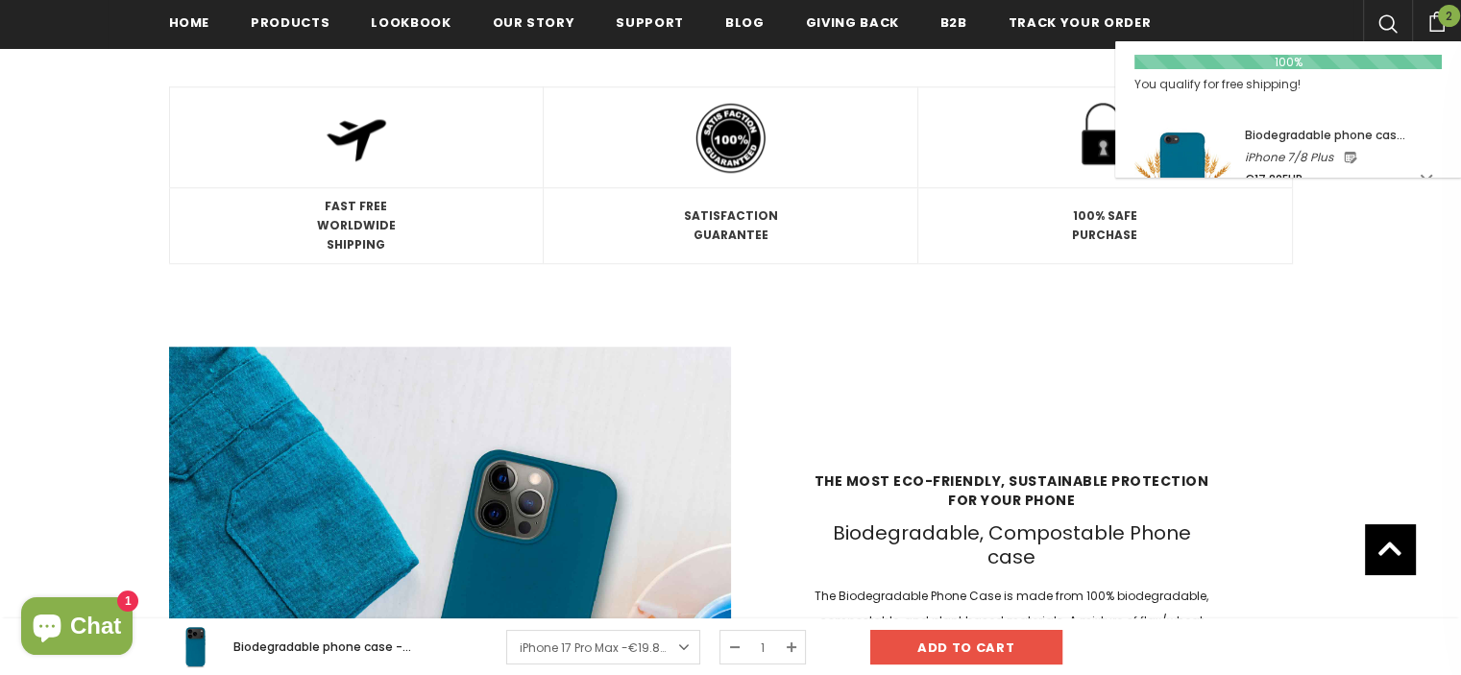
click at [1435, 22] on icon at bounding box center [1436, 22] width 21 height 20
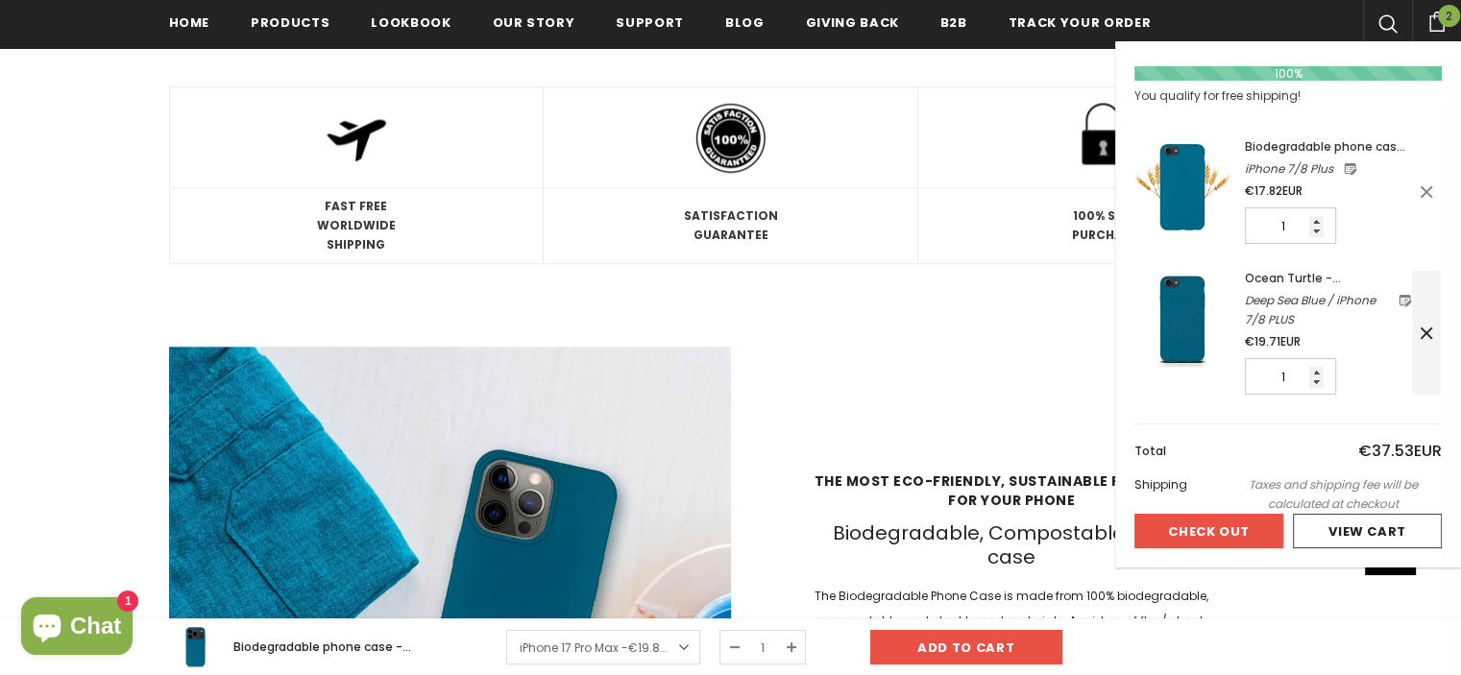
click at [1429, 326] on icon at bounding box center [1426, 333] width 19 height 19
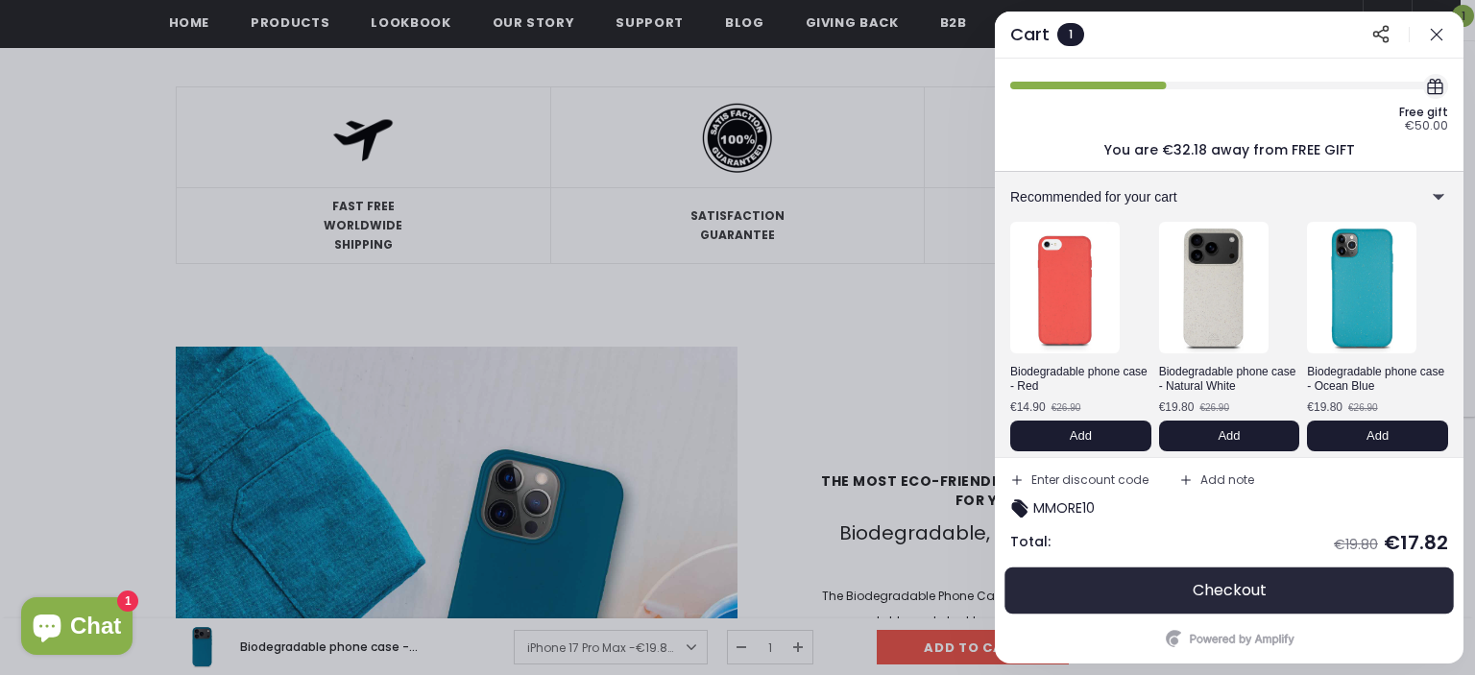
click at [1296, 591] on button "Checkout" at bounding box center [1229, 591] width 438 height 46
